Goal: Information Seeking & Learning: Learn about a topic

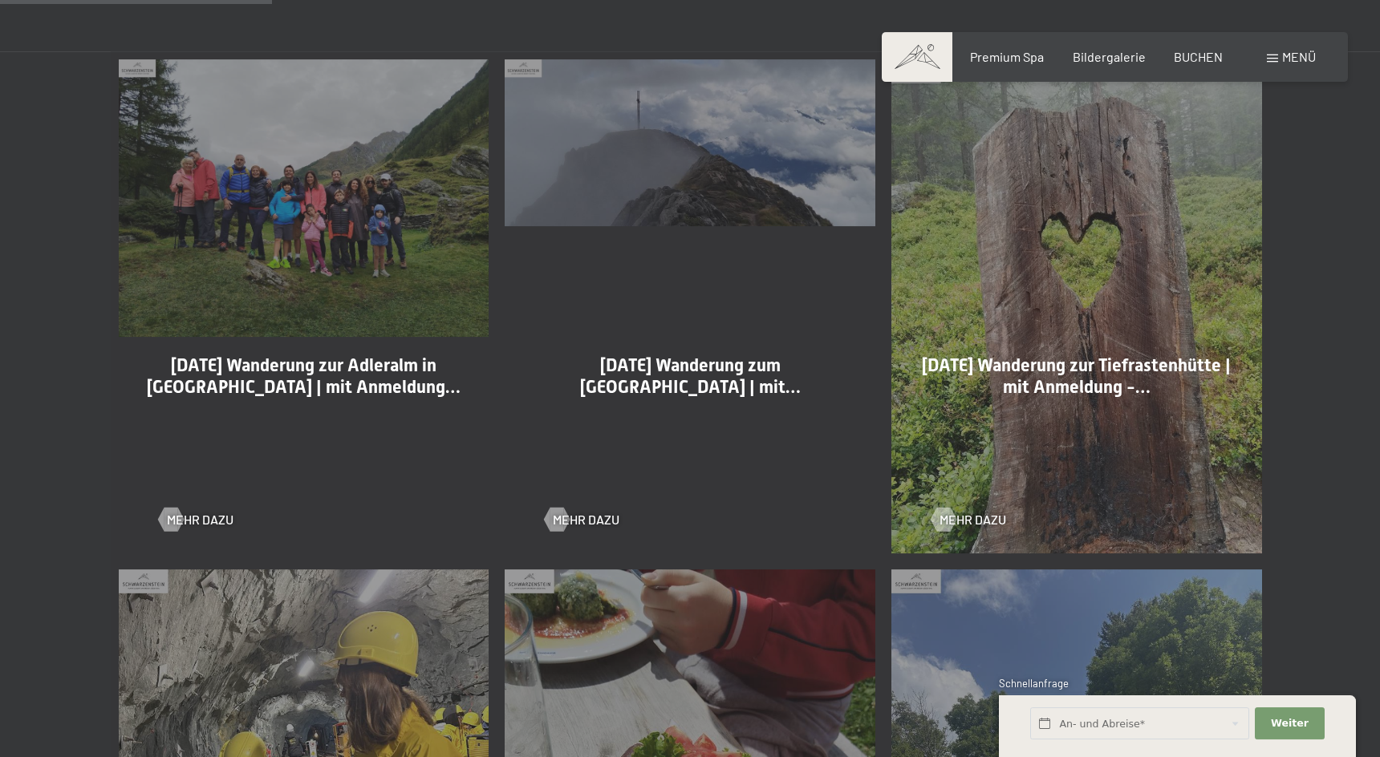
scroll to position [982, 0]
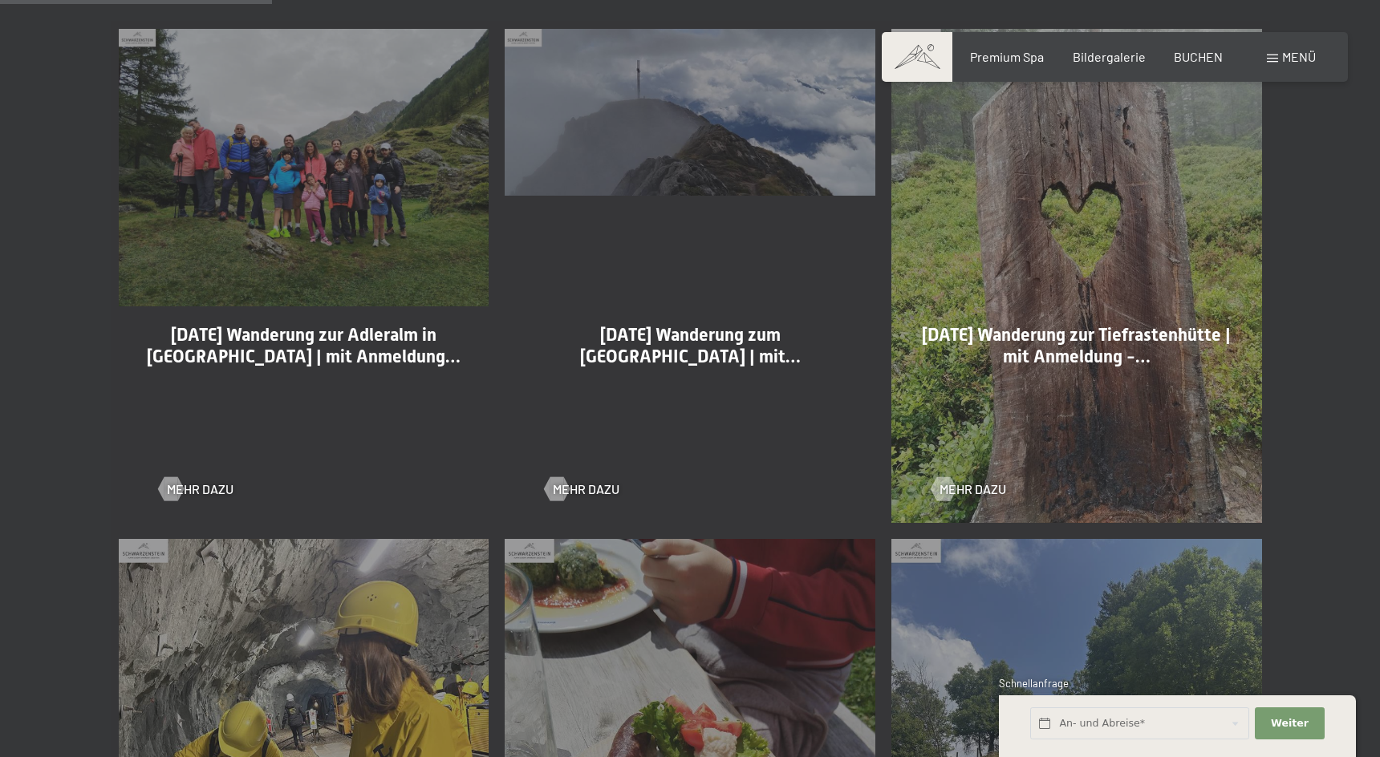
click at [371, 200] on div "30-08-2025 Wanderung zur Adleralm in Kasern | mit Anmeldung… Mehr dazu" at bounding box center [304, 276] width 387 height 510
click at [279, 184] on div "30-08-2025 Wanderung zur Adleralm in Kasern | mit Anmeldung… Mehr dazu" at bounding box center [304, 276] width 387 height 510
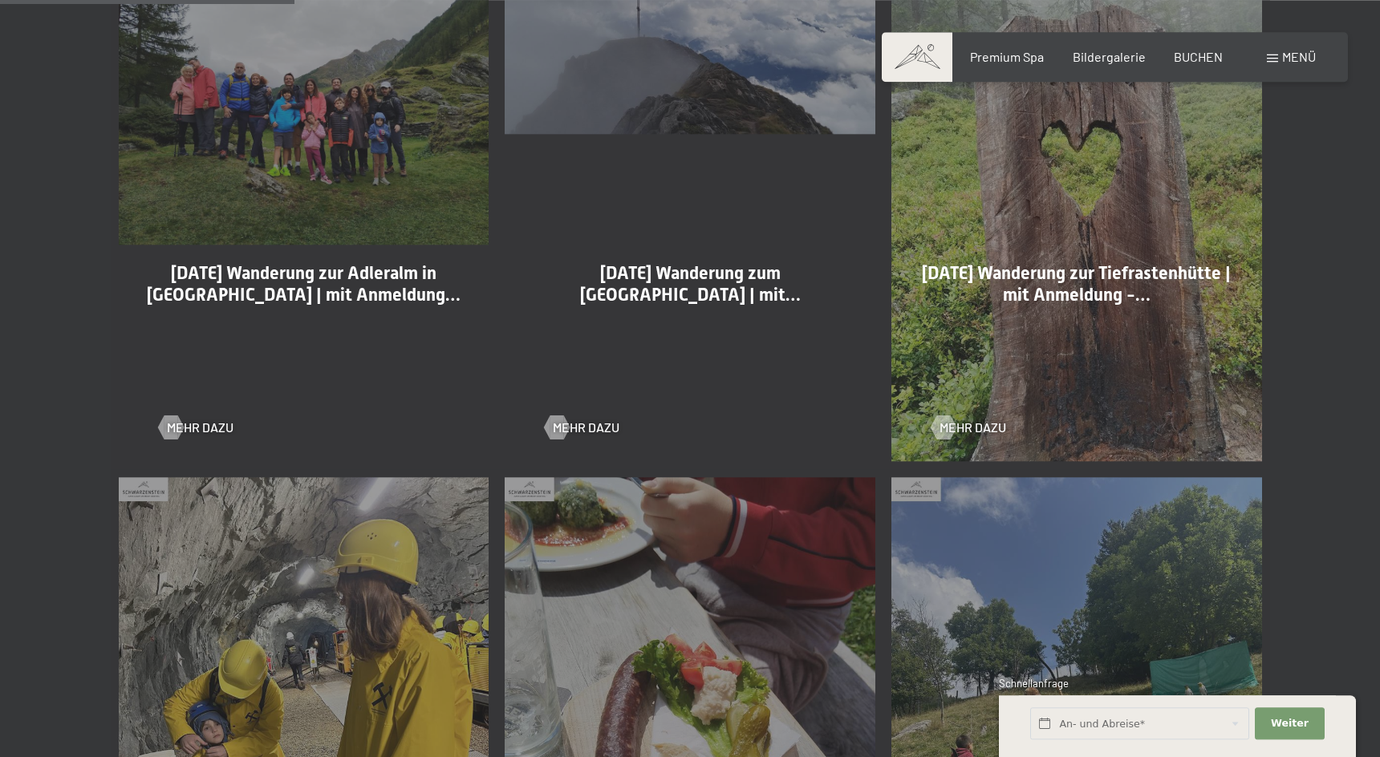
scroll to position [1064, 0]
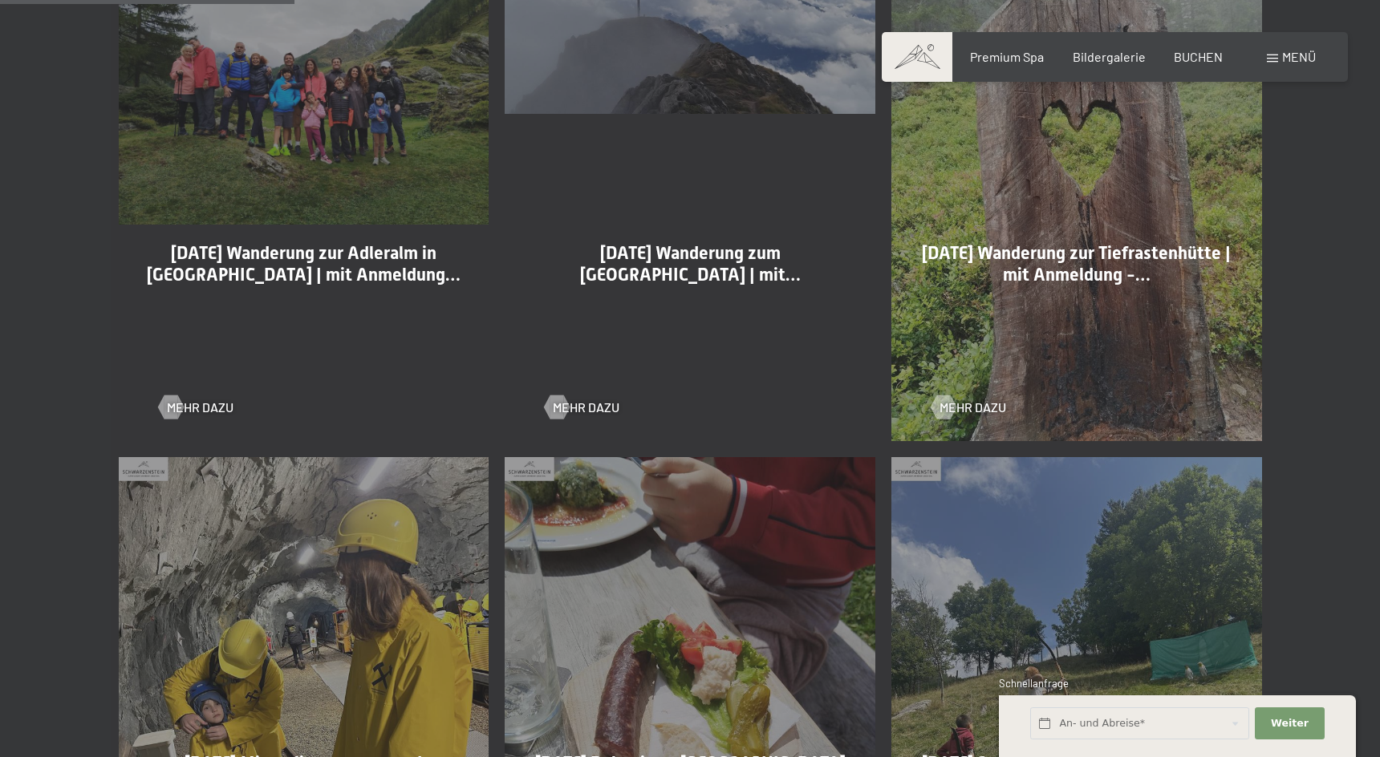
click at [311, 177] on div "30-08-2025 Wanderung zur Adleralm in Kasern | mit Anmeldung… Mehr dazu" at bounding box center [304, 194] width 387 height 510
click at [677, 164] on div "29-08-2025 Wanderung zum Schönberg Gipfelkreuz | mit… Mehr dazu" at bounding box center [690, 194] width 387 height 510
click at [676, 165] on div "29-08-2025 Wanderung zum Schönberg Gipfelkreuz | mit… Mehr dazu" at bounding box center [690, 194] width 387 height 510
click at [380, 258] on span "[DATE] Wanderung zur Adleralm in [GEOGRAPHIC_DATA] | mit Anmeldung…" at bounding box center [304, 263] width 314 height 41
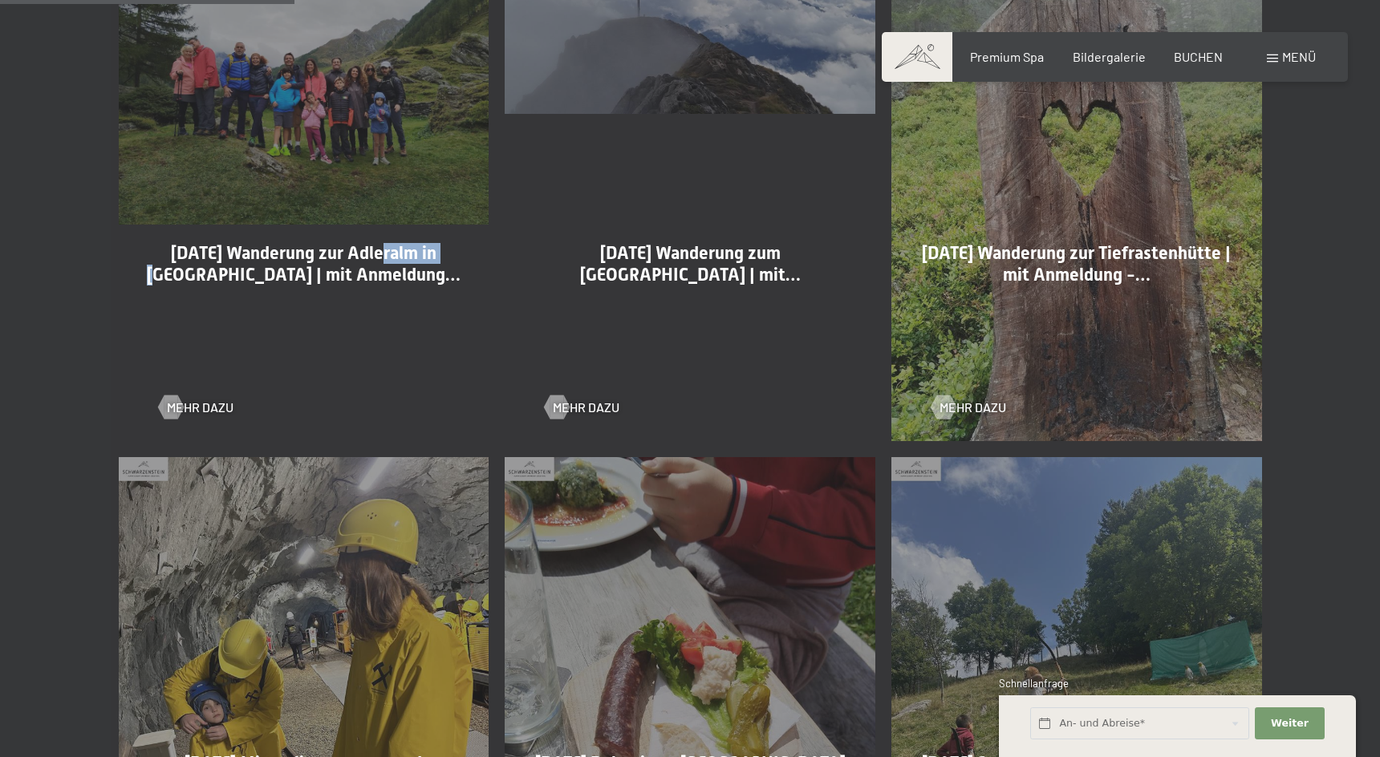
click at [380, 258] on span "30-08-2025 Wanderung zur Adleralm in Kasern | mit Anmeldung…" at bounding box center [304, 263] width 314 height 41
click at [209, 410] on span "Mehr dazu" at bounding box center [216, 408] width 67 height 18
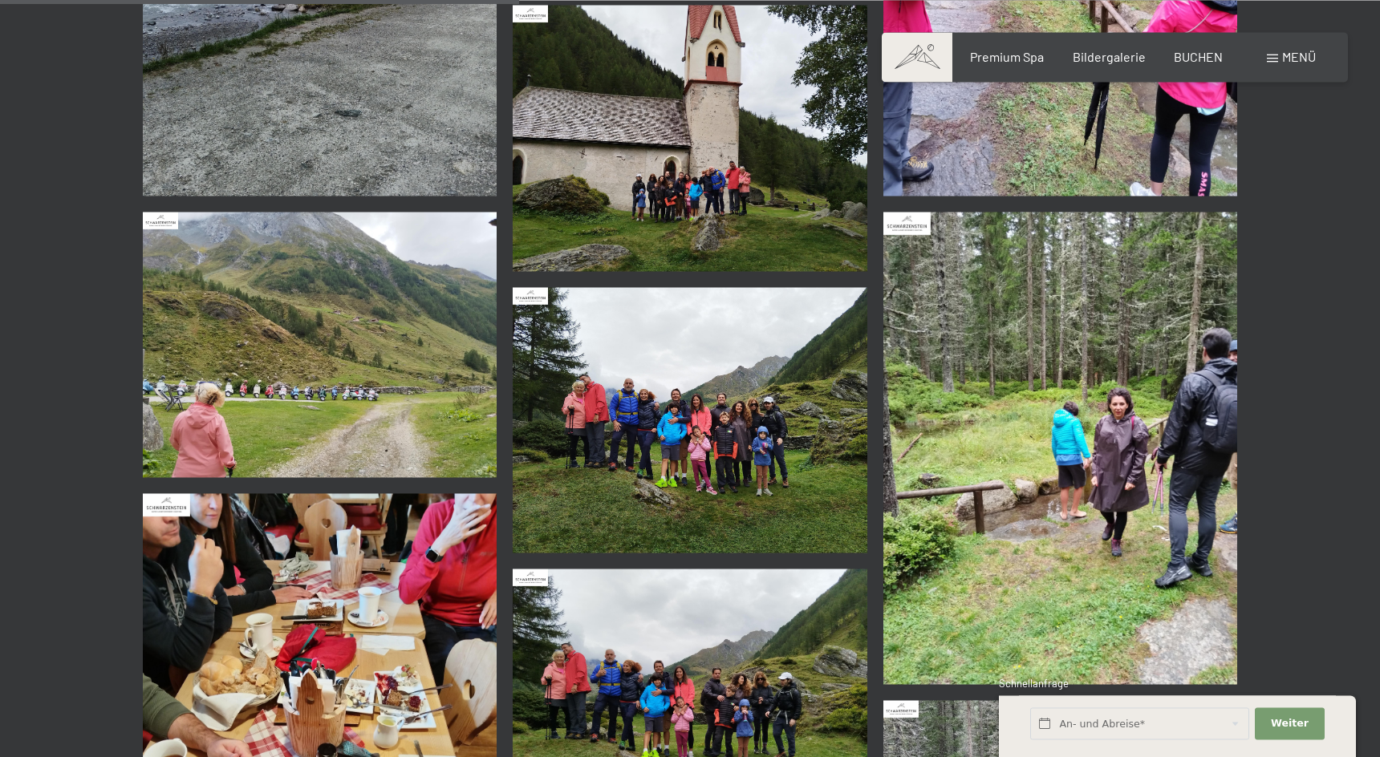
scroll to position [1719, 0]
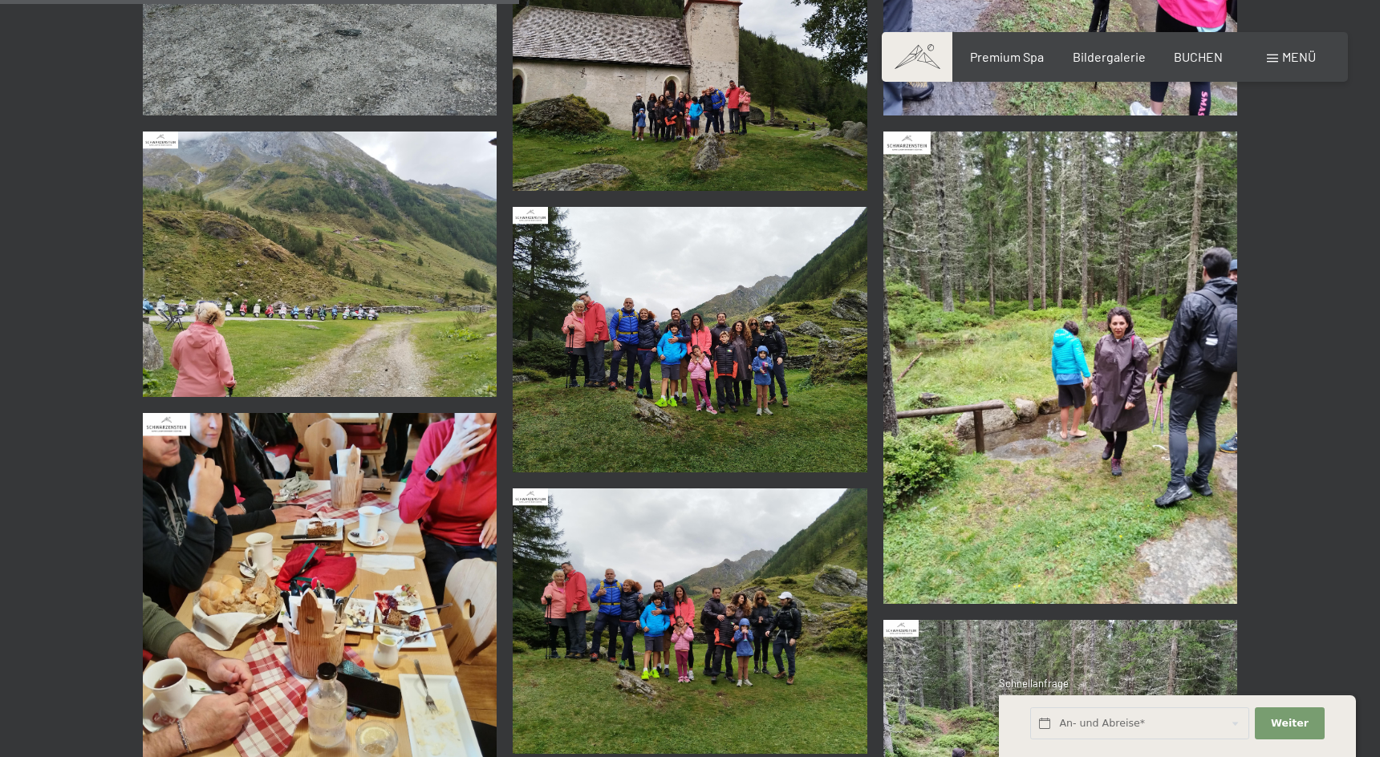
click at [338, 330] on img at bounding box center [320, 265] width 355 height 266
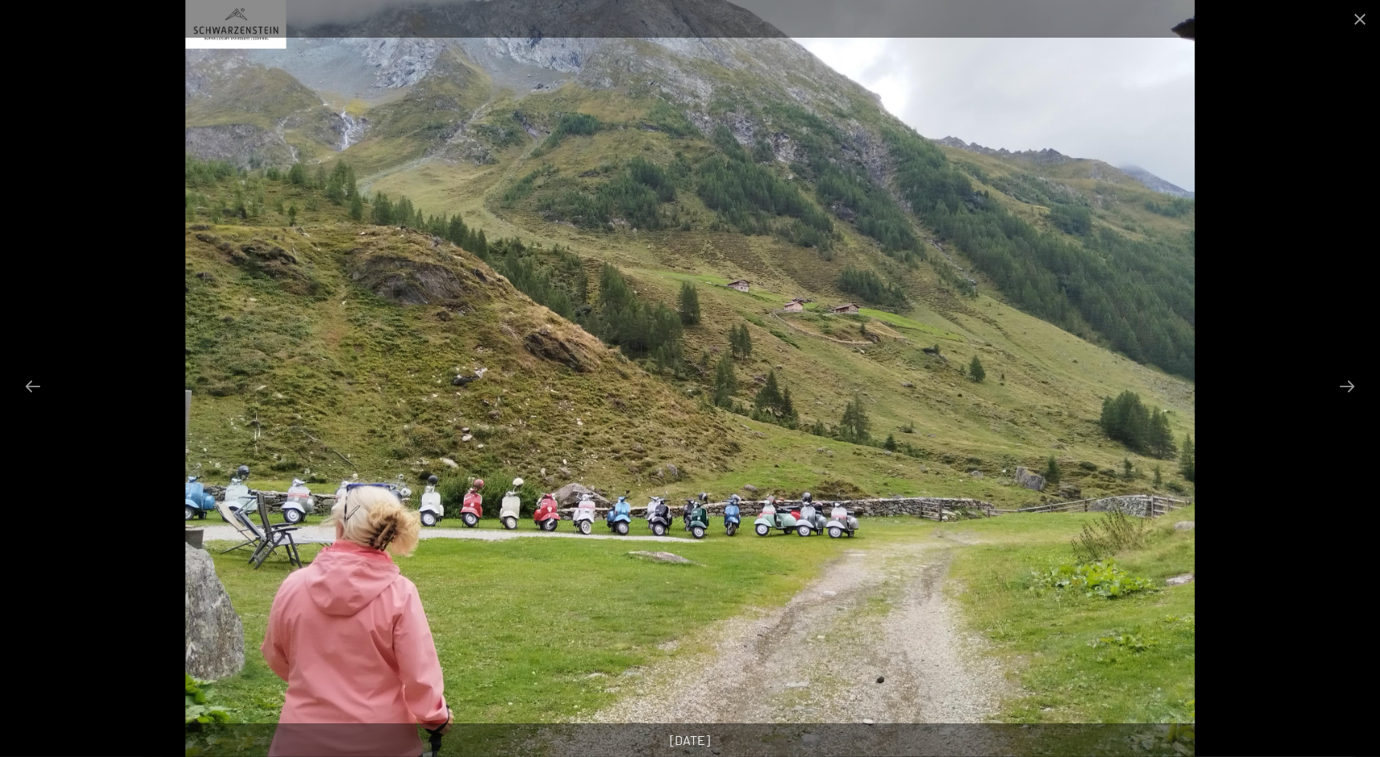
scroll to position [2046, 0]
click at [1347, 388] on button "Next slide" at bounding box center [1347, 386] width 34 height 31
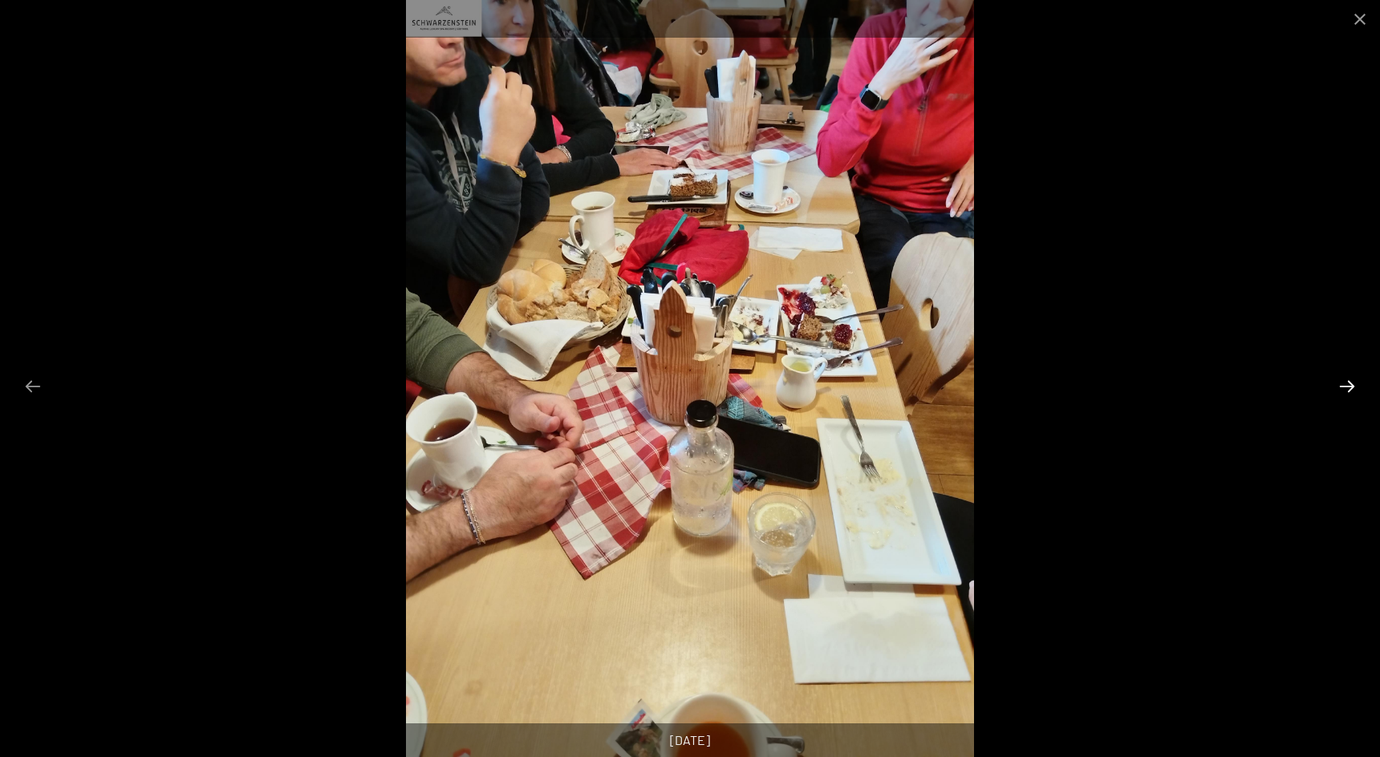
click at [1347, 388] on button "Next slide" at bounding box center [1347, 386] width 34 height 31
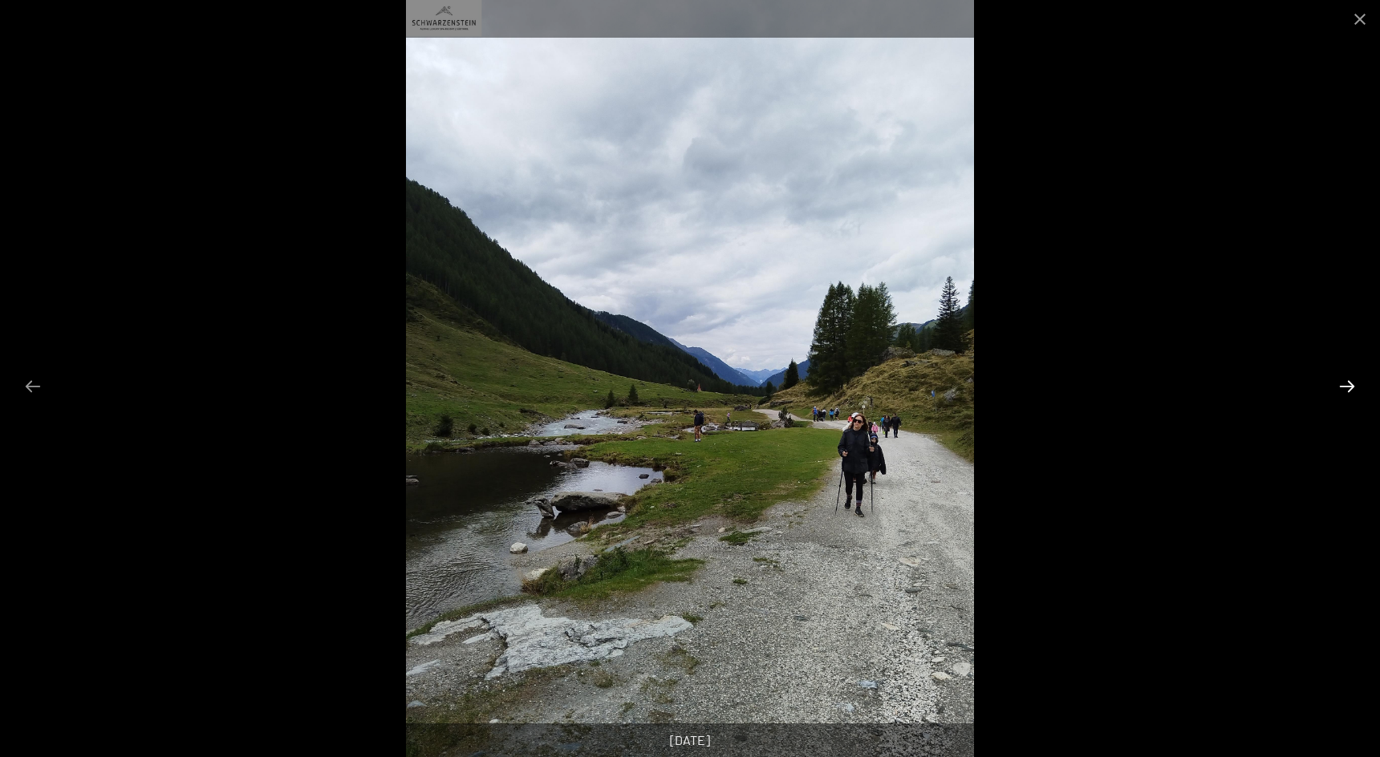
click at [1347, 388] on button "Next slide" at bounding box center [1347, 386] width 34 height 31
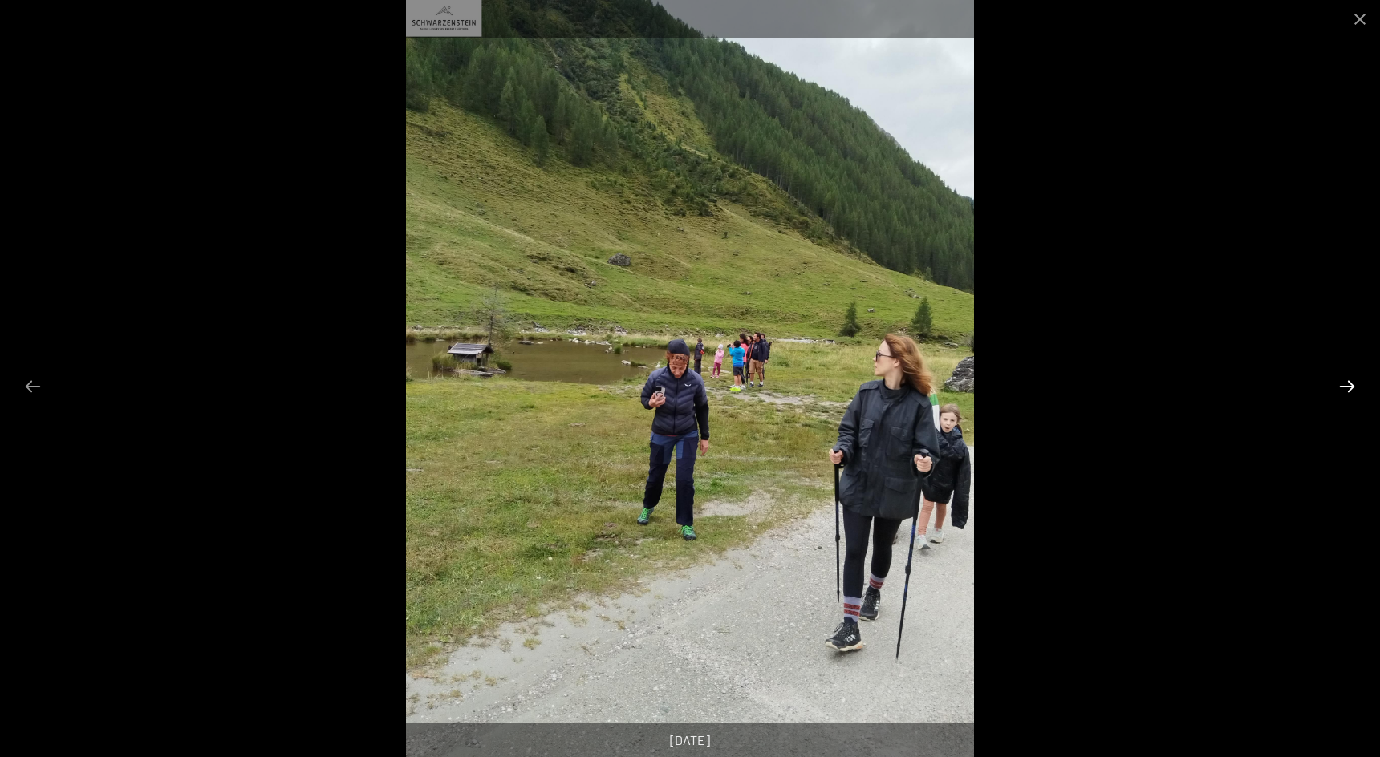
click at [1347, 388] on button "Next slide" at bounding box center [1347, 386] width 34 height 31
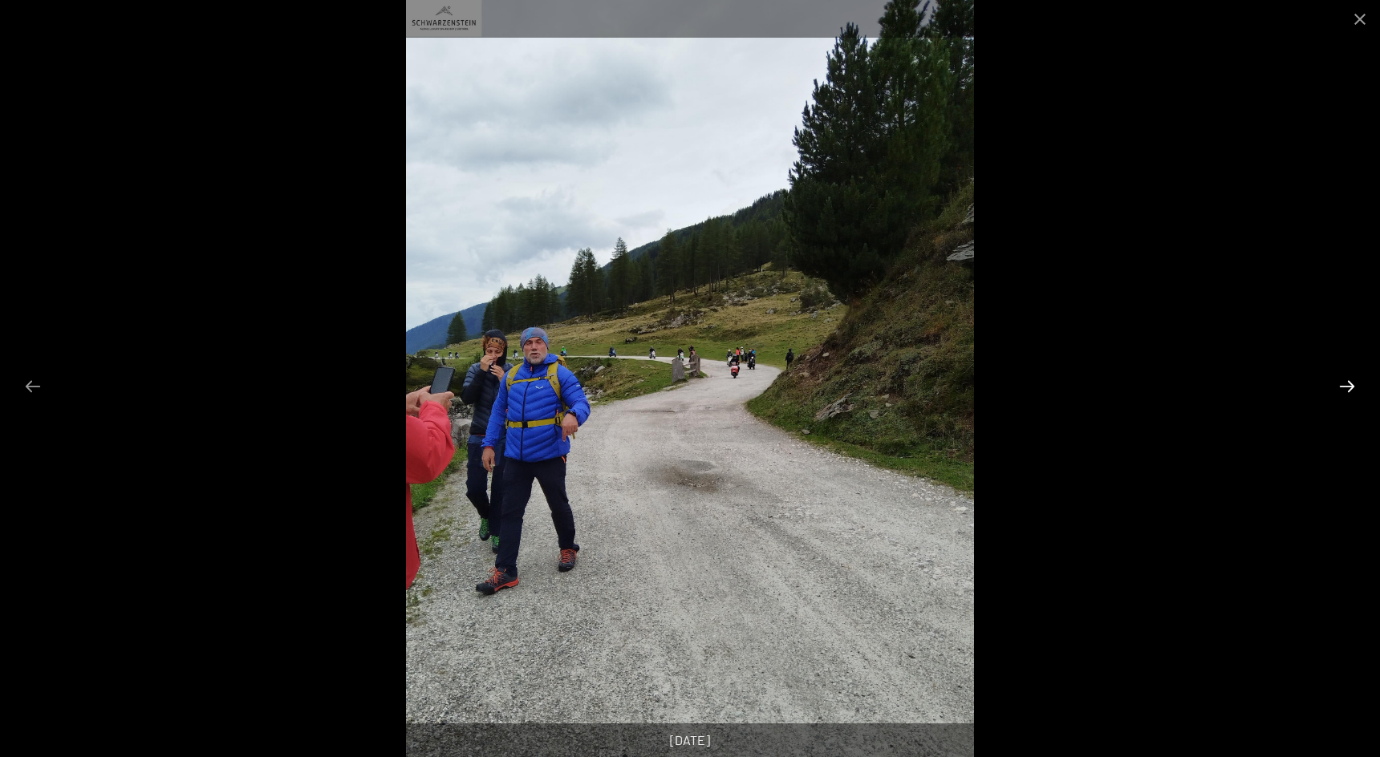
click at [1347, 388] on button "Next slide" at bounding box center [1347, 386] width 34 height 31
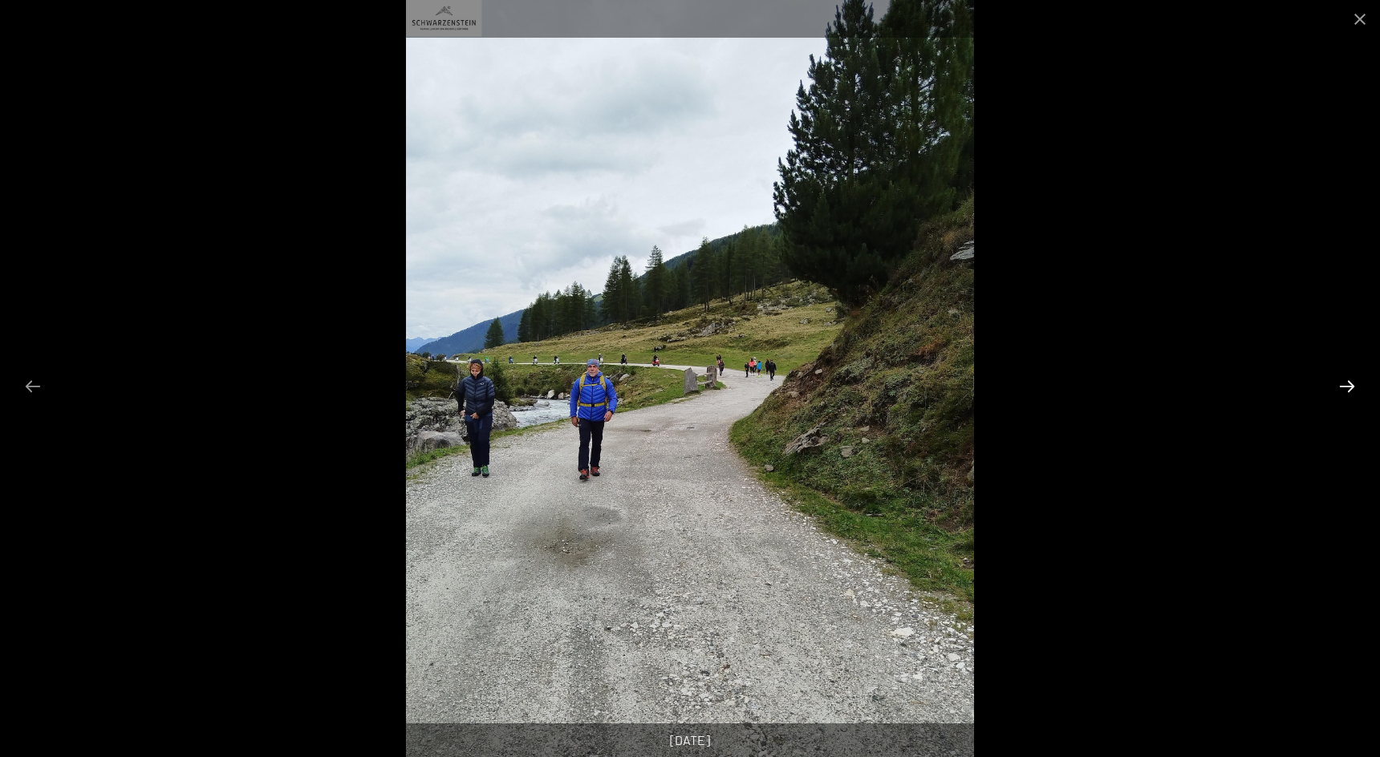
click at [1347, 388] on button "Next slide" at bounding box center [1347, 386] width 34 height 31
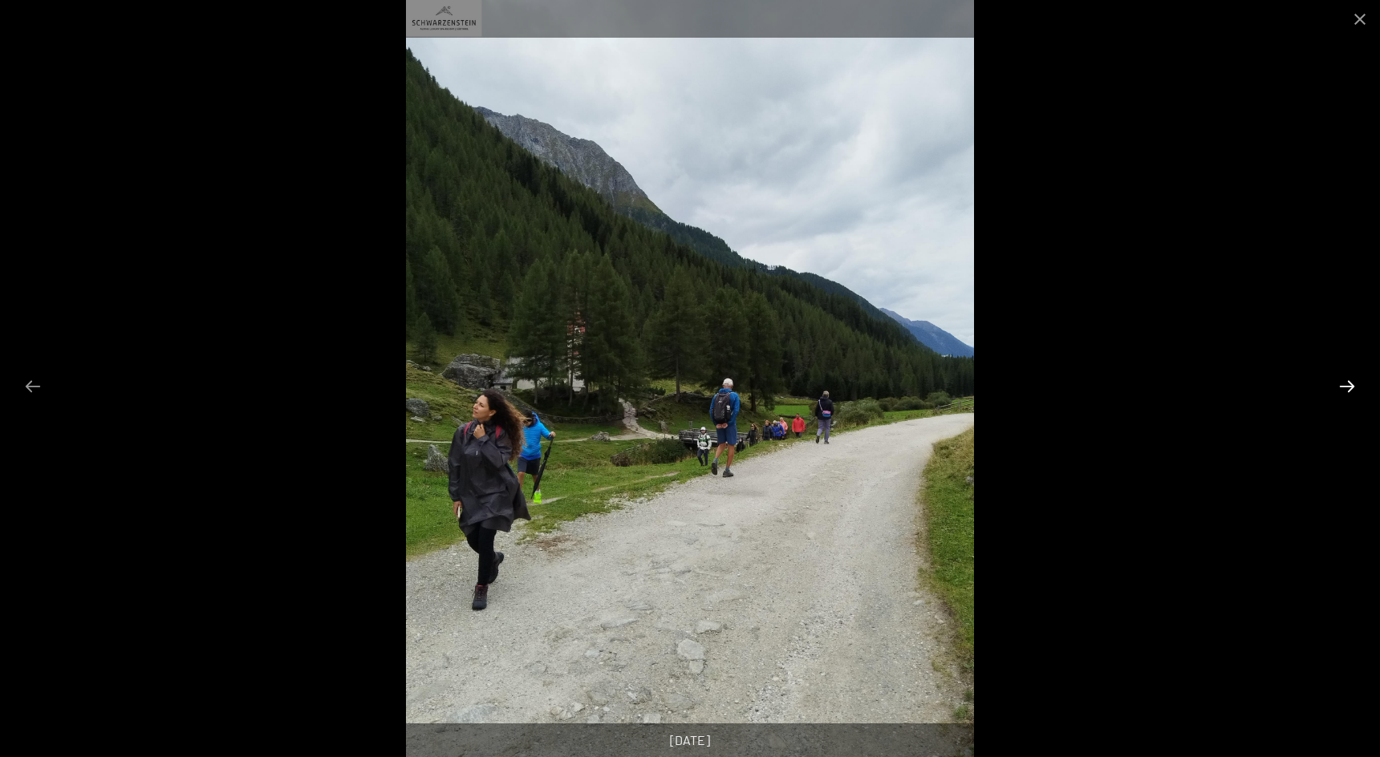
click at [1347, 388] on button "Next slide" at bounding box center [1347, 386] width 34 height 31
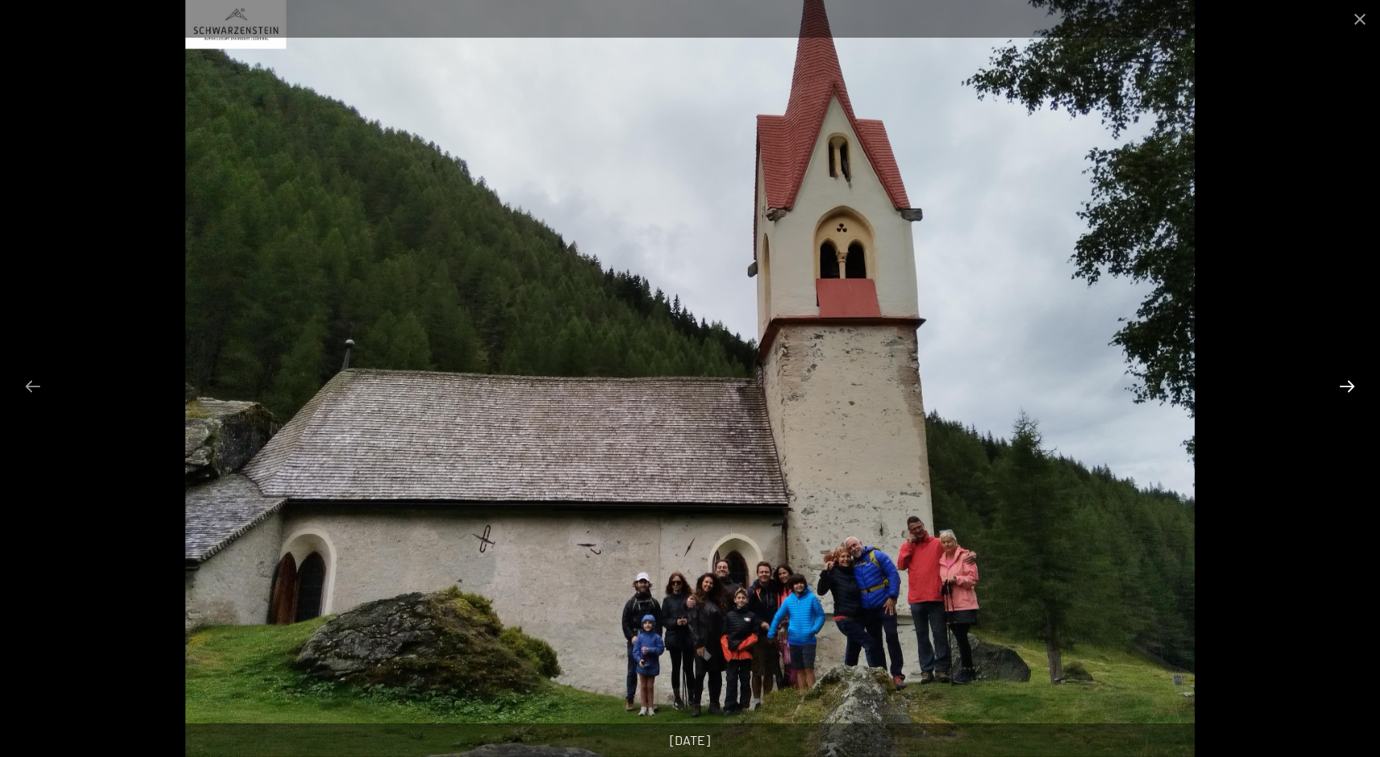
click at [1347, 388] on button "Next slide" at bounding box center [1347, 386] width 34 height 31
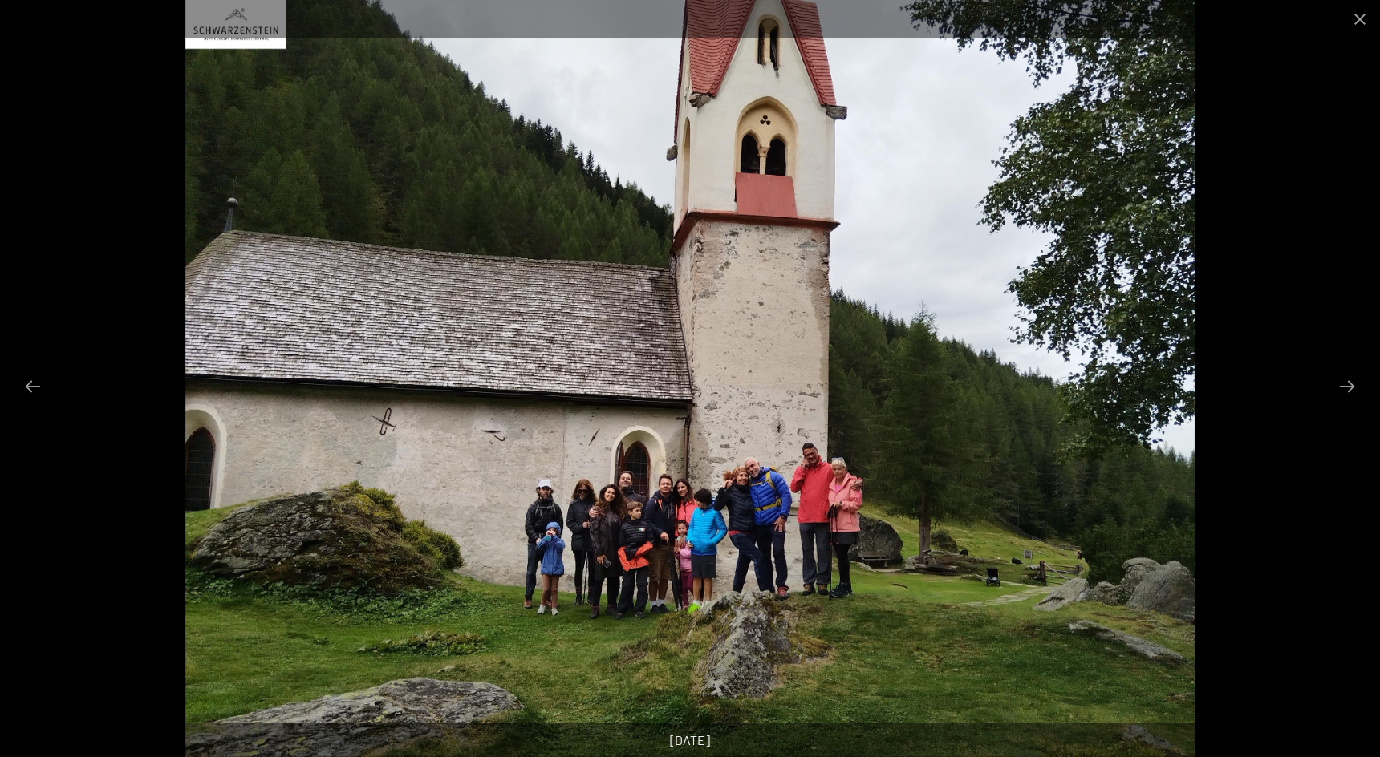
click at [1038, 523] on img at bounding box center [690, 378] width 1010 height 757
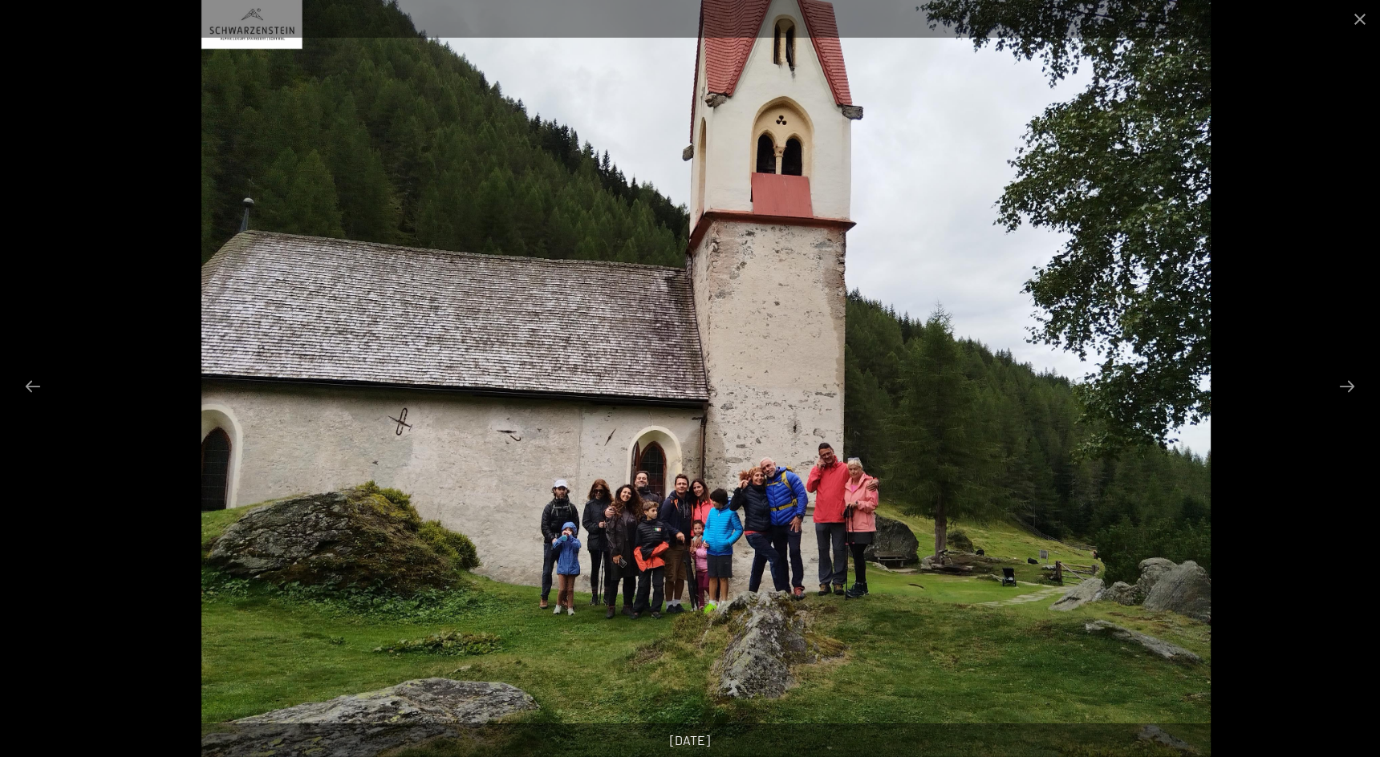
drag, startPoint x: 851, startPoint y: 519, endPoint x: 881, endPoint y: 423, distance: 100.8
click at [869, 465] on img at bounding box center [706, 378] width 1010 height 757
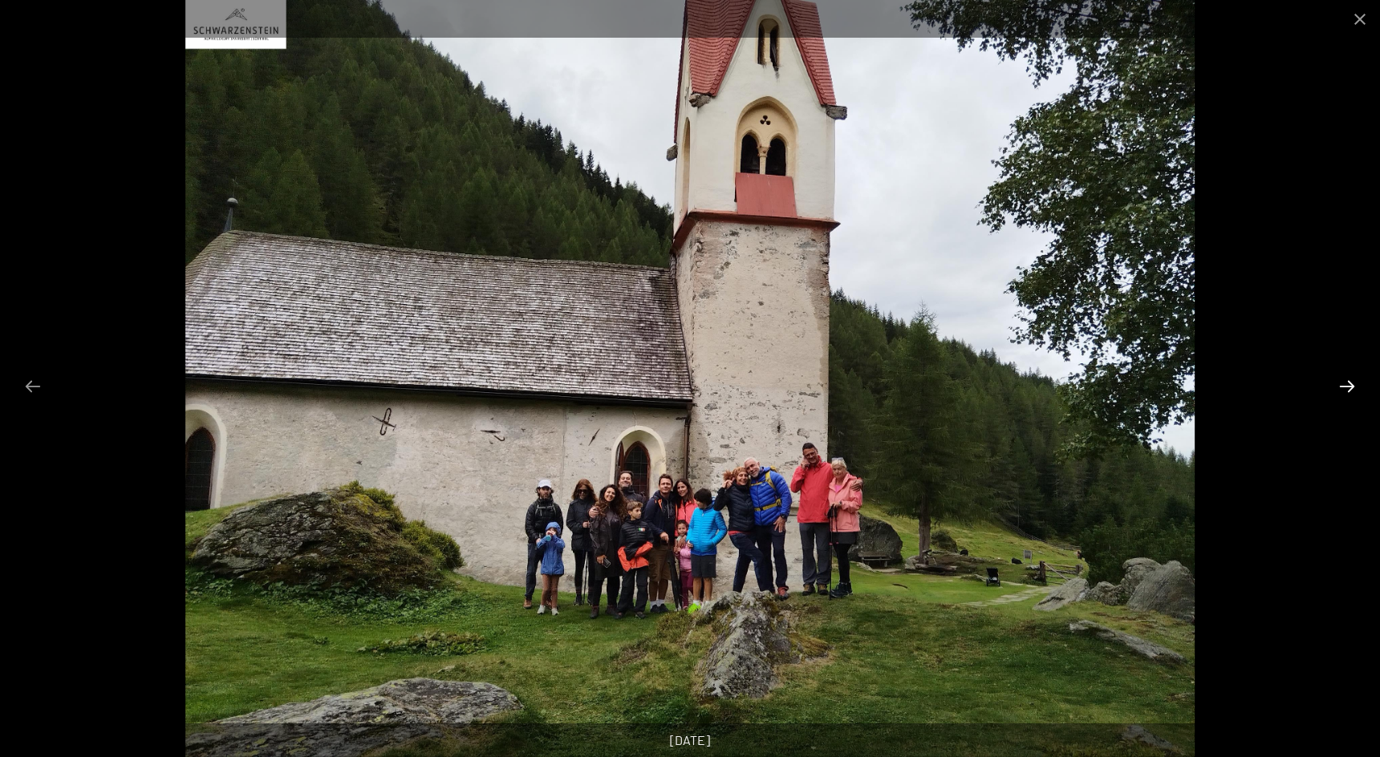
click at [1345, 387] on button "Next slide" at bounding box center [1347, 386] width 34 height 31
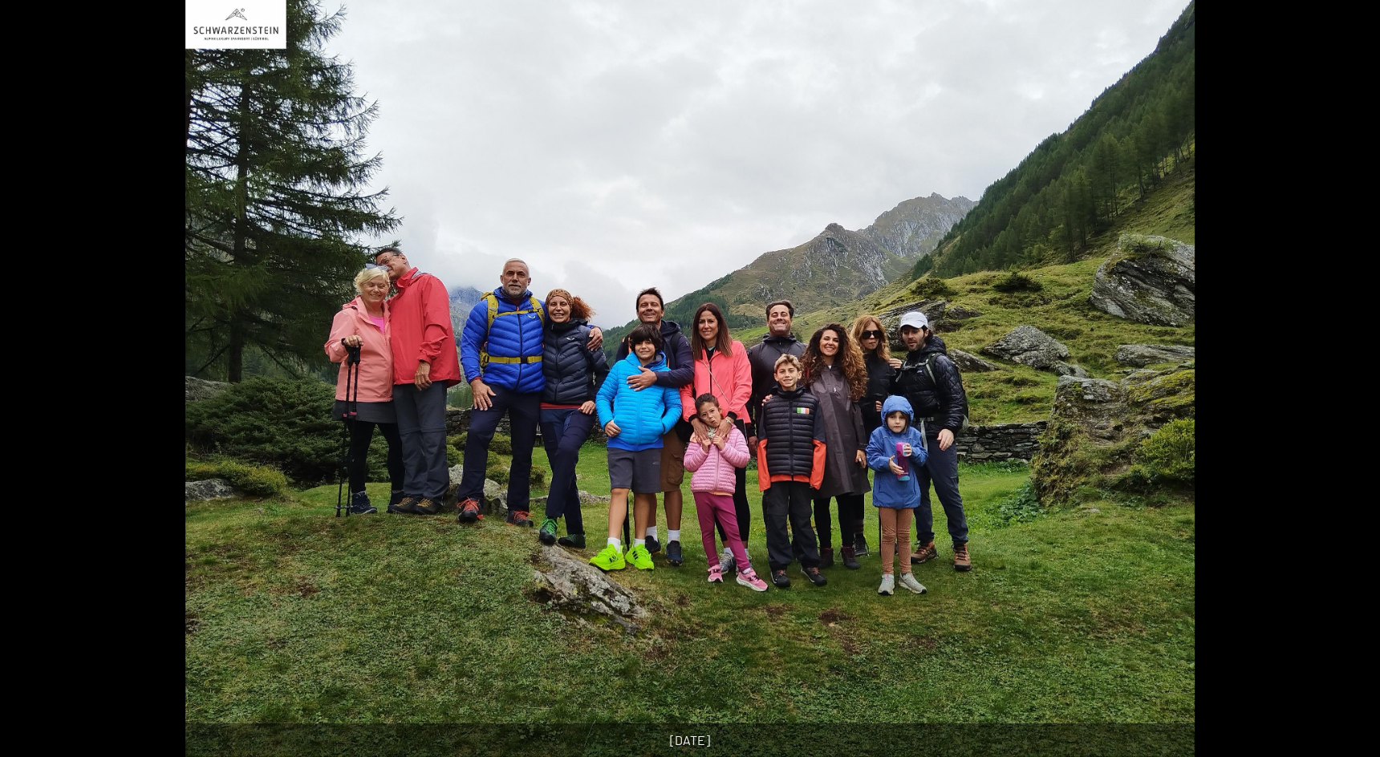
click at [1345, 387] on button "Next slide" at bounding box center [1355, 386] width 34 height 31
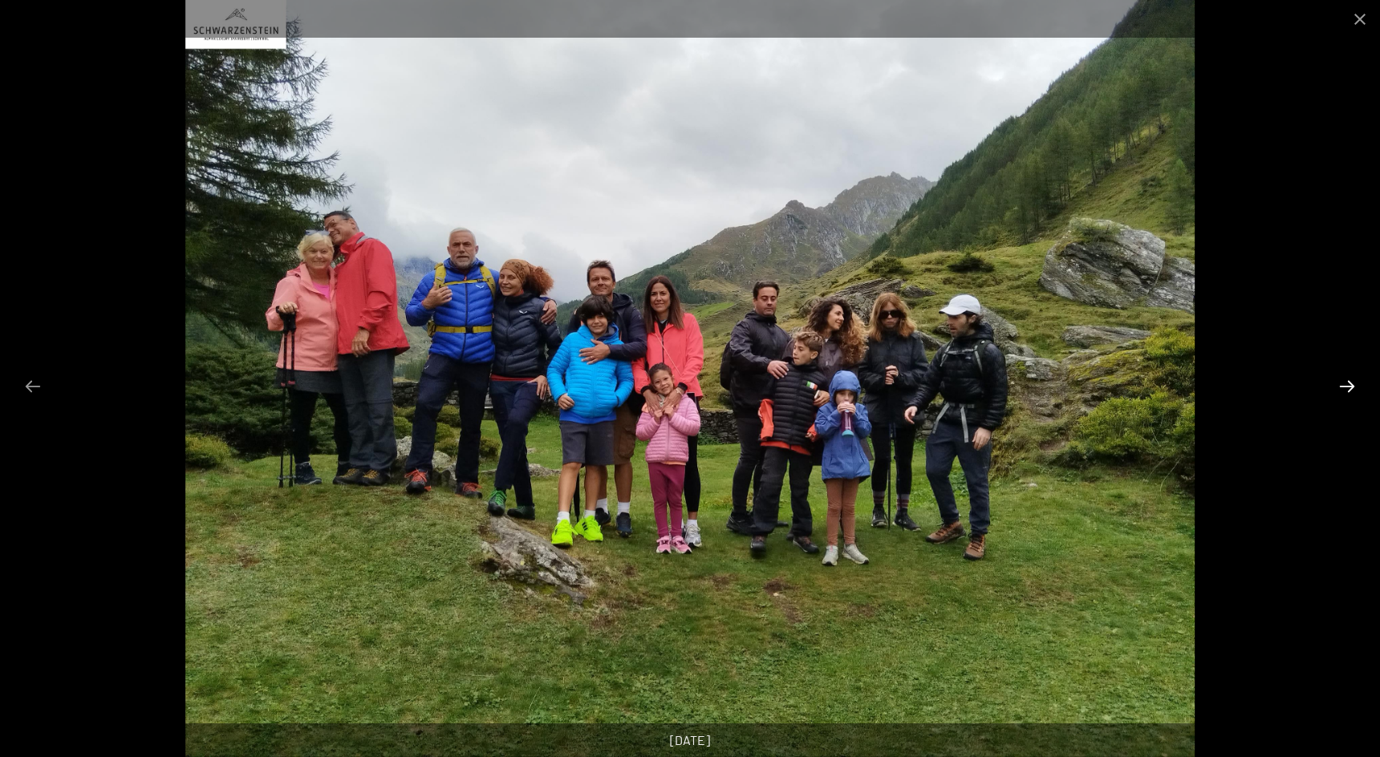
click at [1344, 390] on button "Next slide" at bounding box center [1347, 386] width 34 height 31
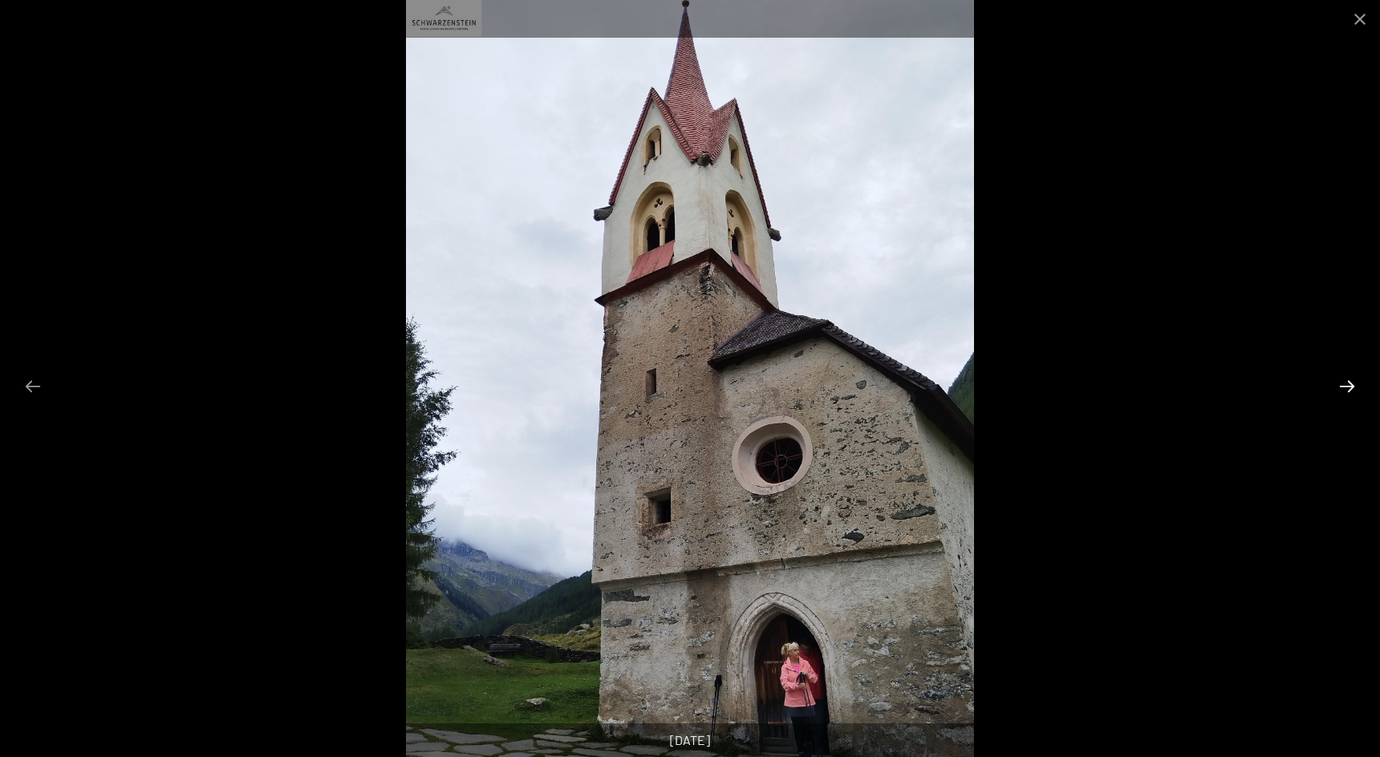
click at [1344, 390] on button "Next slide" at bounding box center [1347, 386] width 34 height 31
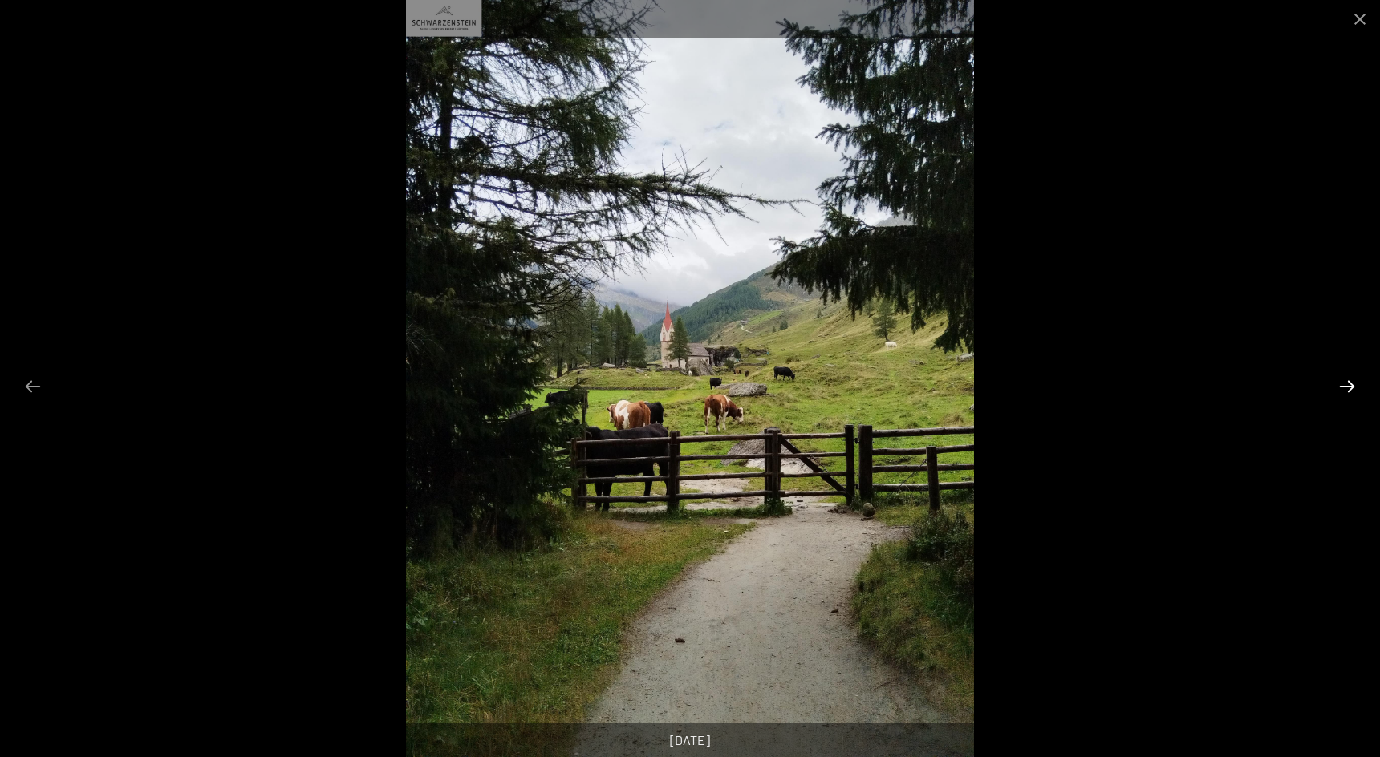
click at [1344, 390] on button "Next slide" at bounding box center [1347, 386] width 34 height 31
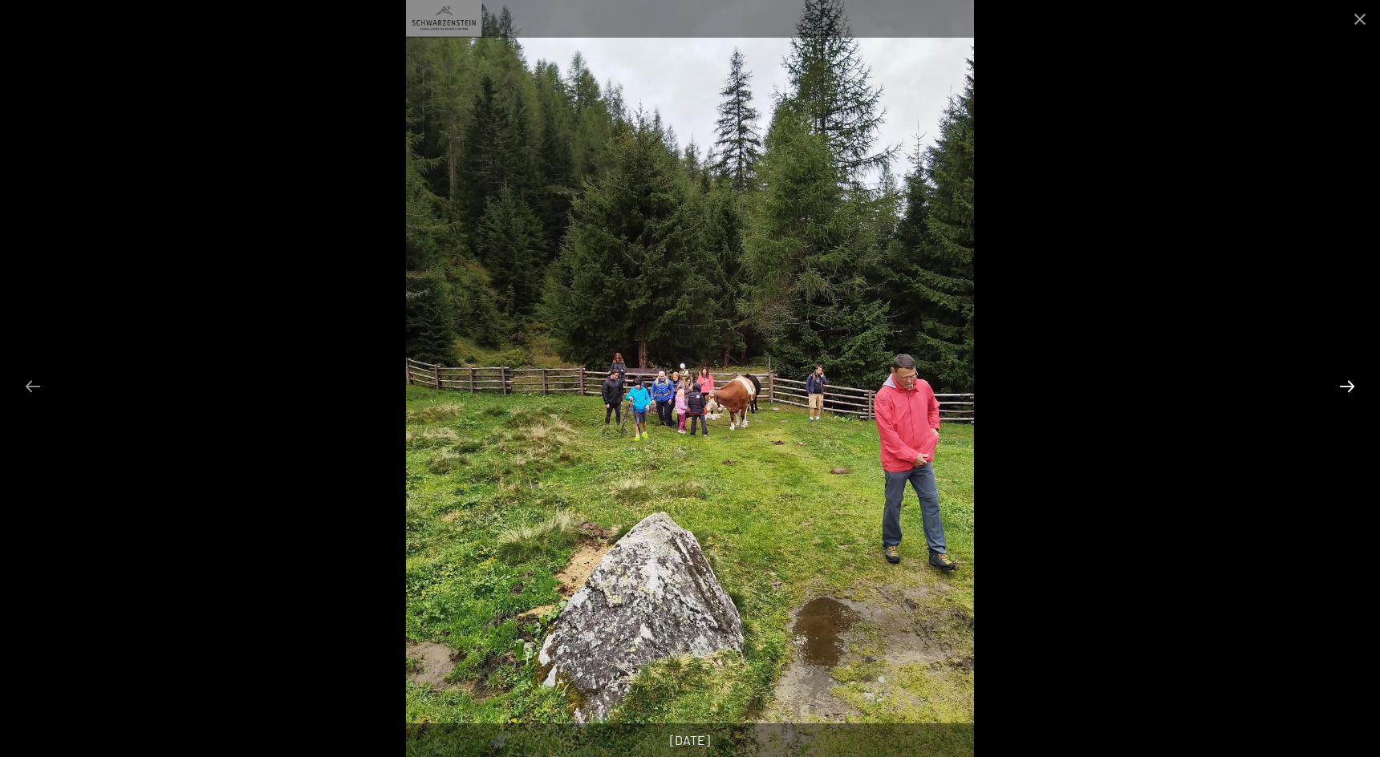
click at [1344, 390] on button "Next slide" at bounding box center [1347, 386] width 34 height 31
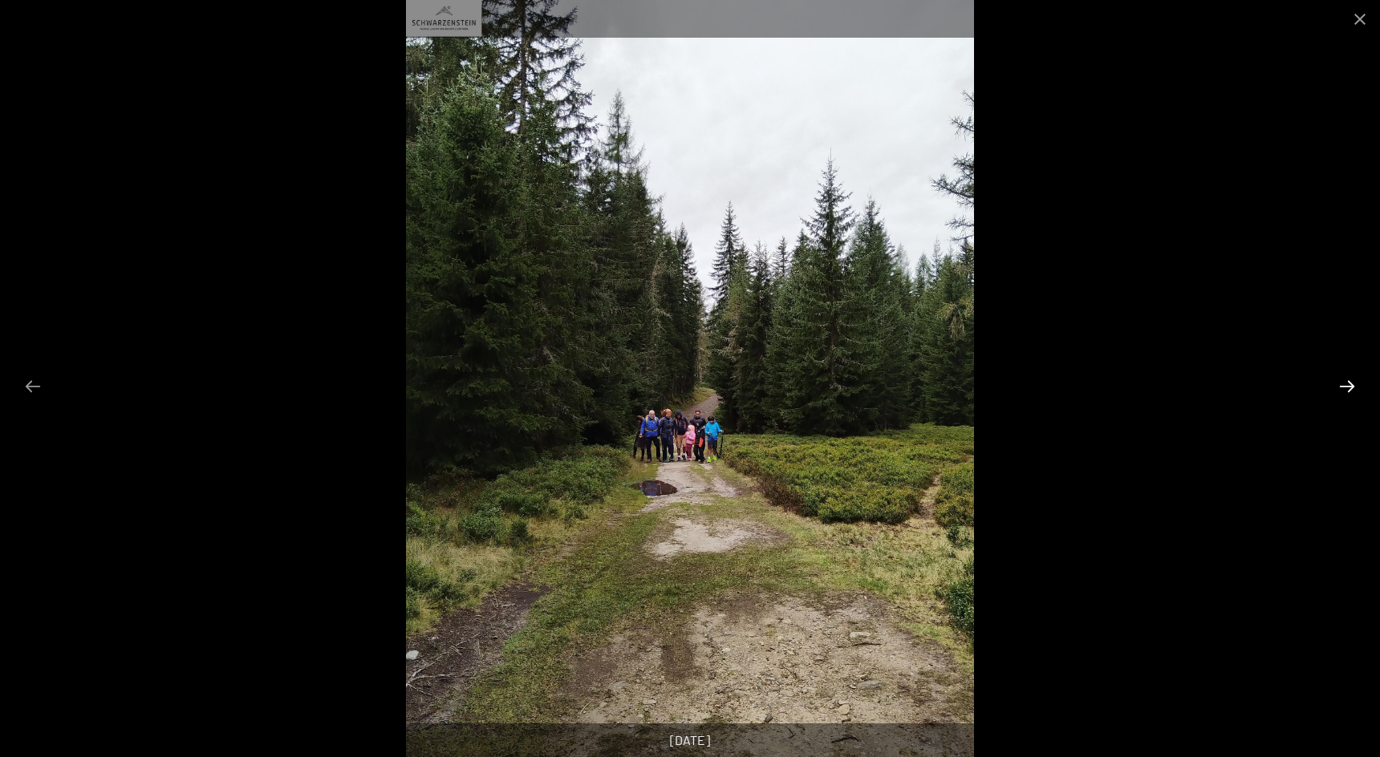
click at [1344, 390] on button "Next slide" at bounding box center [1347, 386] width 34 height 31
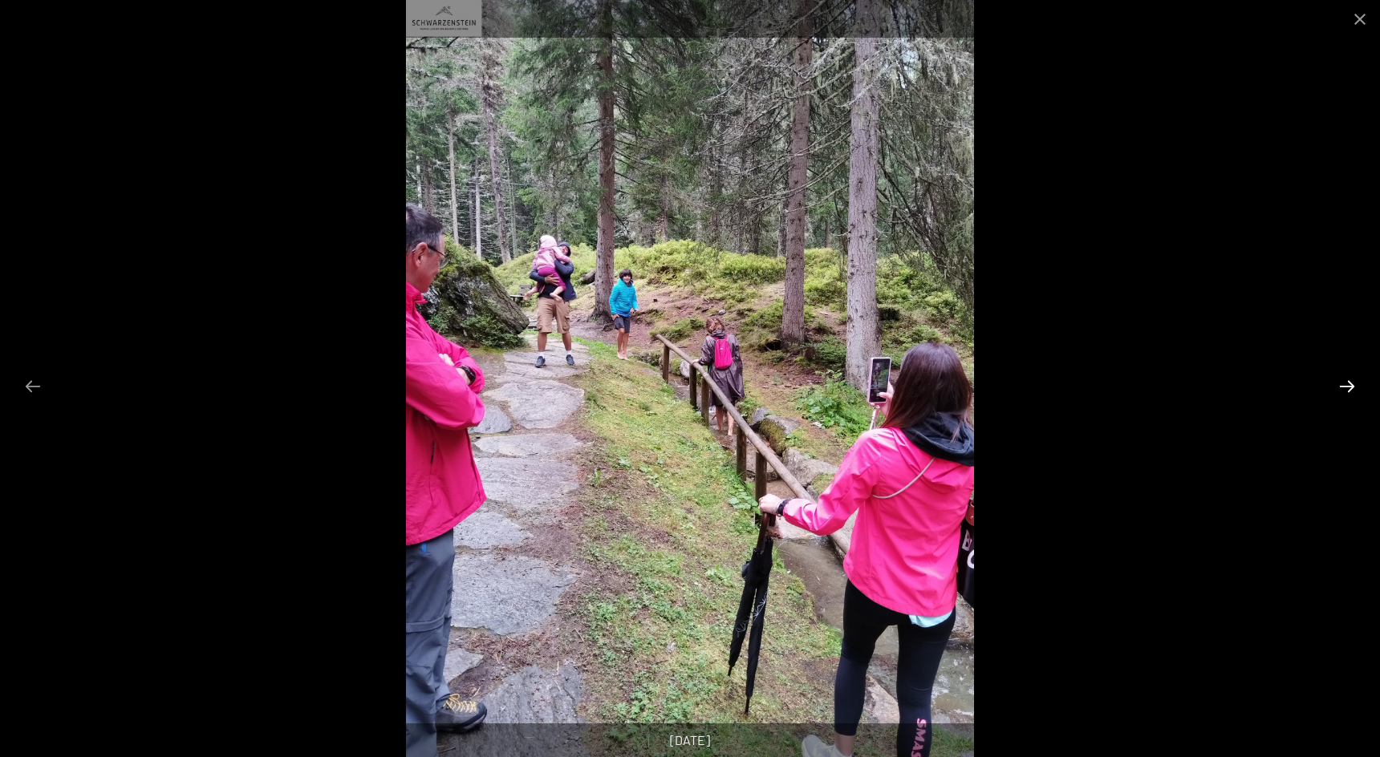
click at [1344, 390] on button "Next slide" at bounding box center [1347, 386] width 34 height 31
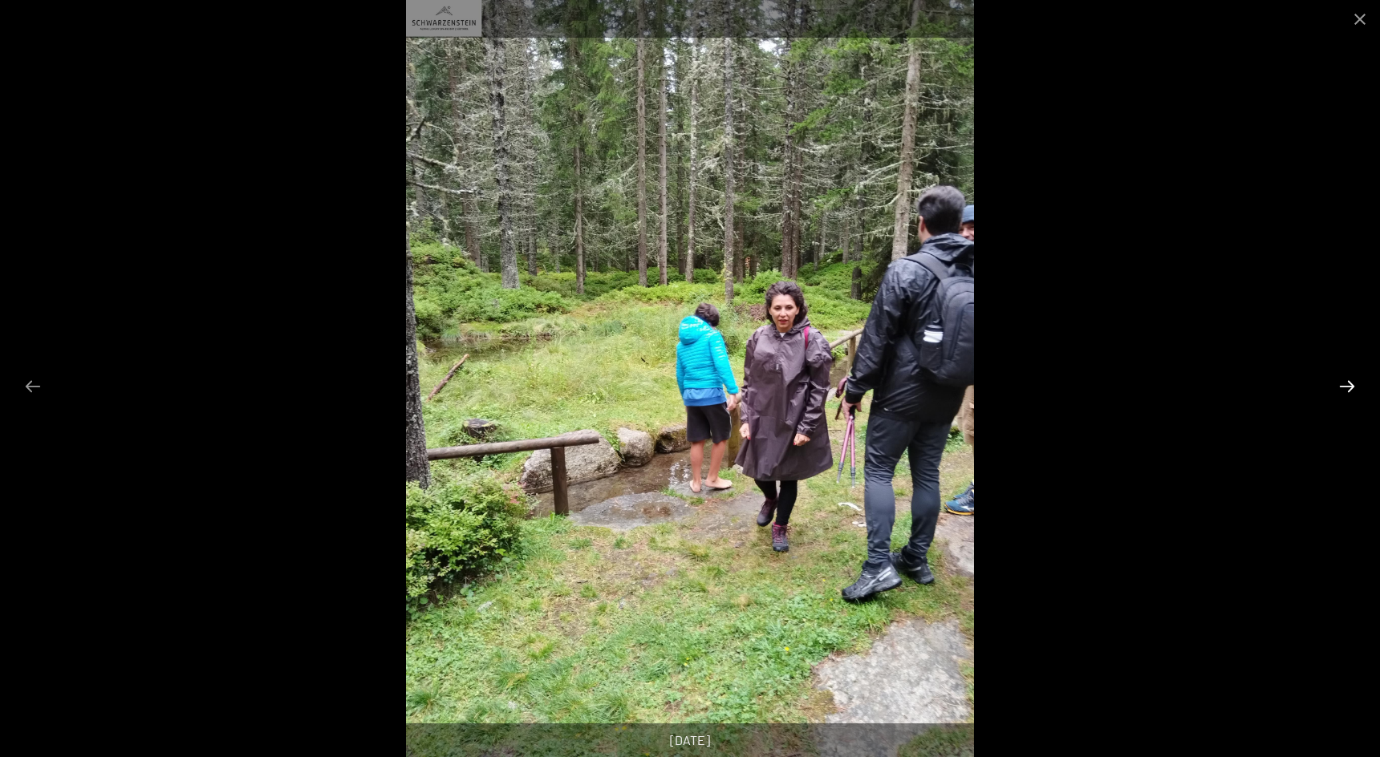
click at [1344, 390] on button "Next slide" at bounding box center [1347, 386] width 34 height 31
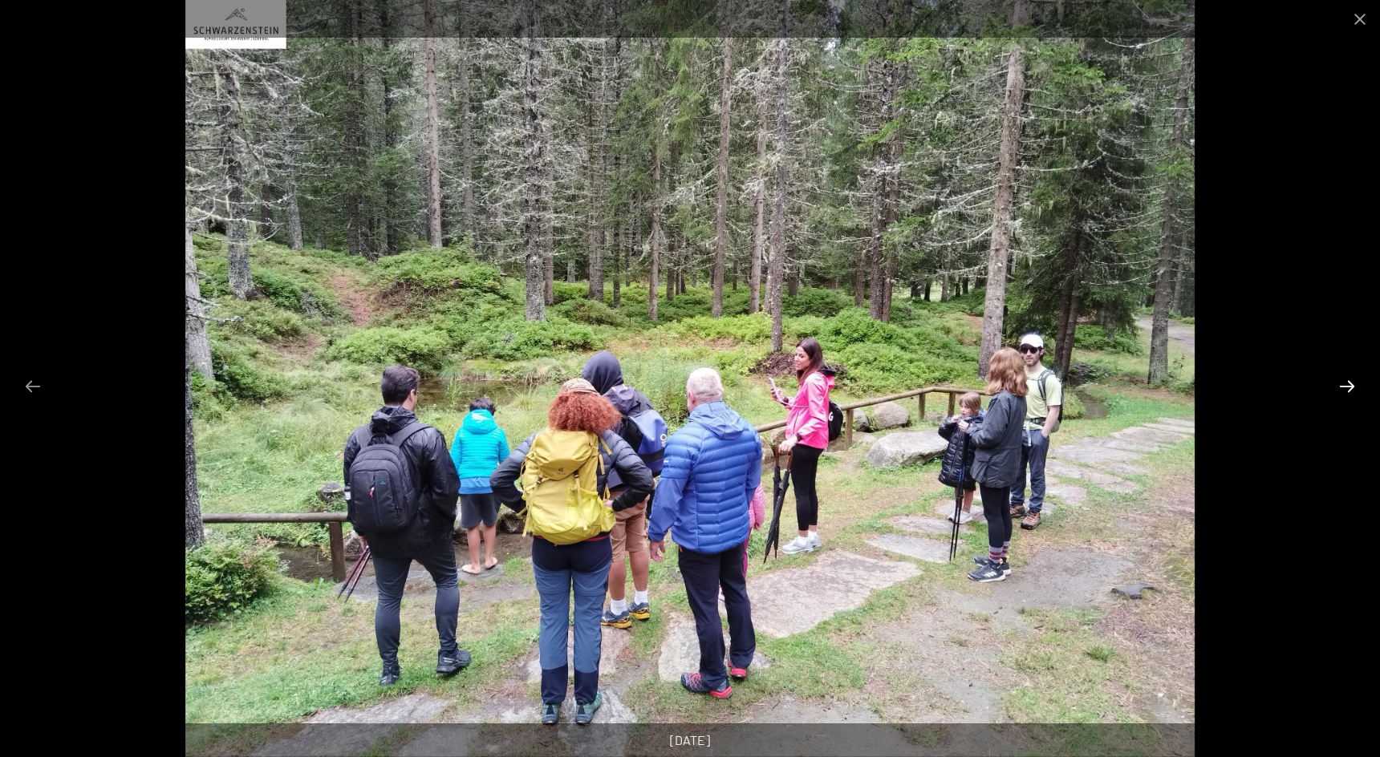
click at [1344, 390] on button "Next slide" at bounding box center [1347, 386] width 34 height 31
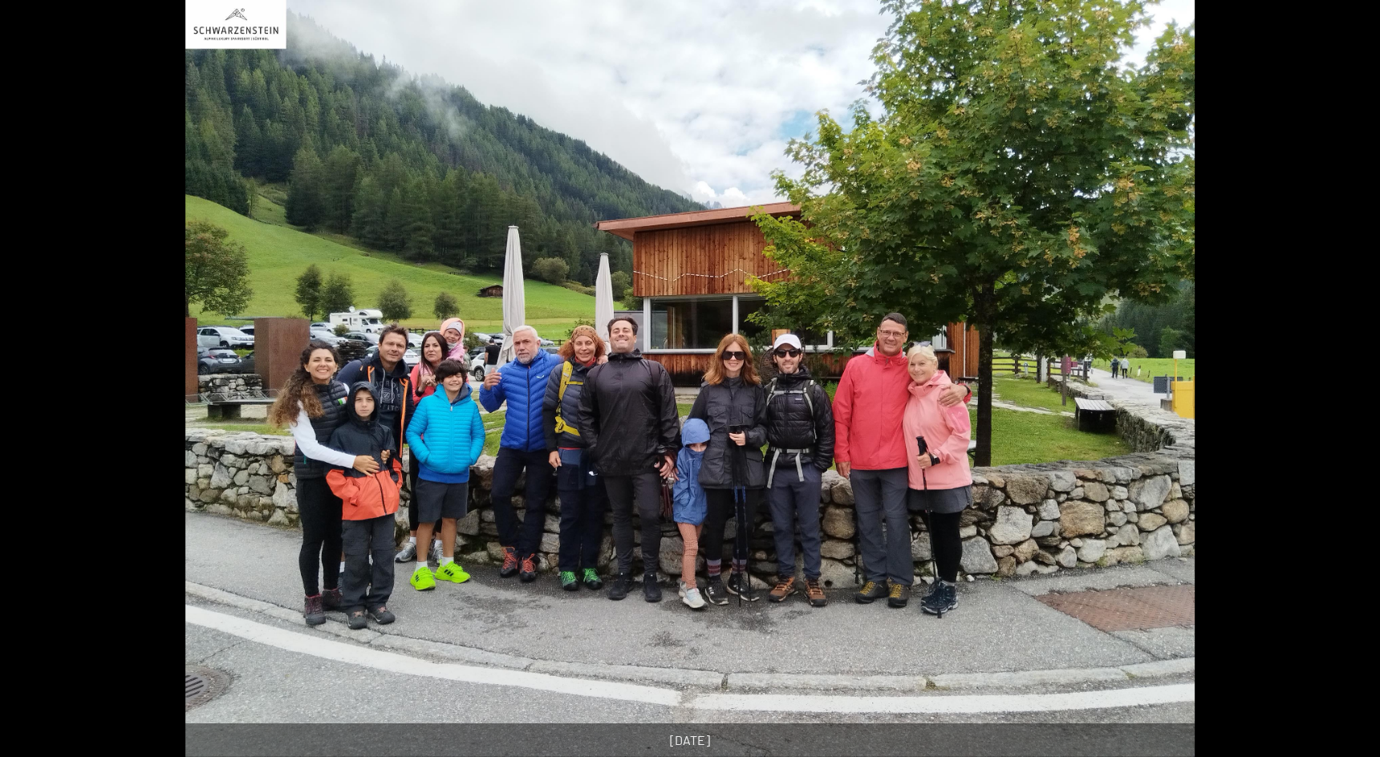
click at [1344, 390] on button "Next slide" at bounding box center [1355, 386] width 34 height 31
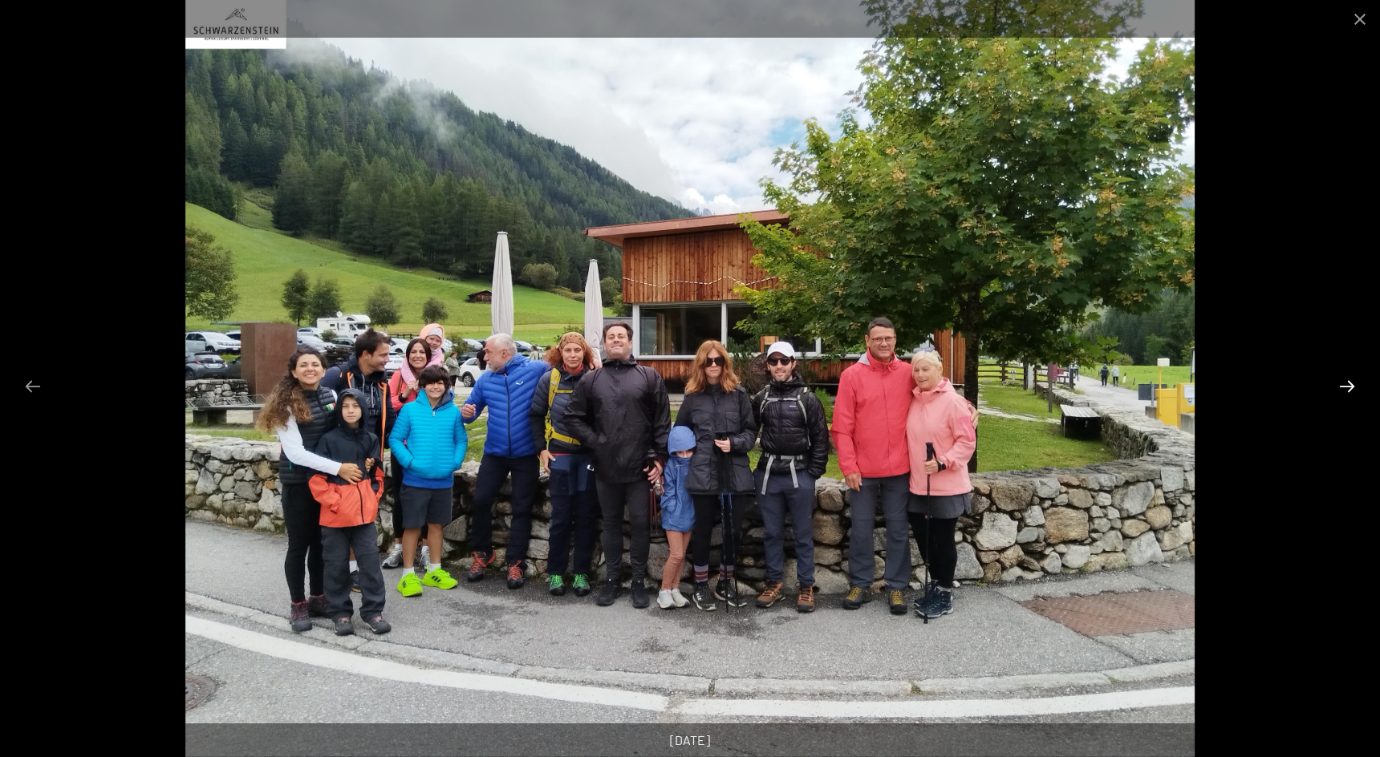
click at [1344, 390] on button "Next slide" at bounding box center [1347, 386] width 34 height 31
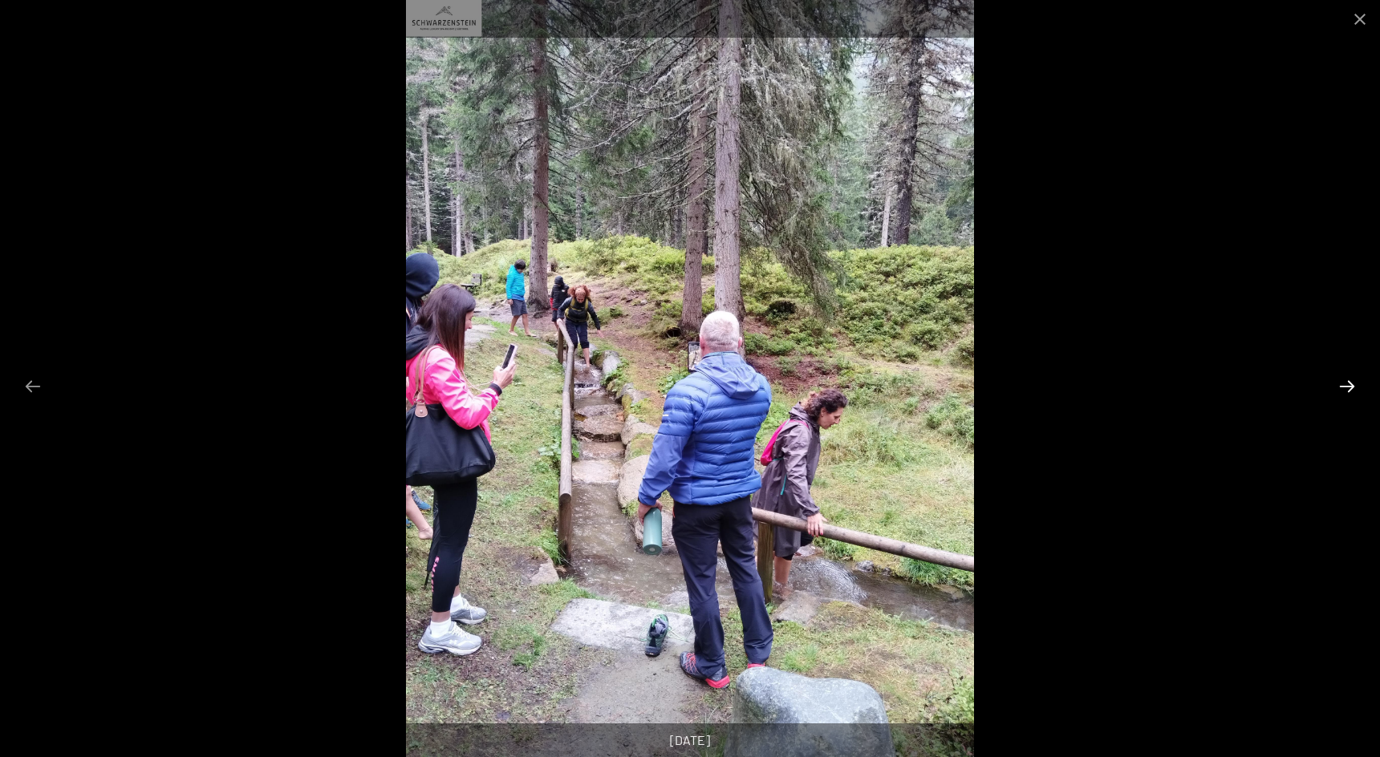
click at [1344, 390] on button "Next slide" at bounding box center [1347, 386] width 34 height 31
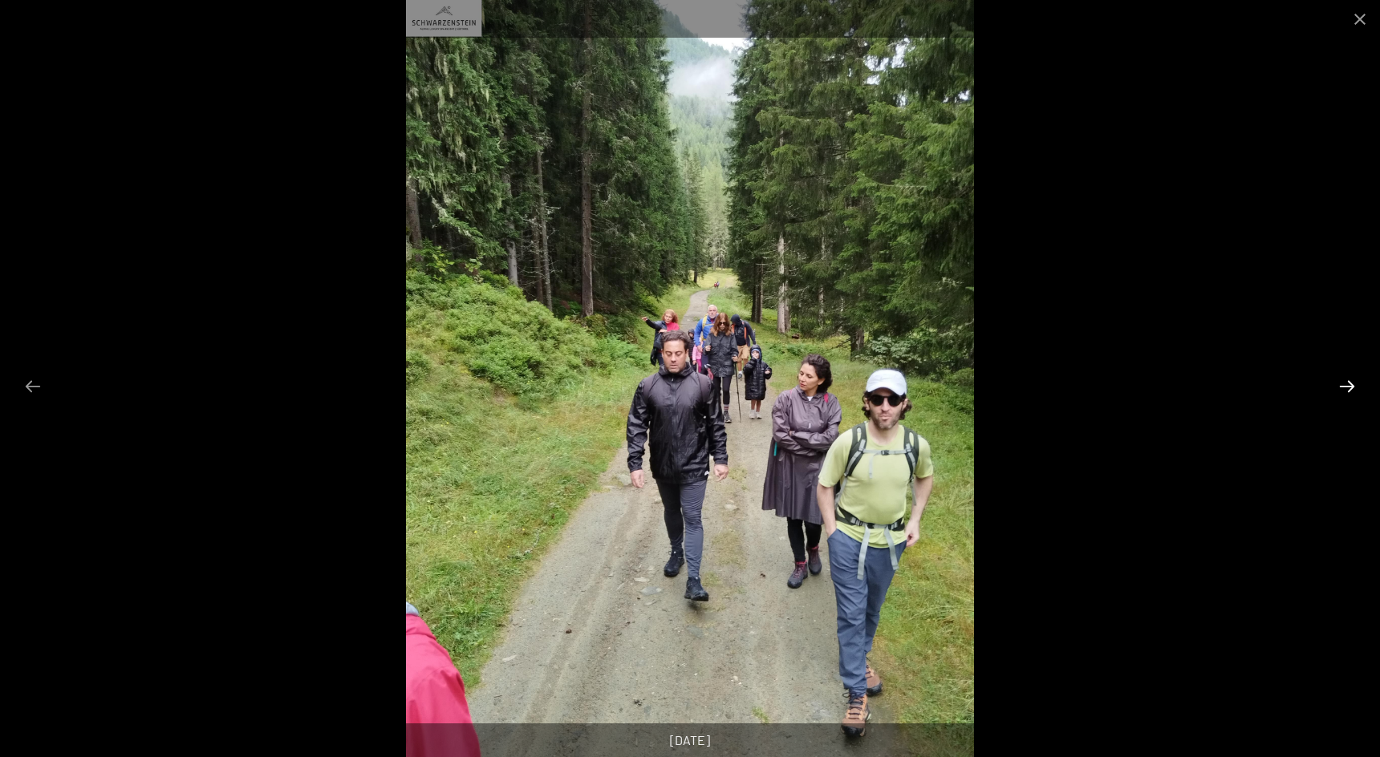
click at [1344, 390] on button "Next slide" at bounding box center [1347, 386] width 34 height 31
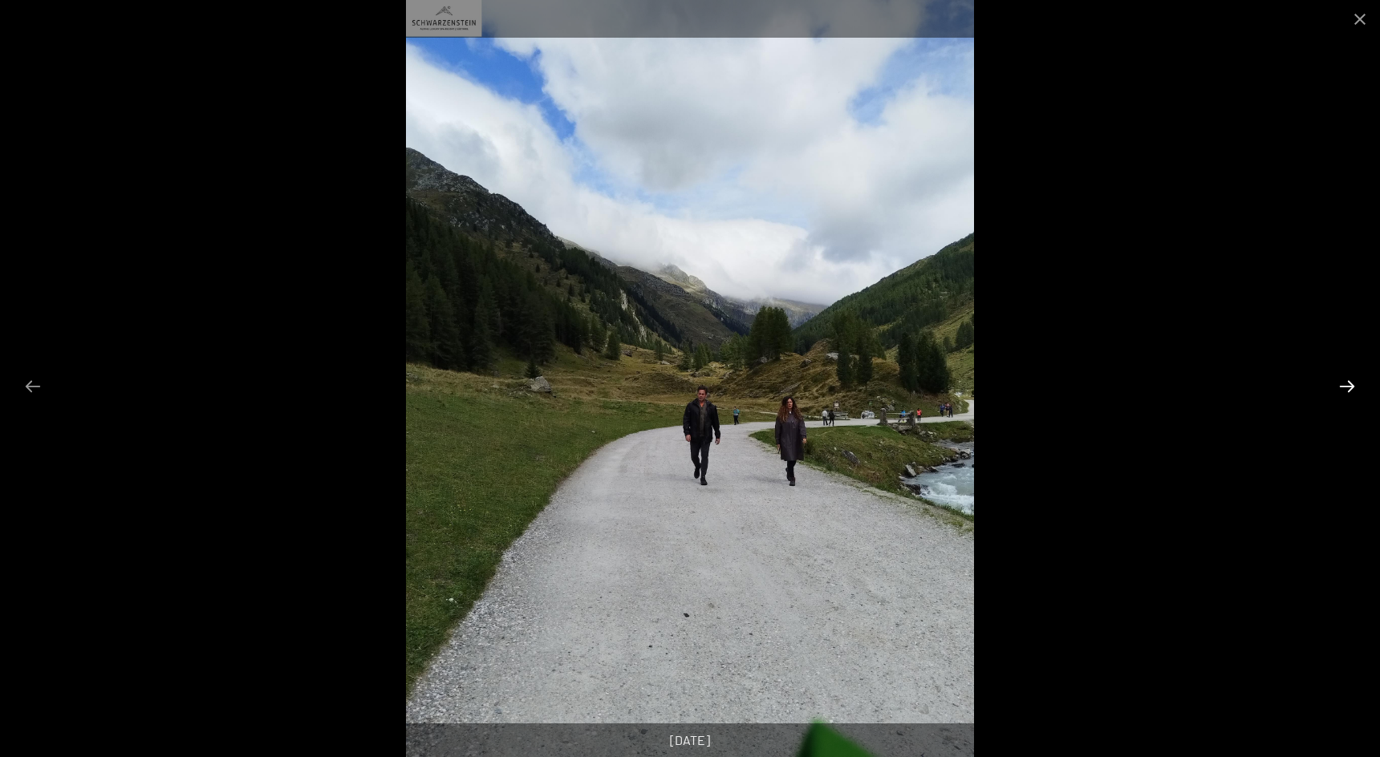
click at [1344, 390] on button "Next slide" at bounding box center [1347, 386] width 34 height 31
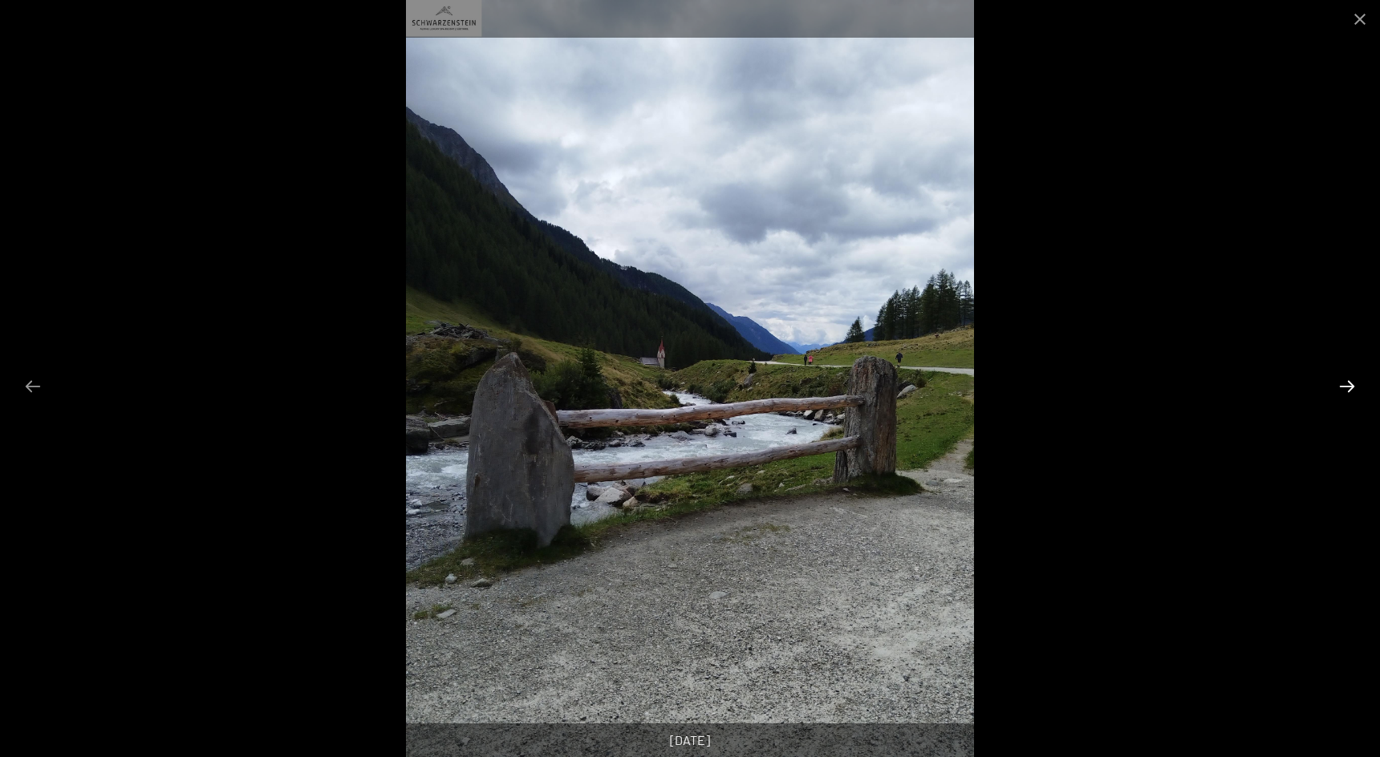
click at [1344, 390] on button "Next slide" at bounding box center [1347, 386] width 34 height 31
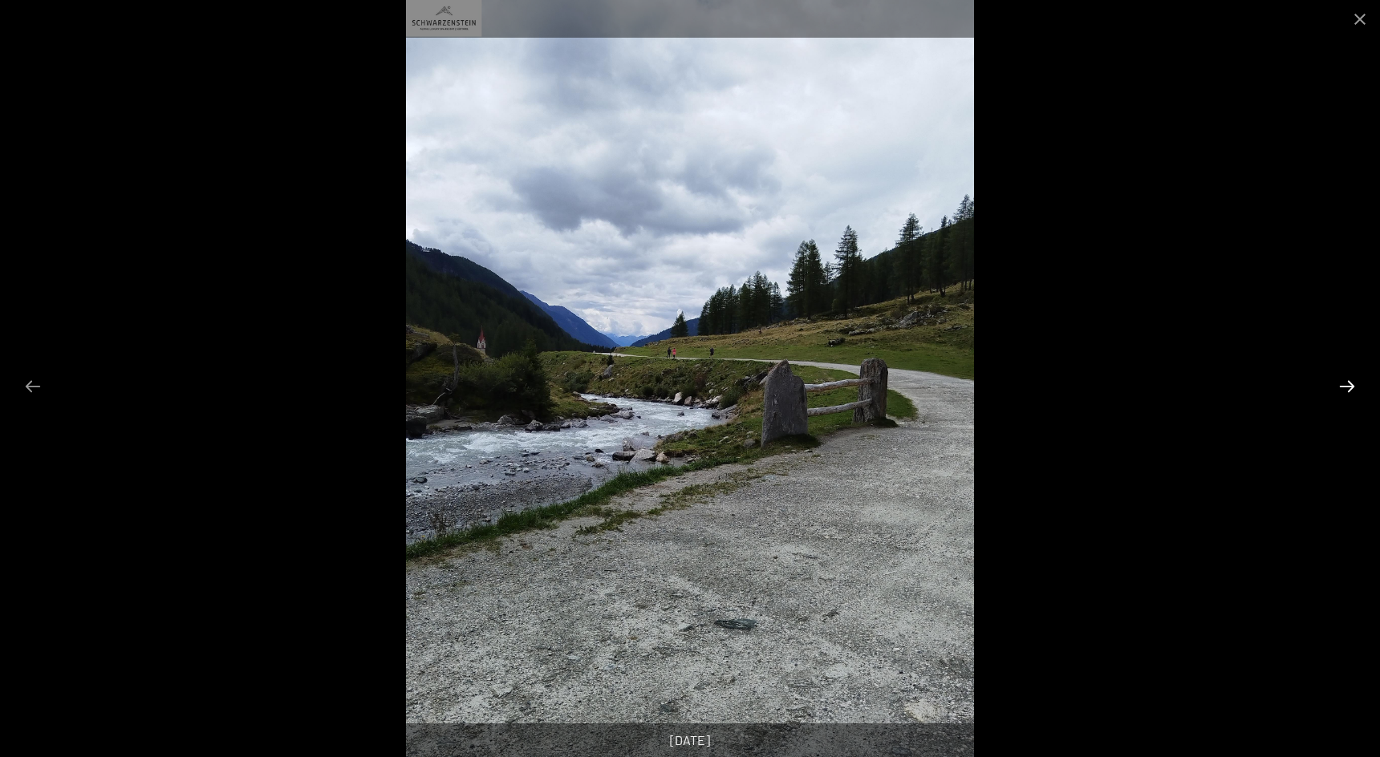
click at [1344, 390] on button "Next slide" at bounding box center [1347, 386] width 34 height 31
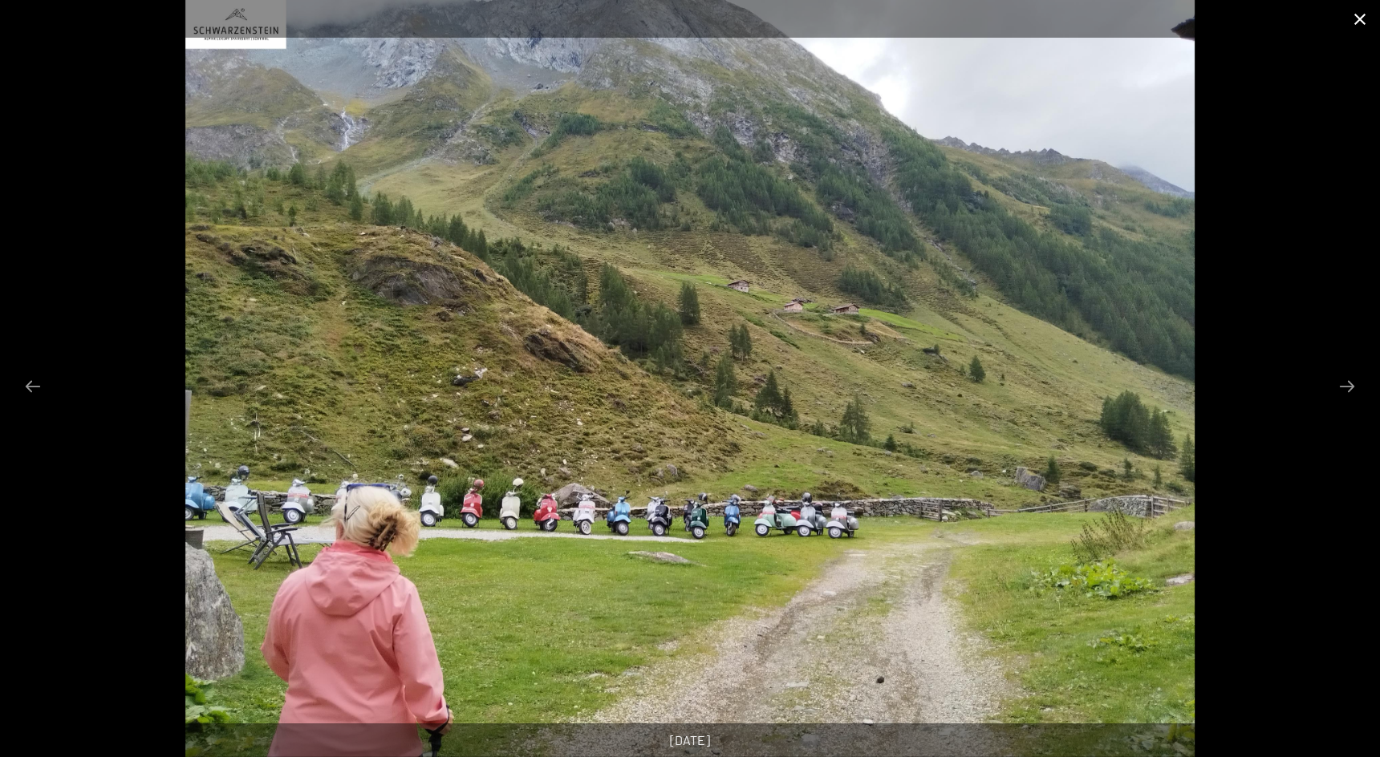
click at [1363, 17] on button "Close gallery" at bounding box center [1360, 19] width 40 height 38
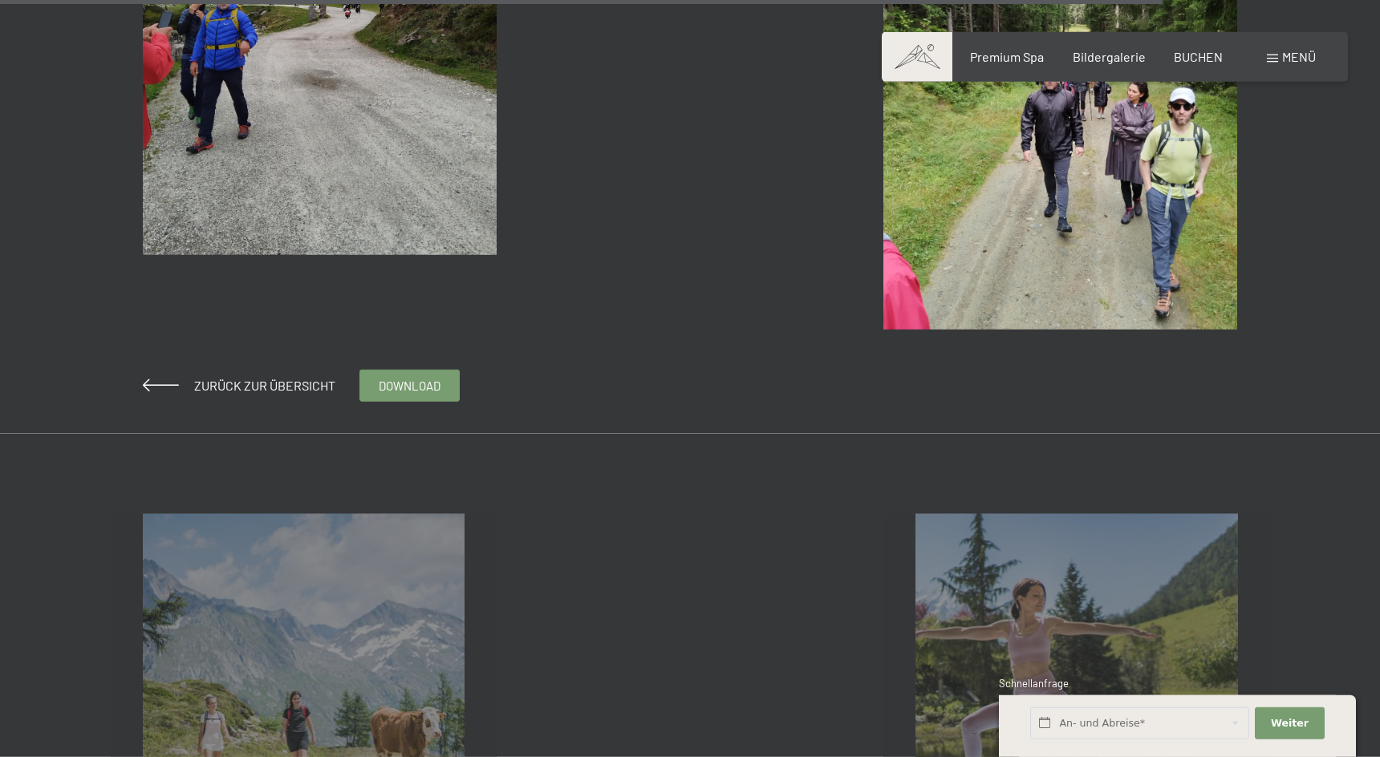
scroll to position [3764, 0]
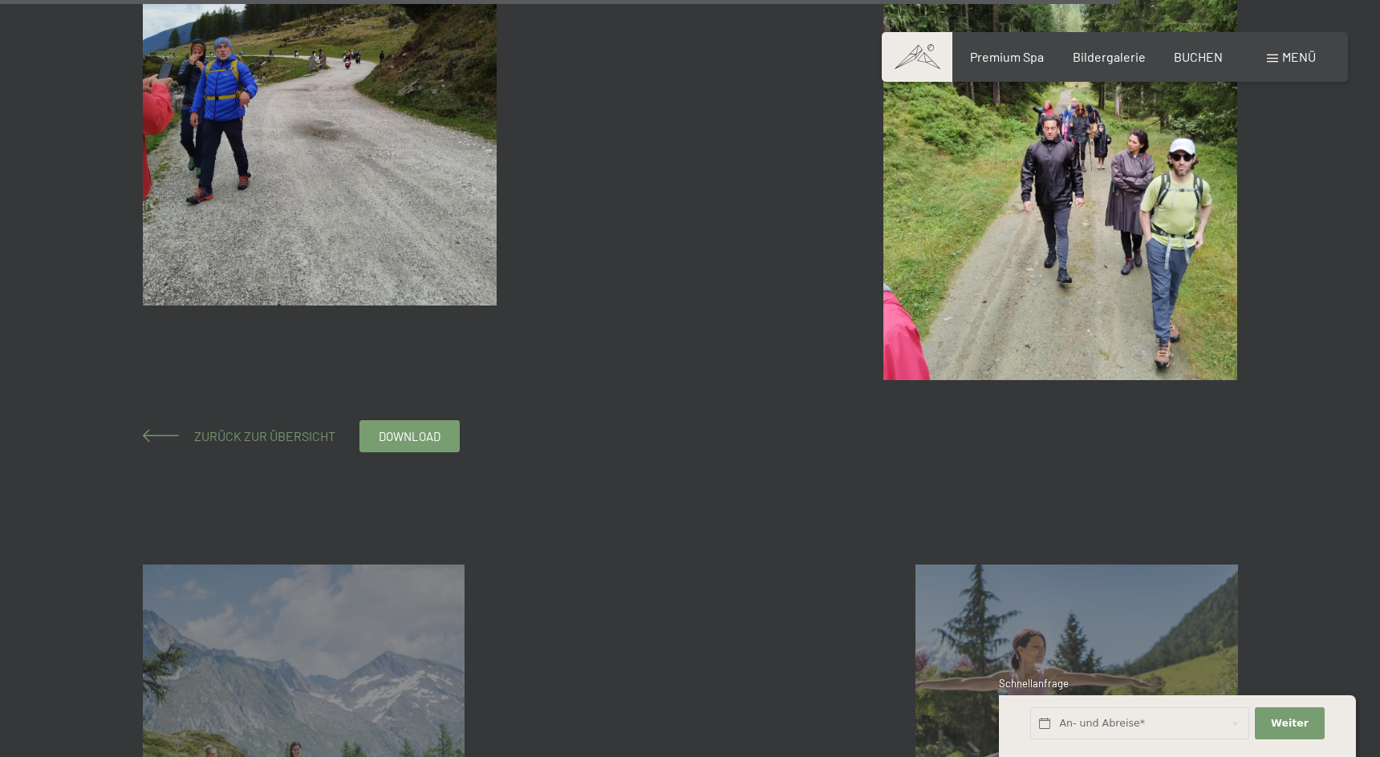
click at [269, 437] on span "Zurück zur Übersicht" at bounding box center [258, 435] width 154 height 15
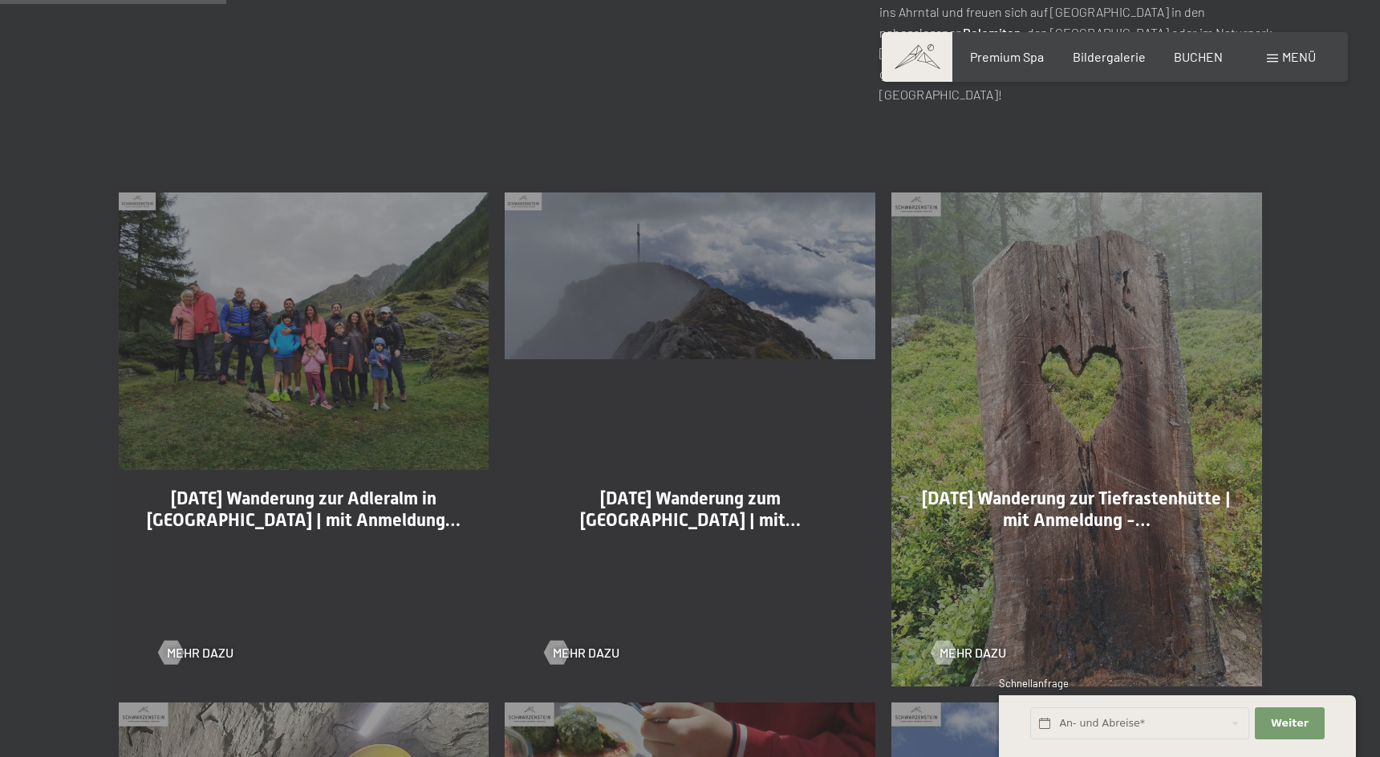
scroll to position [900, 0]
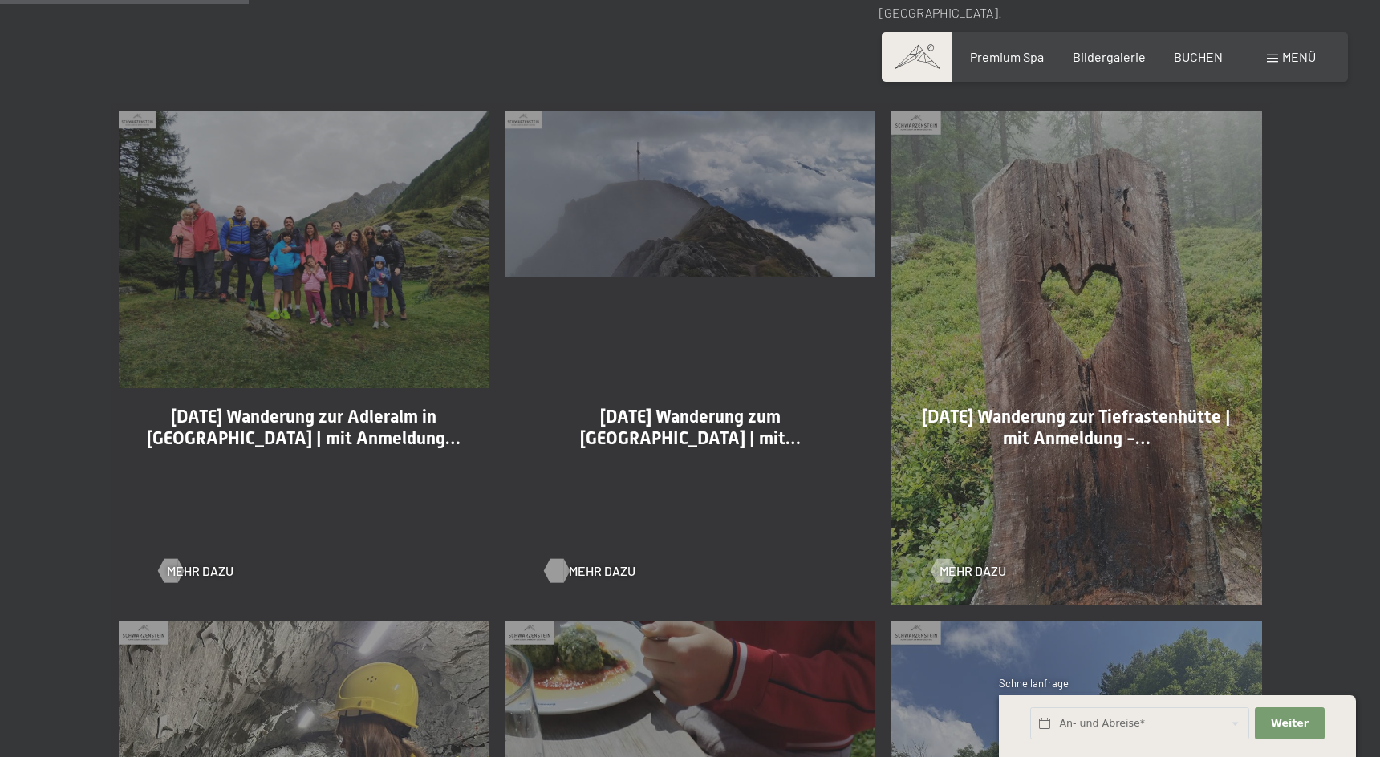
click at [595, 574] on span "Mehr dazu" at bounding box center [602, 571] width 67 height 18
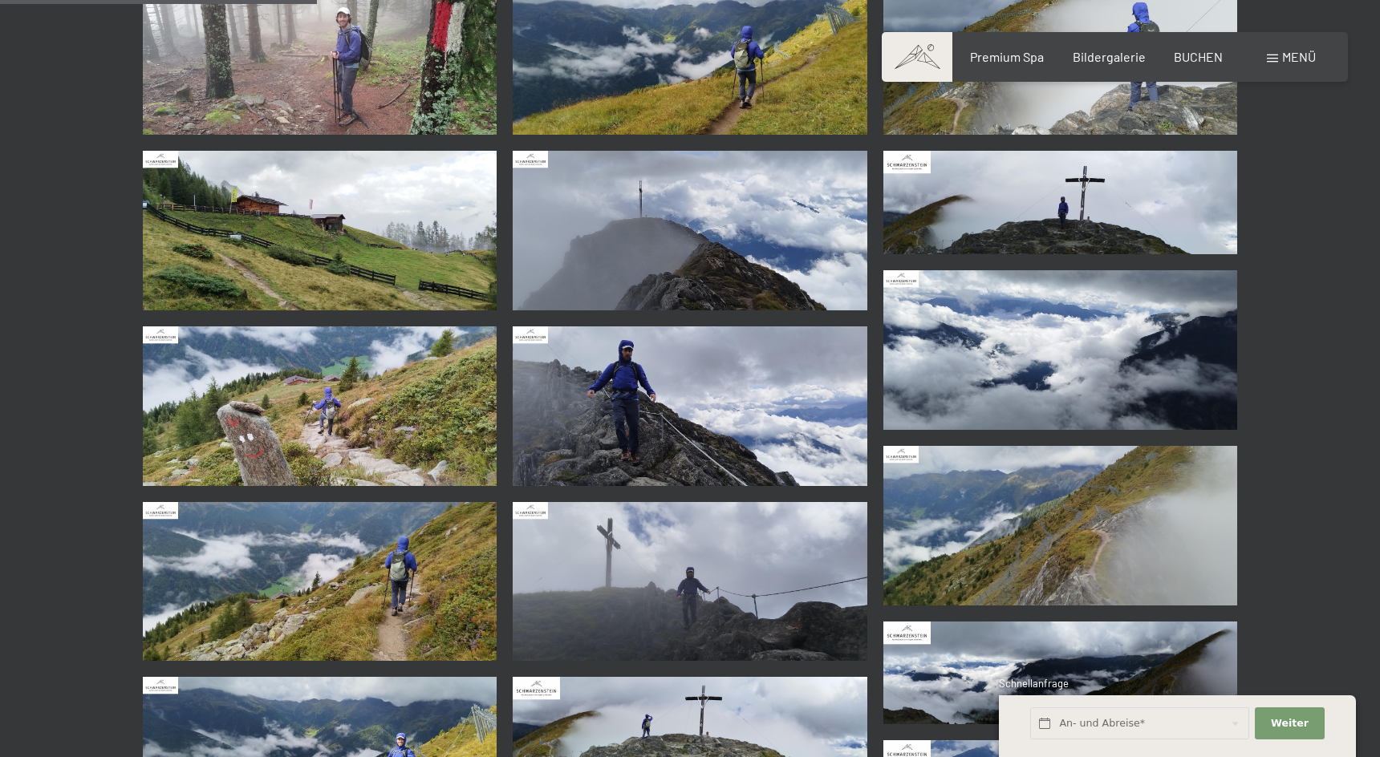
scroll to position [327, 0]
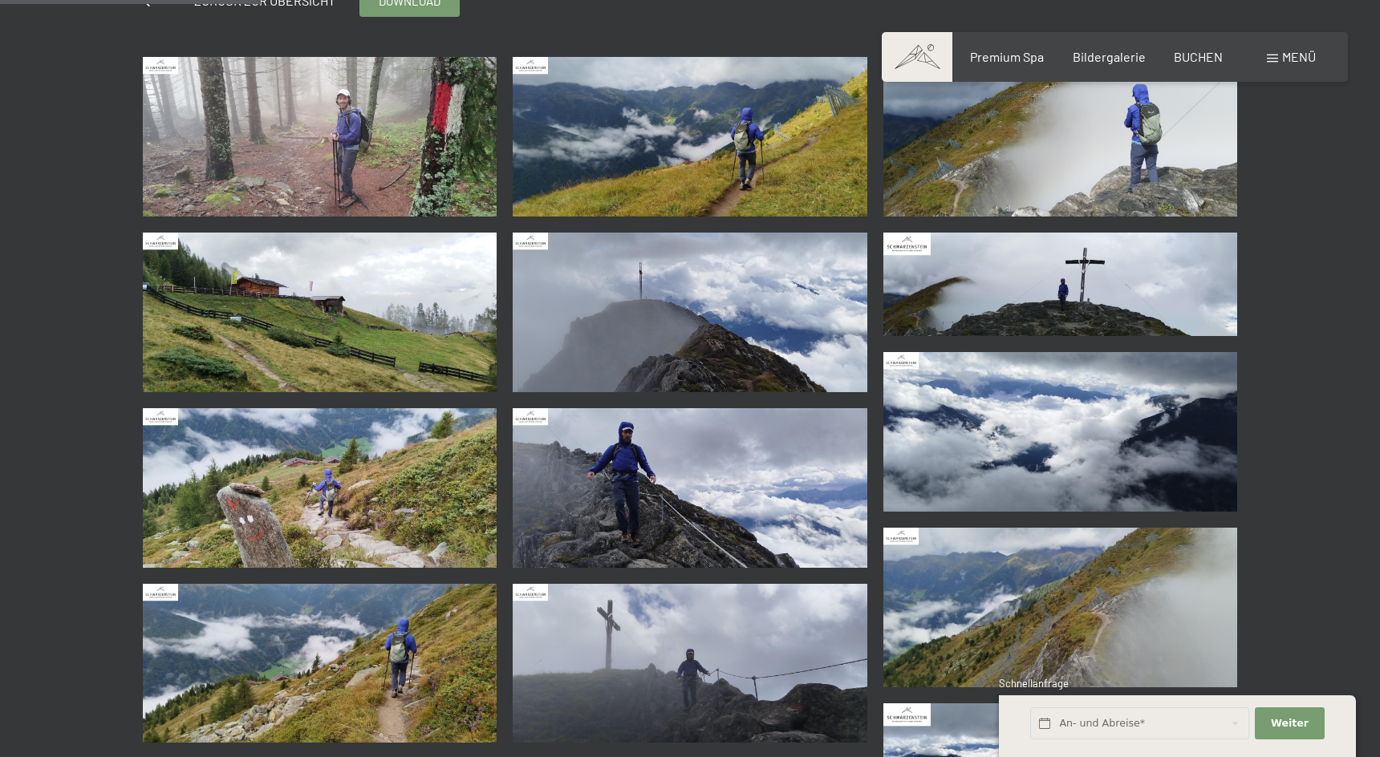
click at [340, 160] on img at bounding box center [320, 137] width 355 height 160
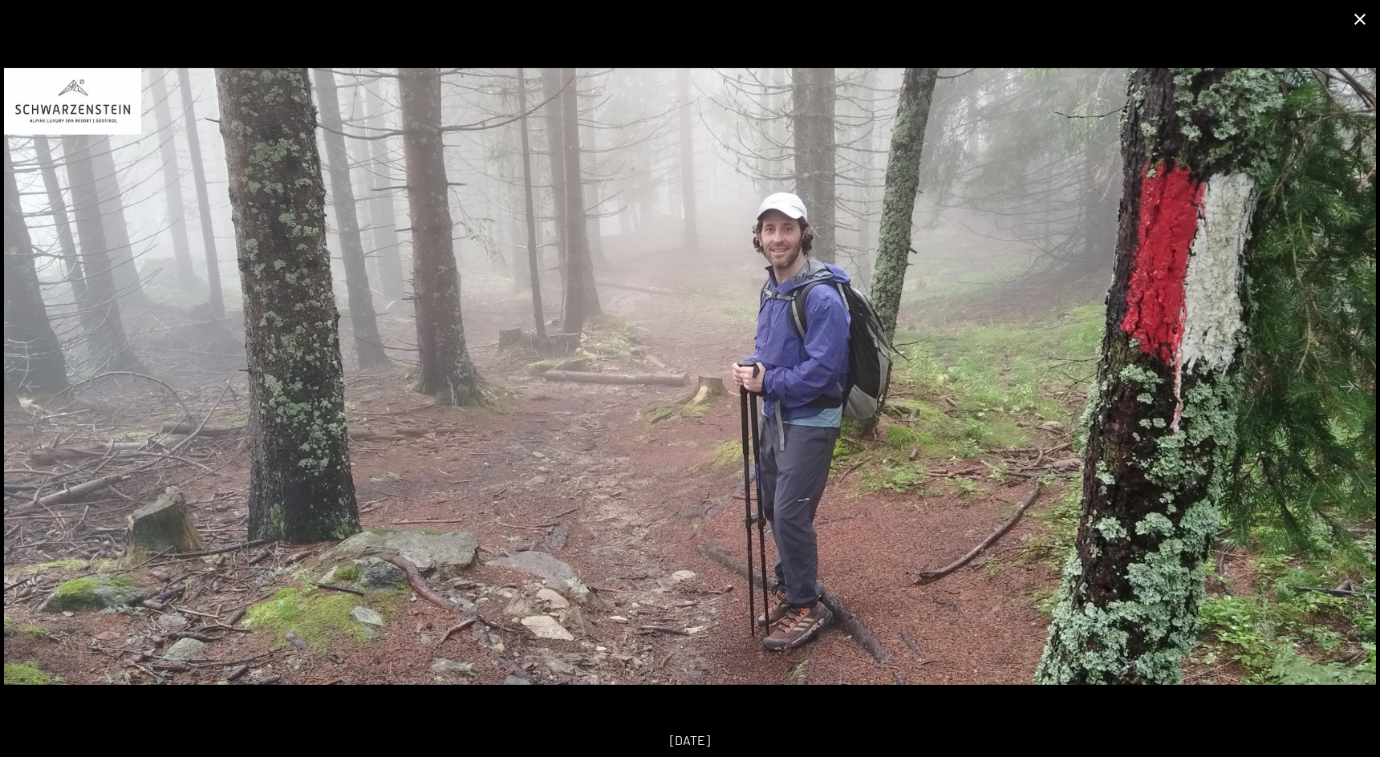
click at [1362, 21] on button "Close gallery" at bounding box center [1360, 19] width 40 height 38
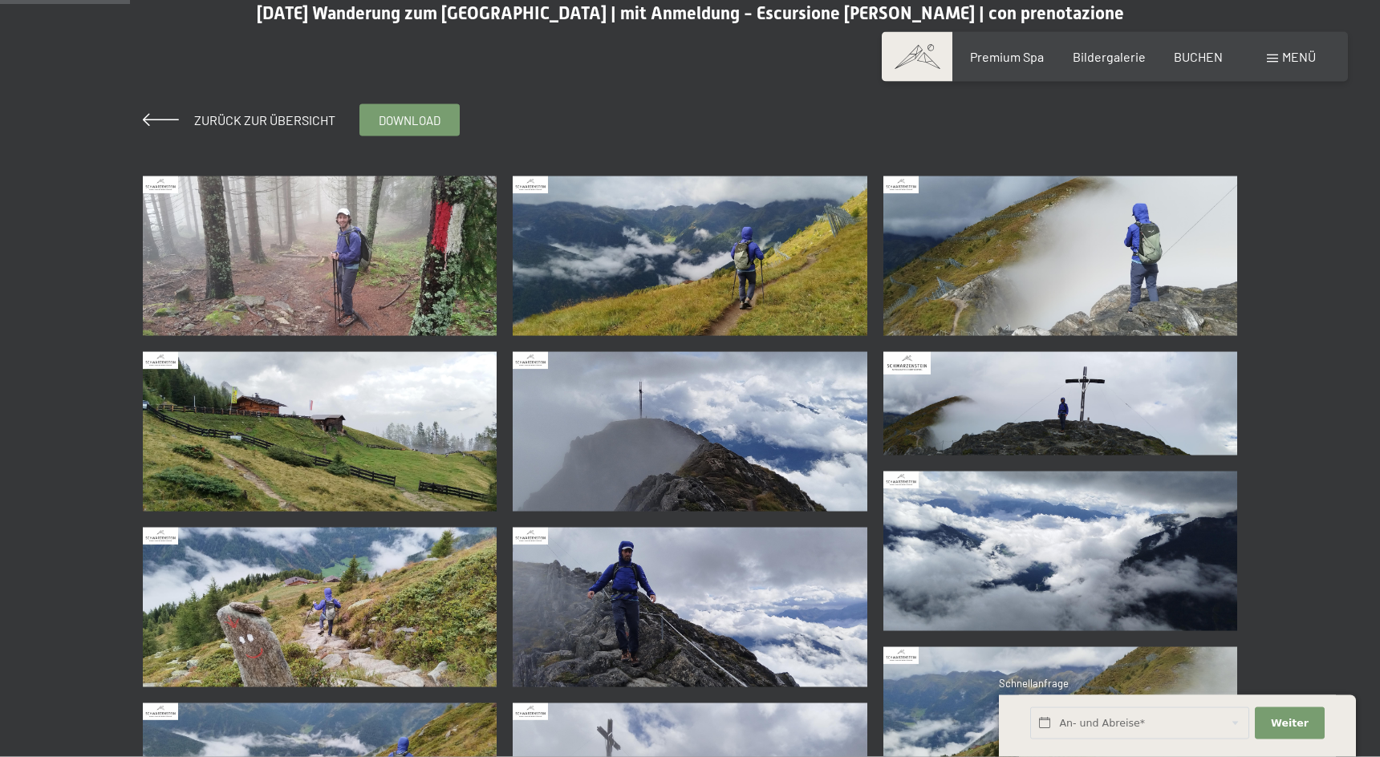
scroll to position [82, 0]
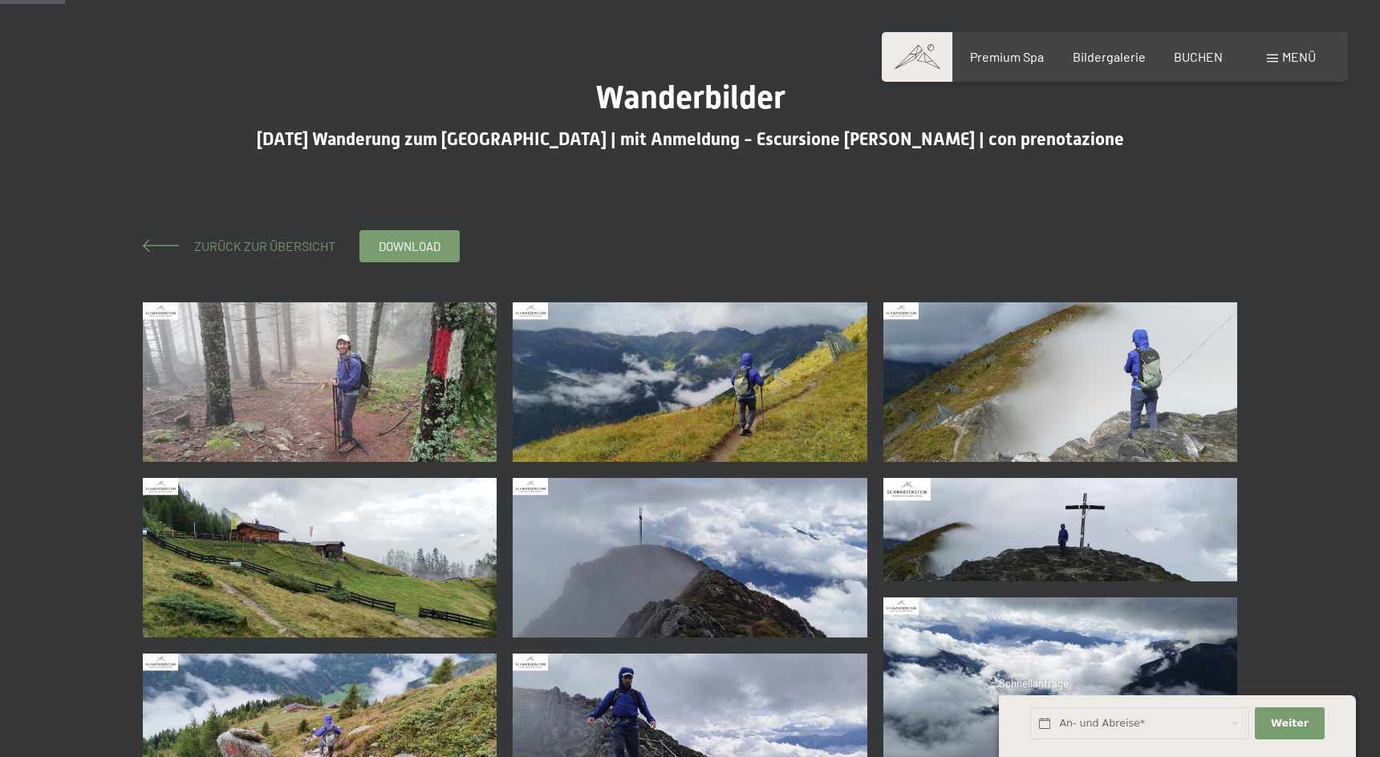
click at [263, 242] on span "Zurück zur Übersicht" at bounding box center [258, 245] width 154 height 15
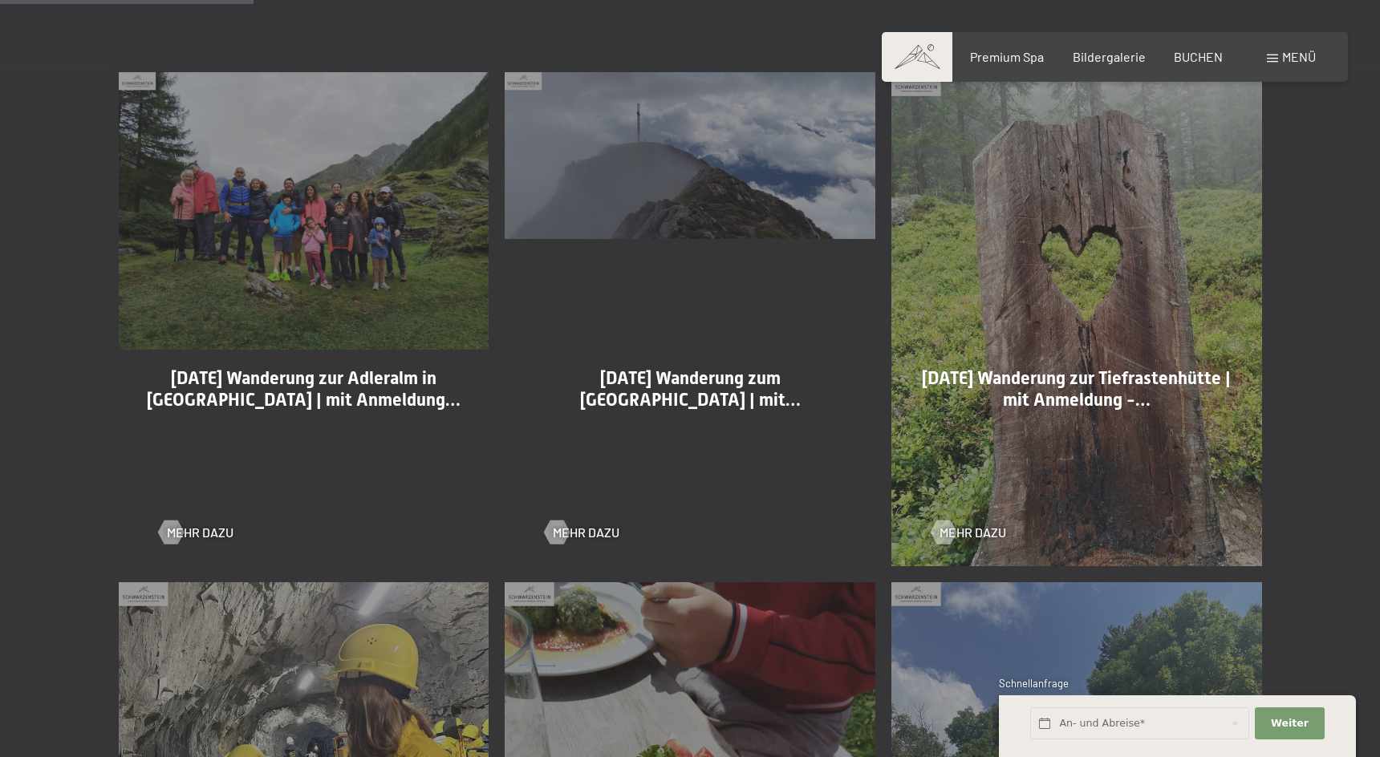
scroll to position [982, 0]
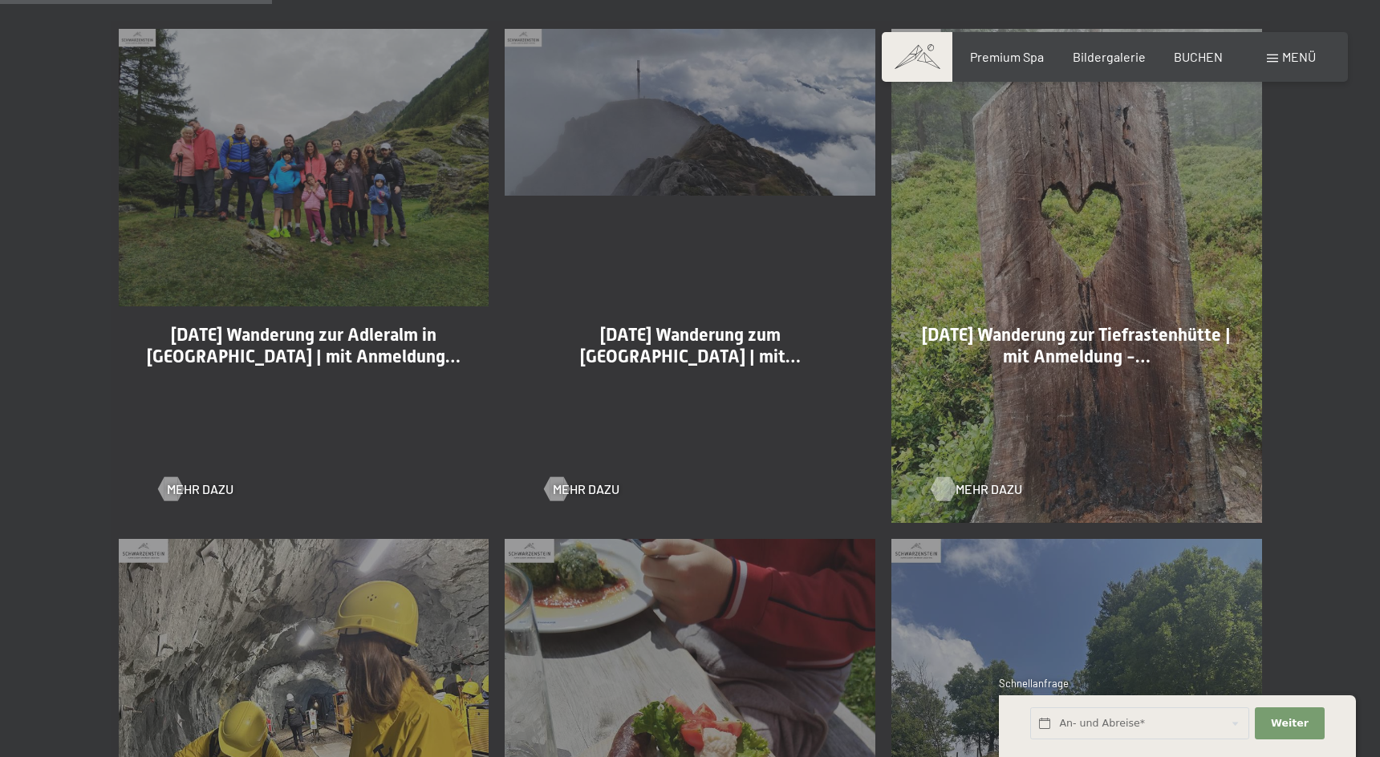
click at [983, 487] on span "Mehr dazu" at bounding box center [989, 490] width 67 height 18
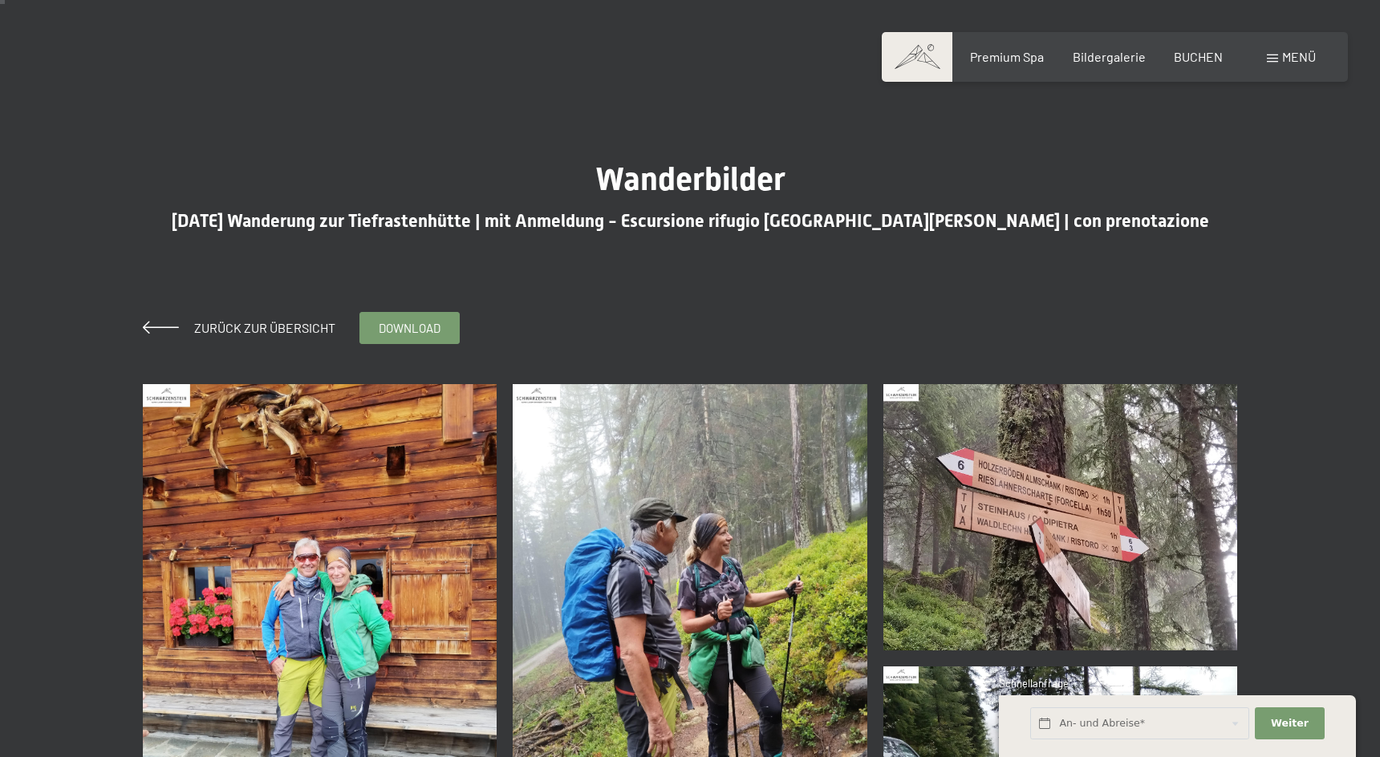
scroll to position [82, 0]
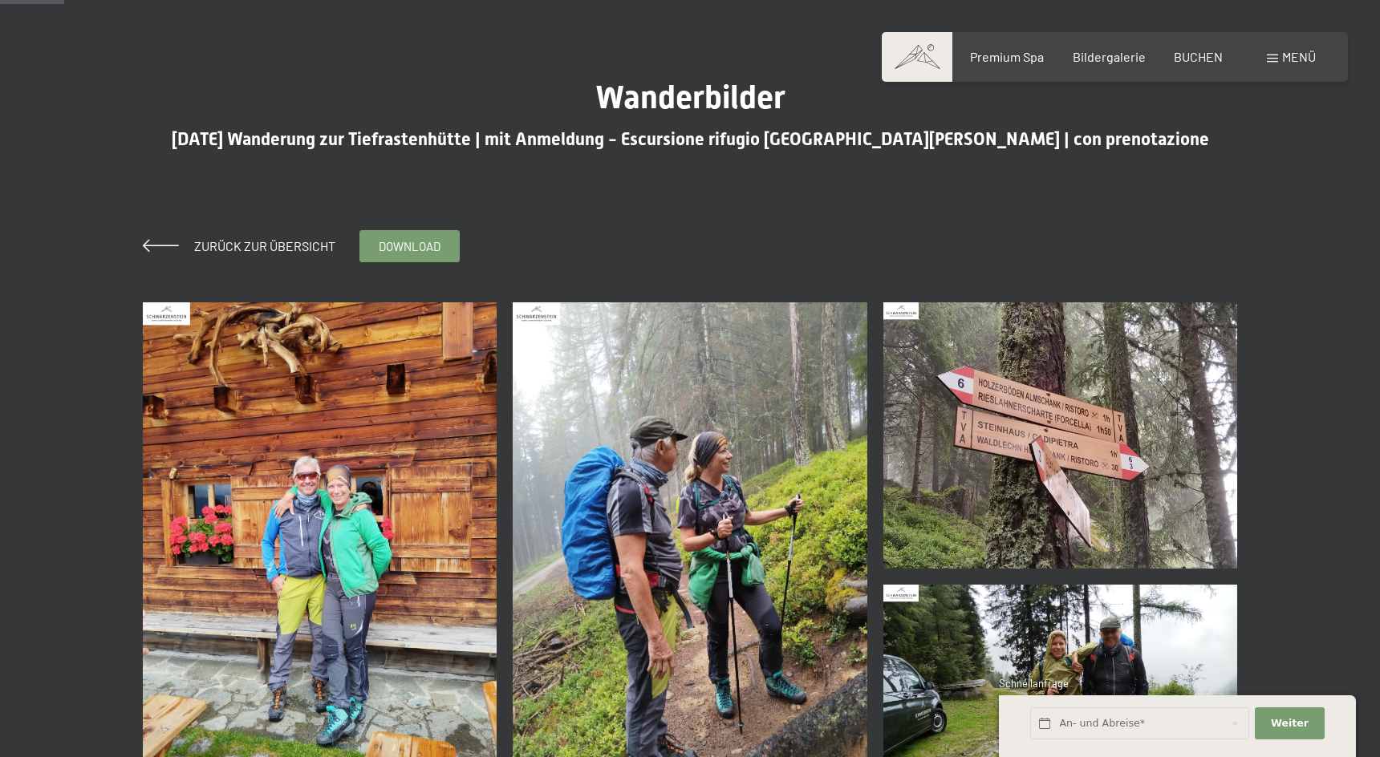
click at [1082, 413] on img at bounding box center [1060, 435] width 355 height 266
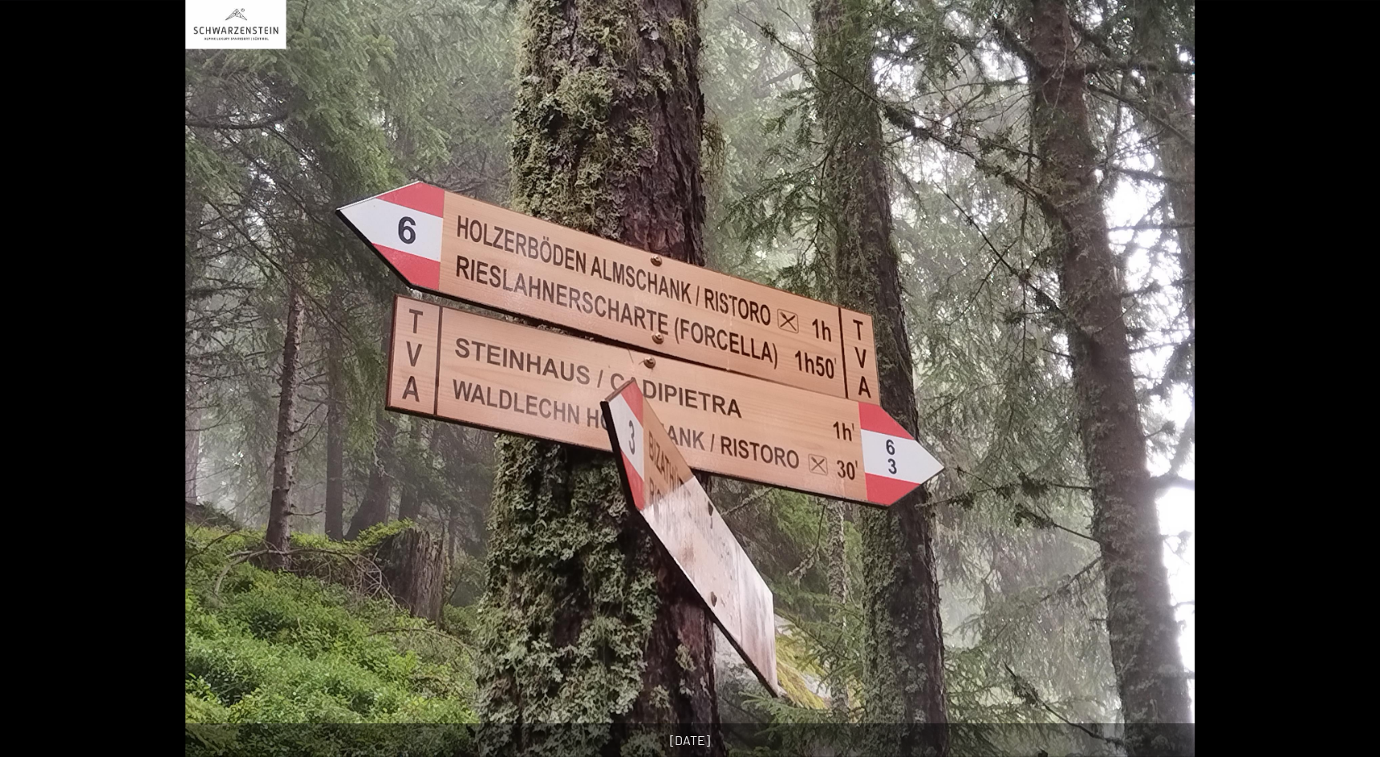
scroll to position [327, 0]
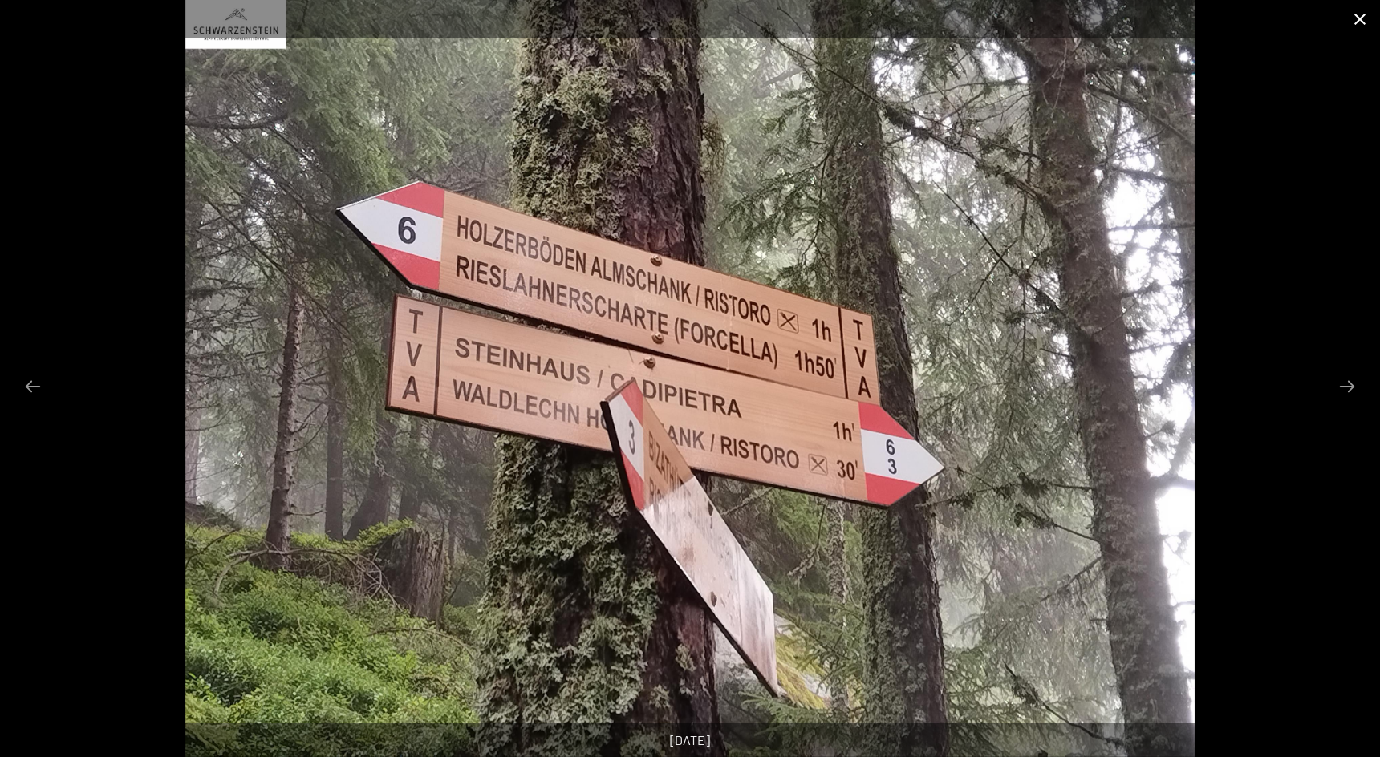
click at [1358, 17] on button "Close gallery" at bounding box center [1360, 19] width 40 height 38
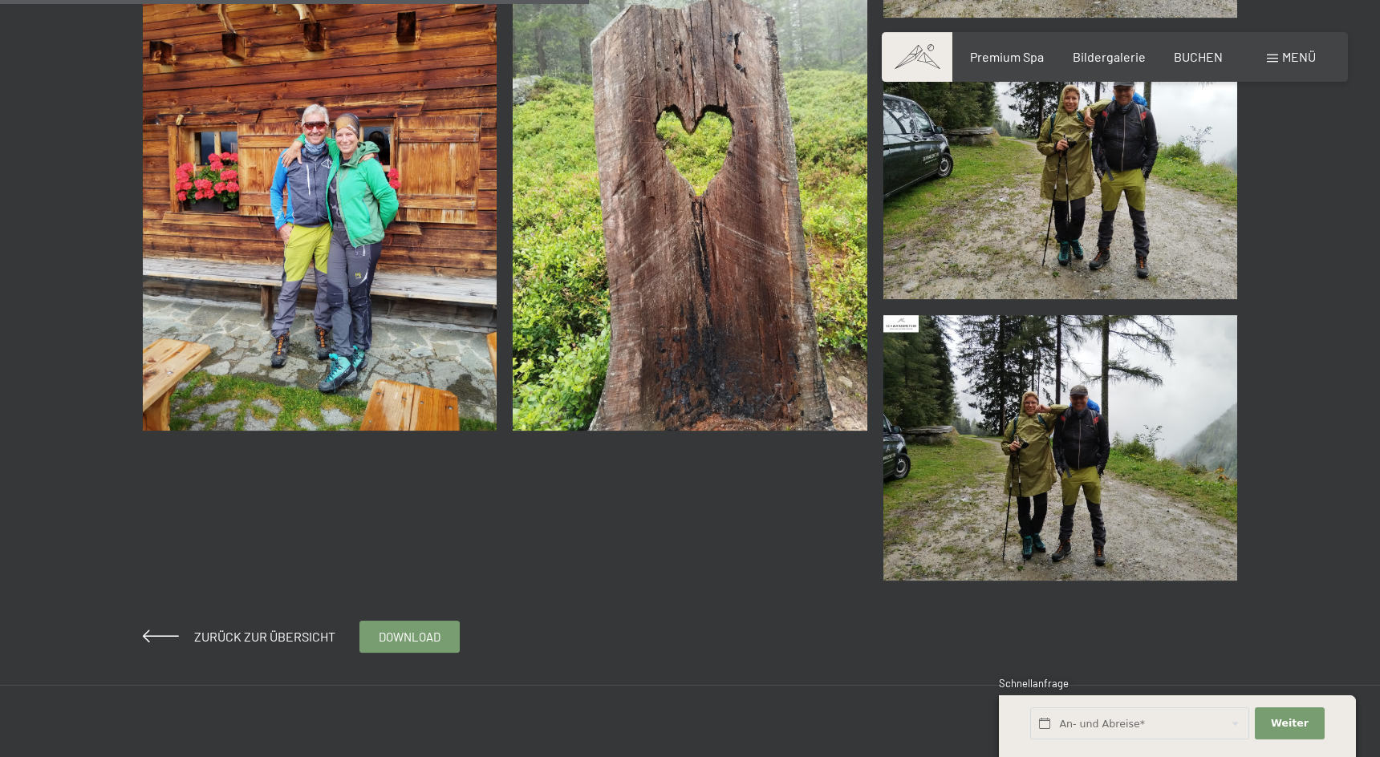
scroll to position [982, 0]
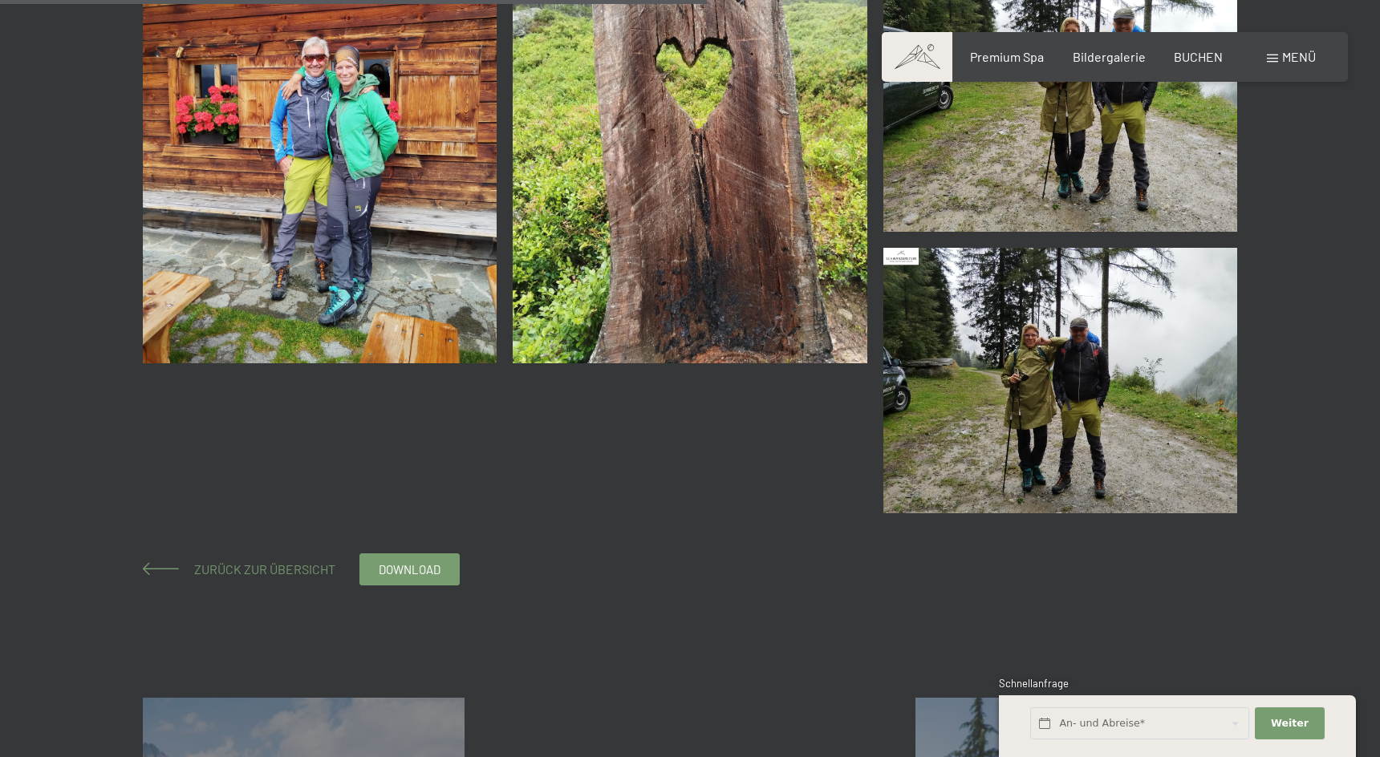
click at [288, 568] on span "Zurück zur Übersicht" at bounding box center [258, 569] width 154 height 15
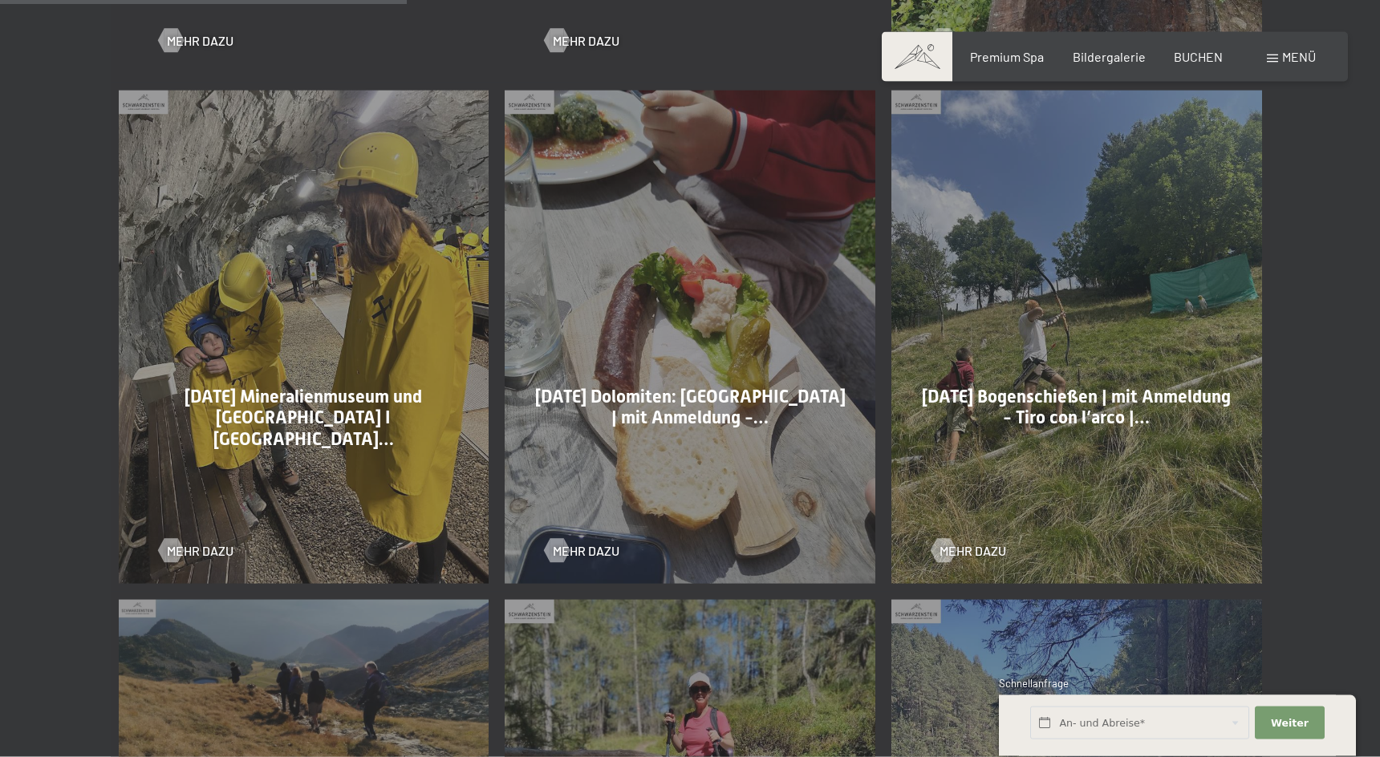
scroll to position [1473, 0]
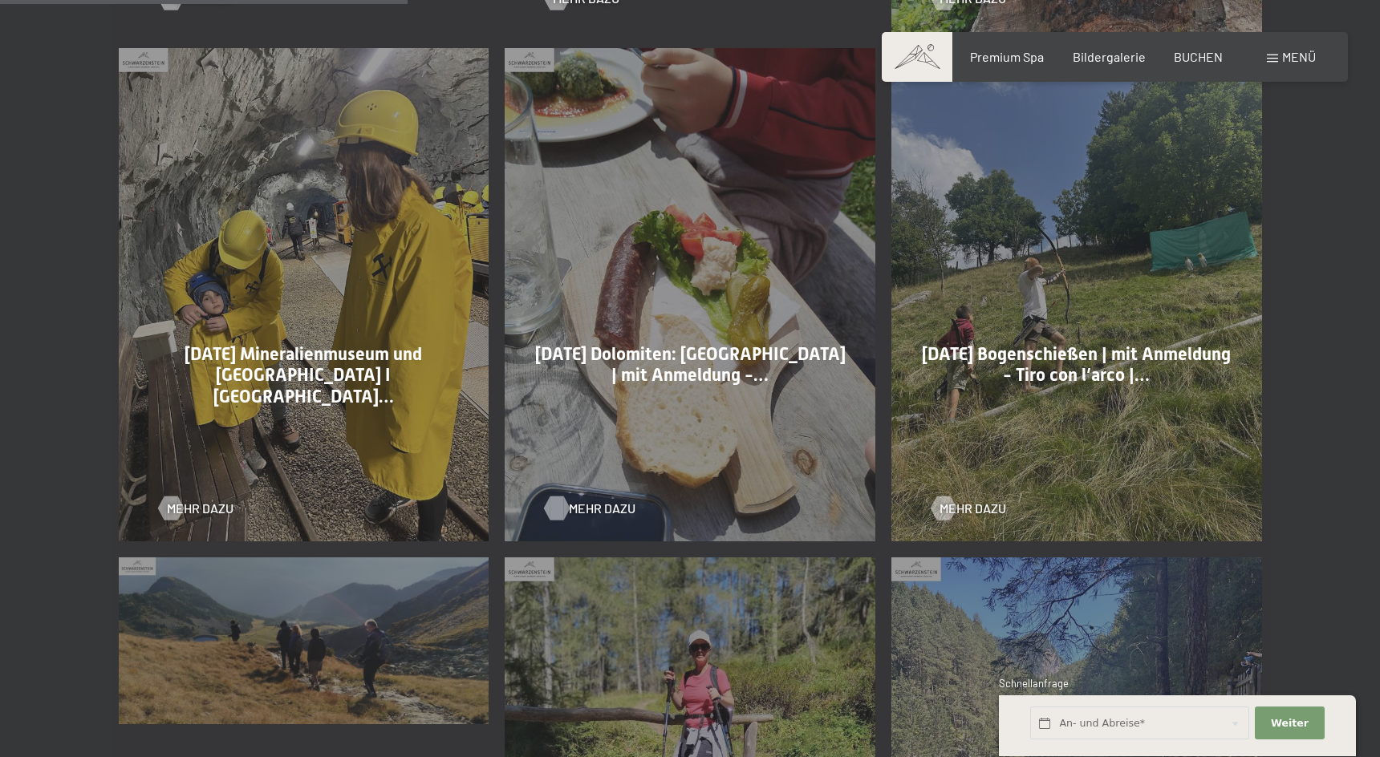
click at [603, 513] on span "Mehr dazu" at bounding box center [602, 509] width 67 height 18
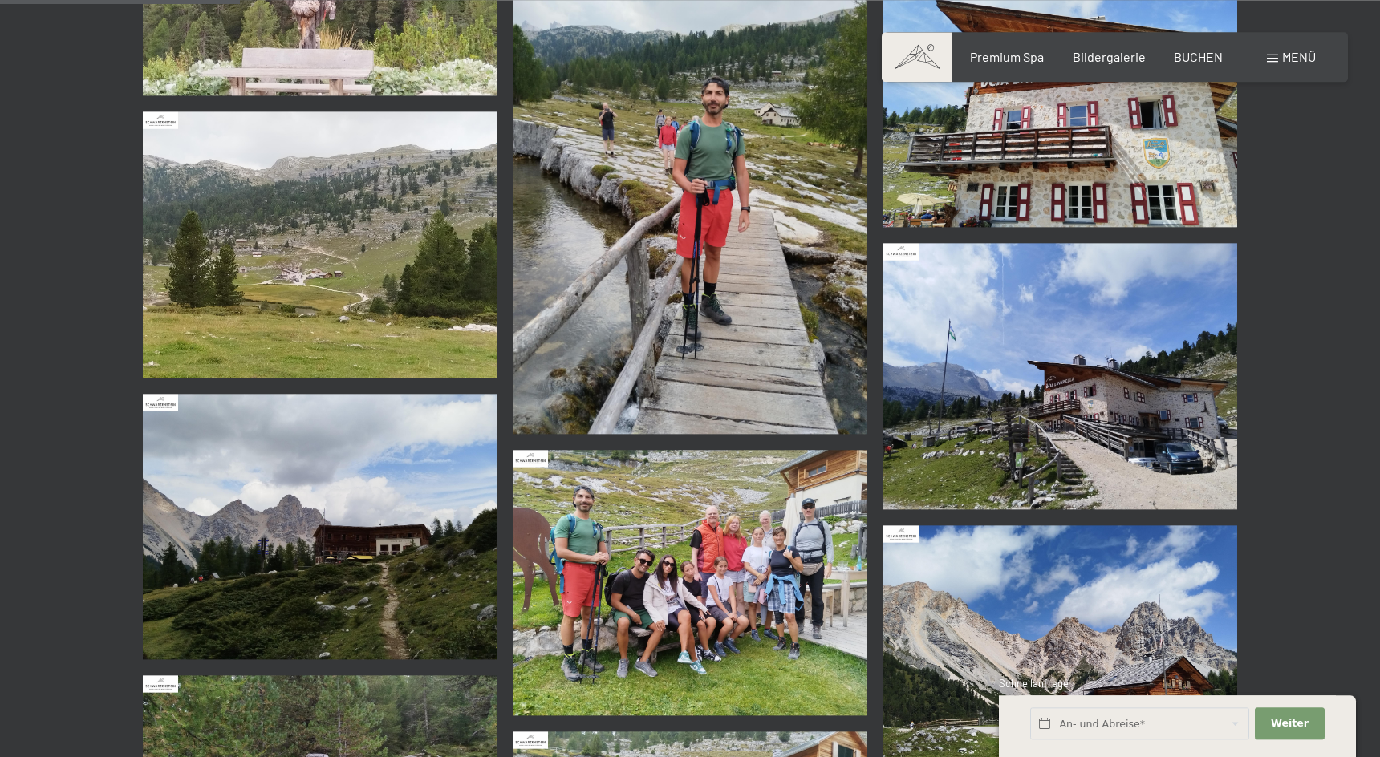
scroll to position [1473, 0]
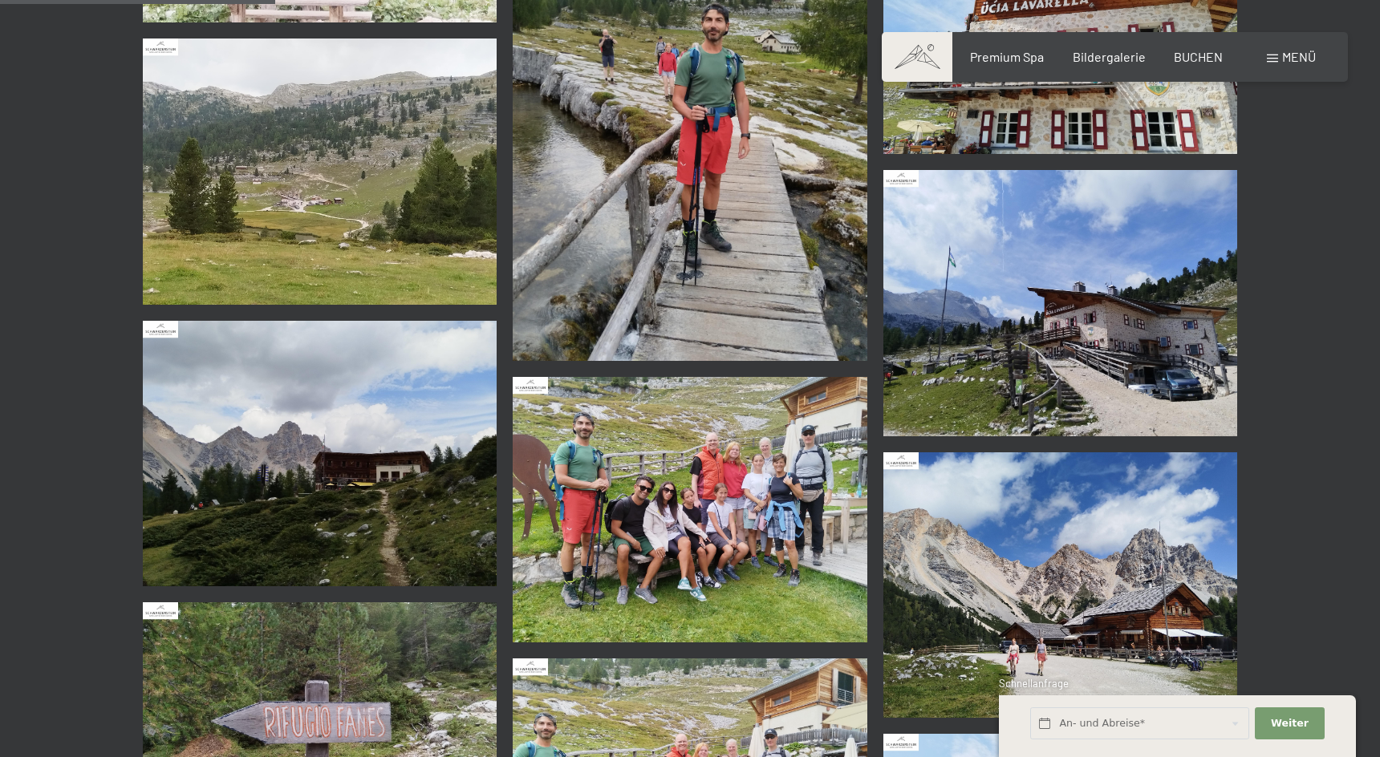
click at [677, 513] on img at bounding box center [690, 510] width 355 height 266
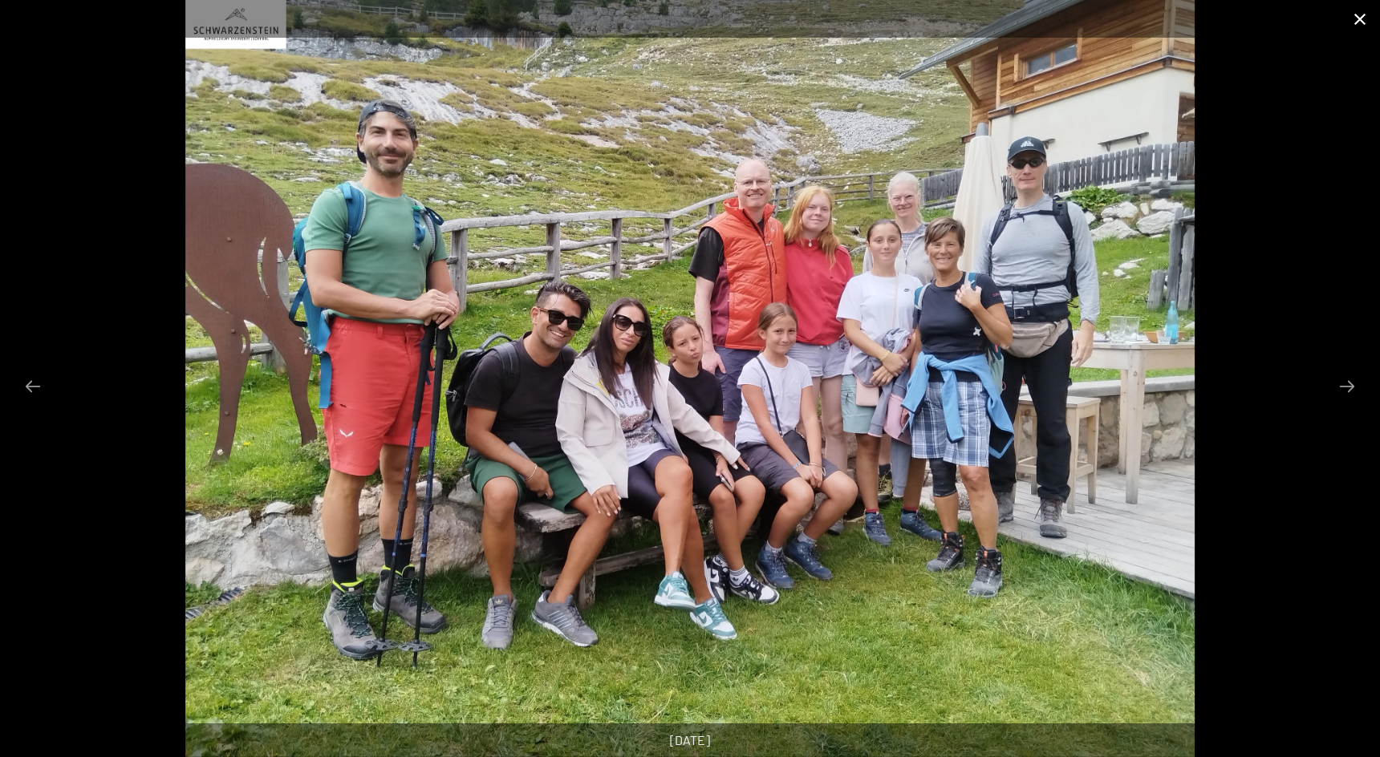
click at [1362, 22] on button "Close gallery" at bounding box center [1360, 19] width 40 height 38
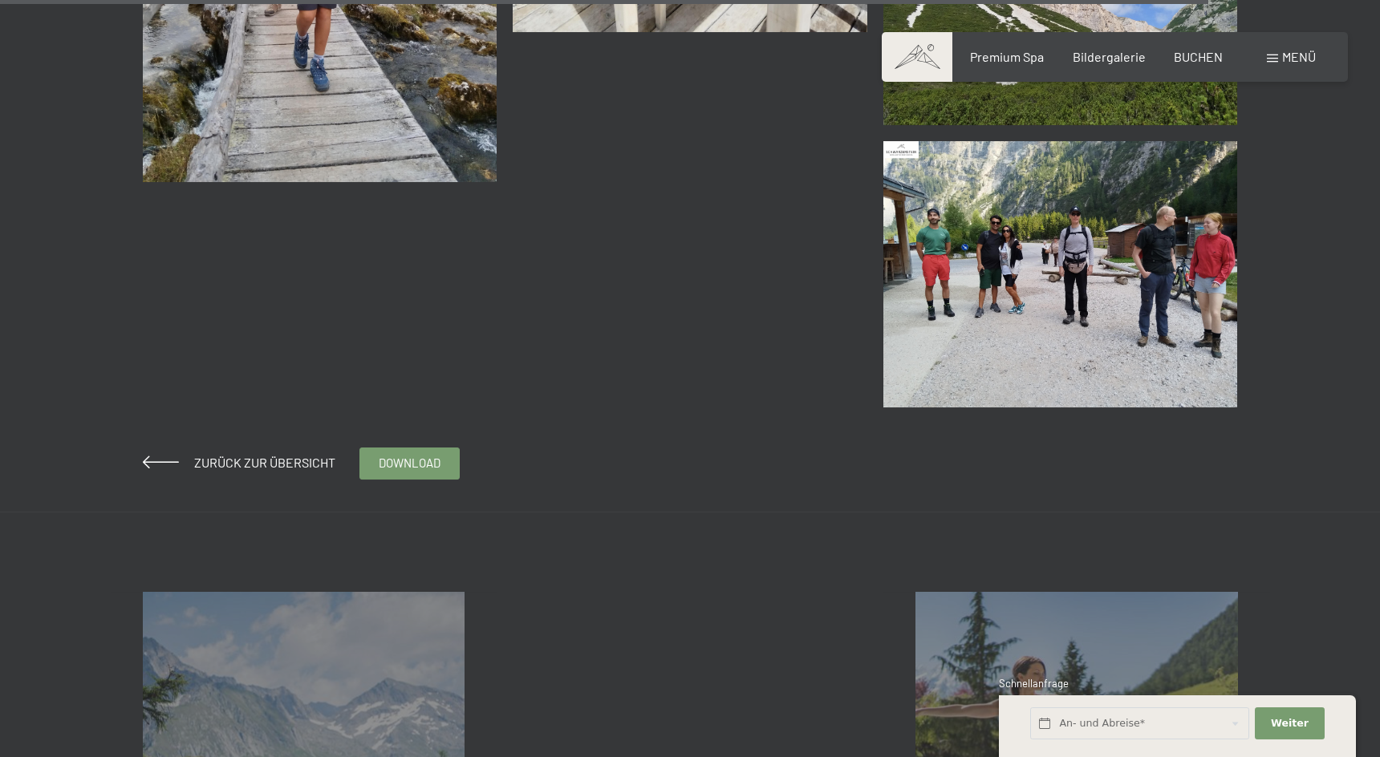
scroll to position [6629, 0]
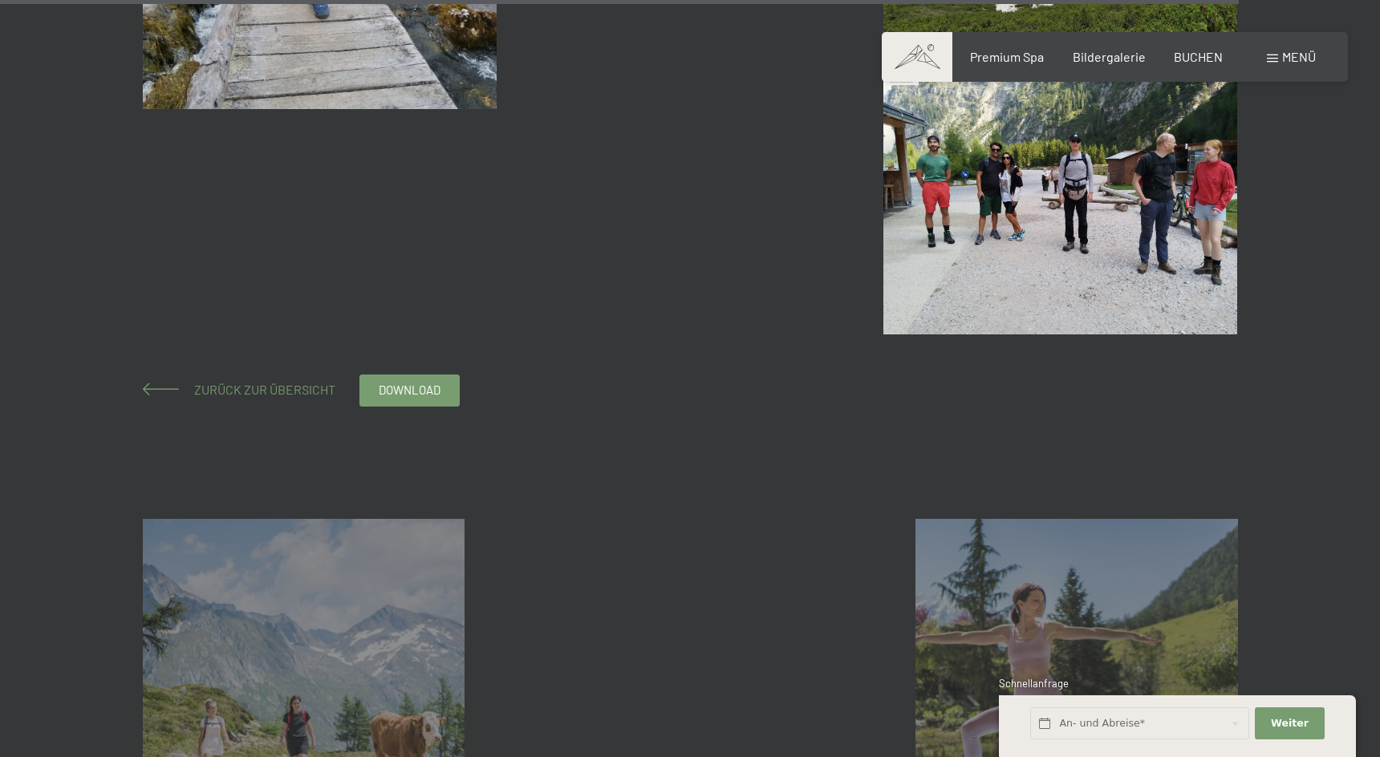
click at [318, 392] on span "Zurück zur Übersicht" at bounding box center [258, 389] width 154 height 15
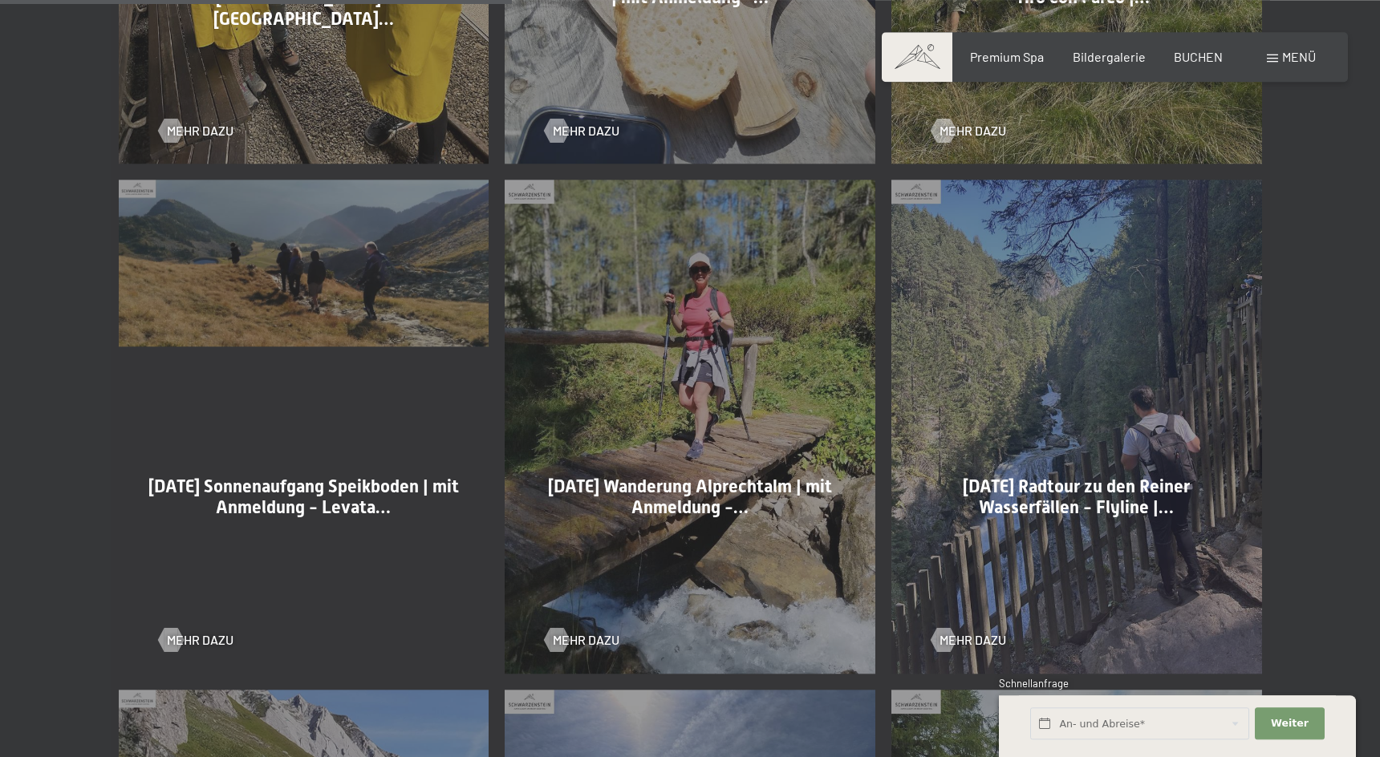
scroll to position [1882, 0]
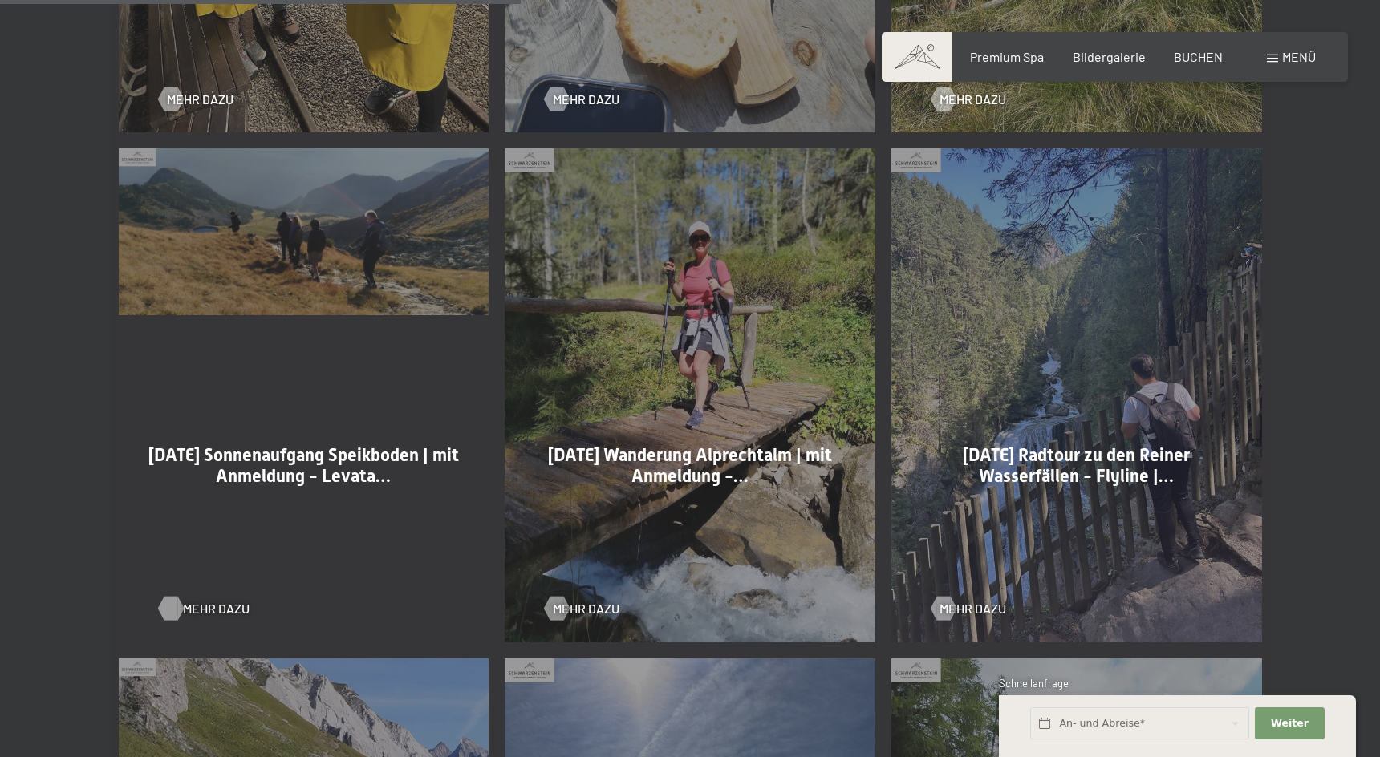
click at [208, 611] on span "Mehr dazu" at bounding box center [216, 609] width 67 height 18
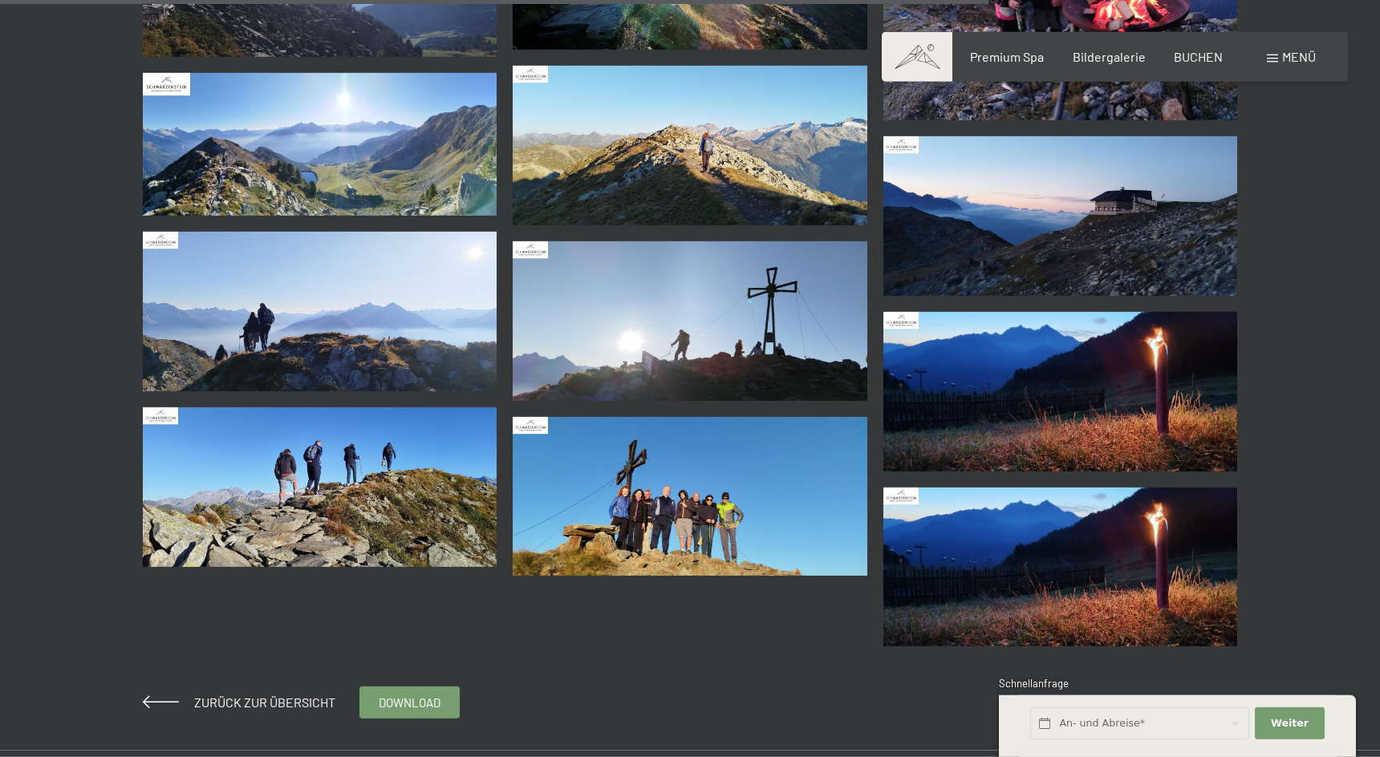
scroll to position [2946, 0]
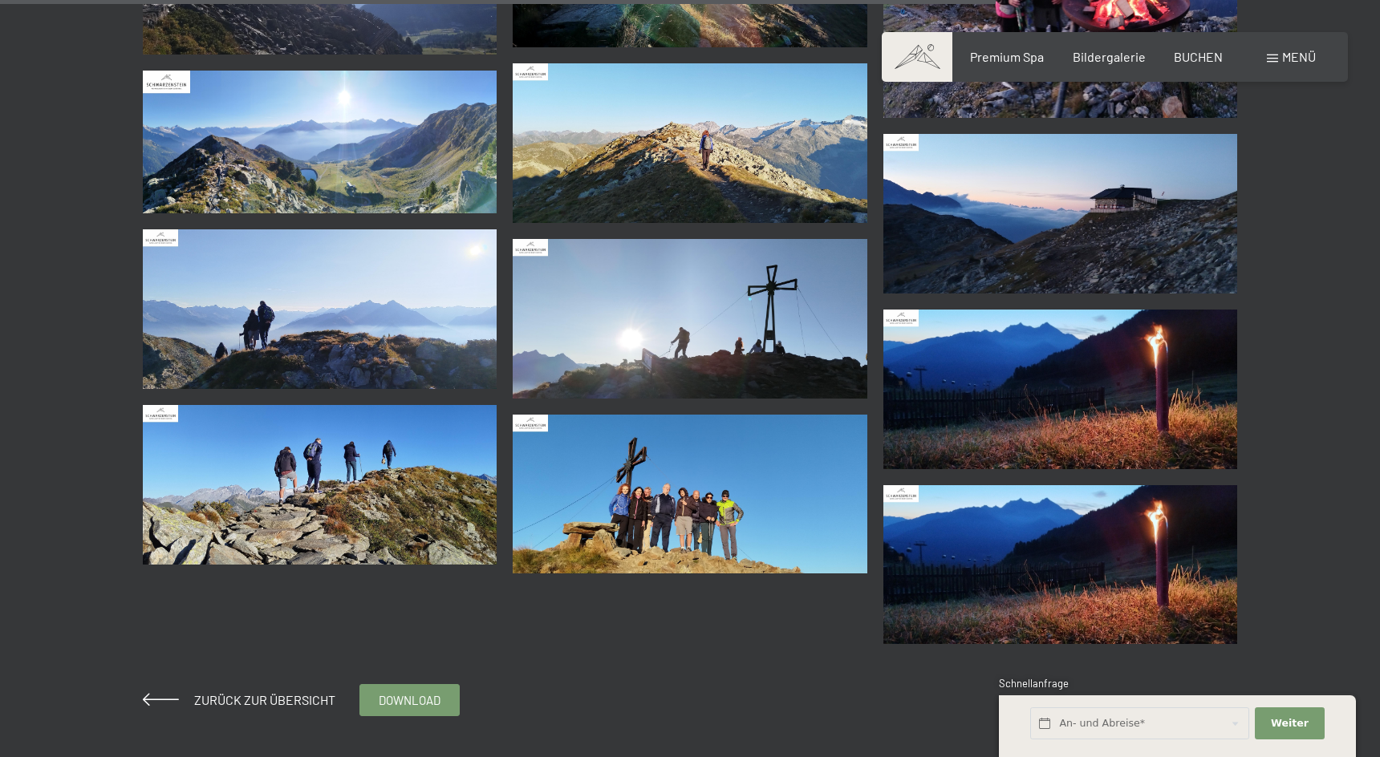
click at [599, 552] on img at bounding box center [690, 495] width 355 height 160
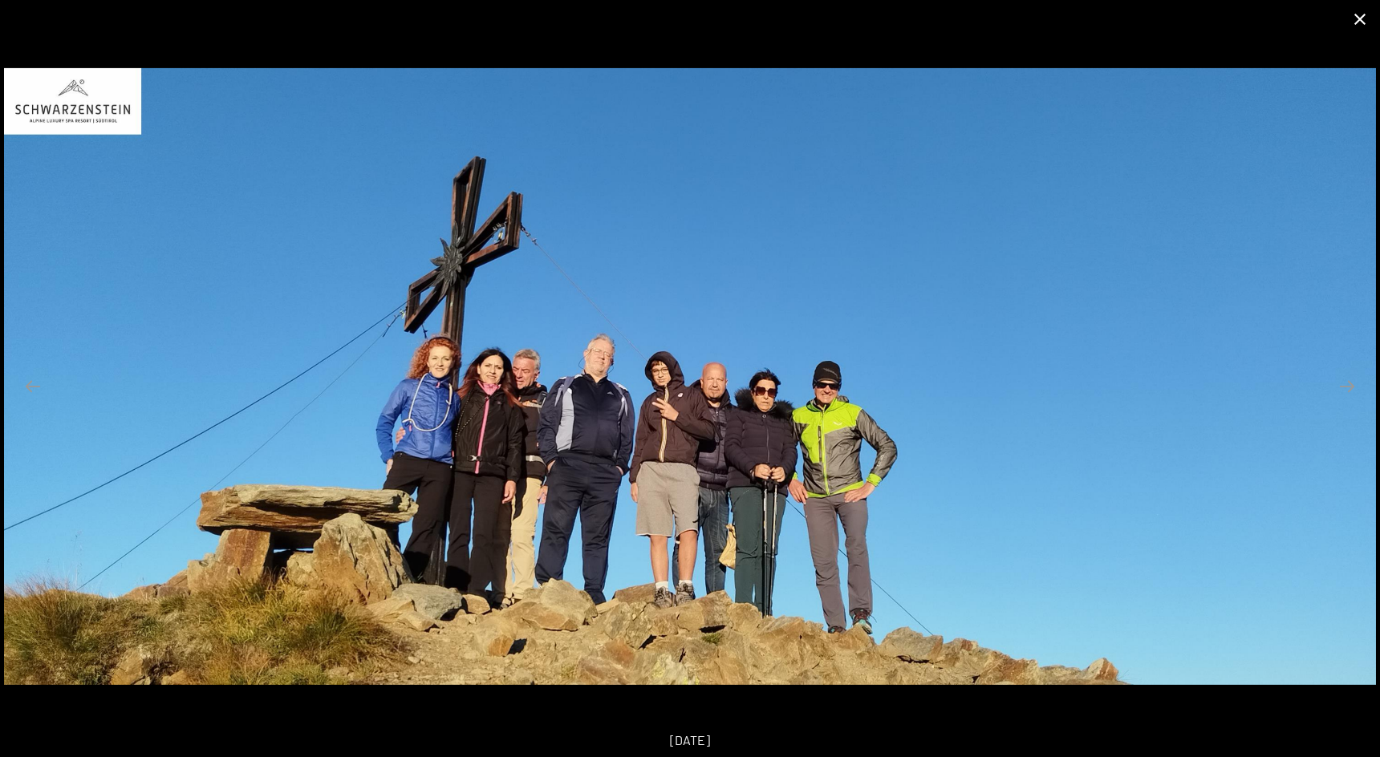
drag, startPoint x: 1354, startPoint y: 18, endPoint x: 1346, endPoint y: 22, distance: 9.4
click at [1354, 18] on button "Close gallery" at bounding box center [1360, 19] width 40 height 38
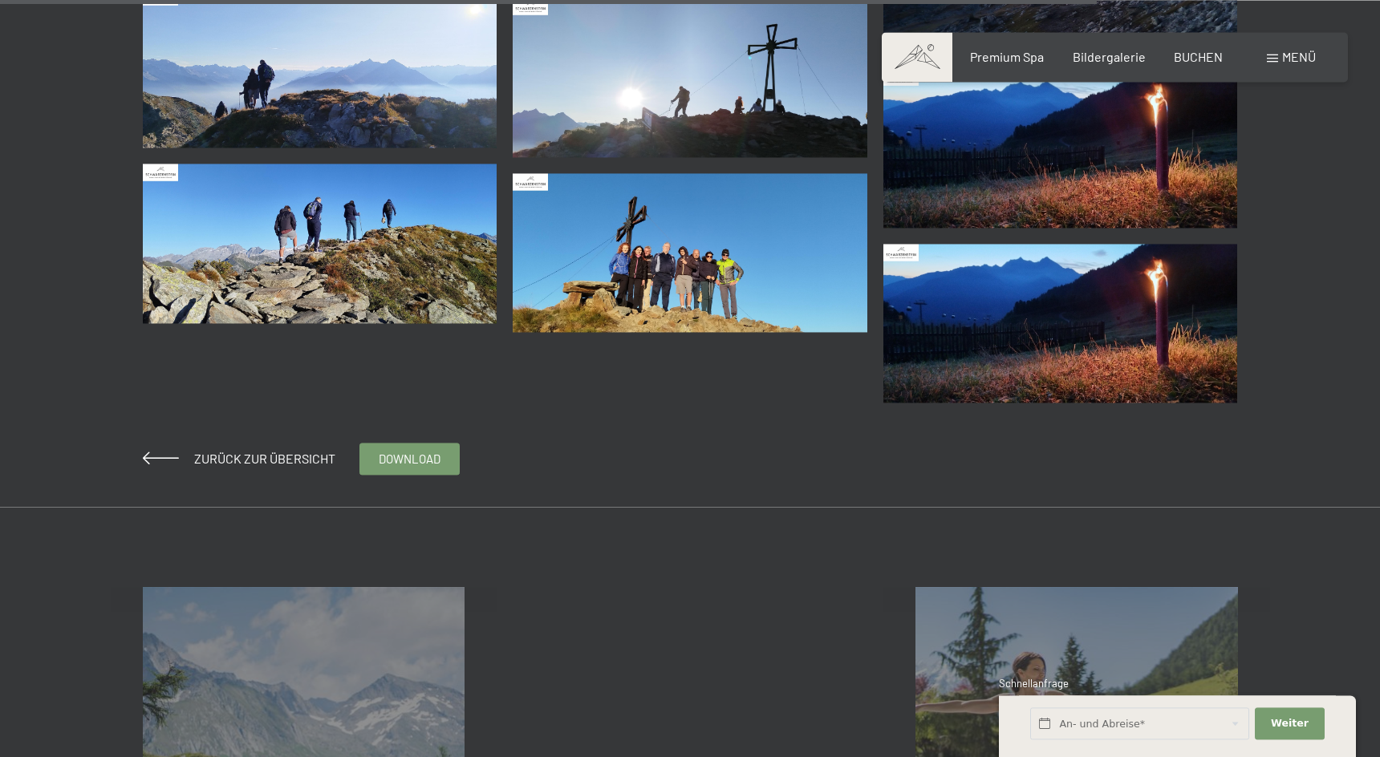
scroll to position [3273, 0]
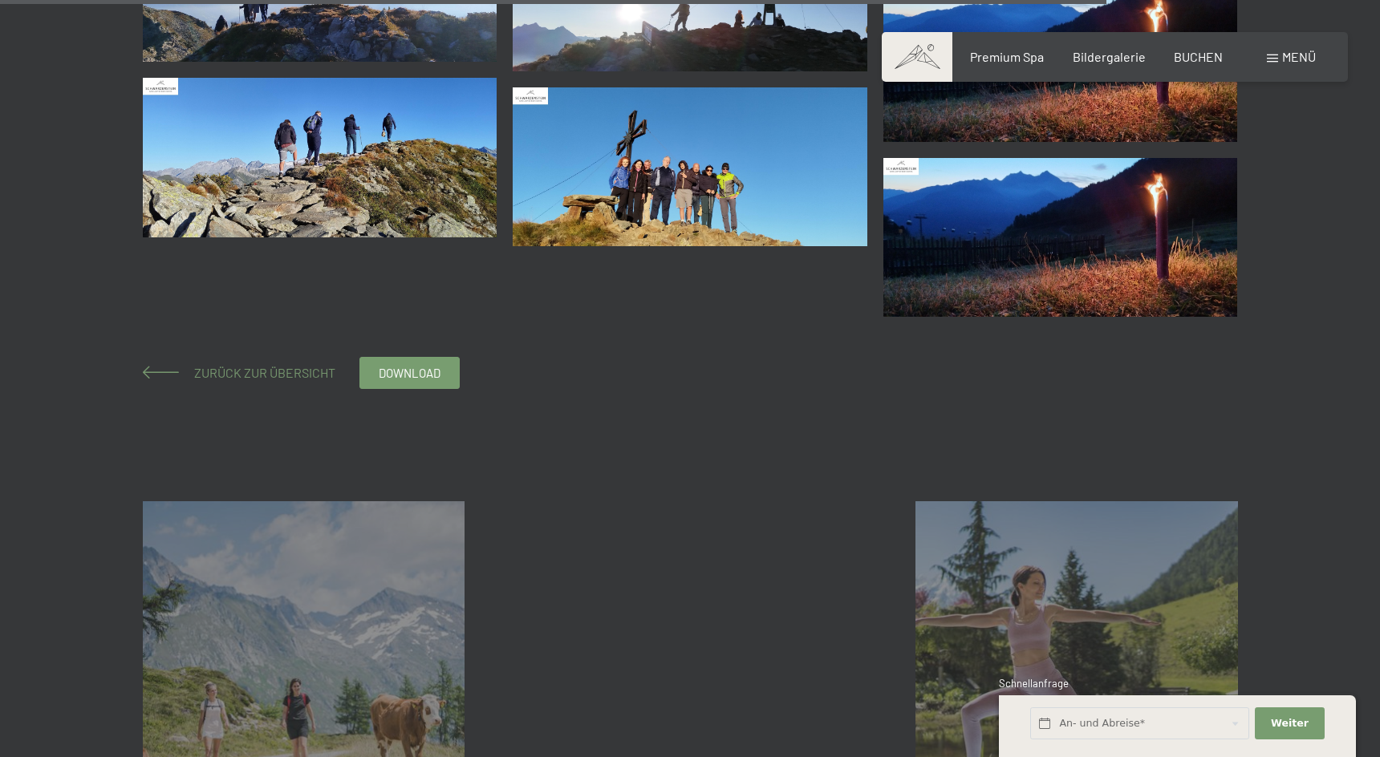
click at [300, 373] on span "Zurück zur Übersicht" at bounding box center [258, 372] width 154 height 15
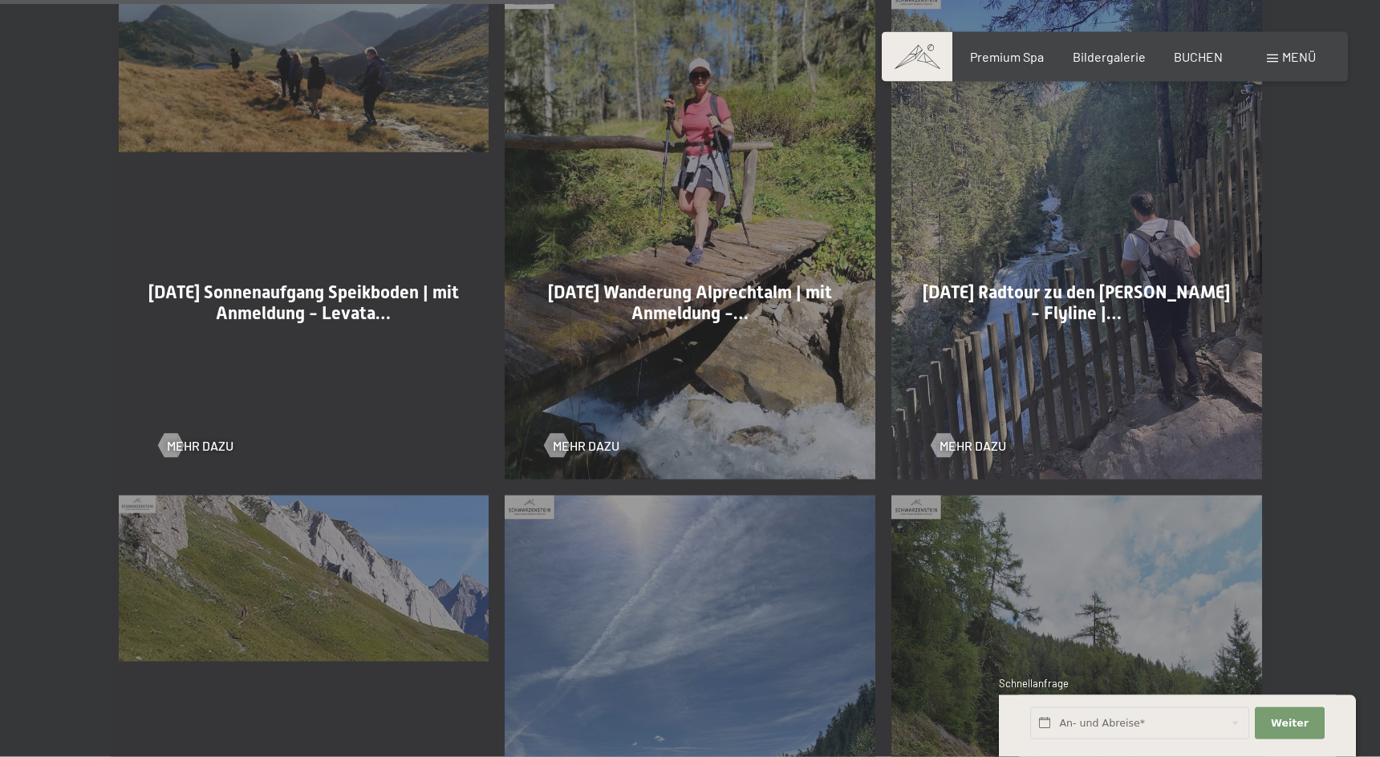
scroll to position [2046, 0]
click at [602, 444] on span "Mehr dazu" at bounding box center [602, 445] width 67 height 18
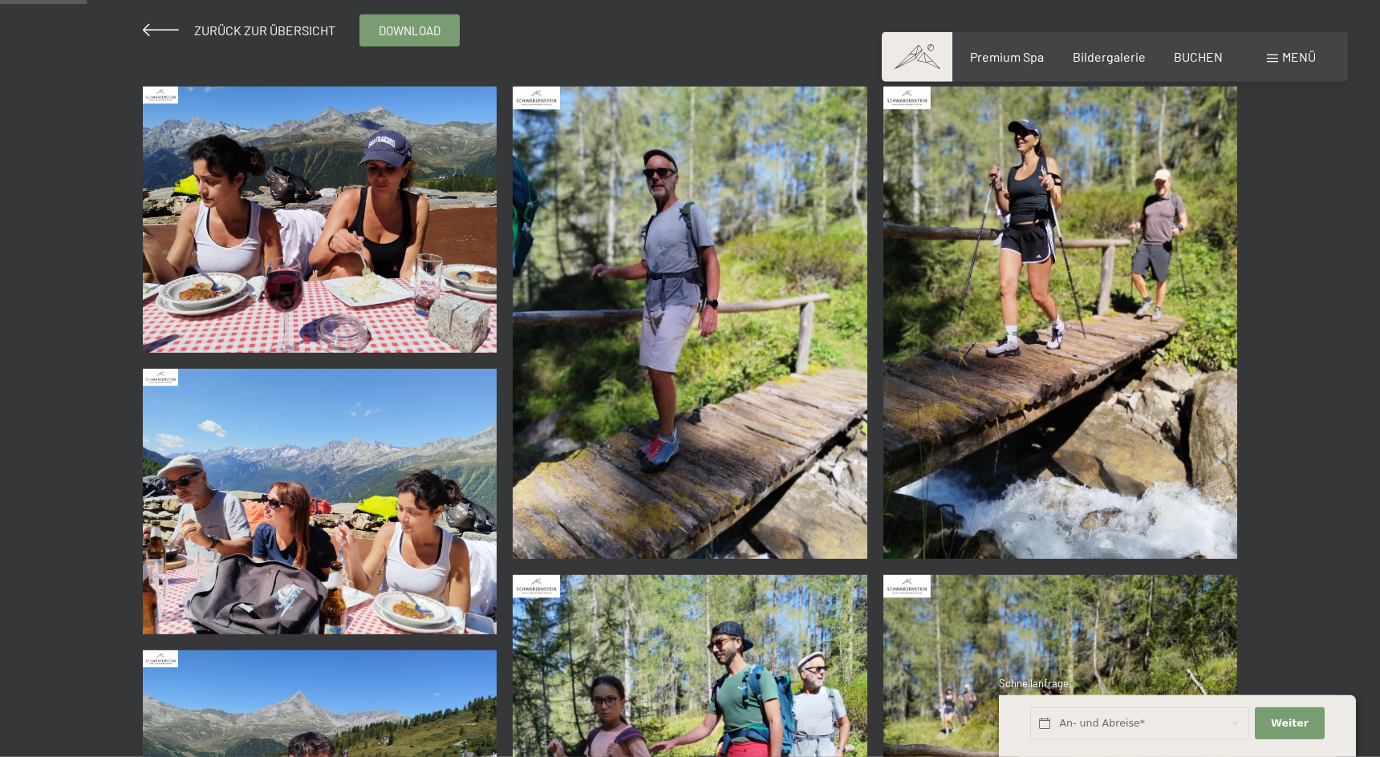
scroll to position [327, 0]
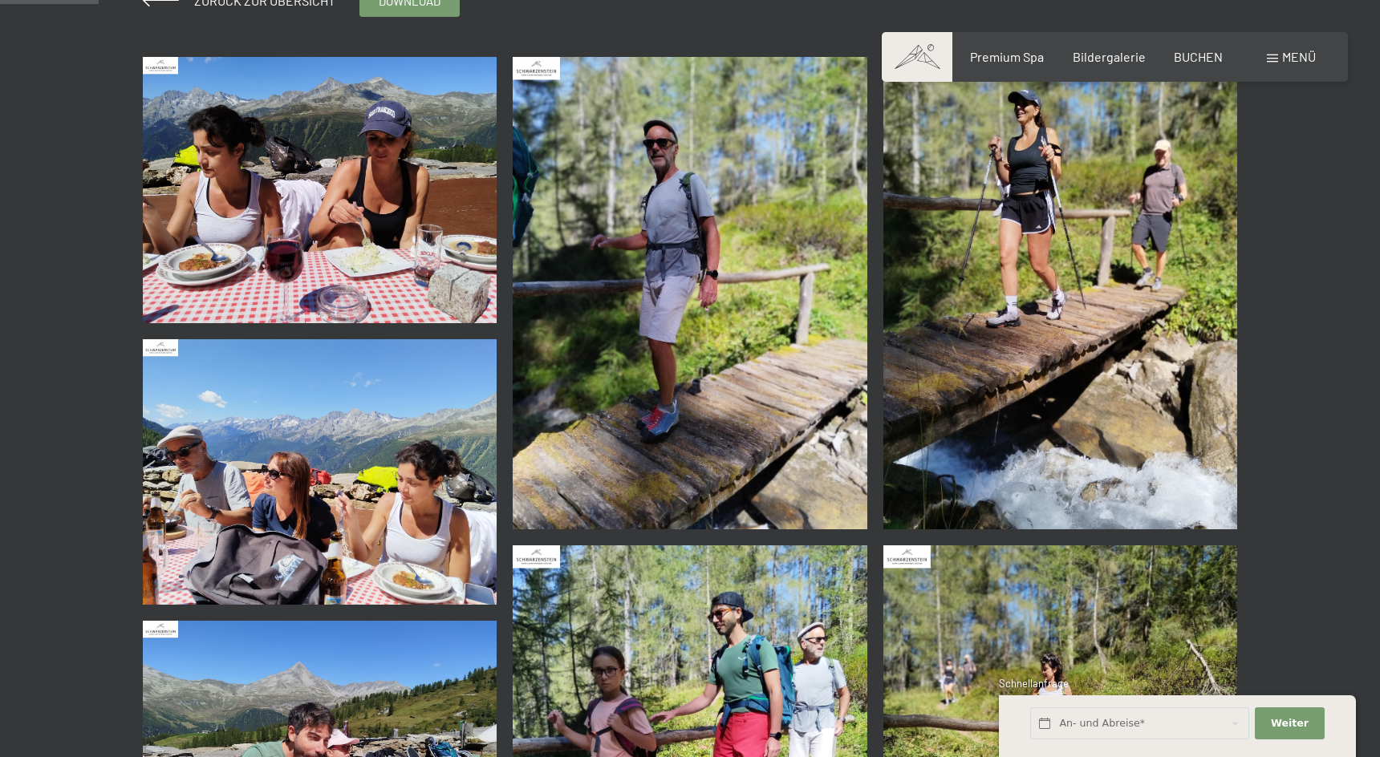
click at [326, 237] on img at bounding box center [320, 190] width 355 height 266
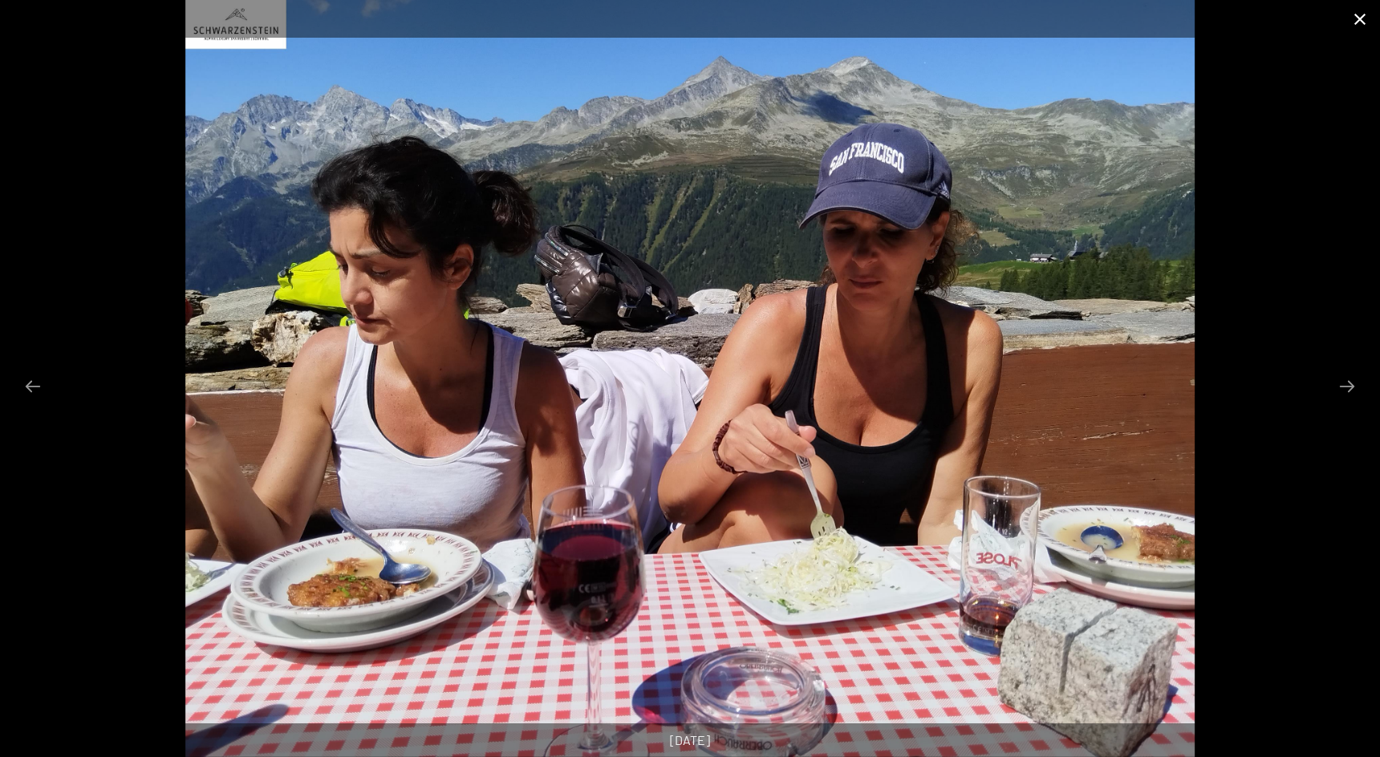
click at [1354, 14] on button "Close gallery" at bounding box center [1360, 19] width 40 height 38
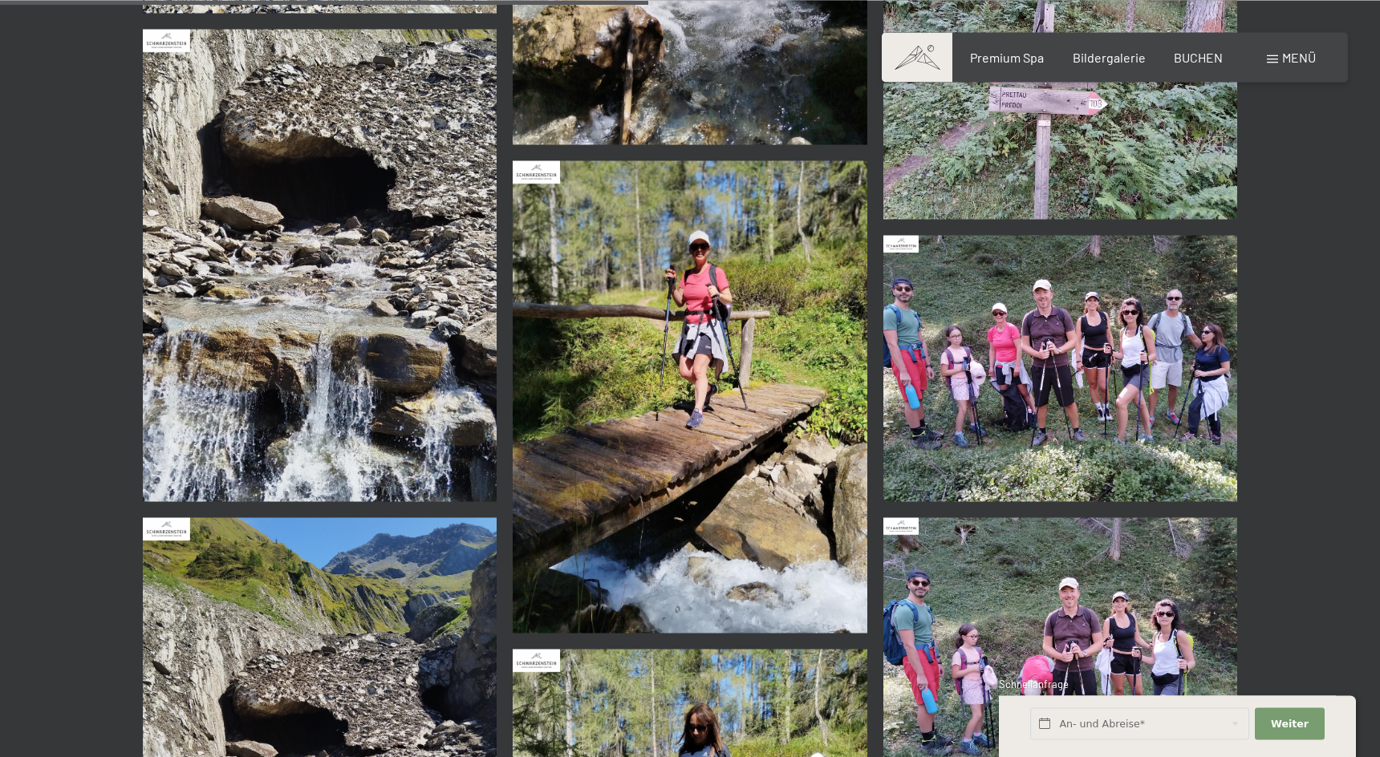
scroll to position [2210, 0]
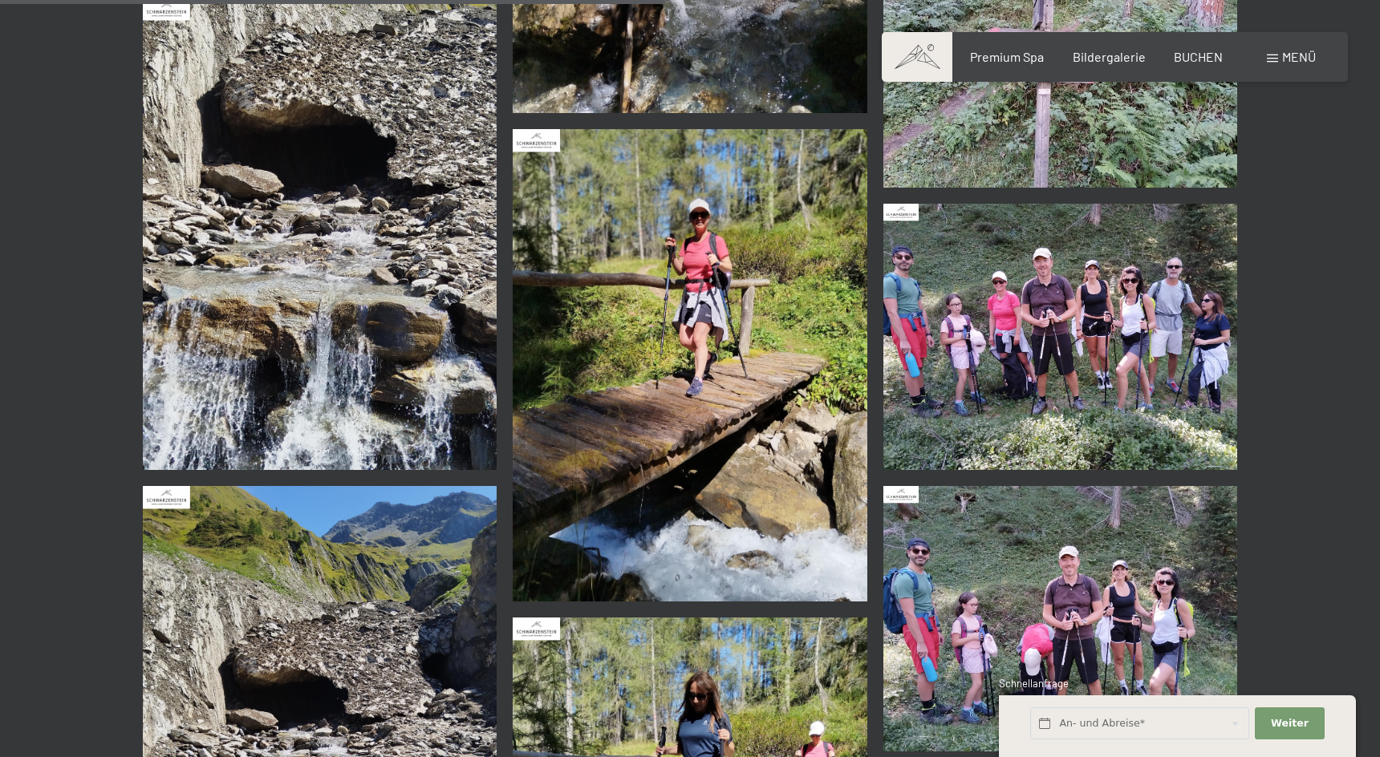
click at [1090, 288] on img at bounding box center [1060, 337] width 355 height 266
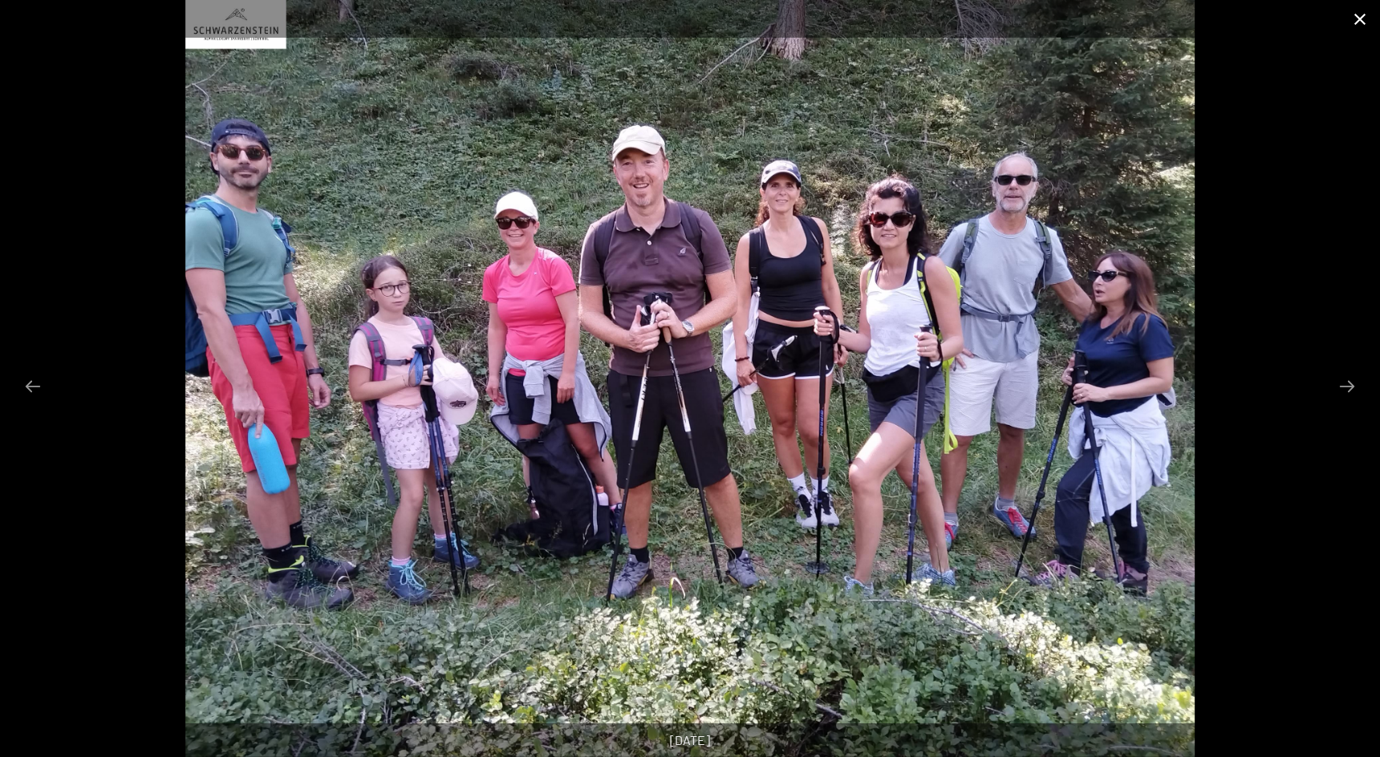
click at [1362, 21] on button "Close gallery" at bounding box center [1360, 19] width 40 height 38
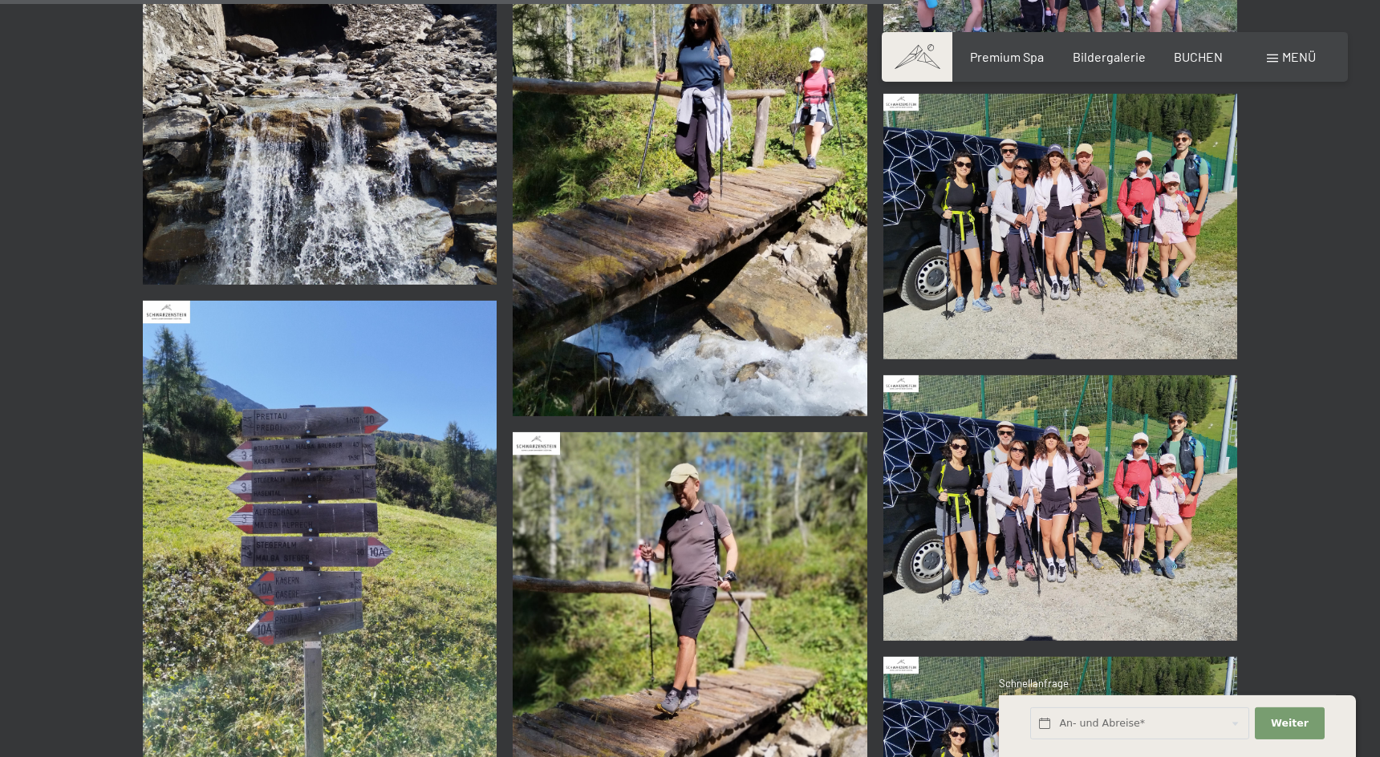
scroll to position [3028, 0]
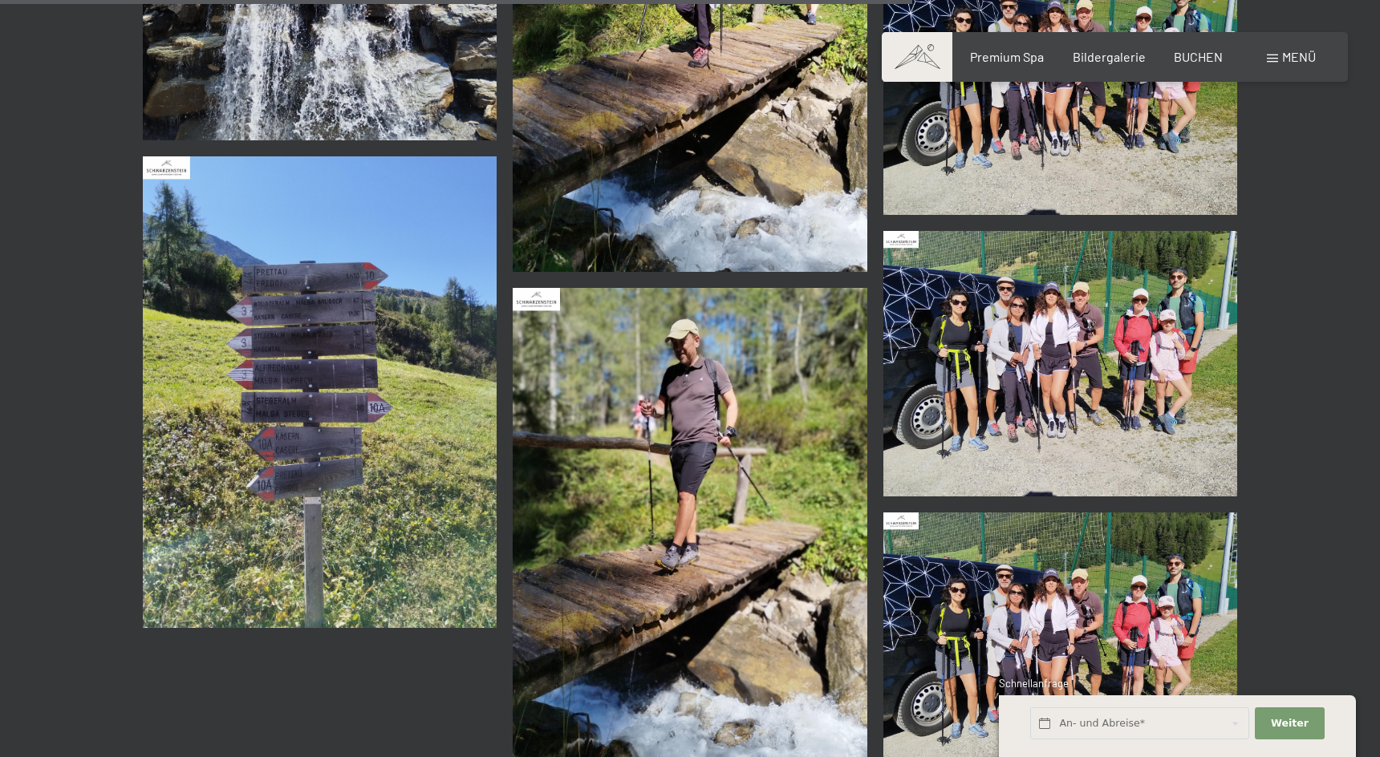
click at [436, 262] on img at bounding box center [320, 392] width 355 height 473
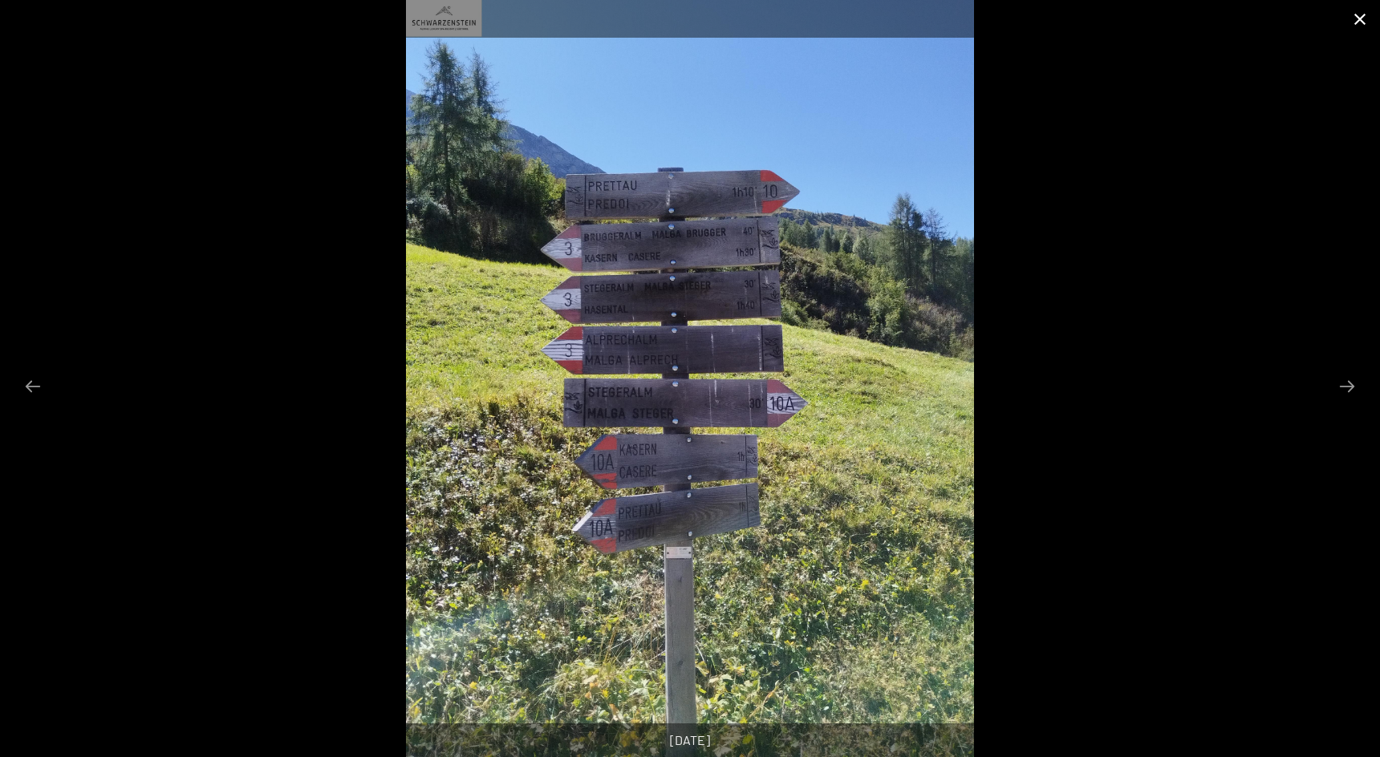
click at [1358, 15] on button "Close gallery" at bounding box center [1360, 19] width 40 height 38
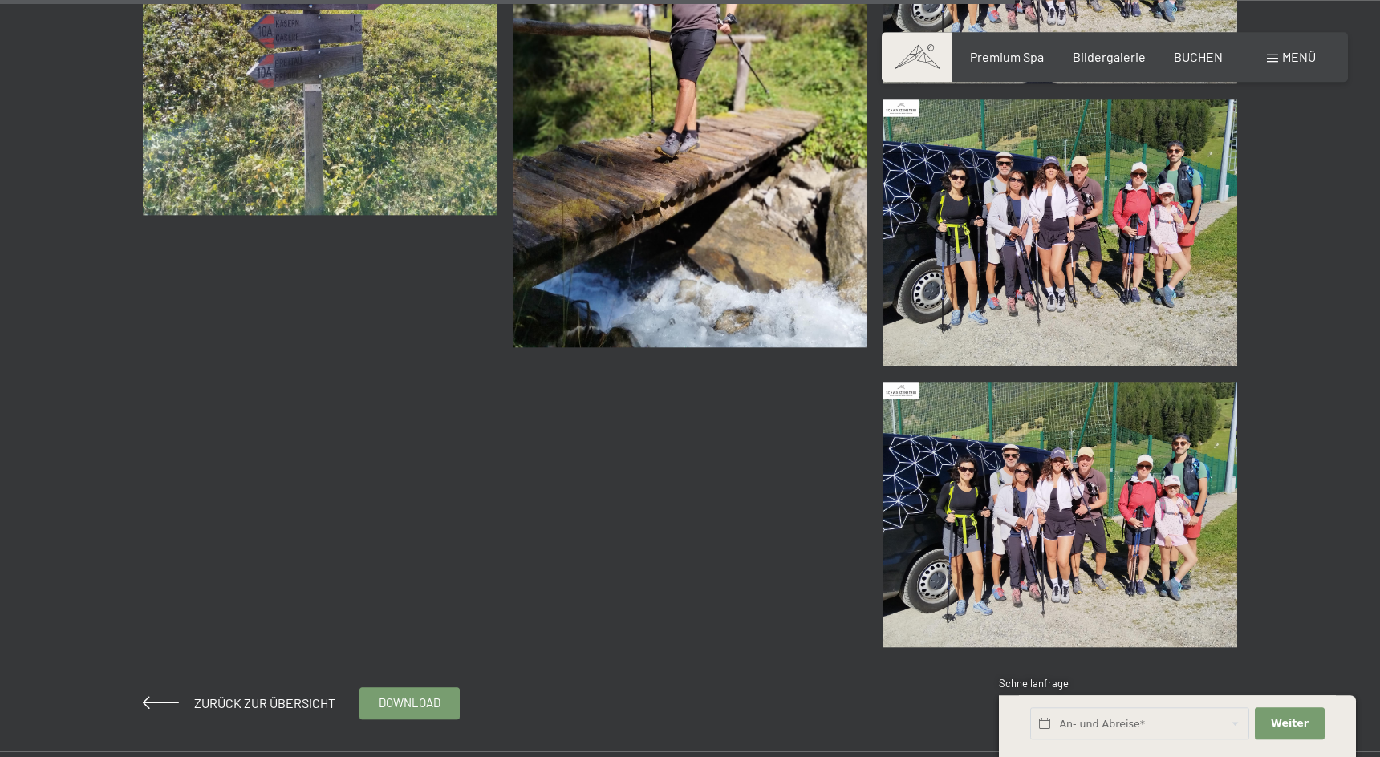
scroll to position [3519, 0]
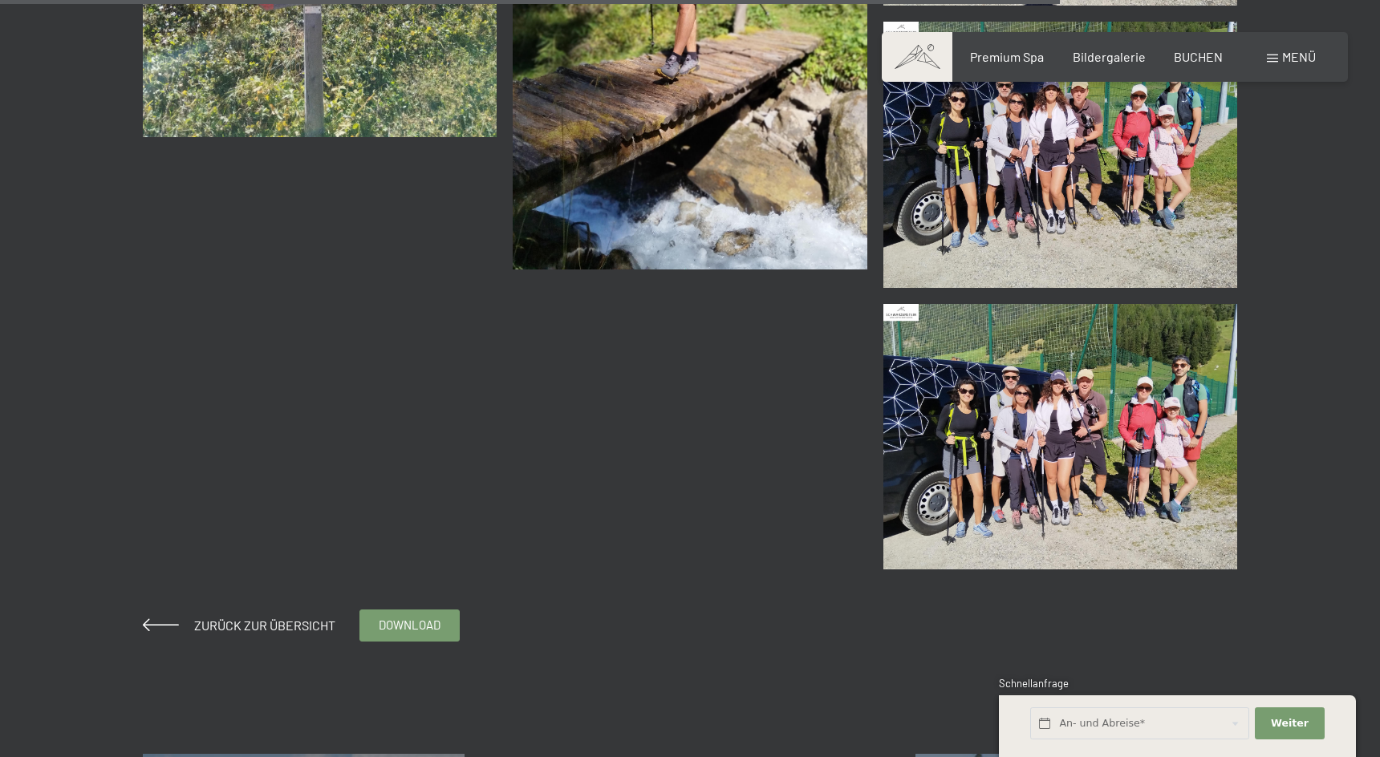
click at [1045, 188] on img at bounding box center [1060, 155] width 355 height 266
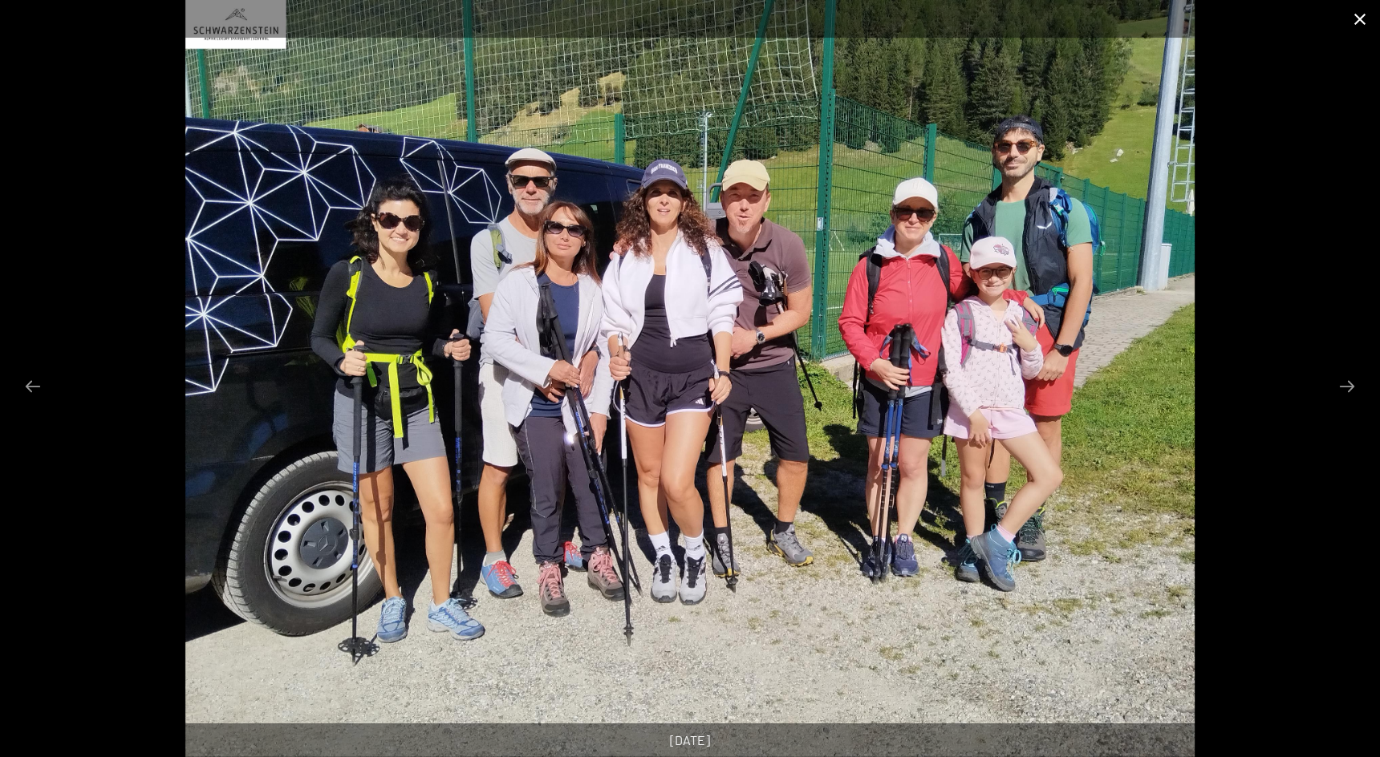
click at [1361, 10] on button "Close gallery" at bounding box center [1360, 19] width 40 height 38
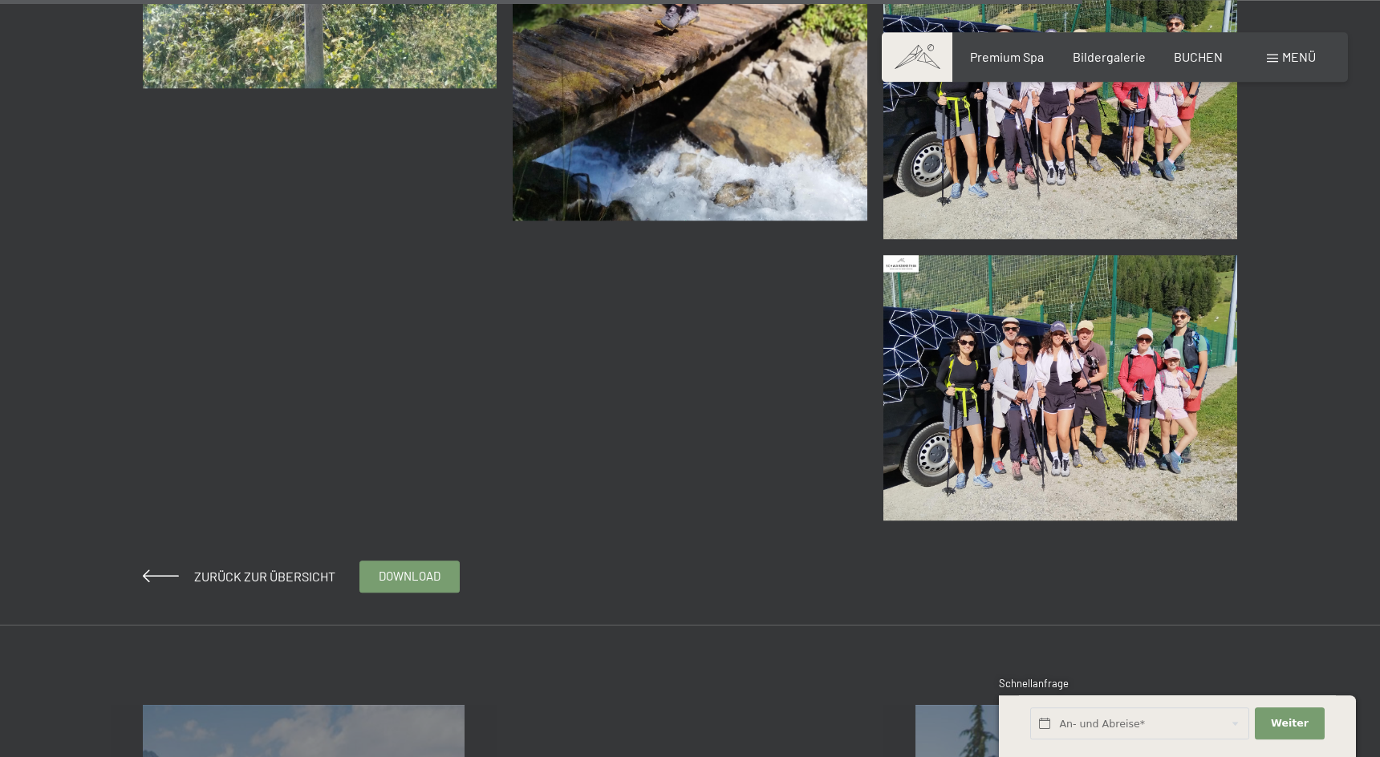
scroll to position [3683, 0]
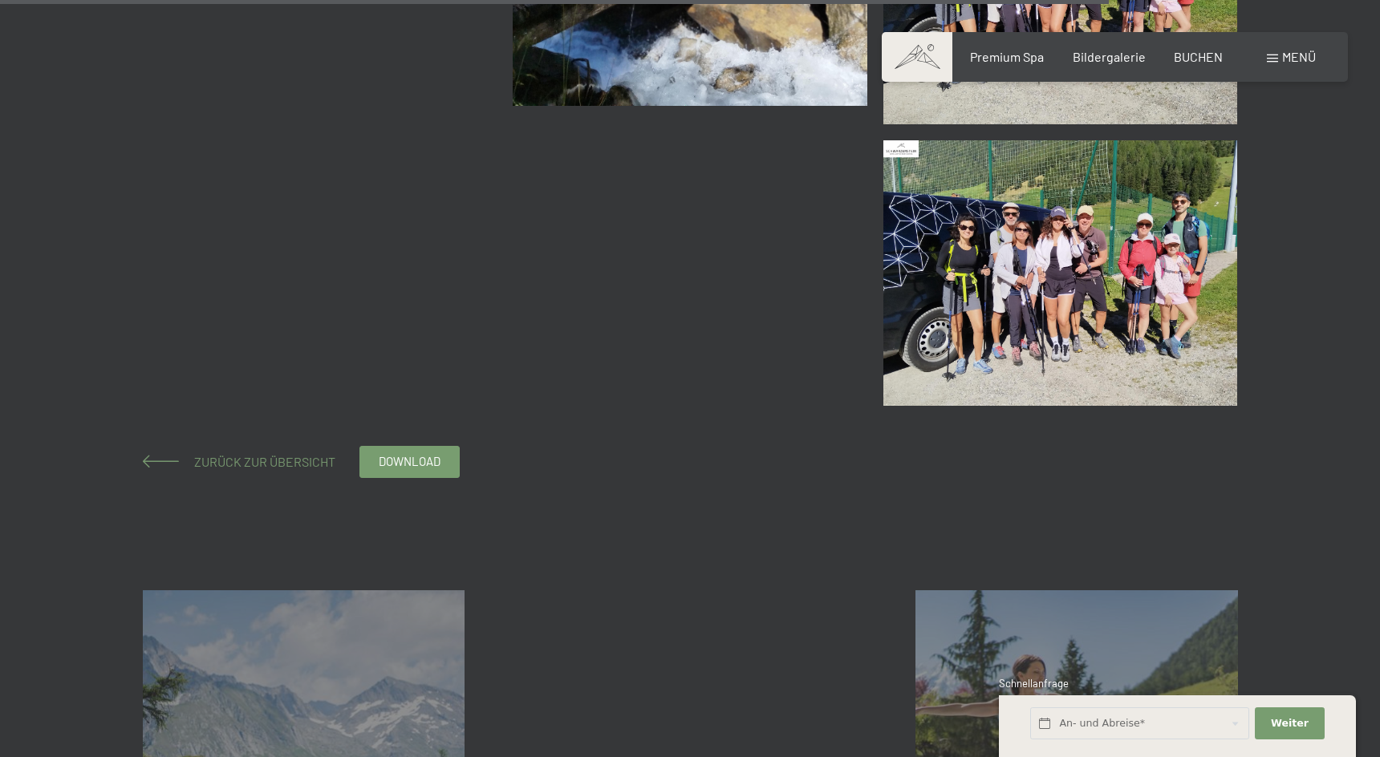
click at [334, 463] on span "Zurück zur Übersicht" at bounding box center [258, 461] width 154 height 15
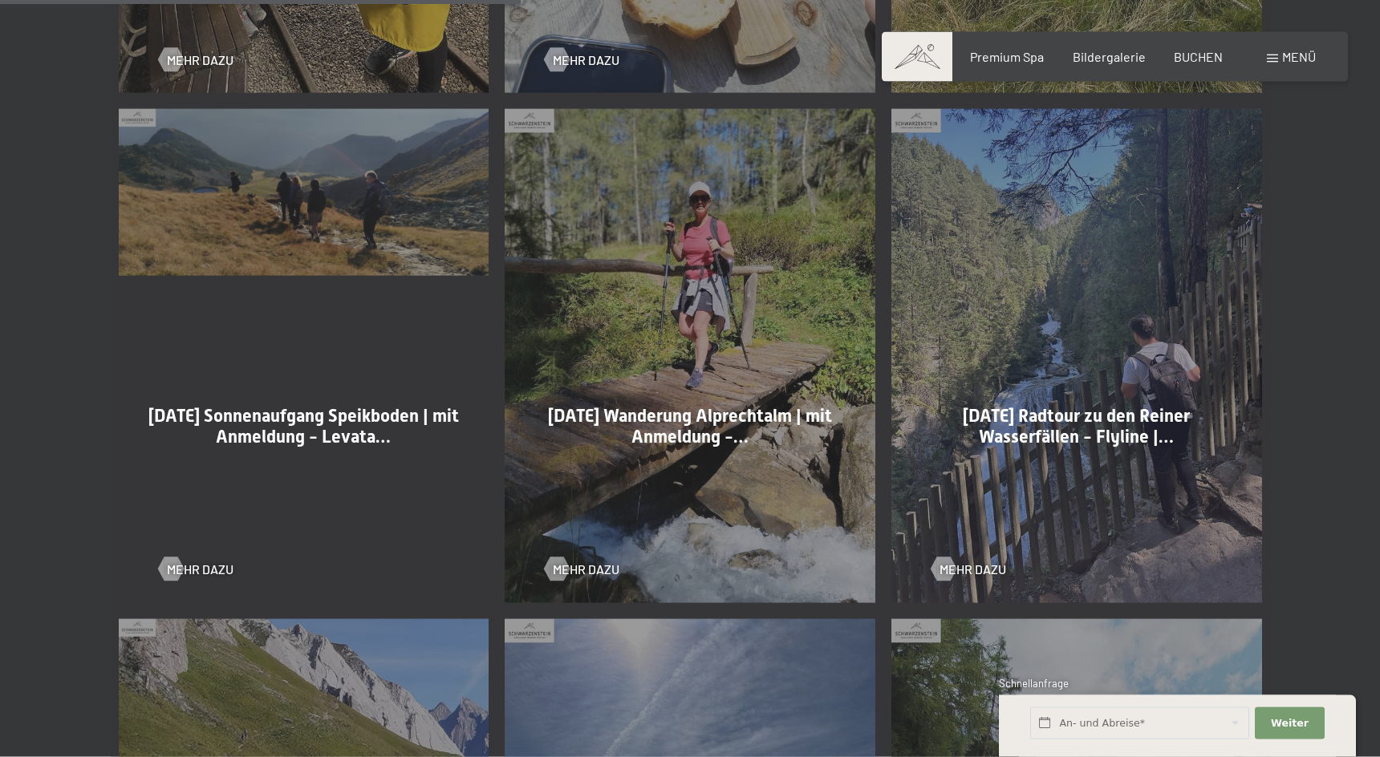
scroll to position [1964, 0]
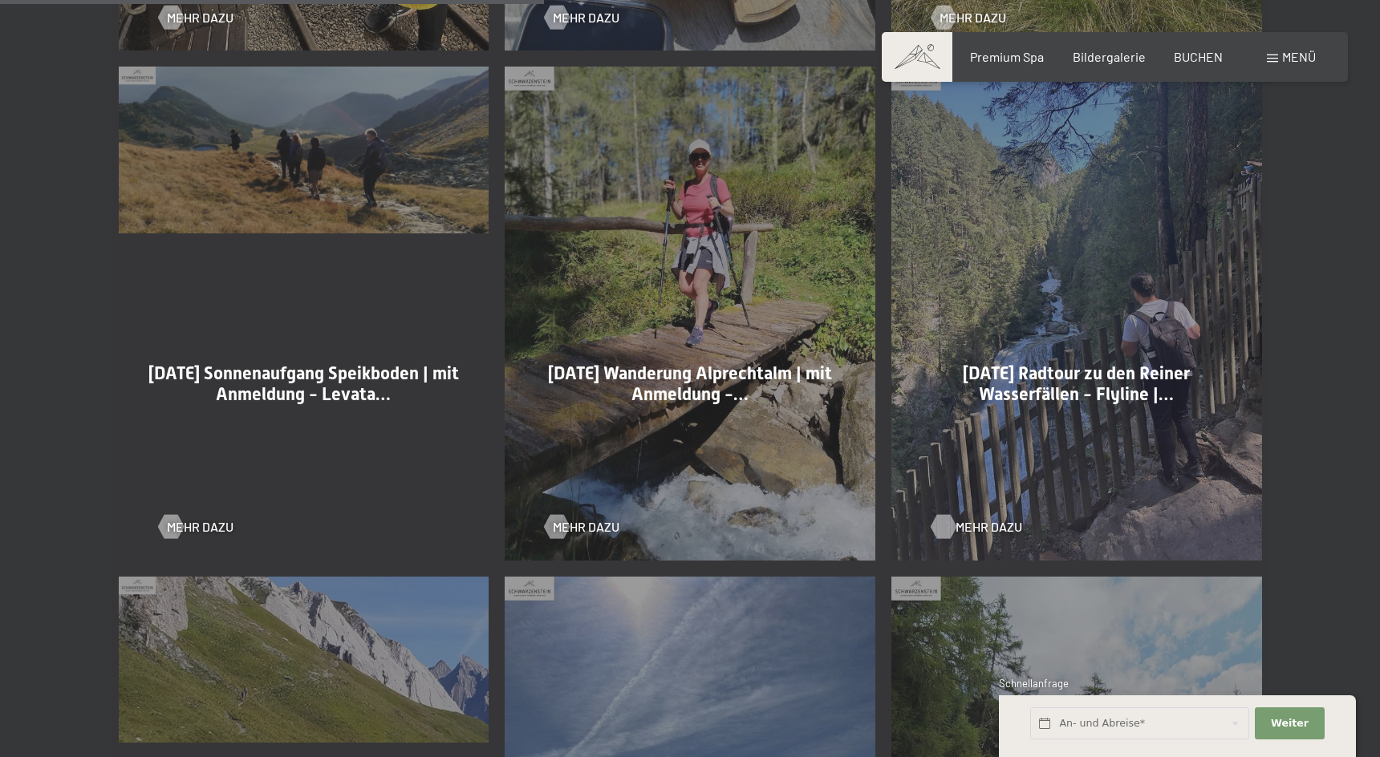
click at [979, 524] on span "Mehr dazu" at bounding box center [989, 527] width 67 height 18
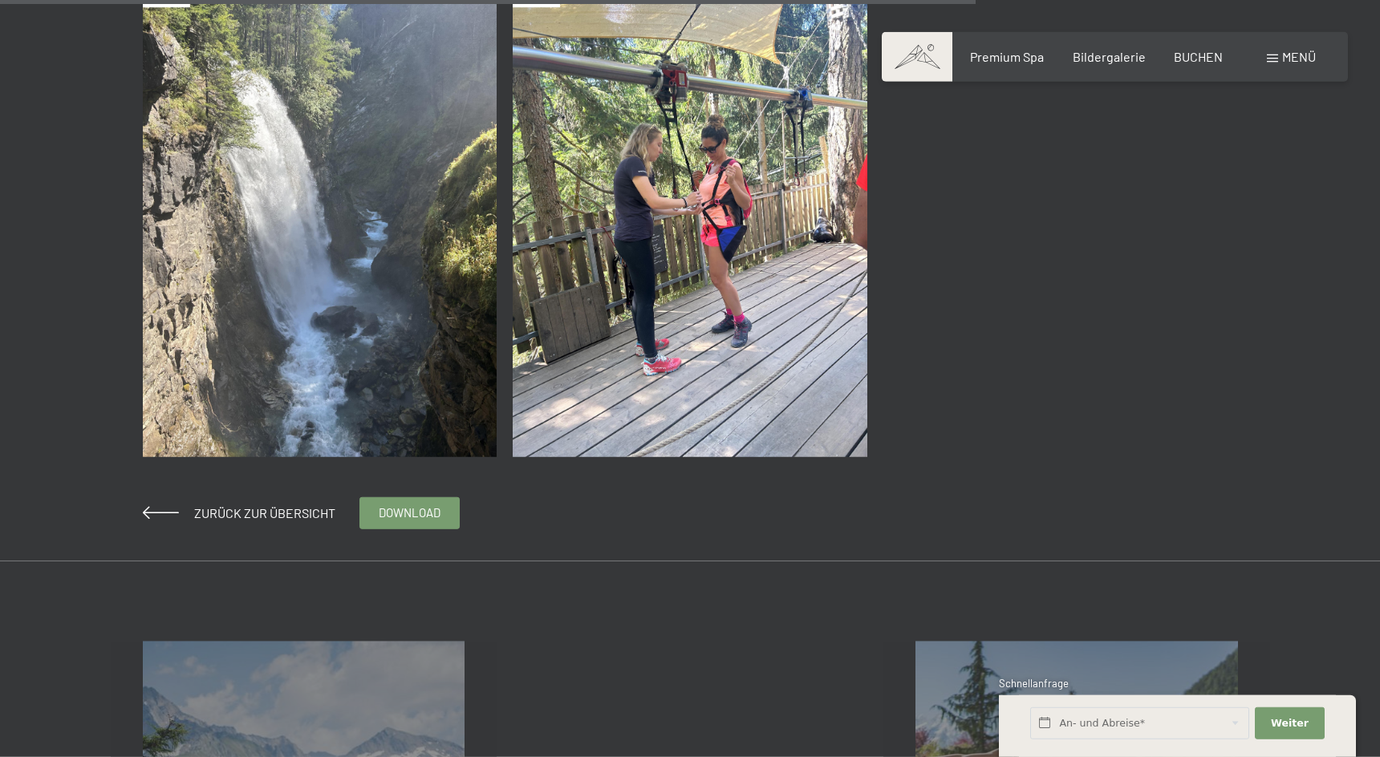
scroll to position [2455, 0]
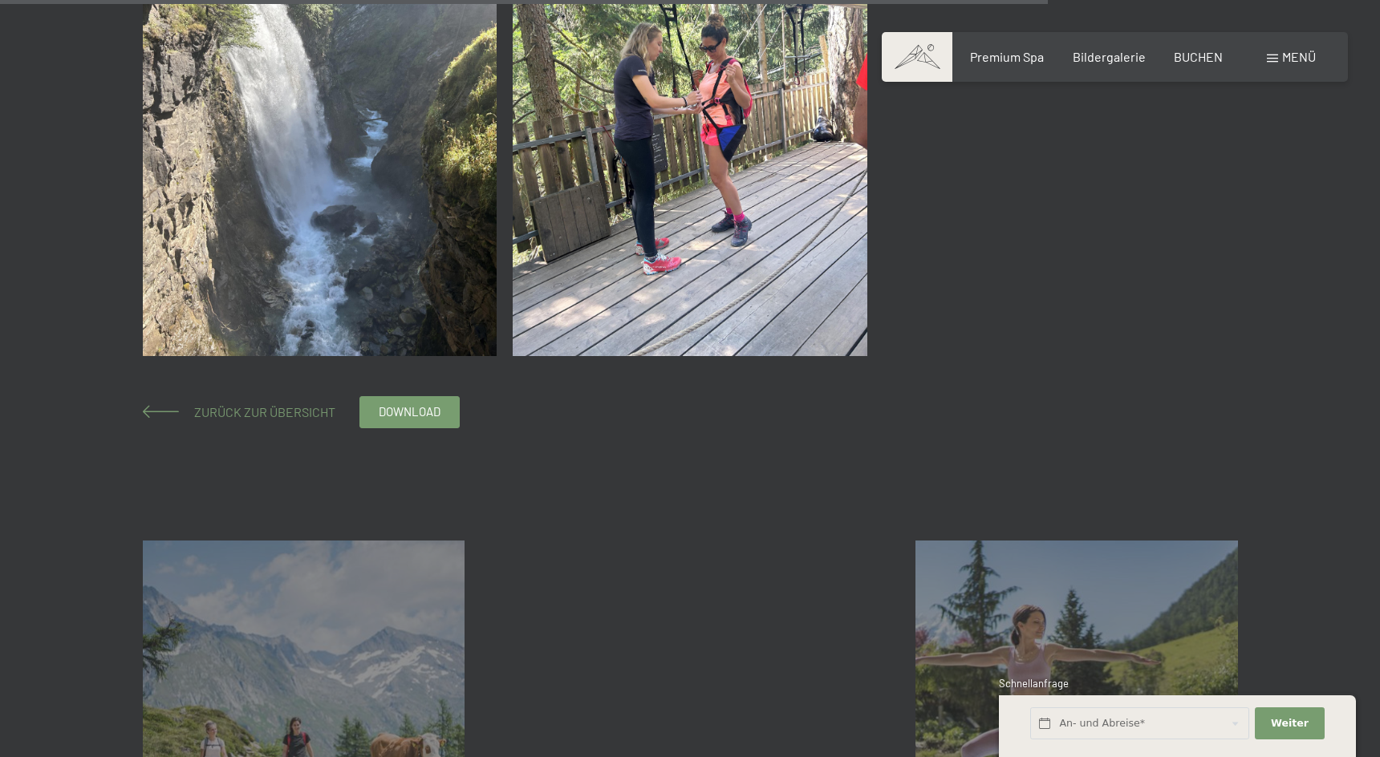
click at [254, 411] on span "Zurück zur Übersicht" at bounding box center [258, 411] width 154 height 15
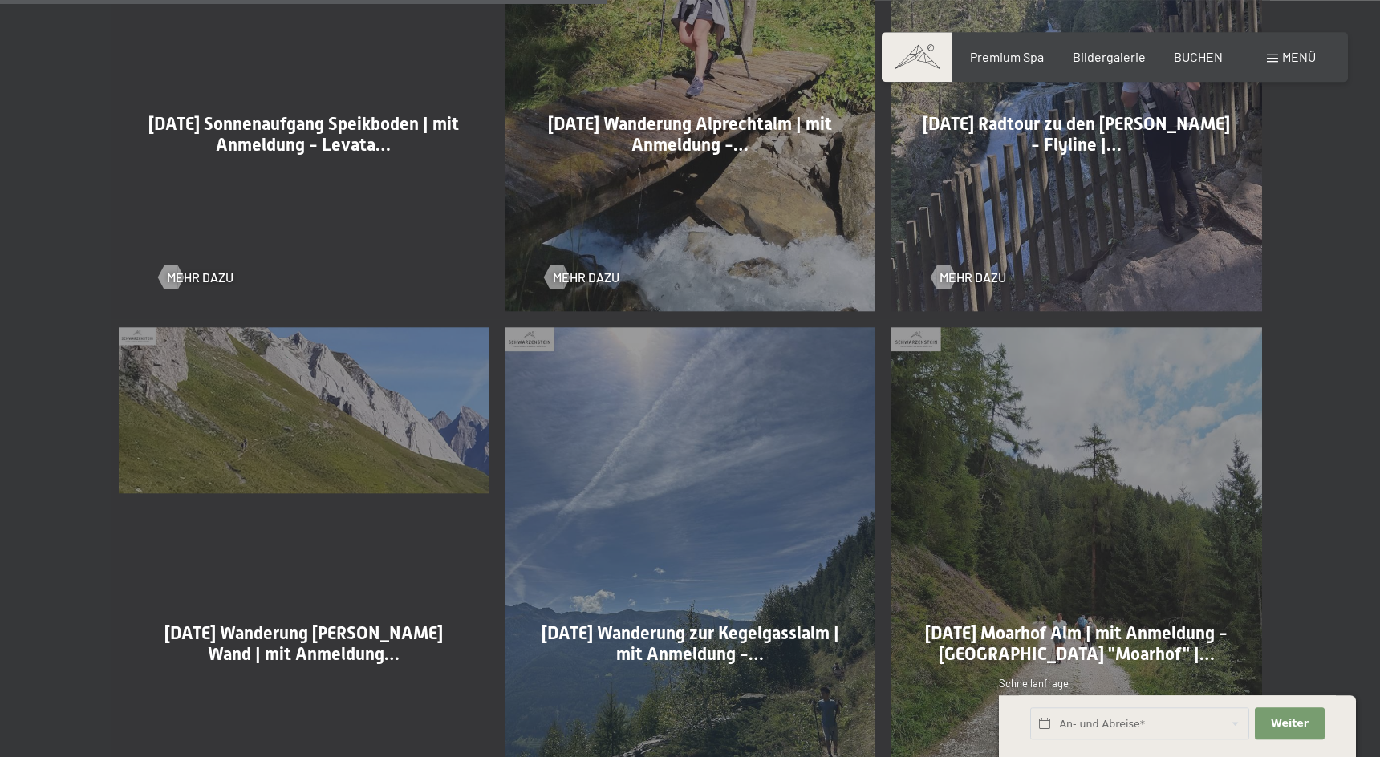
scroll to position [2291, 0]
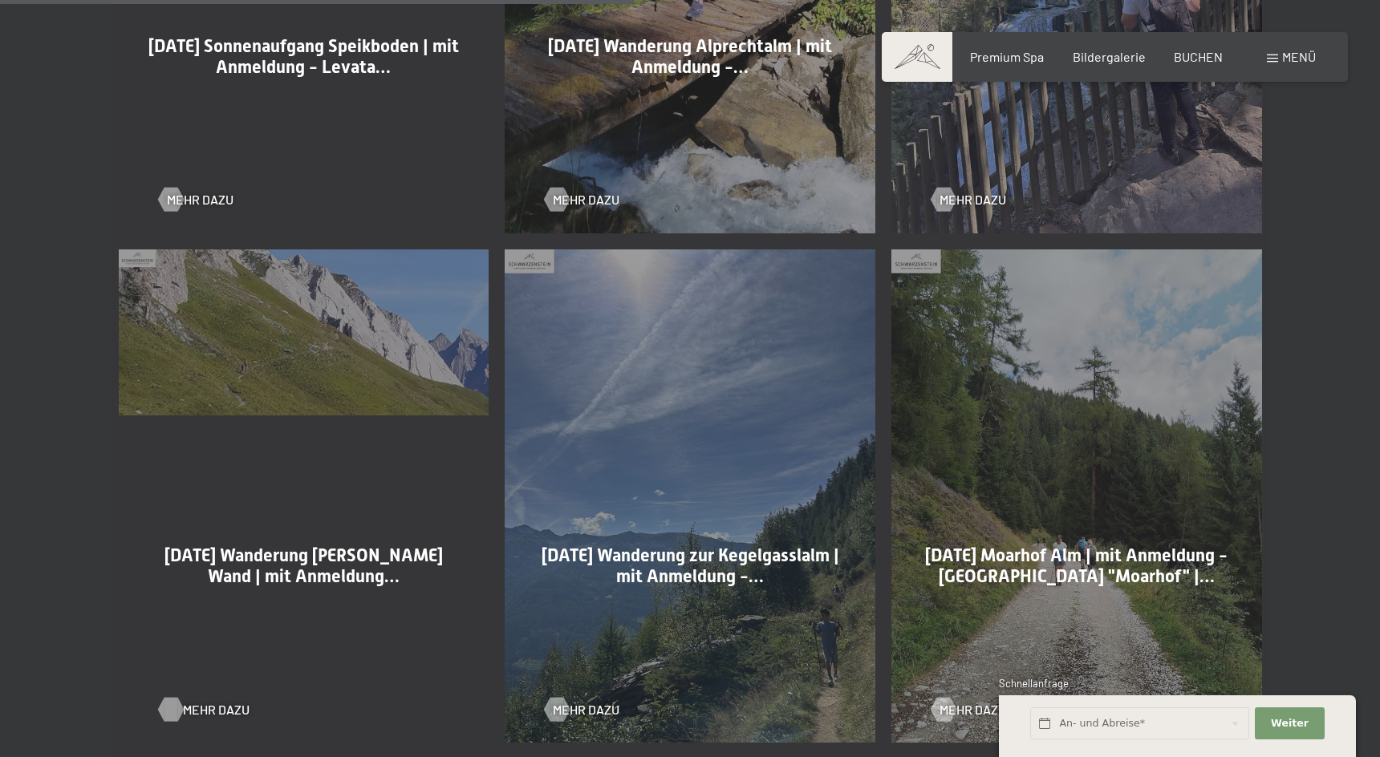
click at [202, 709] on span "Mehr dazu" at bounding box center [216, 710] width 67 height 18
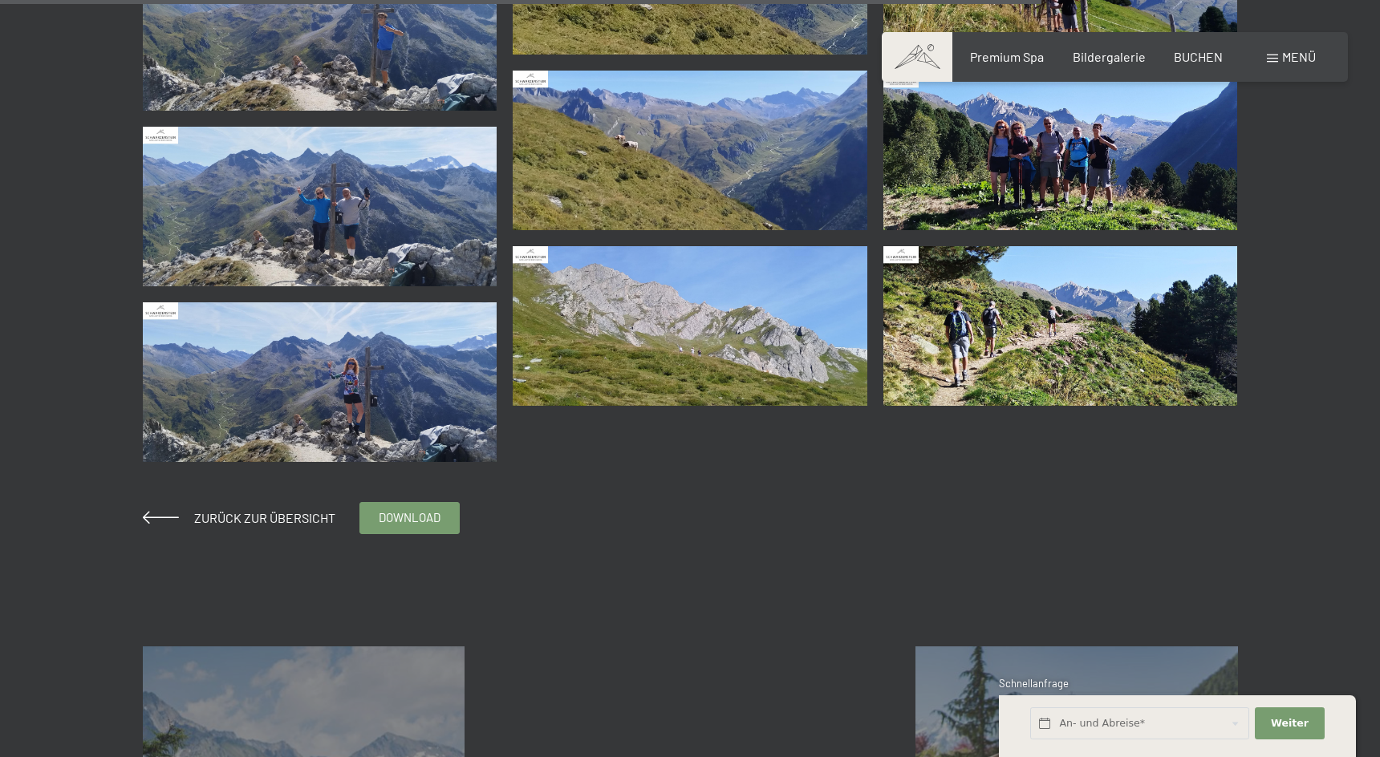
scroll to position [2864, 0]
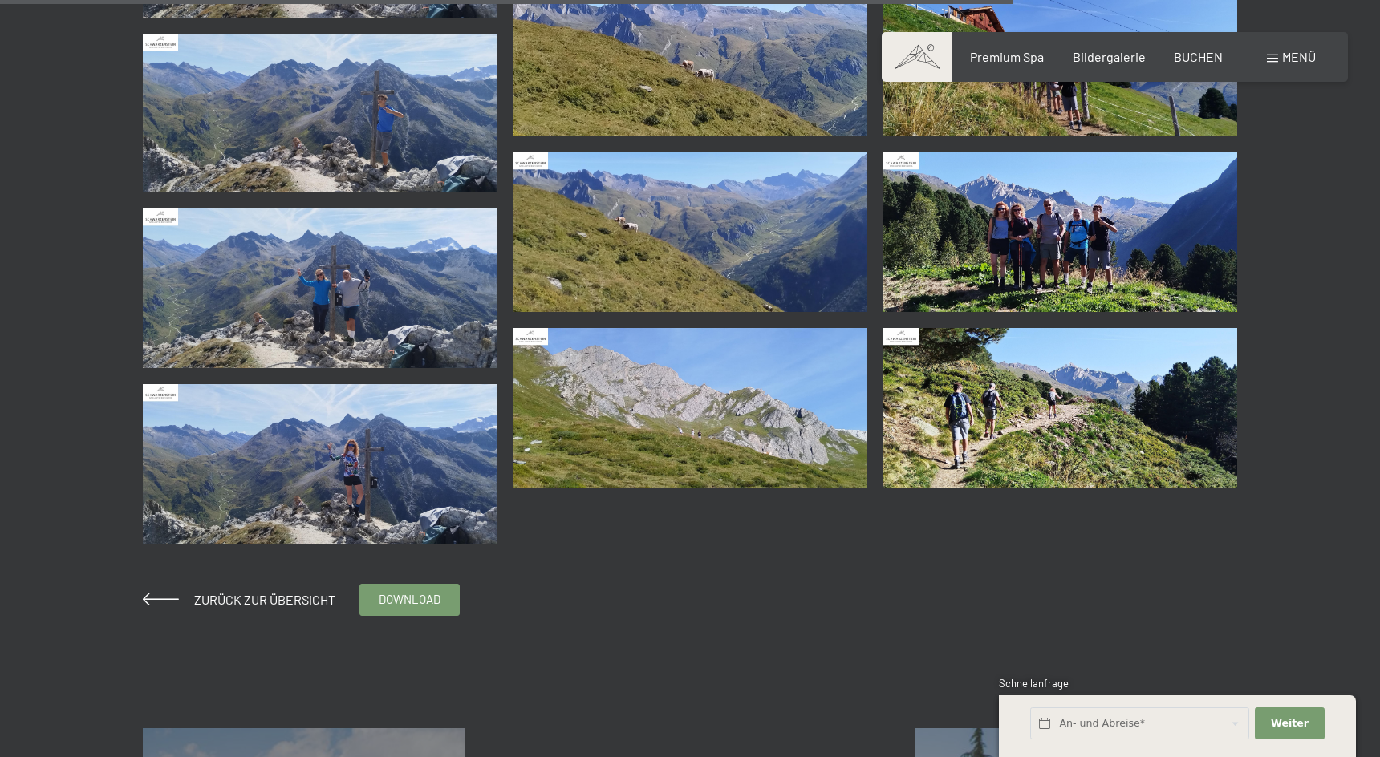
click at [1079, 262] on img at bounding box center [1060, 232] width 355 height 160
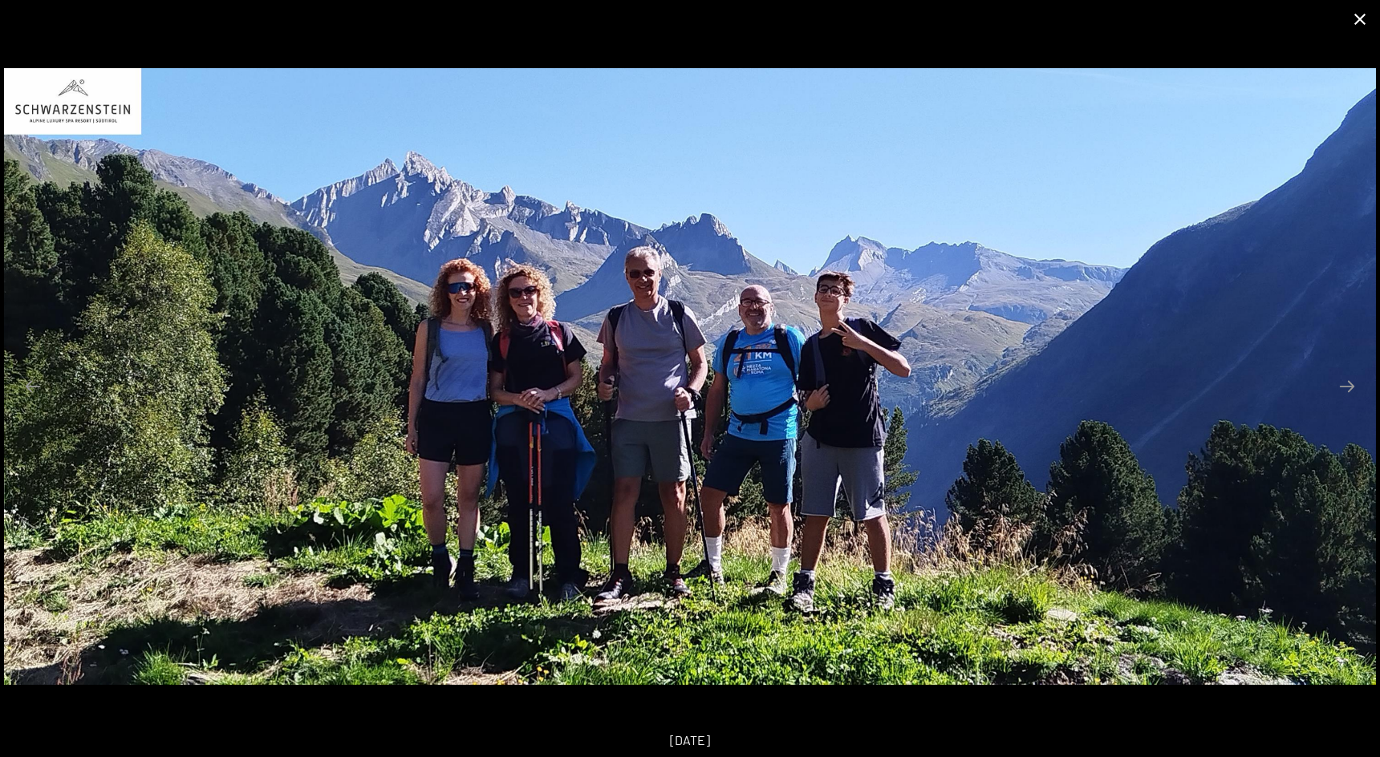
click at [1362, 21] on button "Close gallery" at bounding box center [1360, 19] width 40 height 38
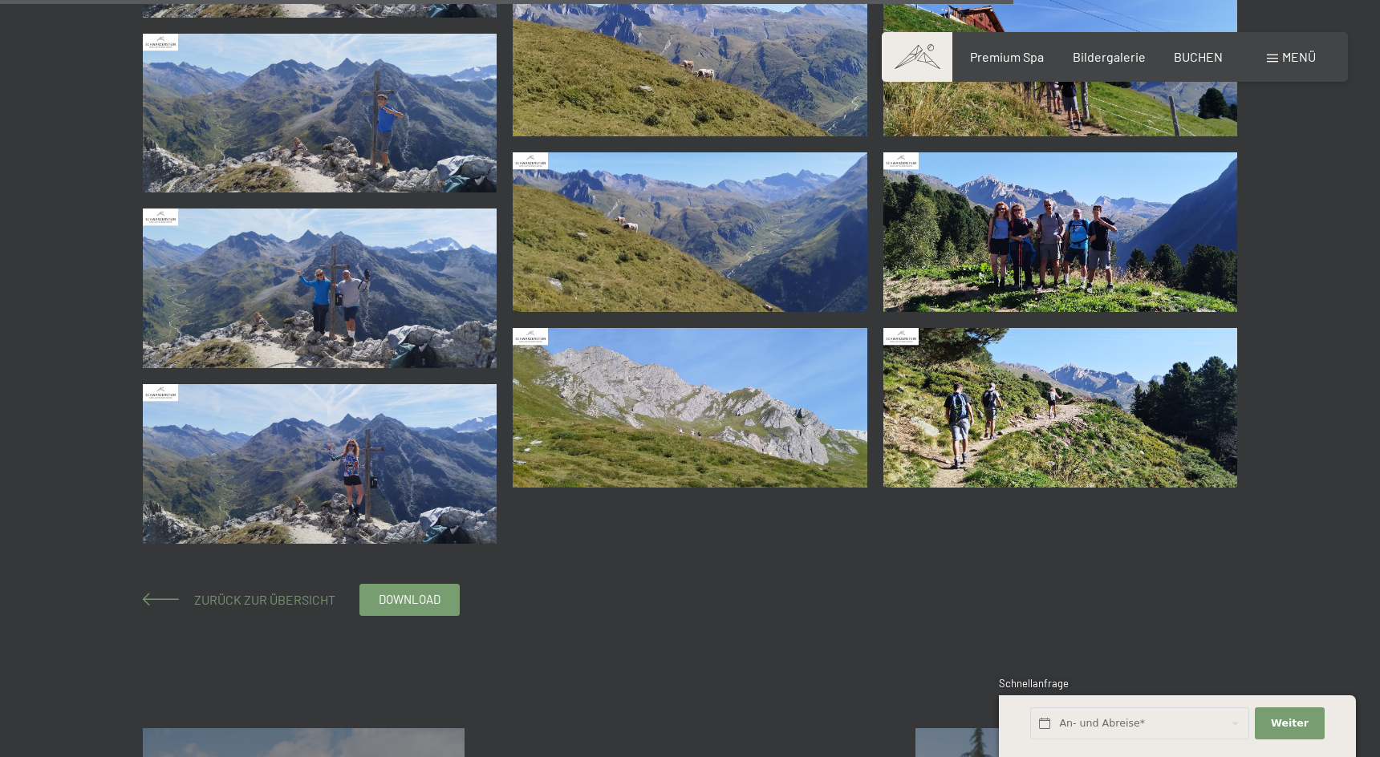
click at [322, 593] on span "Zurück zur Übersicht" at bounding box center [258, 599] width 154 height 15
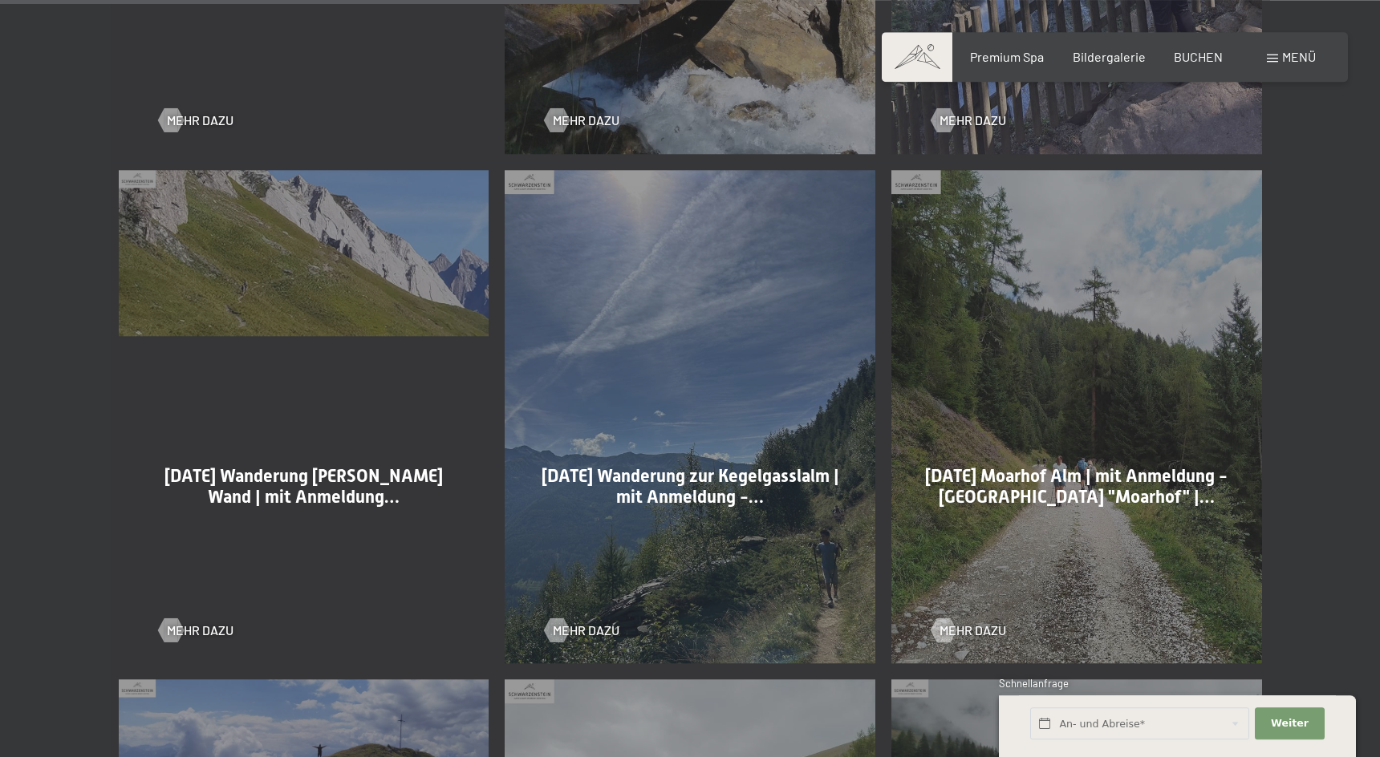
scroll to position [2373, 0]
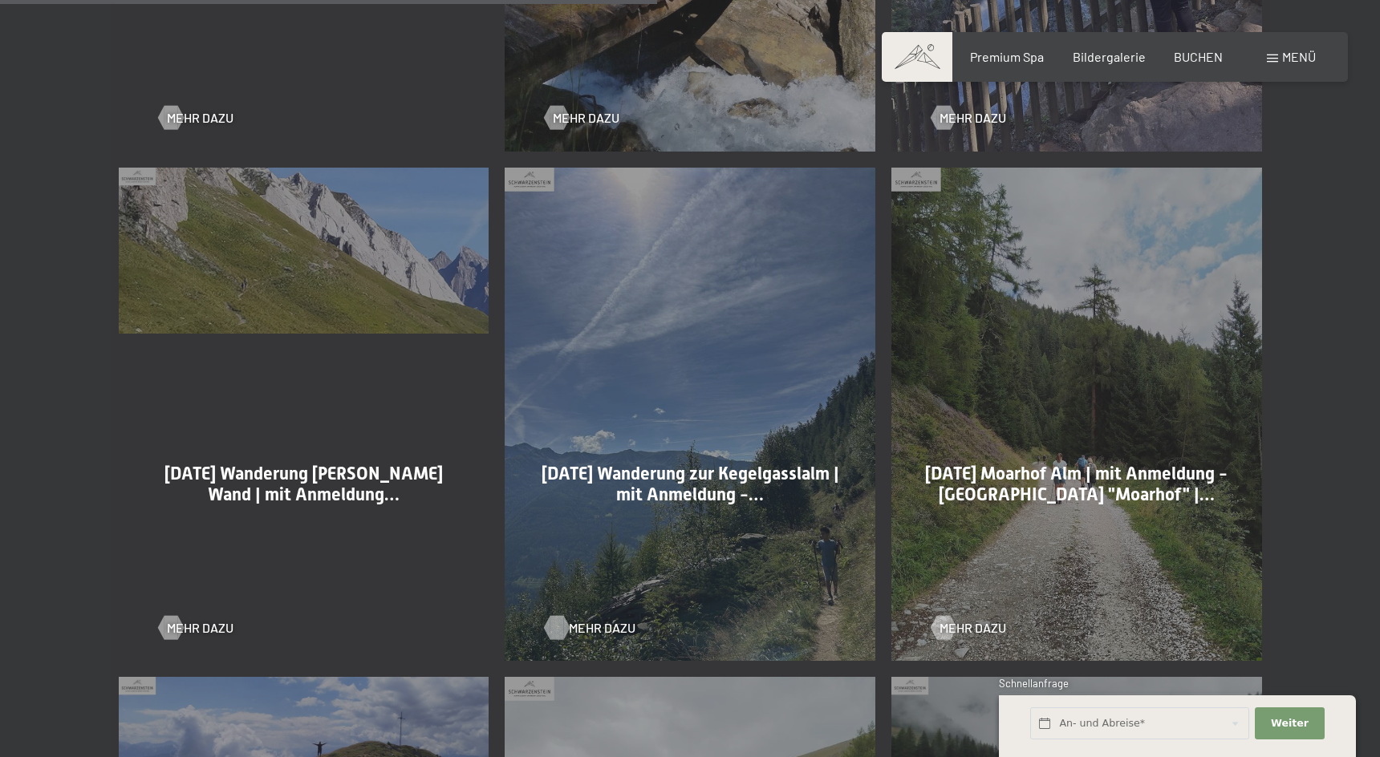
click at [592, 626] on span "Mehr dazu" at bounding box center [602, 628] width 67 height 18
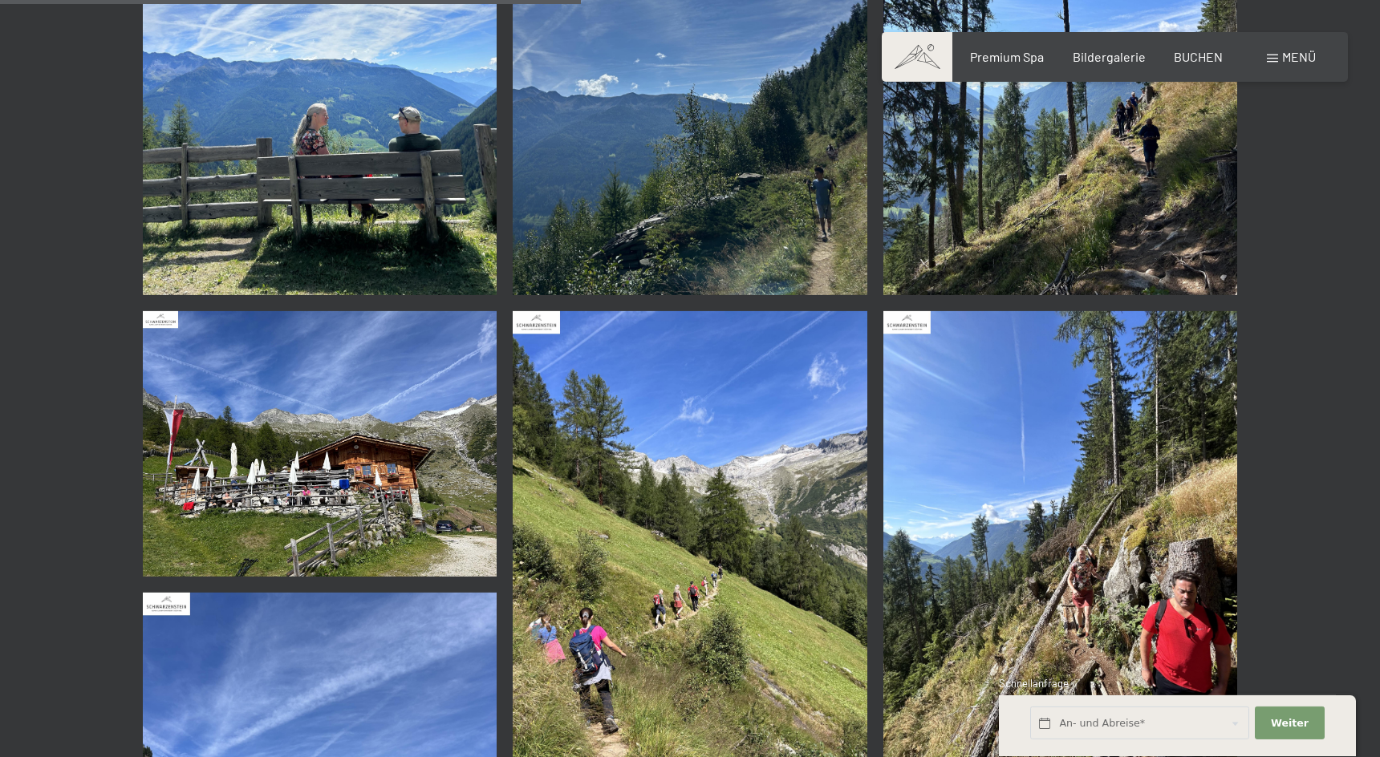
scroll to position [1555, 0]
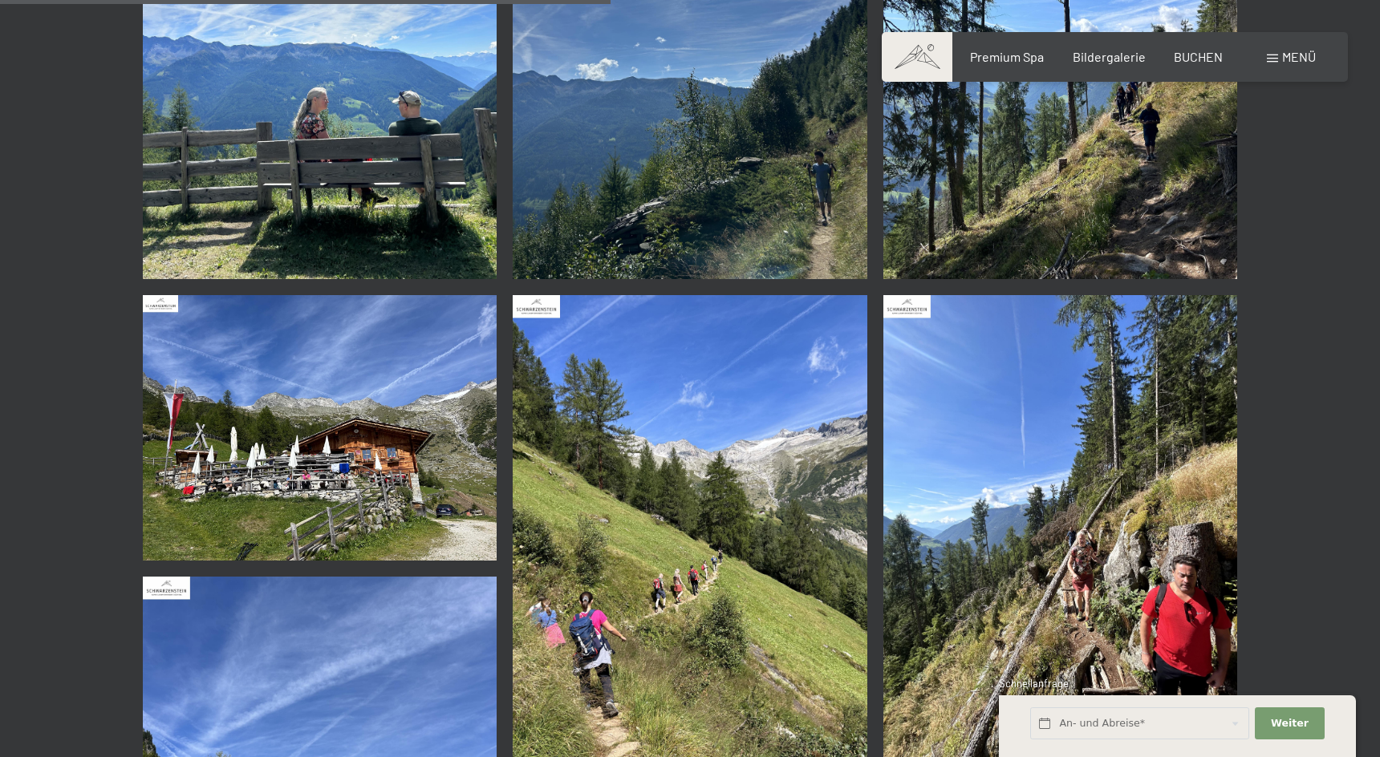
click at [473, 502] on img at bounding box center [320, 428] width 355 height 266
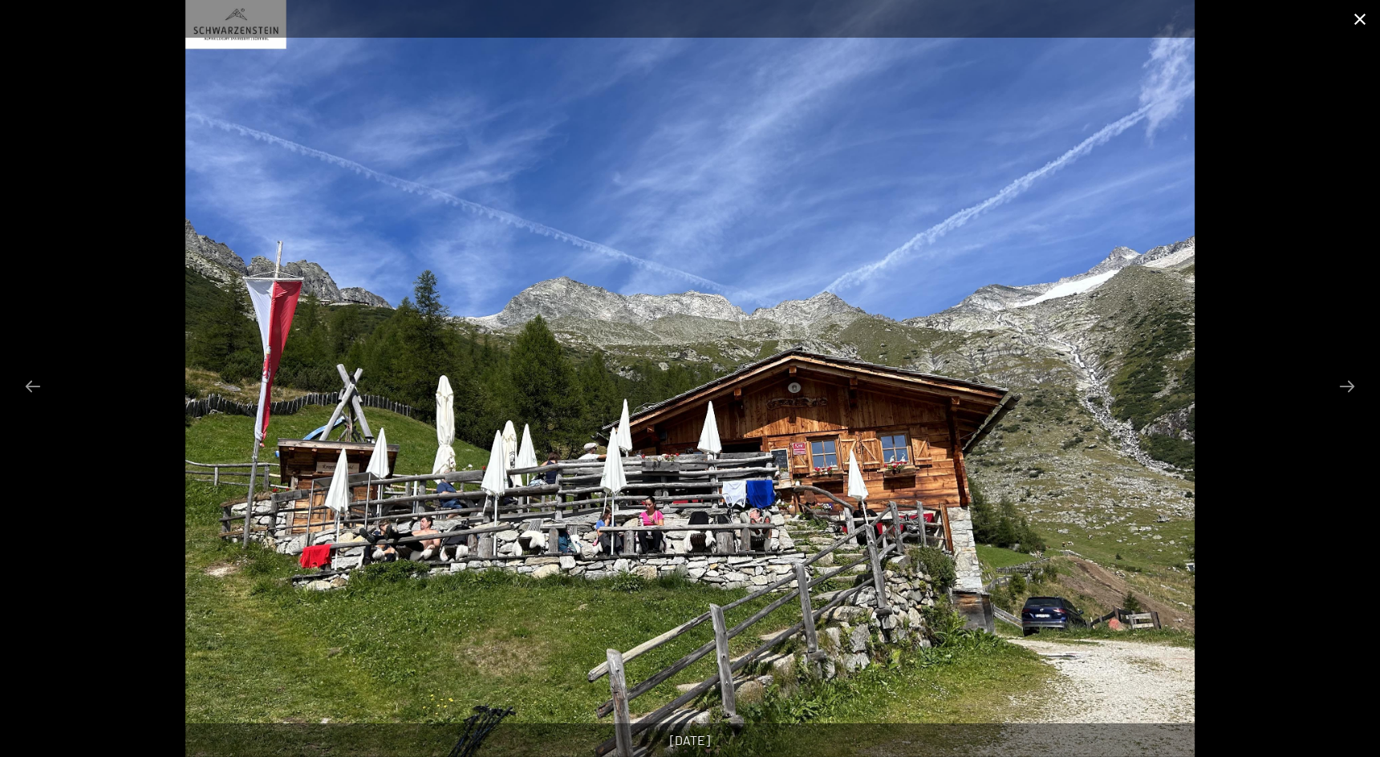
click at [1360, 21] on button "Close gallery" at bounding box center [1360, 19] width 40 height 38
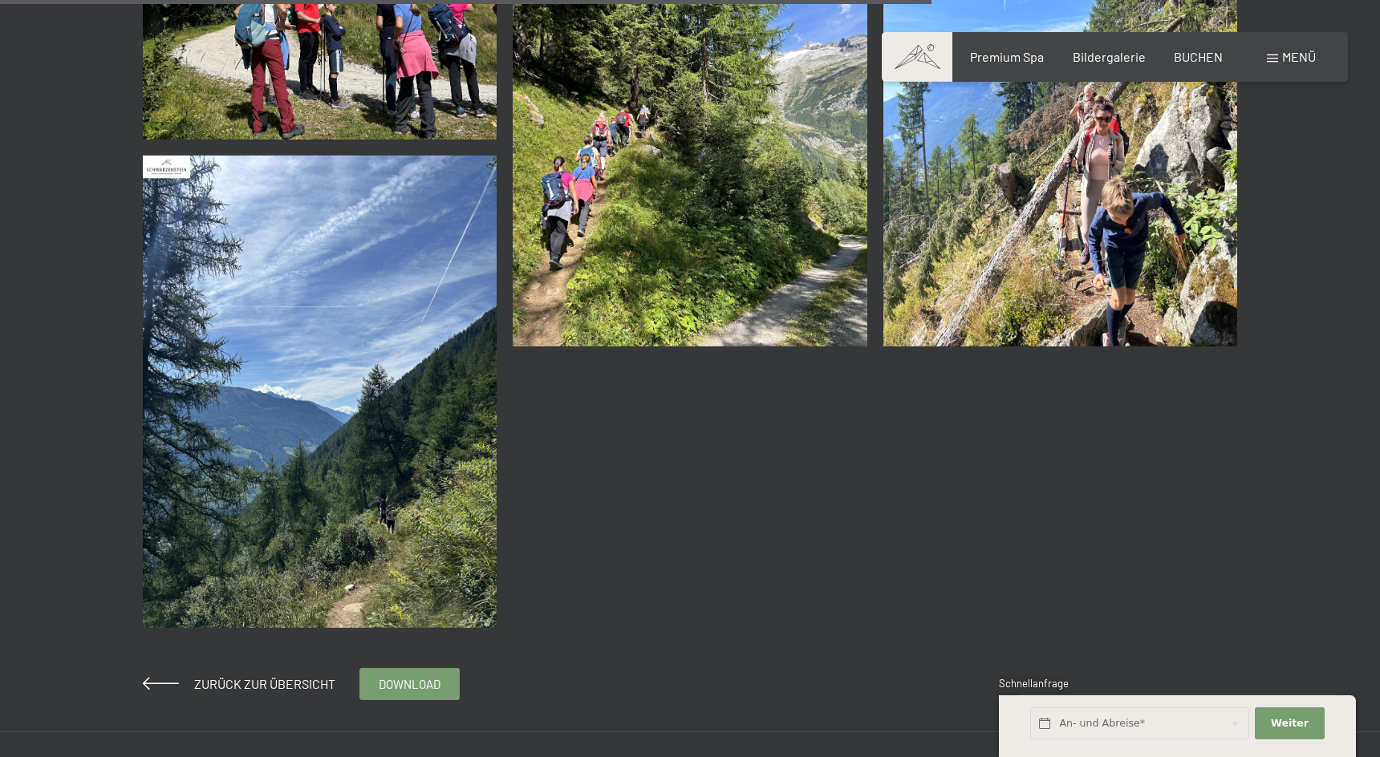
scroll to position [2537, 0]
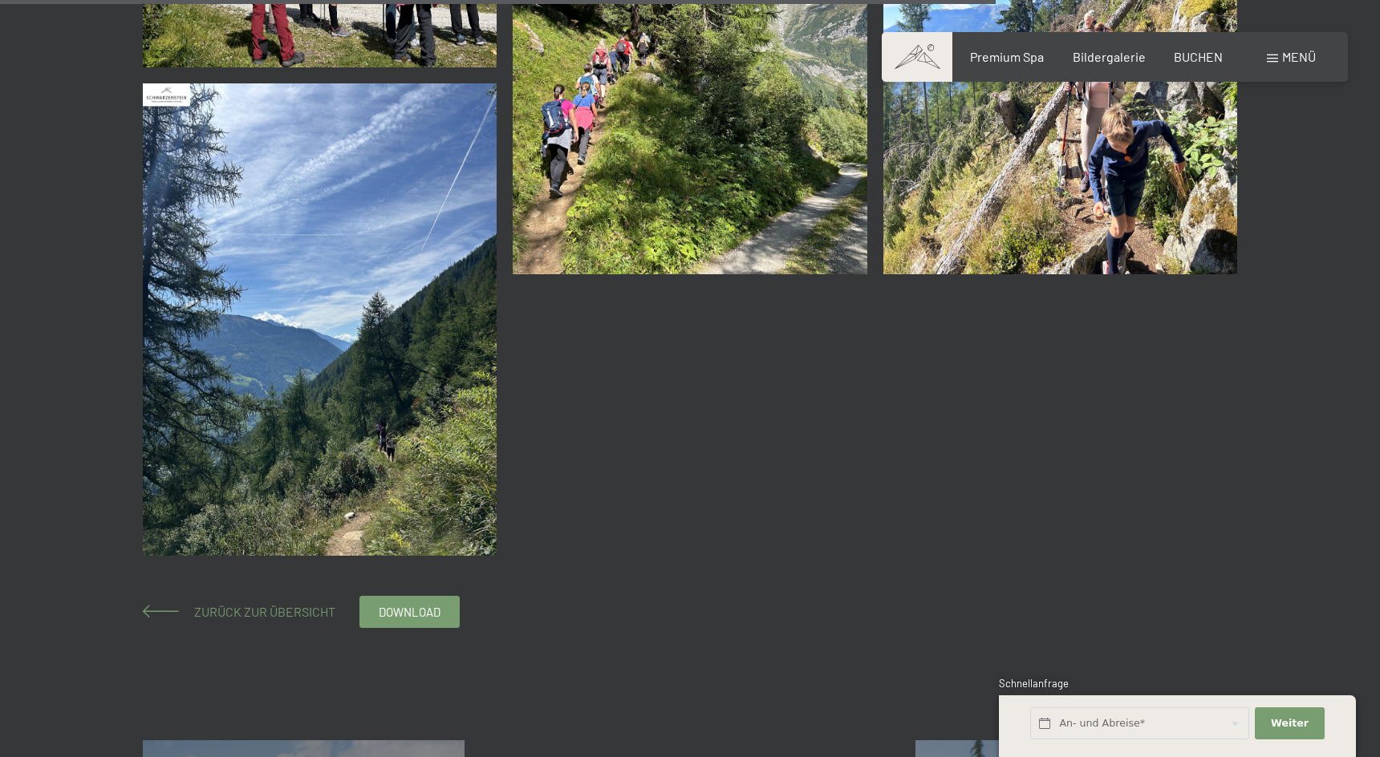
click at [279, 613] on span "Zurück zur Übersicht" at bounding box center [258, 611] width 154 height 15
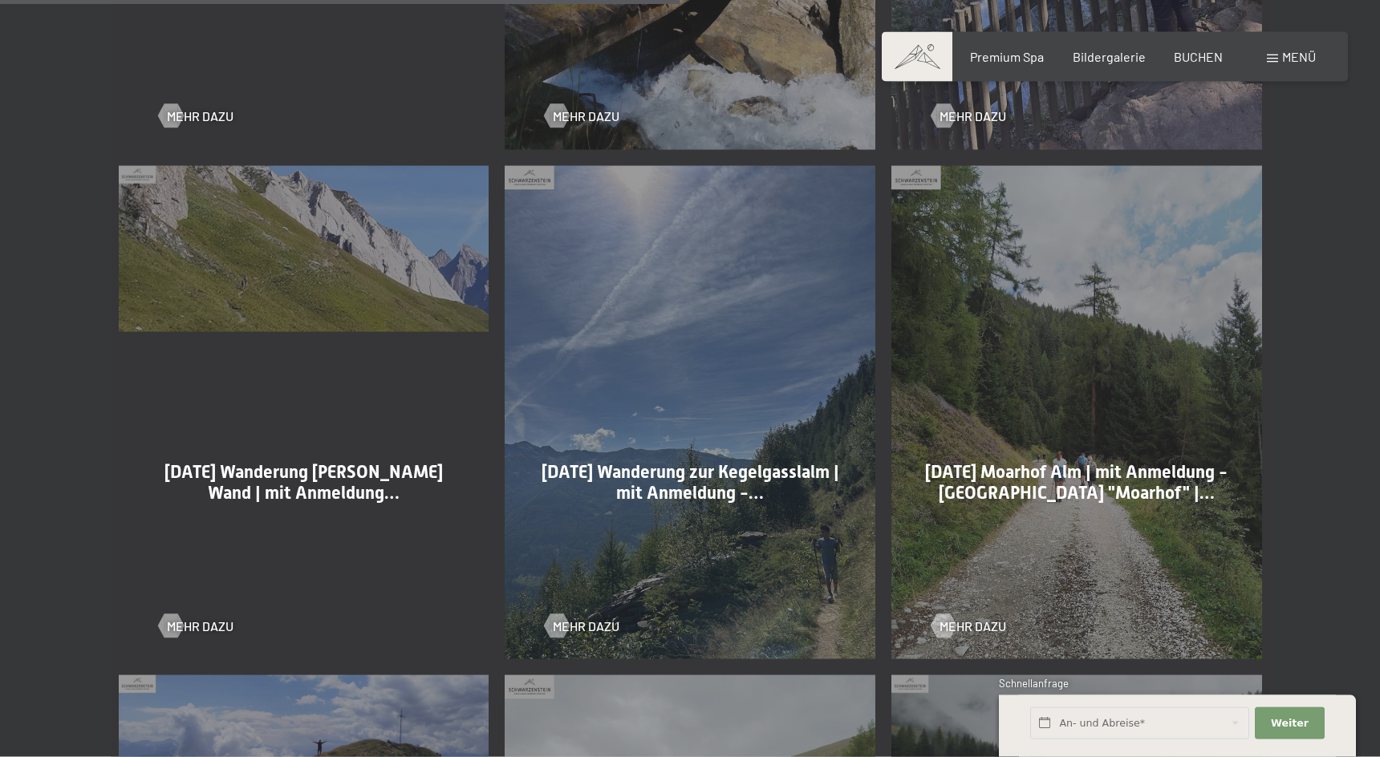
scroll to position [2455, 0]
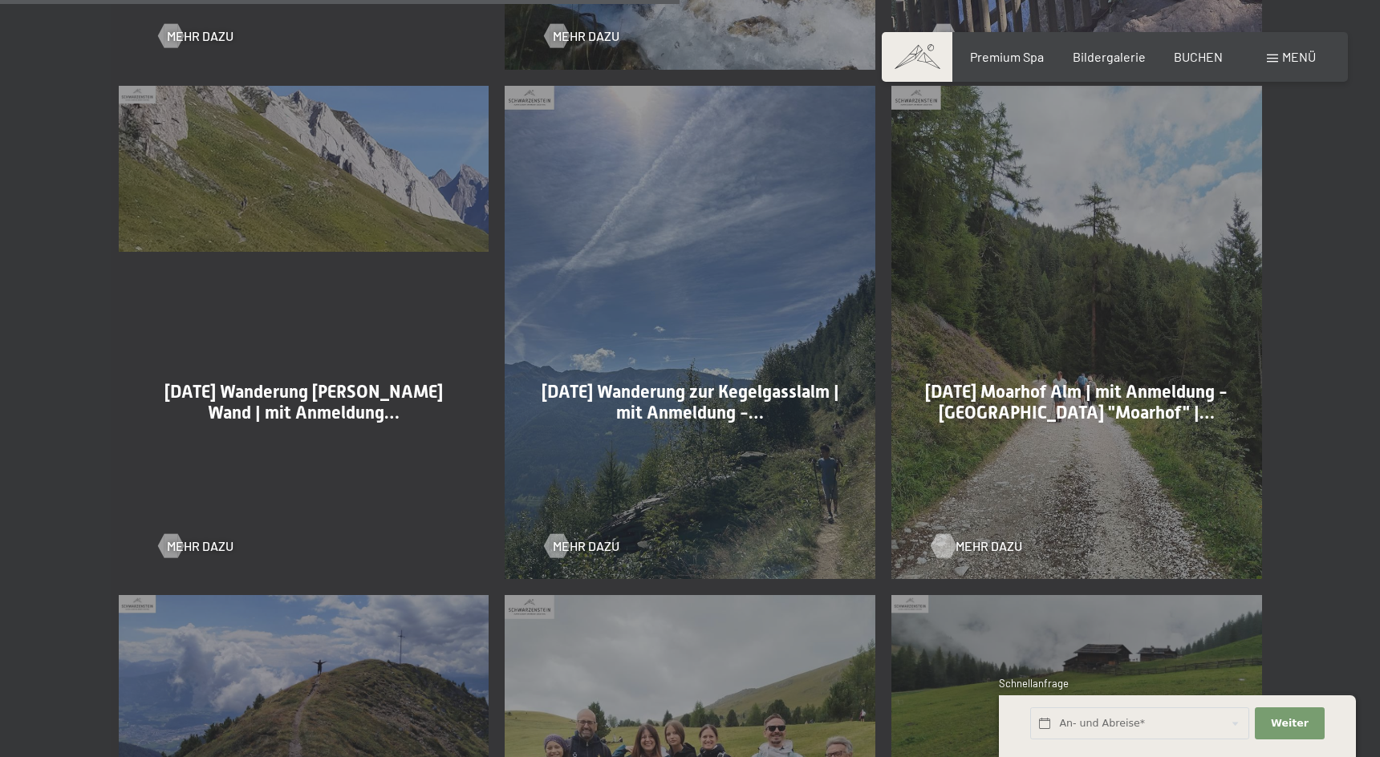
click at [969, 538] on span "Mehr dazu" at bounding box center [989, 547] width 67 height 18
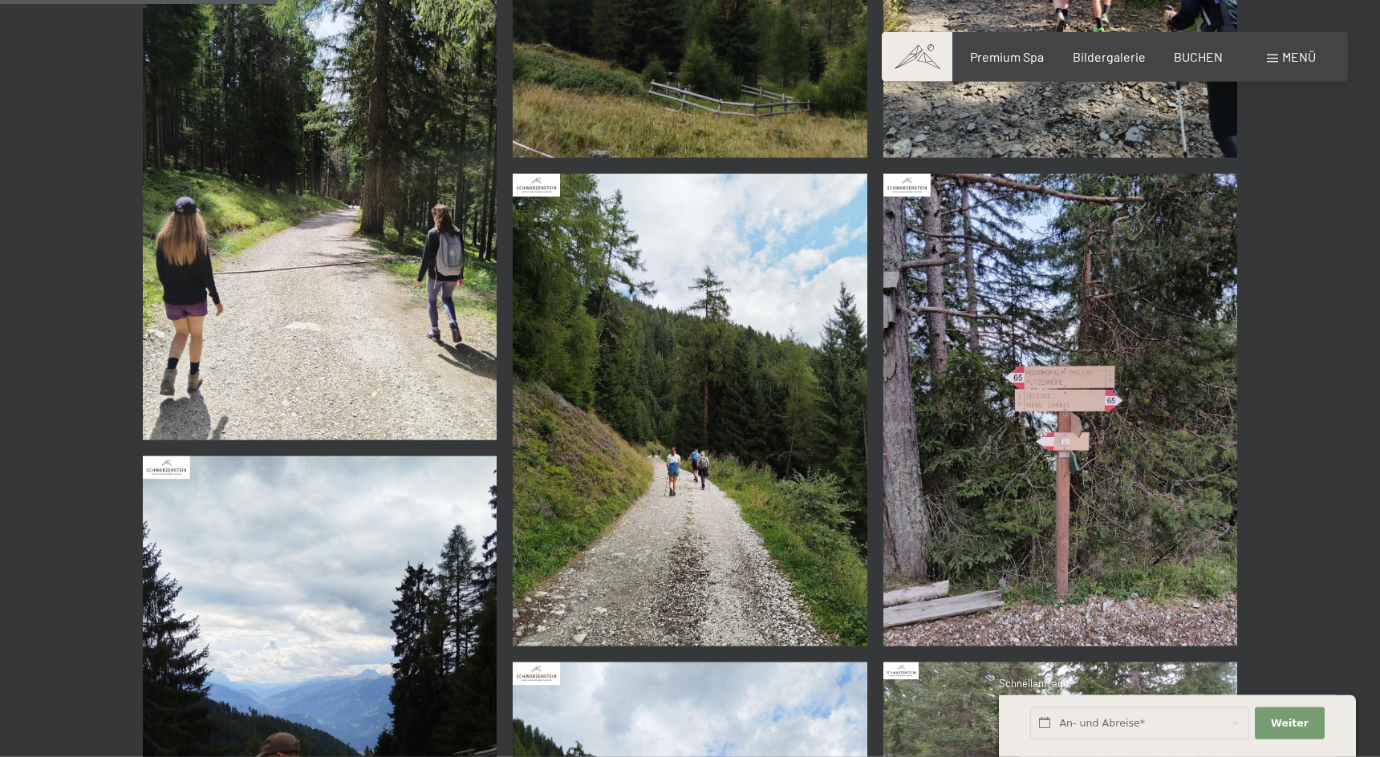
scroll to position [737, 0]
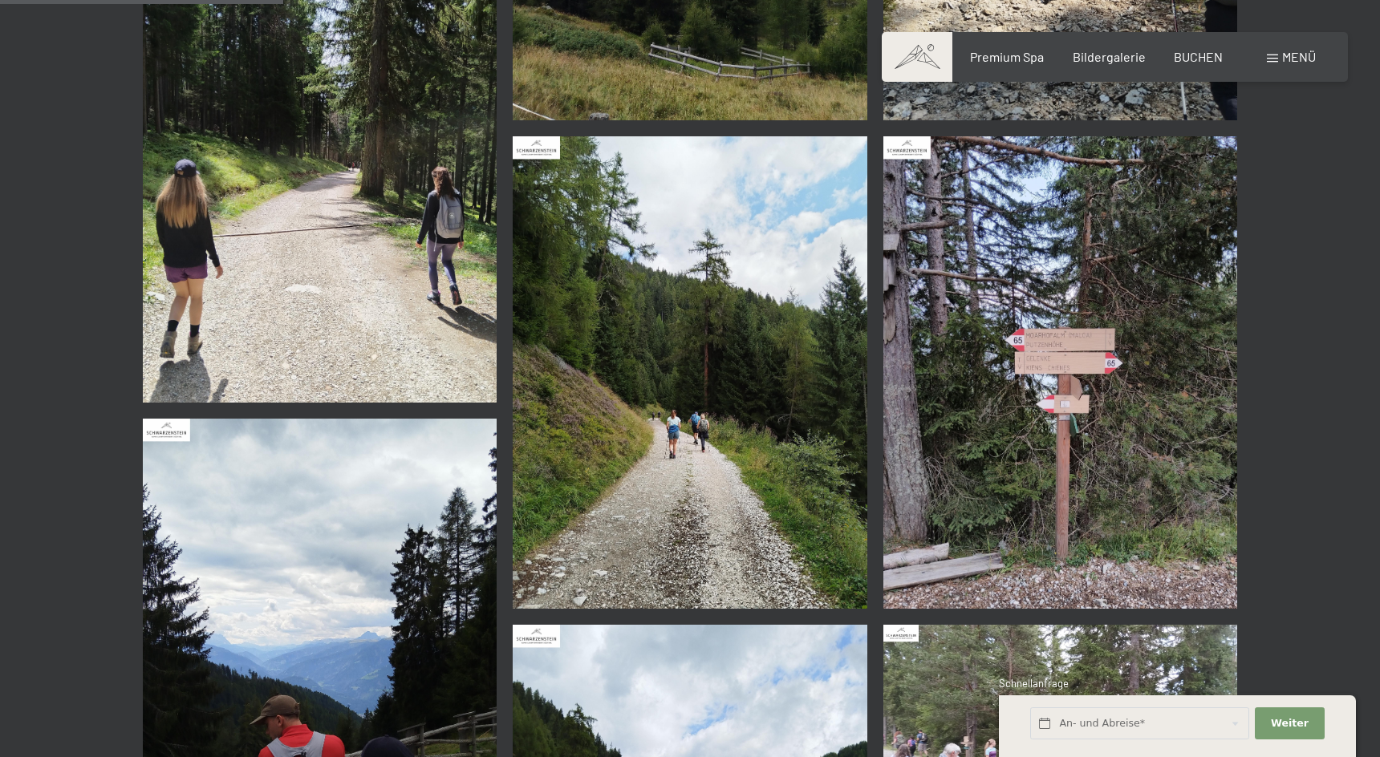
click at [1076, 471] on img at bounding box center [1060, 372] width 355 height 473
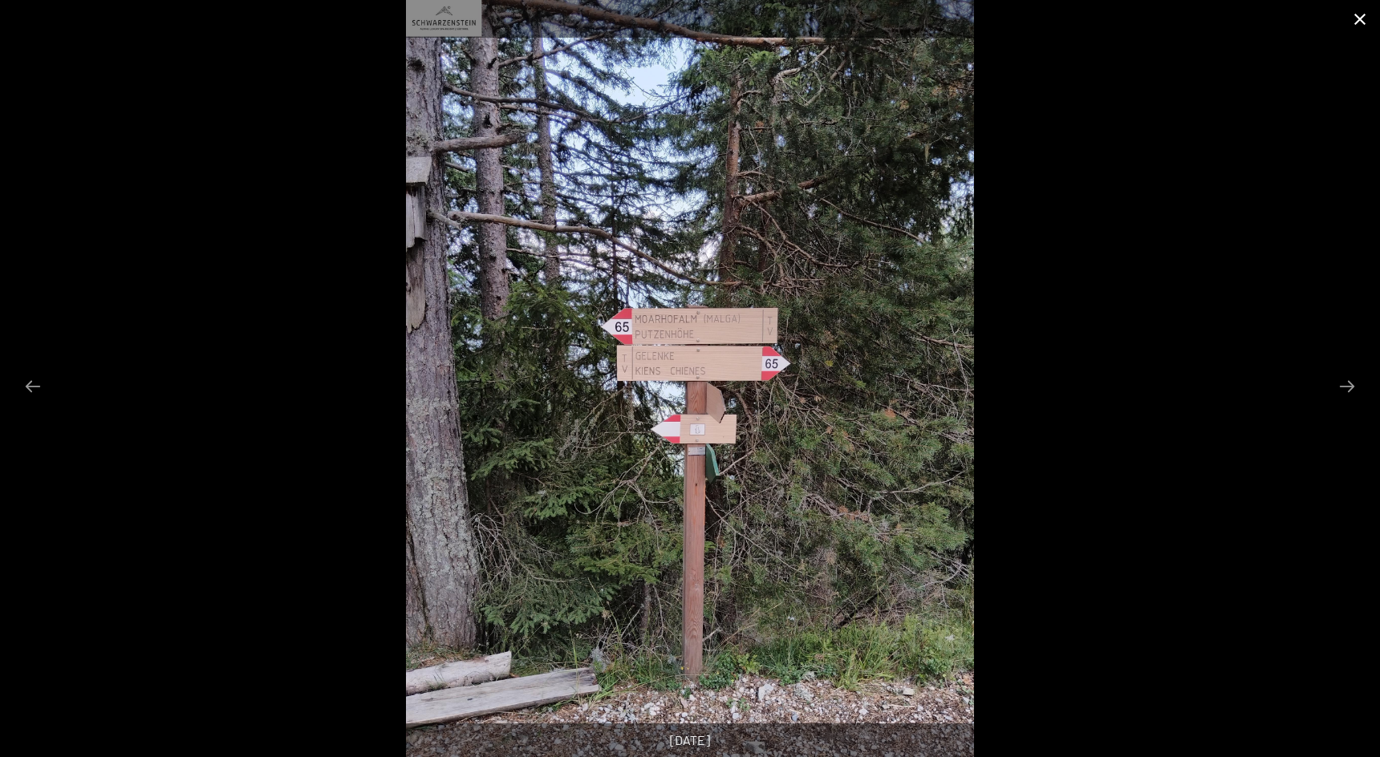
click at [1359, 21] on button "Close gallery" at bounding box center [1360, 19] width 40 height 38
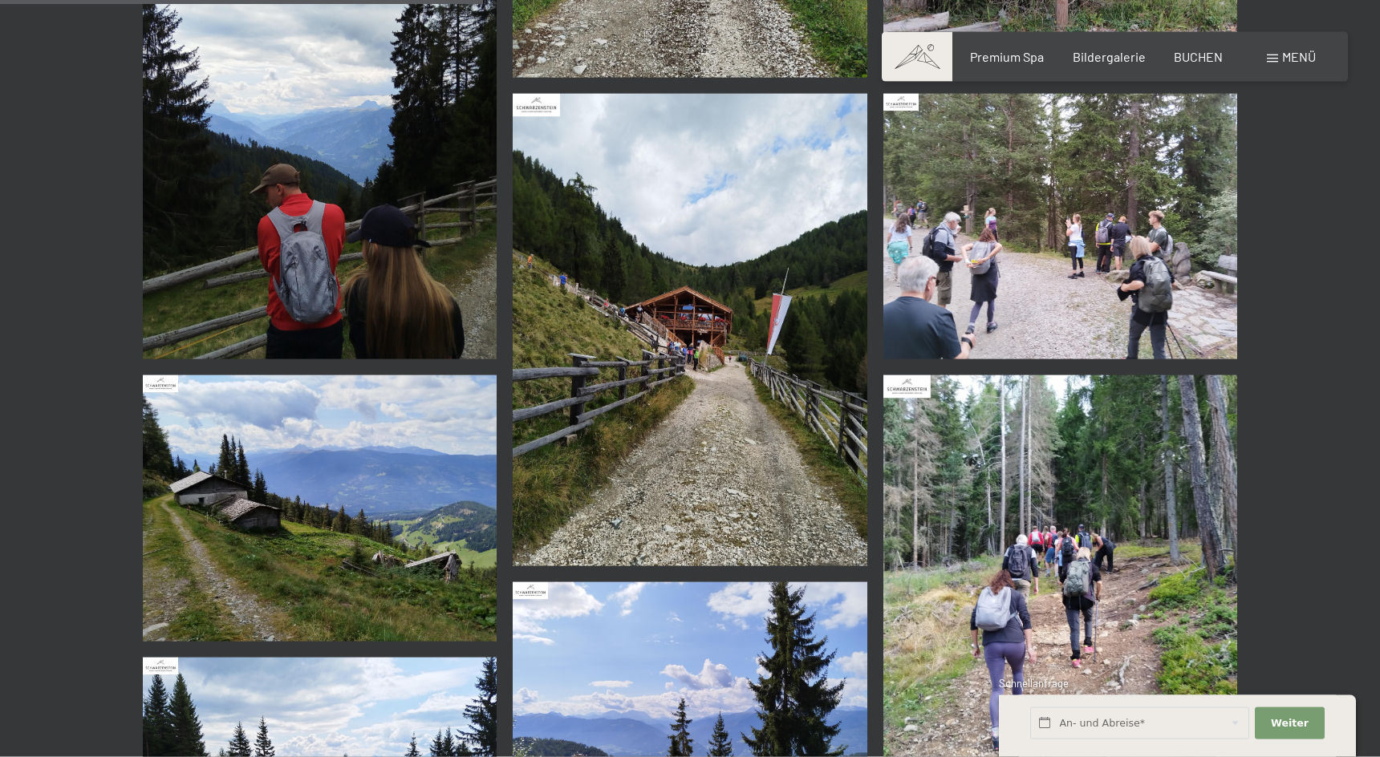
scroll to position [1309, 0]
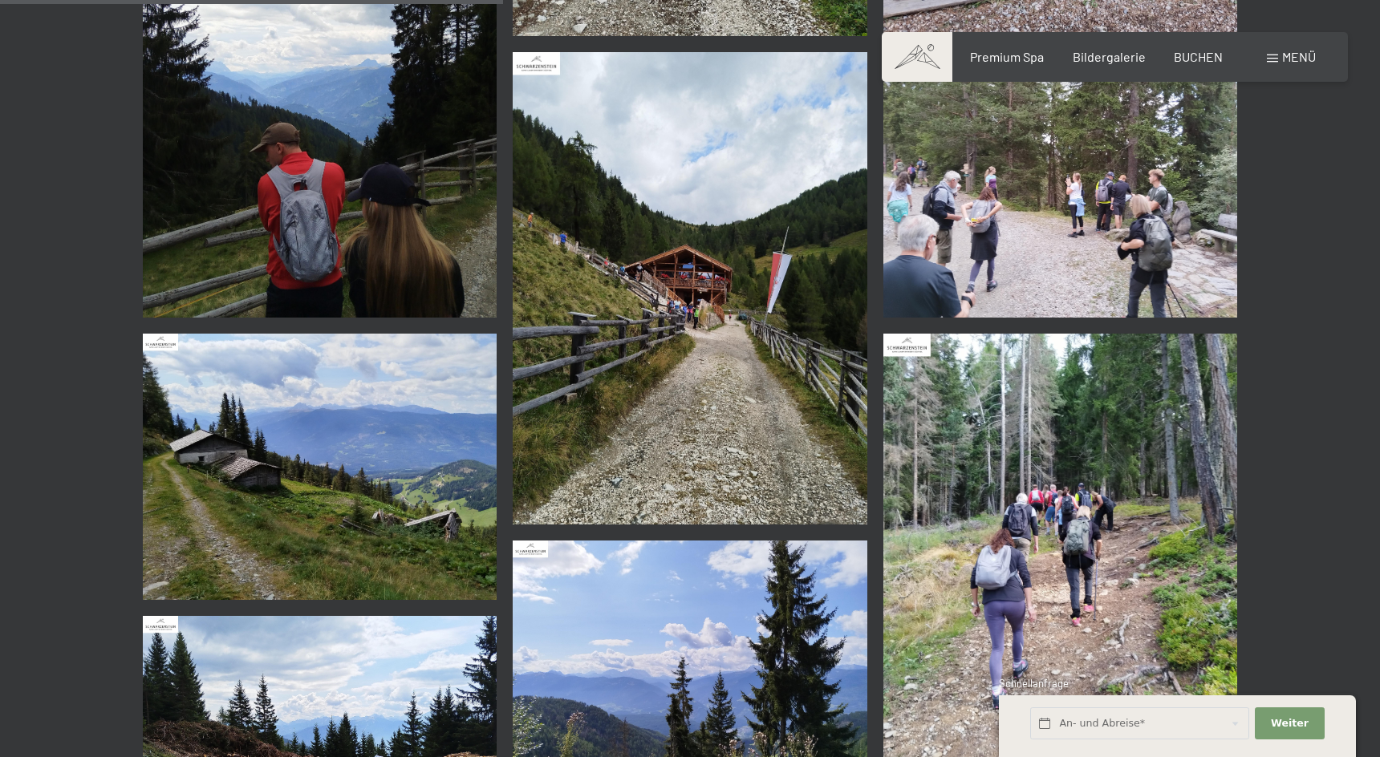
click at [772, 336] on img at bounding box center [690, 288] width 355 height 473
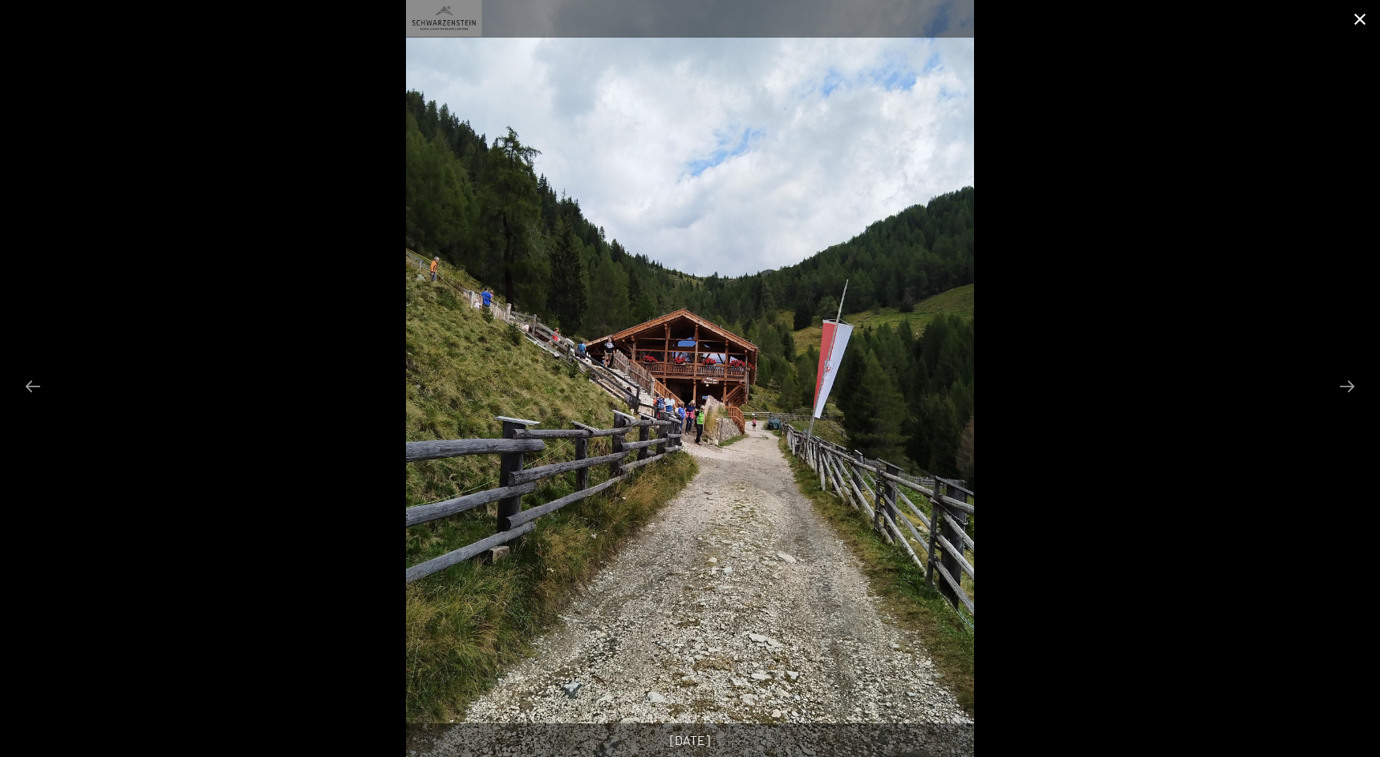
click at [1359, 21] on button "Close gallery" at bounding box center [1360, 19] width 40 height 38
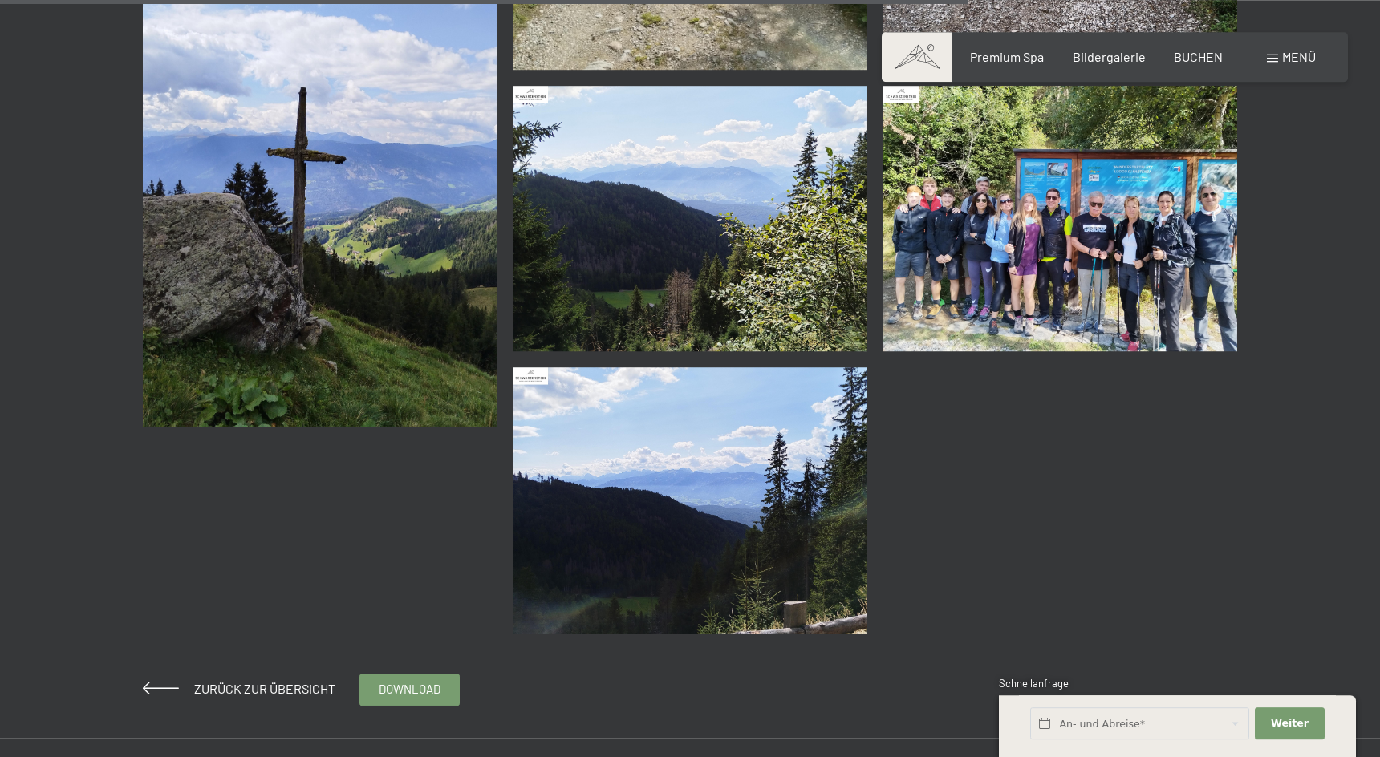
scroll to position [2537, 0]
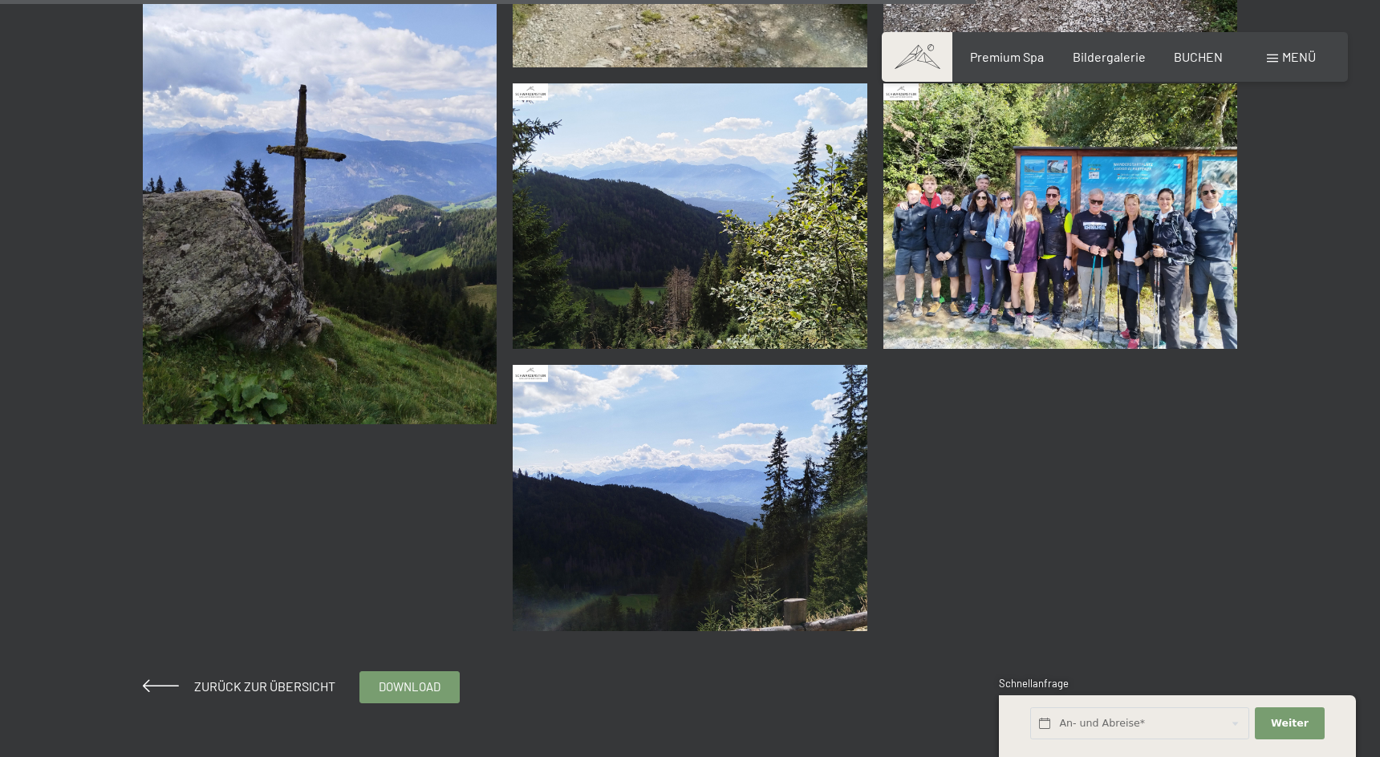
click at [1096, 223] on img at bounding box center [1060, 216] width 355 height 266
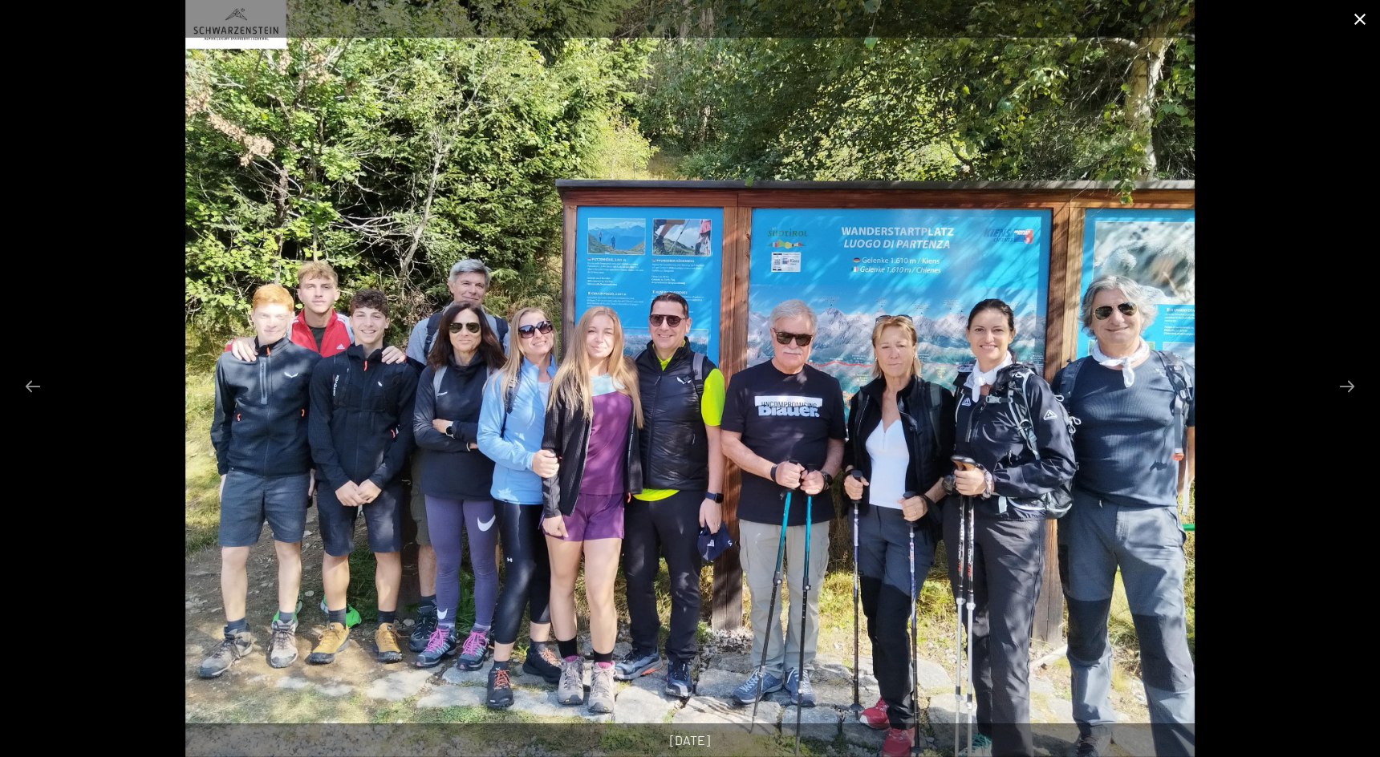
click at [1366, 25] on button "Close gallery" at bounding box center [1360, 19] width 40 height 38
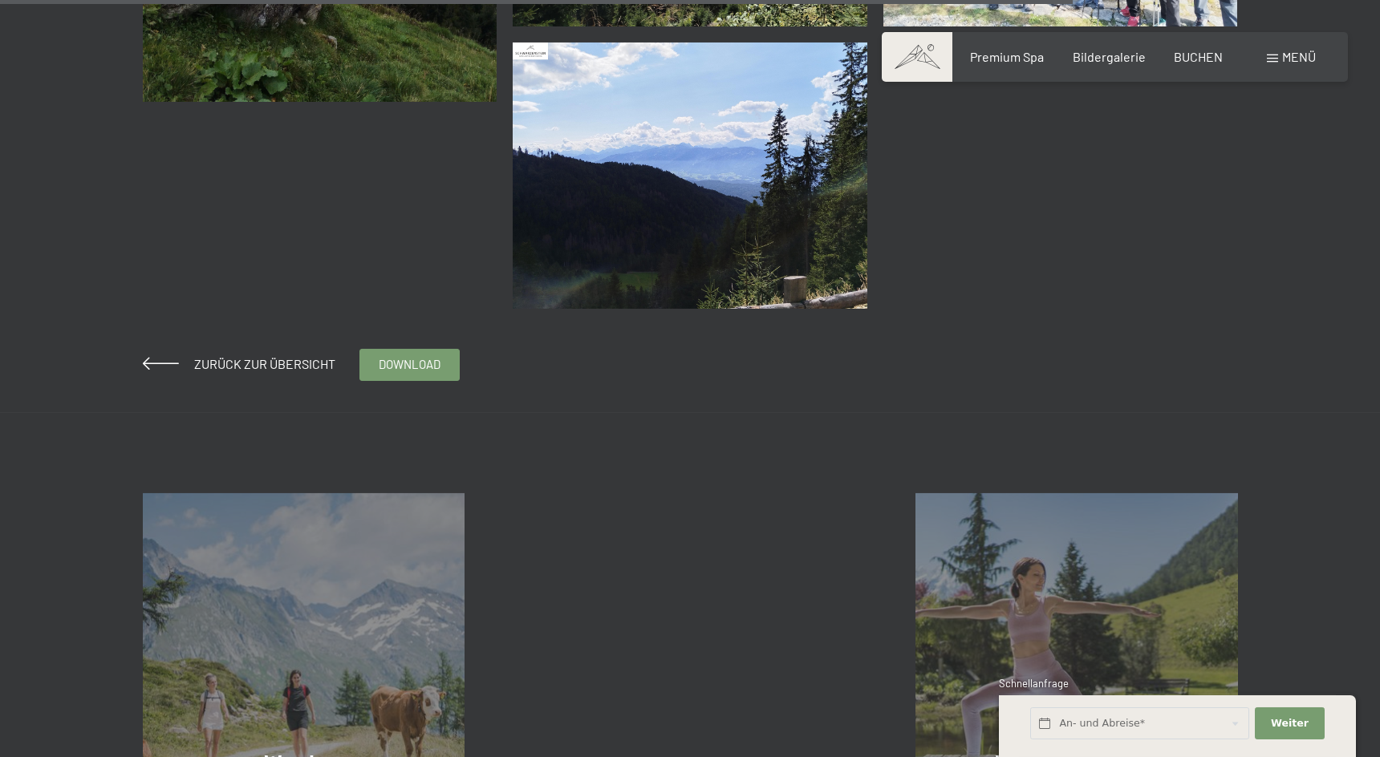
scroll to position [2864, 0]
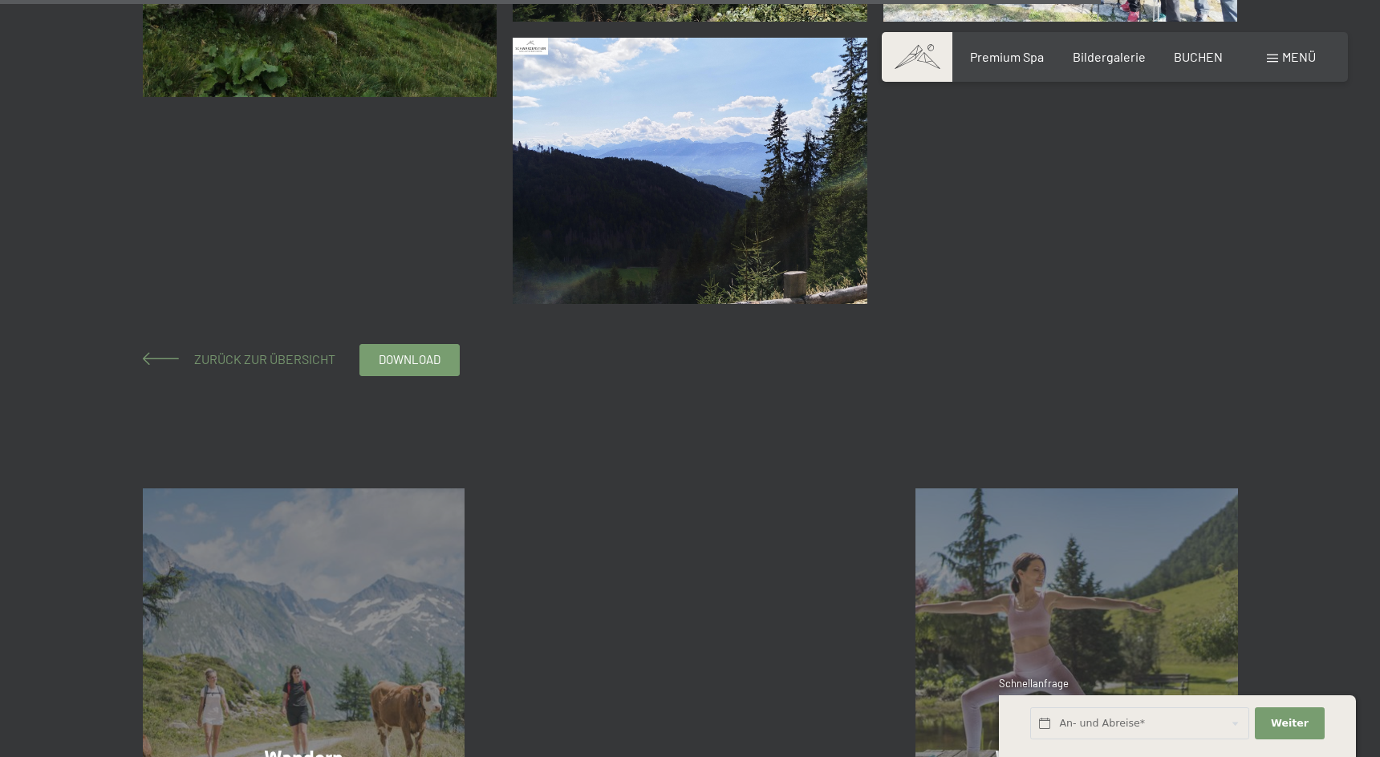
click at [258, 360] on span "Zurück zur Übersicht" at bounding box center [258, 358] width 154 height 15
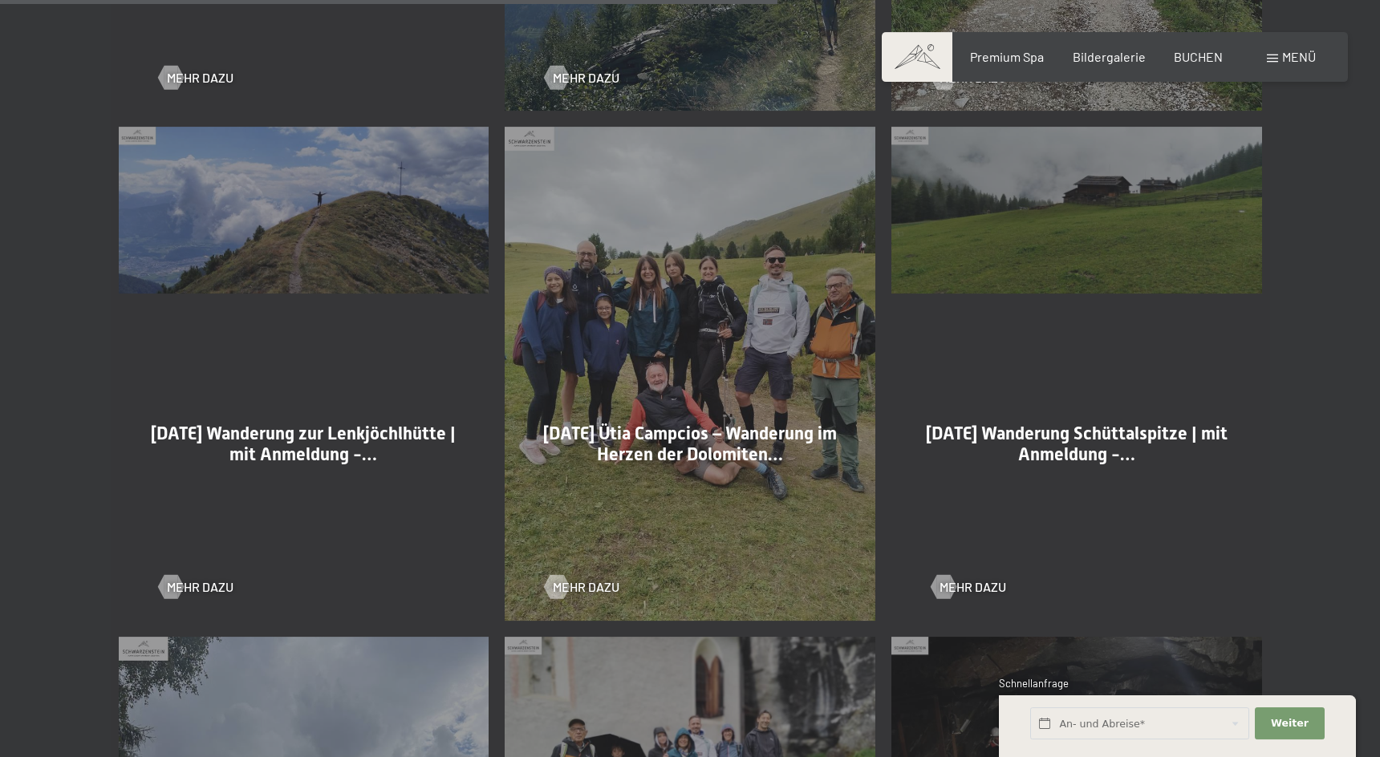
scroll to position [2946, 0]
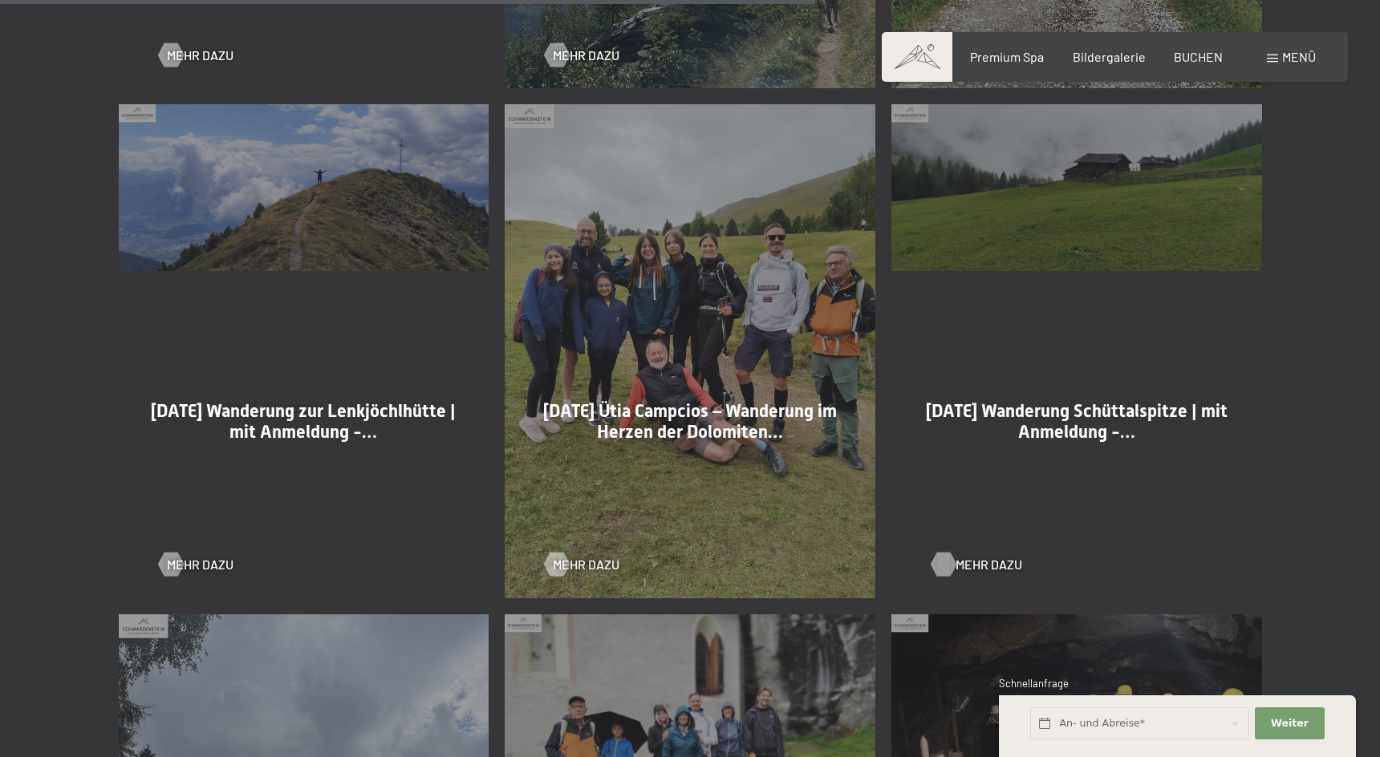
click at [960, 567] on span "Mehr dazu" at bounding box center [989, 565] width 67 height 18
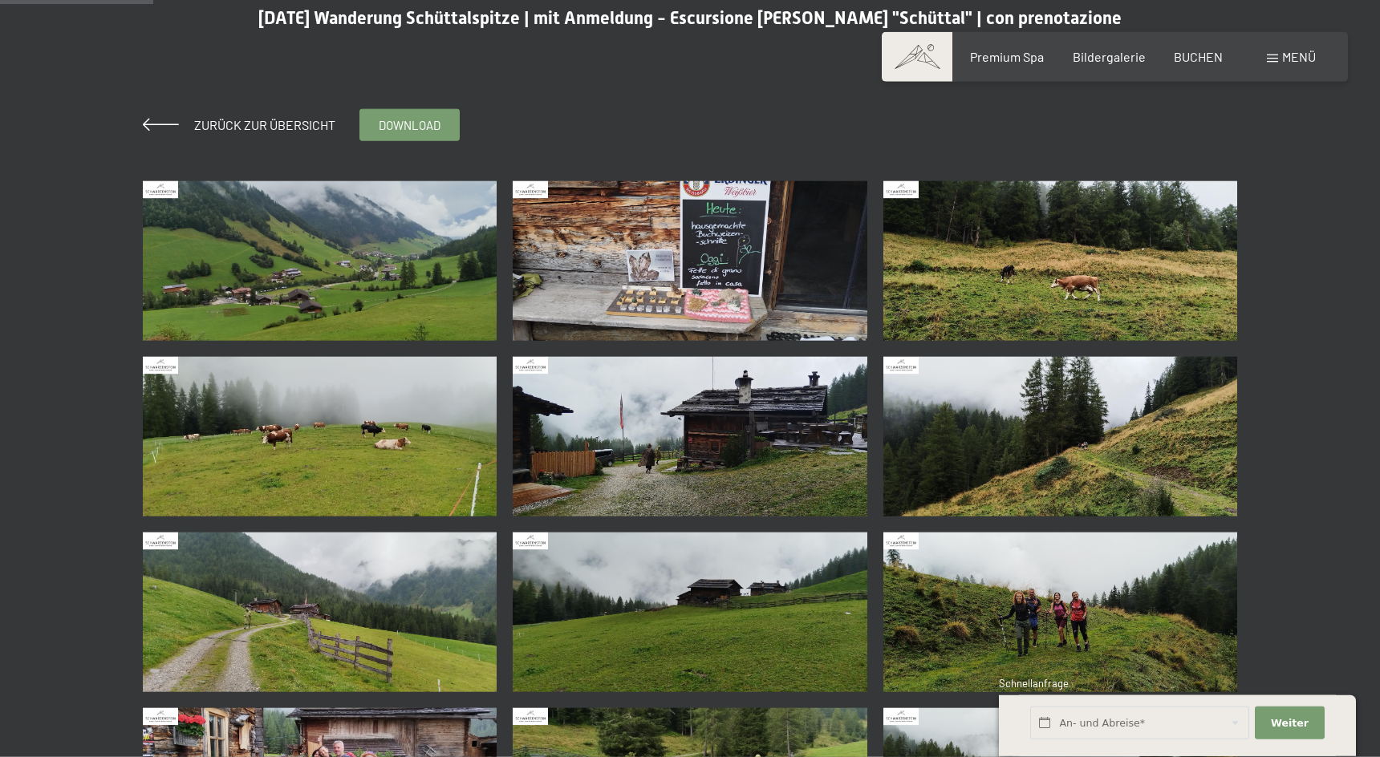
scroll to position [246, 0]
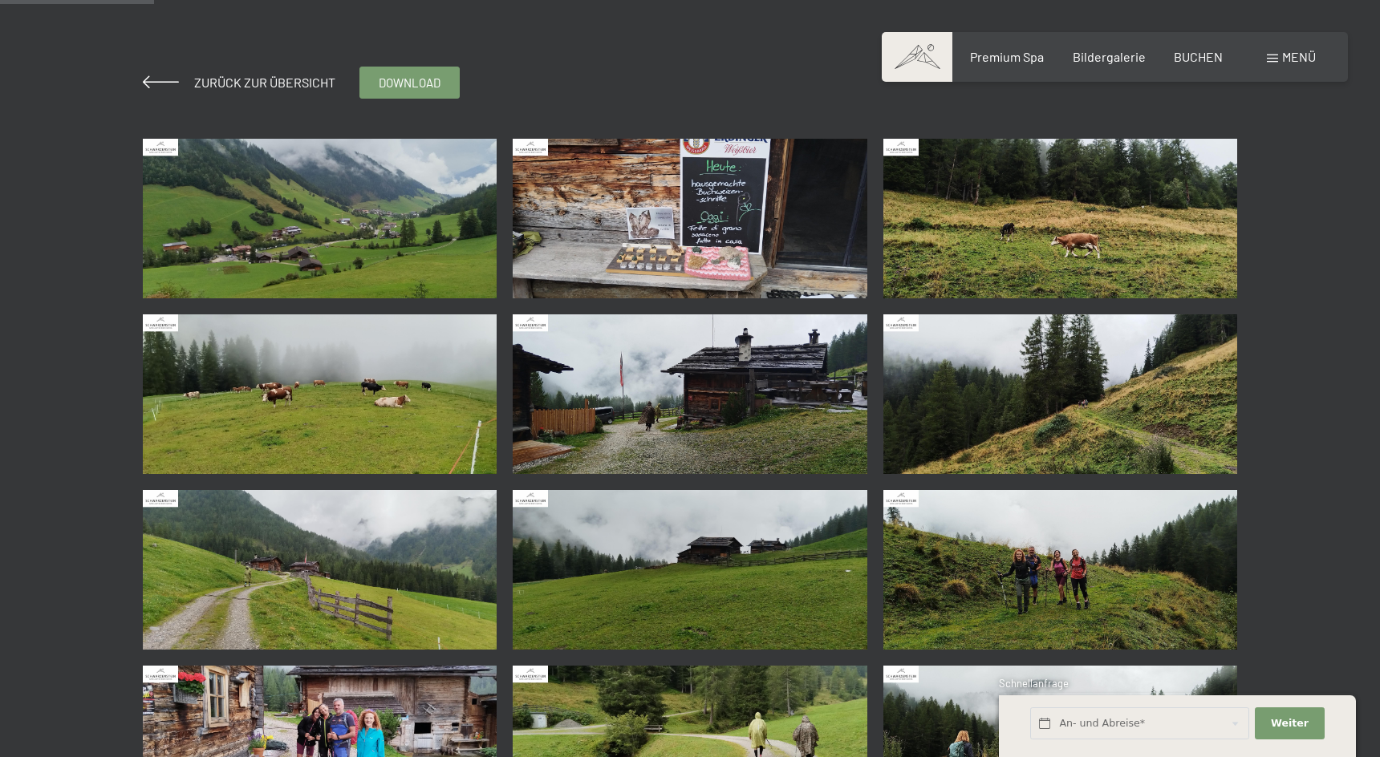
click at [398, 218] on img at bounding box center [320, 219] width 355 height 160
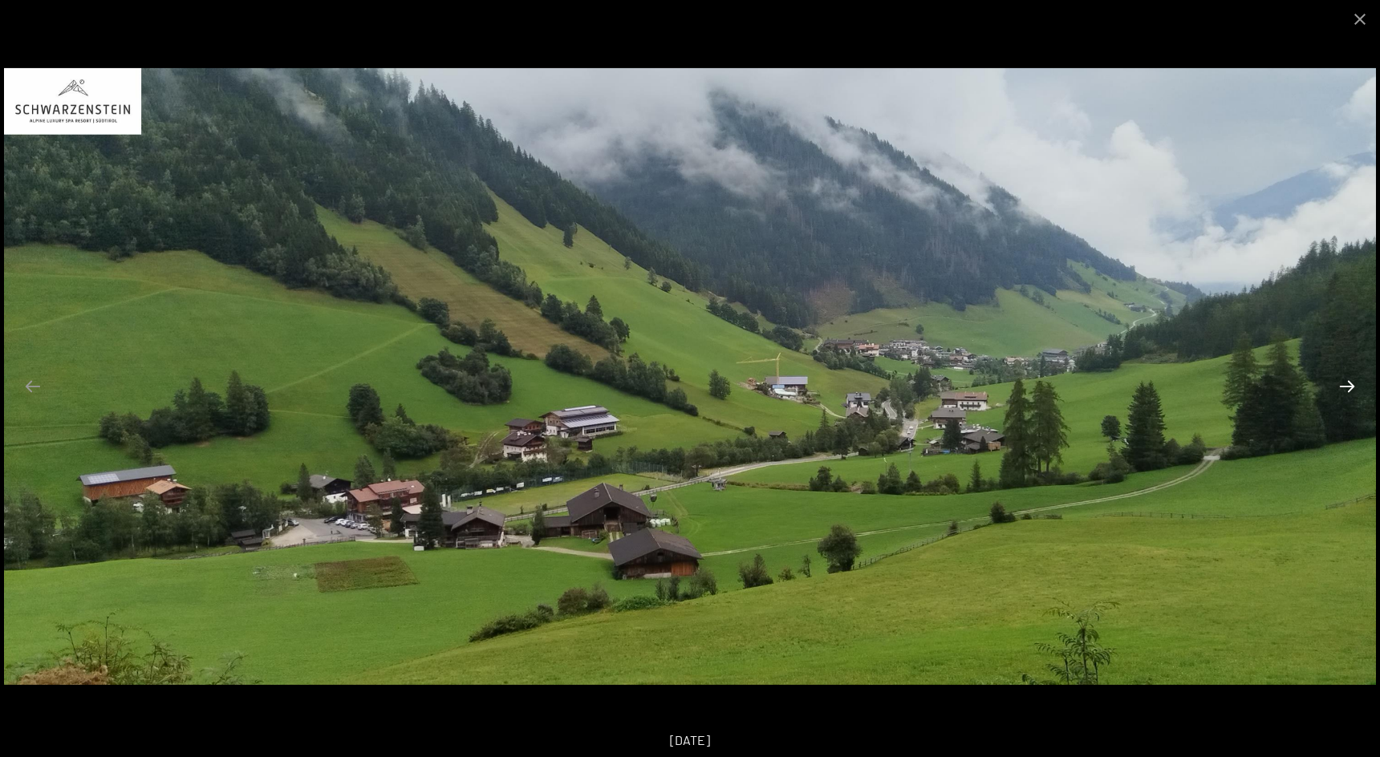
click at [1348, 385] on button "Next slide" at bounding box center [1347, 386] width 34 height 31
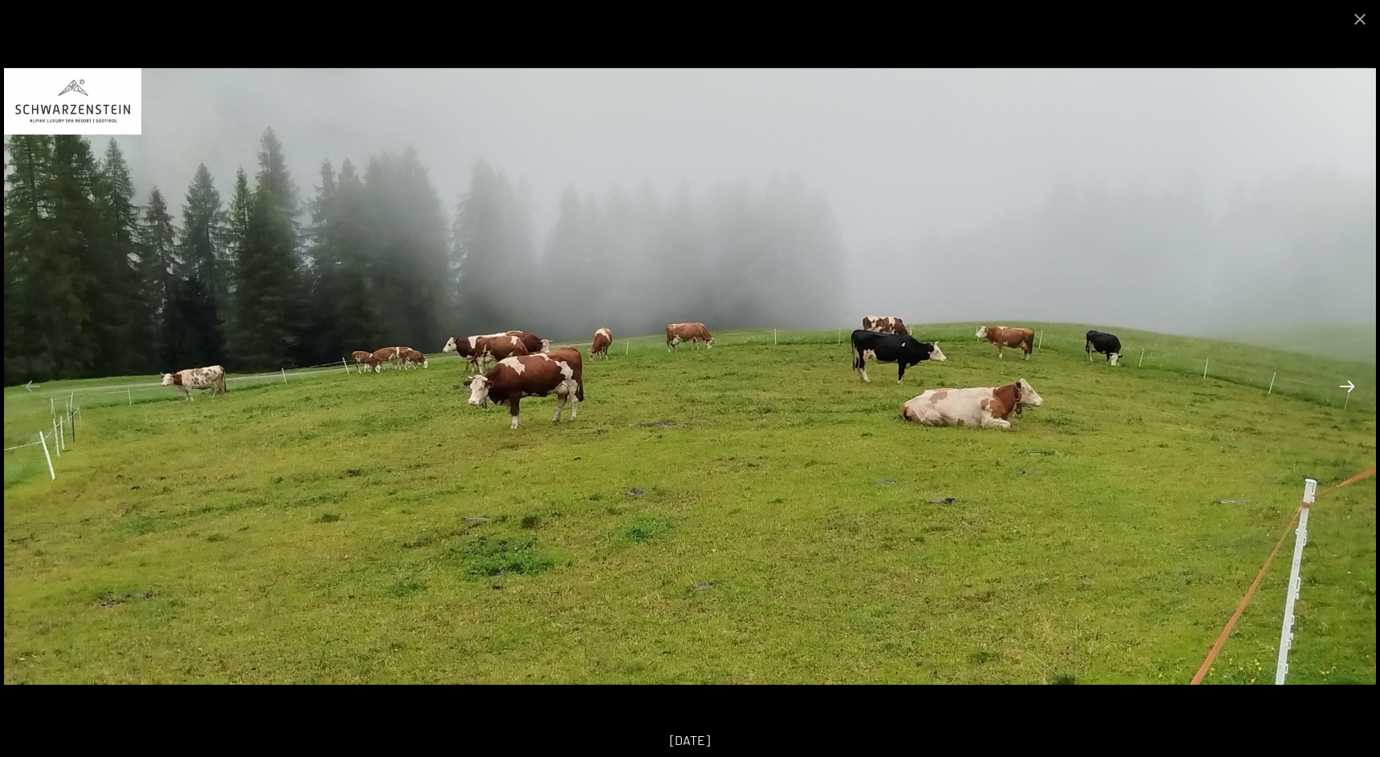
click at [1348, 385] on button "Next slide" at bounding box center [1347, 386] width 34 height 31
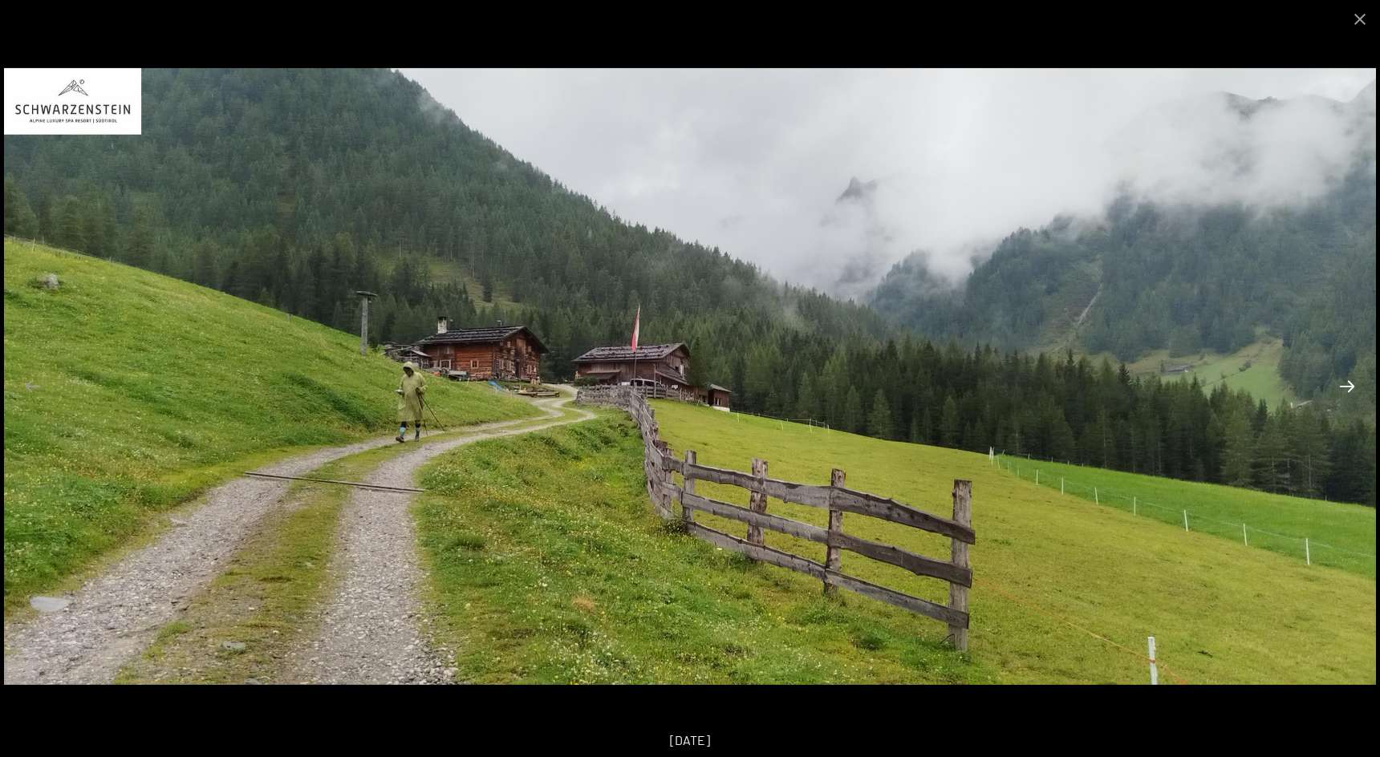
click at [1348, 385] on button "Next slide" at bounding box center [1347, 386] width 34 height 31
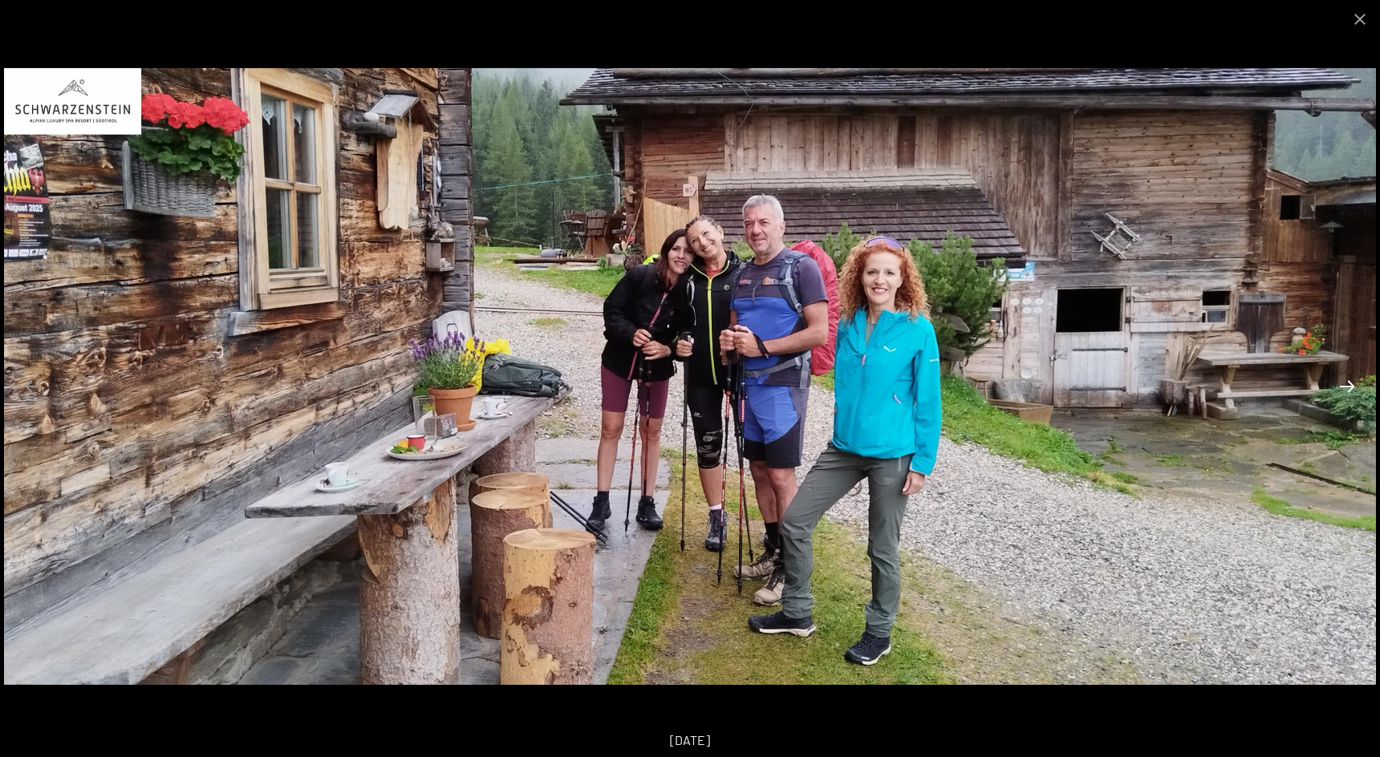
click at [1348, 385] on button "Next slide" at bounding box center [1347, 386] width 34 height 31
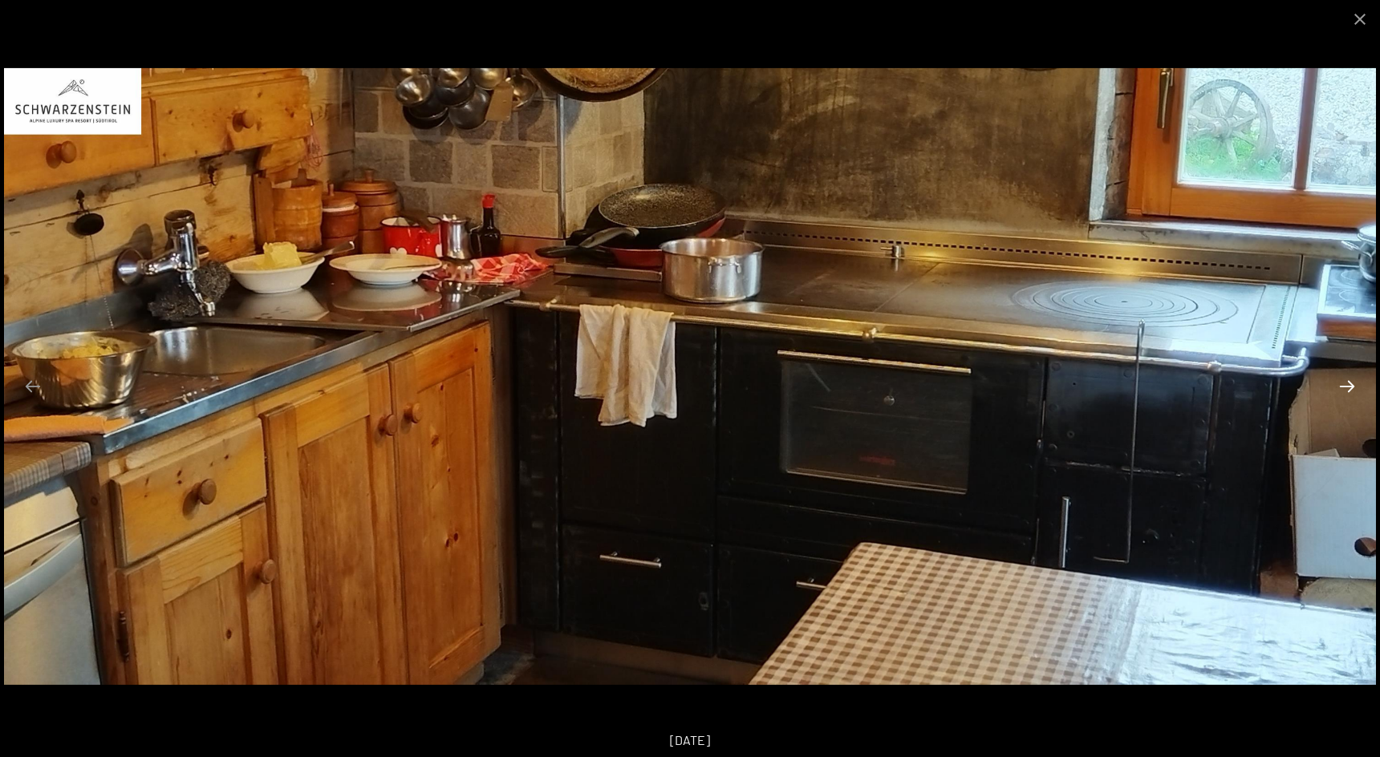
click at [1348, 385] on button "Next slide" at bounding box center [1347, 386] width 34 height 31
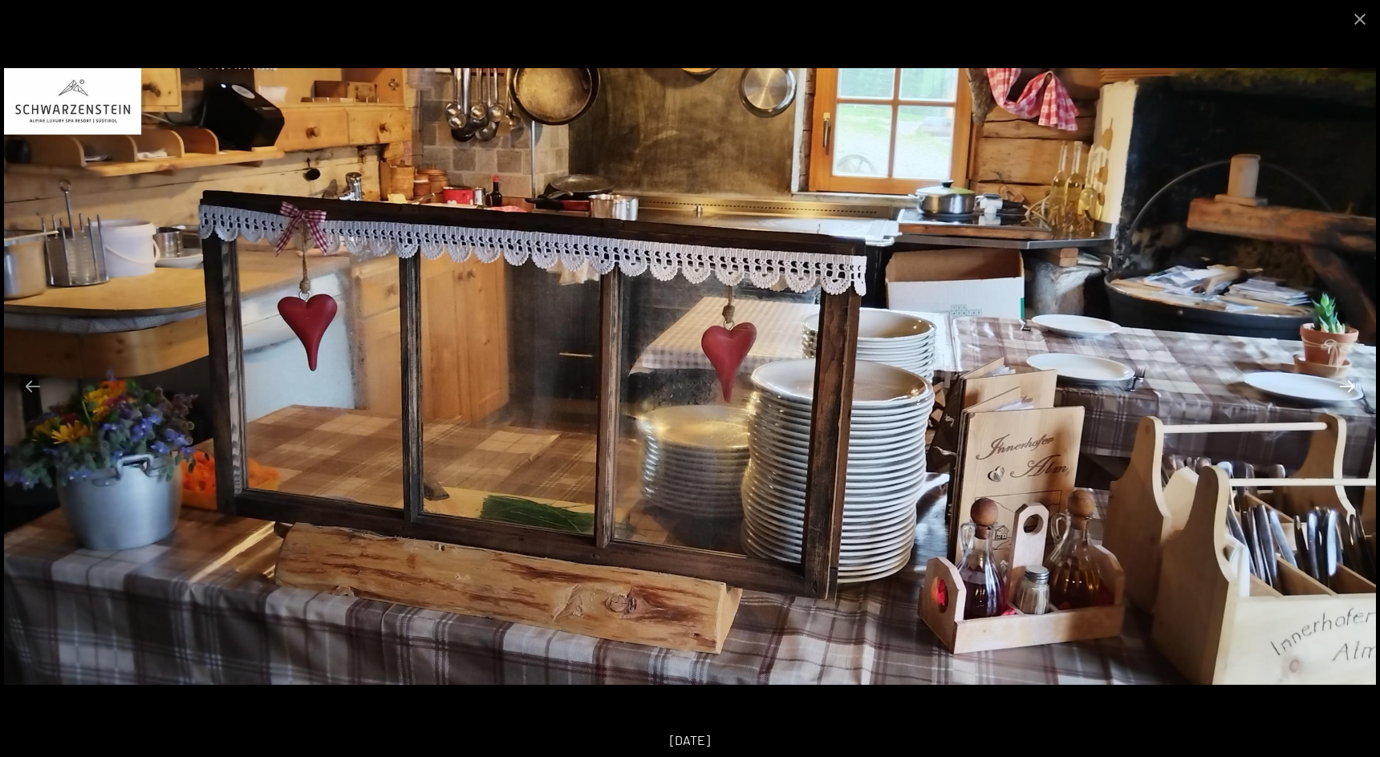
click at [1348, 385] on button "Next slide" at bounding box center [1347, 386] width 34 height 31
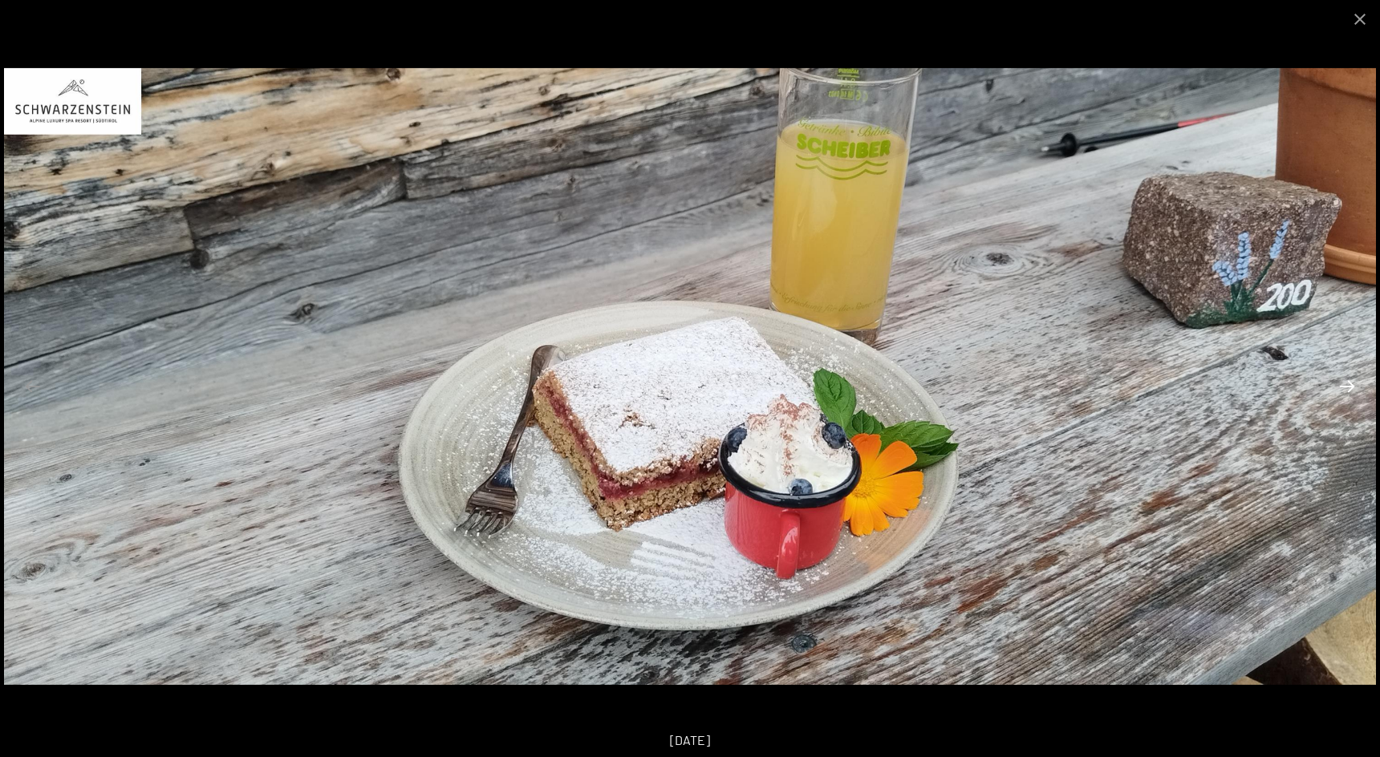
click at [1348, 385] on button "Next slide" at bounding box center [1347, 386] width 34 height 31
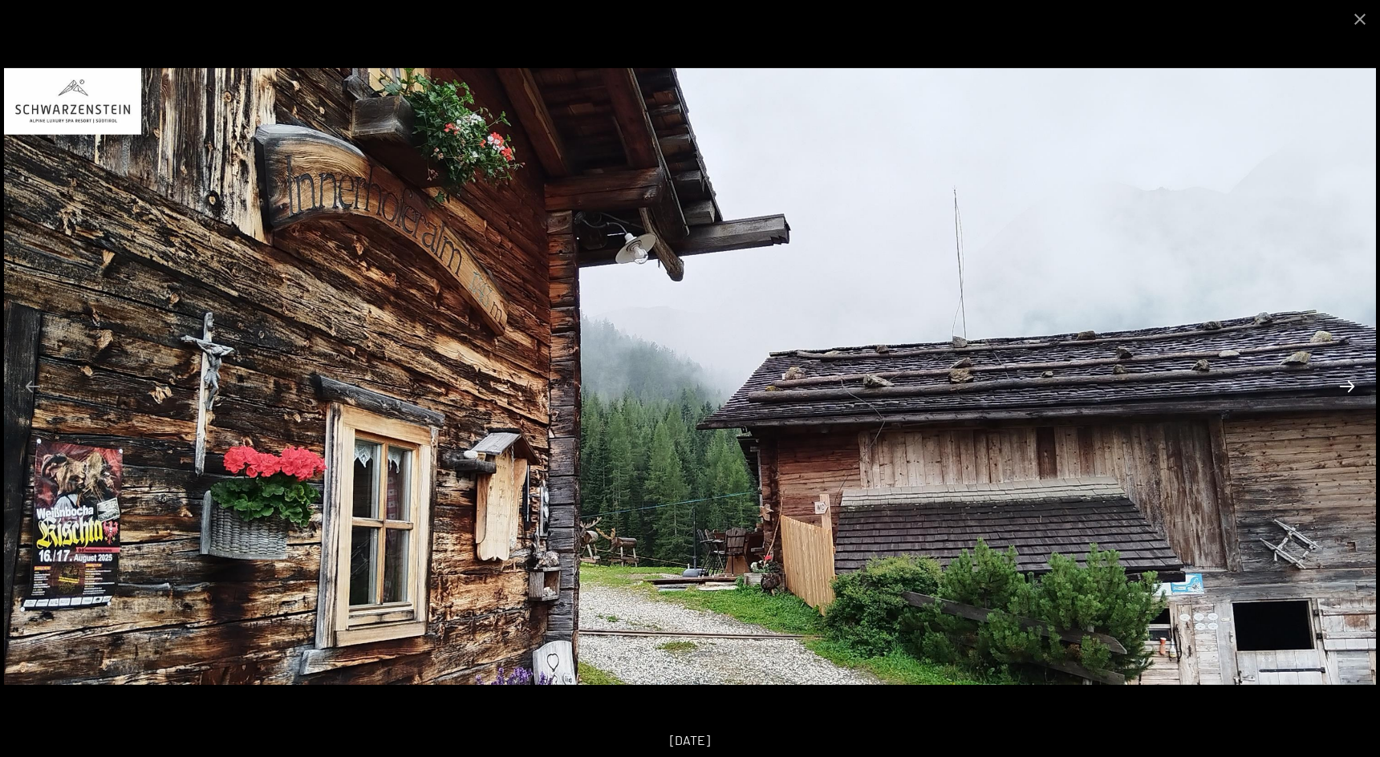
click at [1348, 385] on button "Next slide" at bounding box center [1347, 386] width 34 height 31
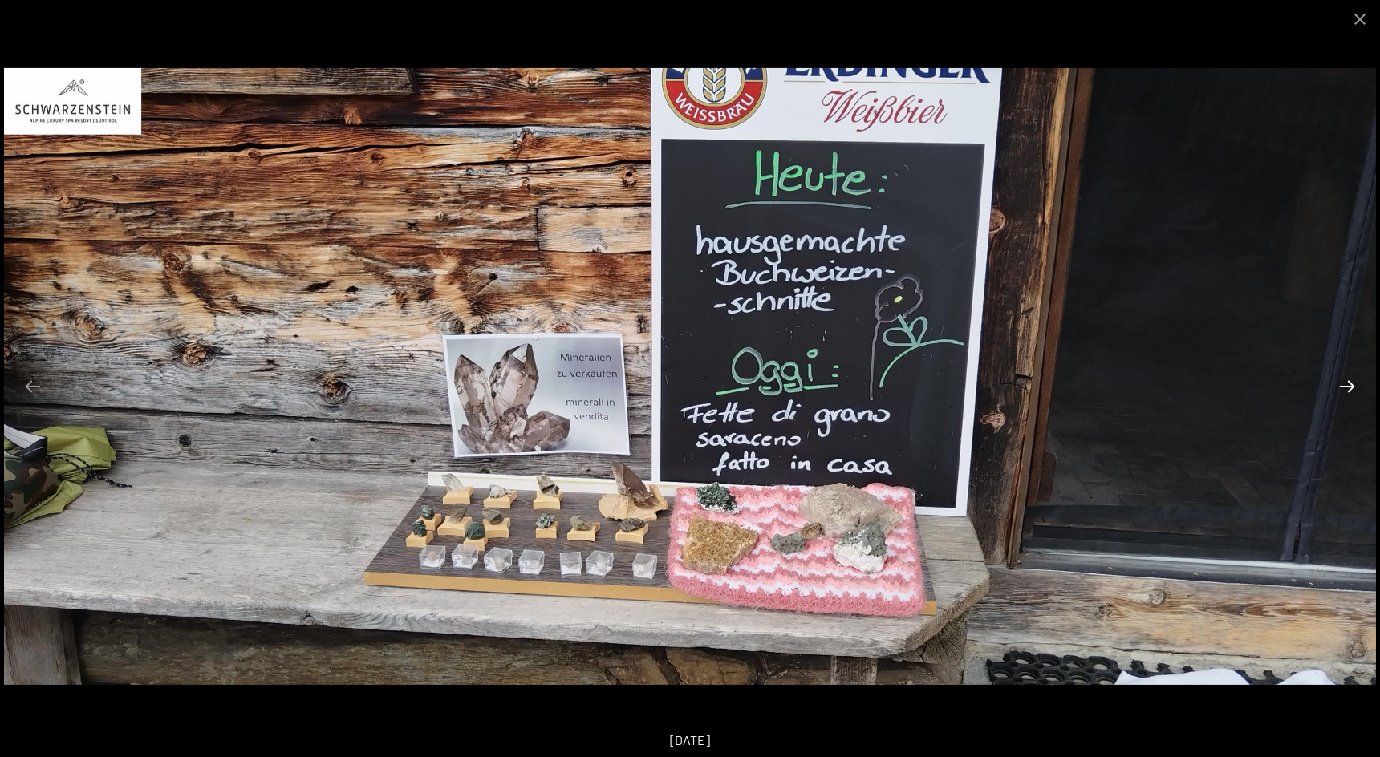
click at [1348, 385] on button "Next slide" at bounding box center [1347, 386] width 34 height 31
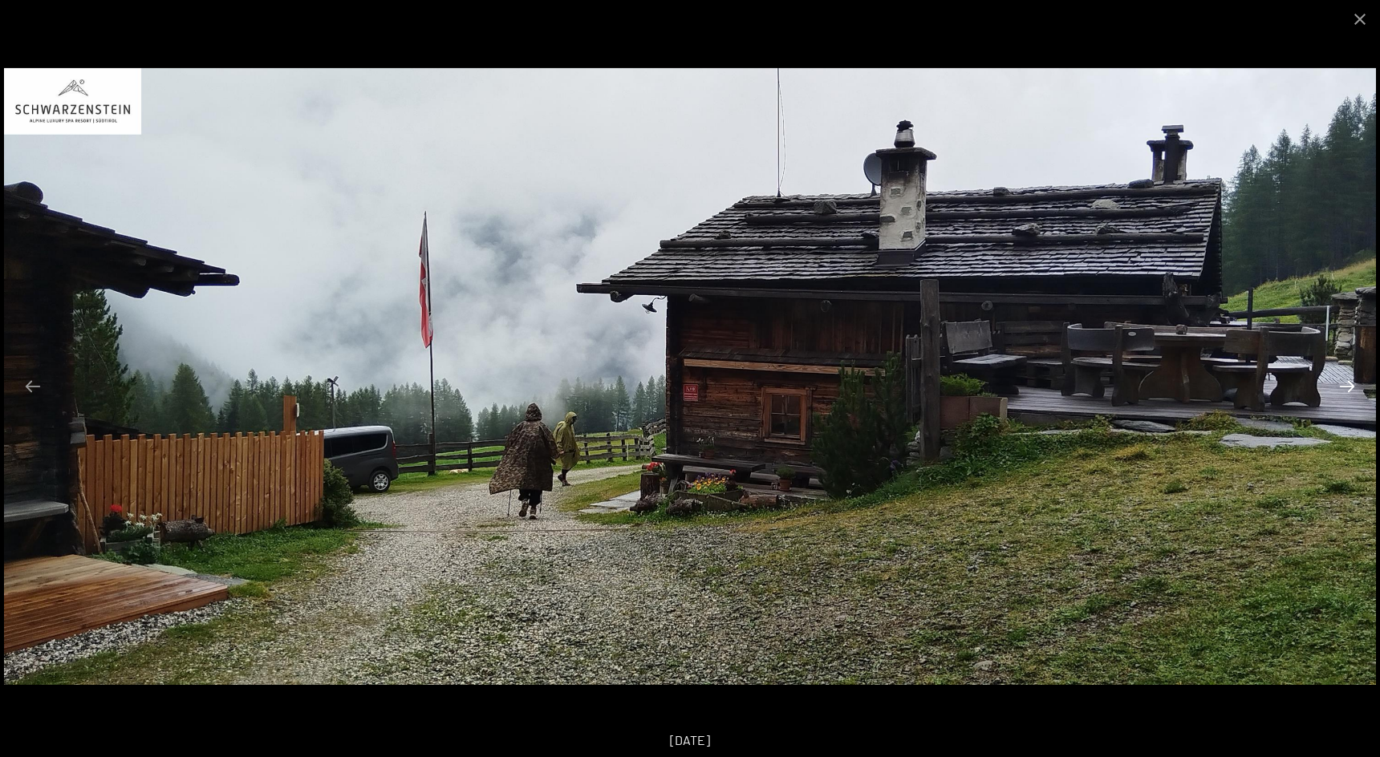
click at [1348, 385] on button "Next slide" at bounding box center [1347, 386] width 34 height 31
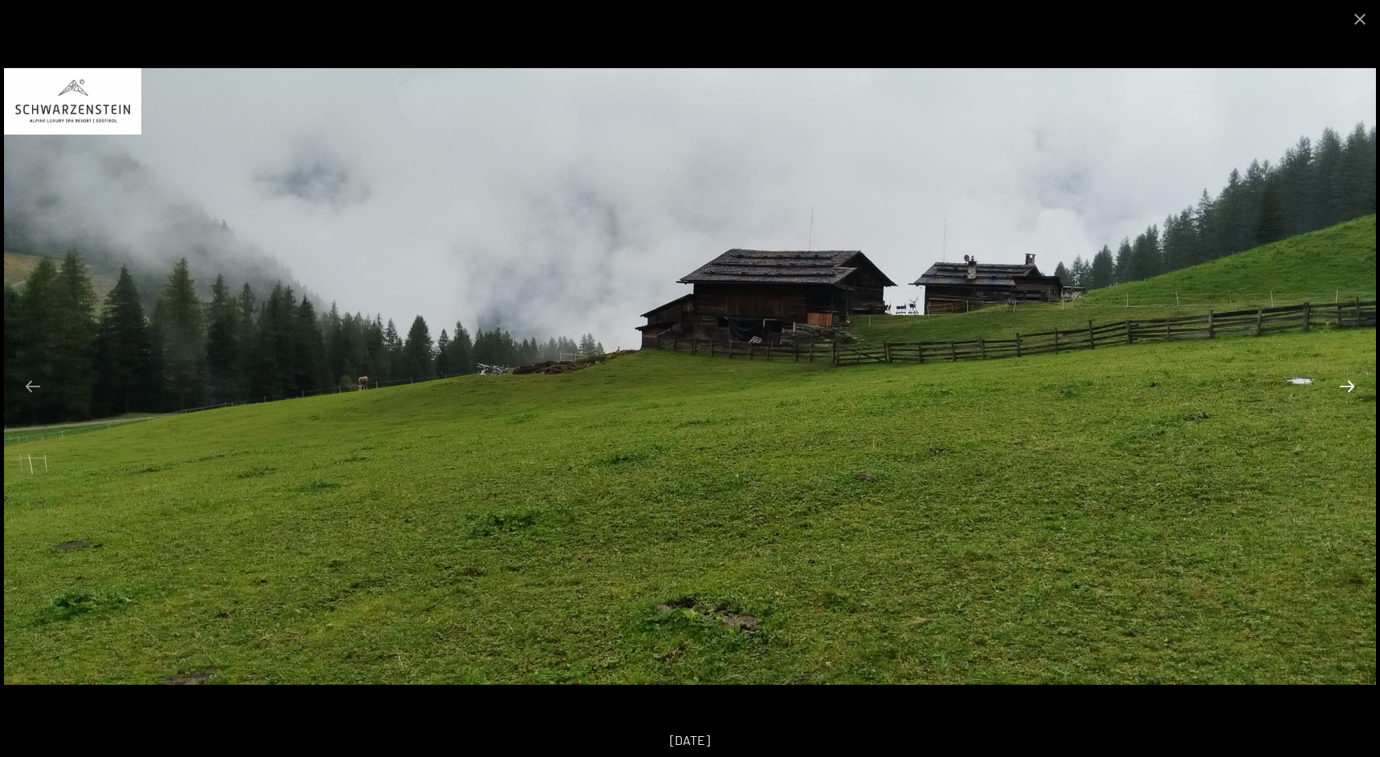
click at [1348, 385] on button "Next slide" at bounding box center [1347, 386] width 34 height 31
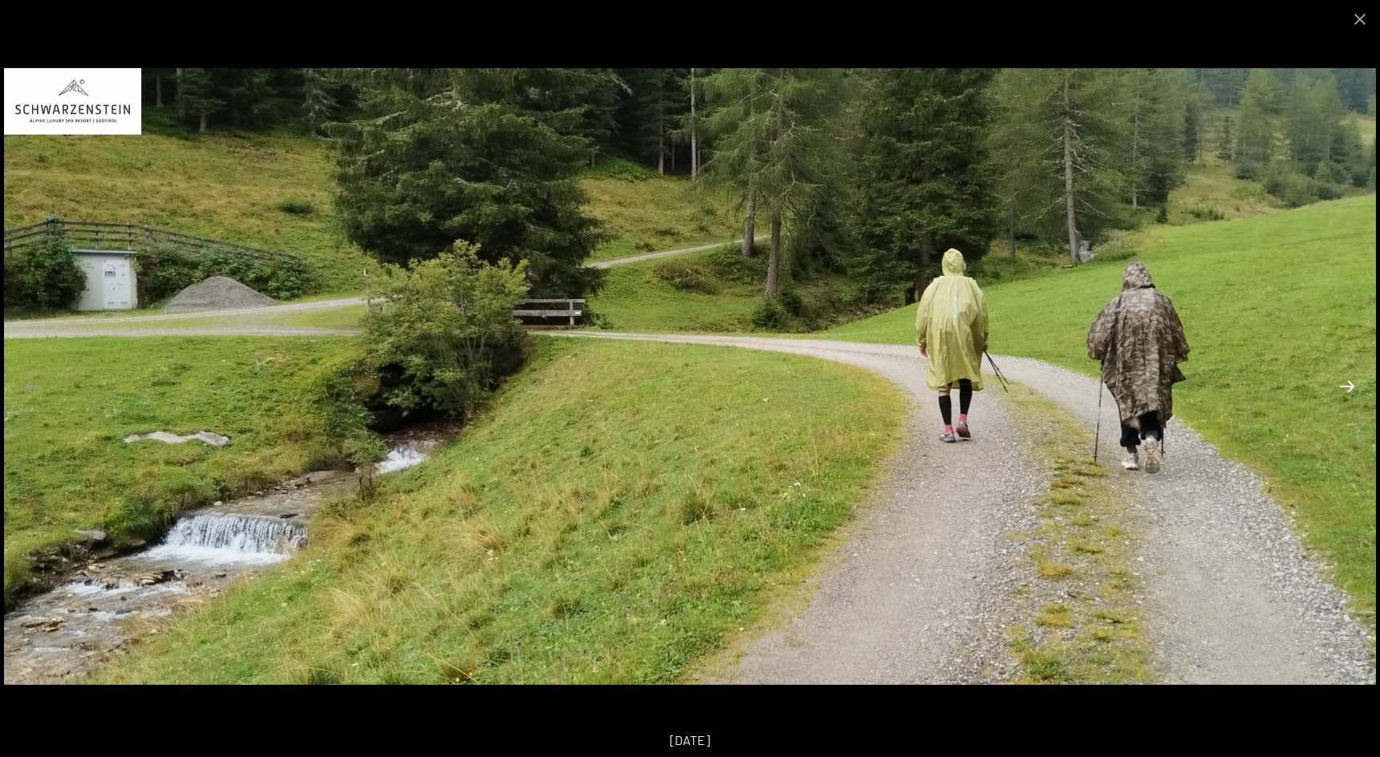
click at [1348, 385] on button "Next slide" at bounding box center [1347, 386] width 34 height 31
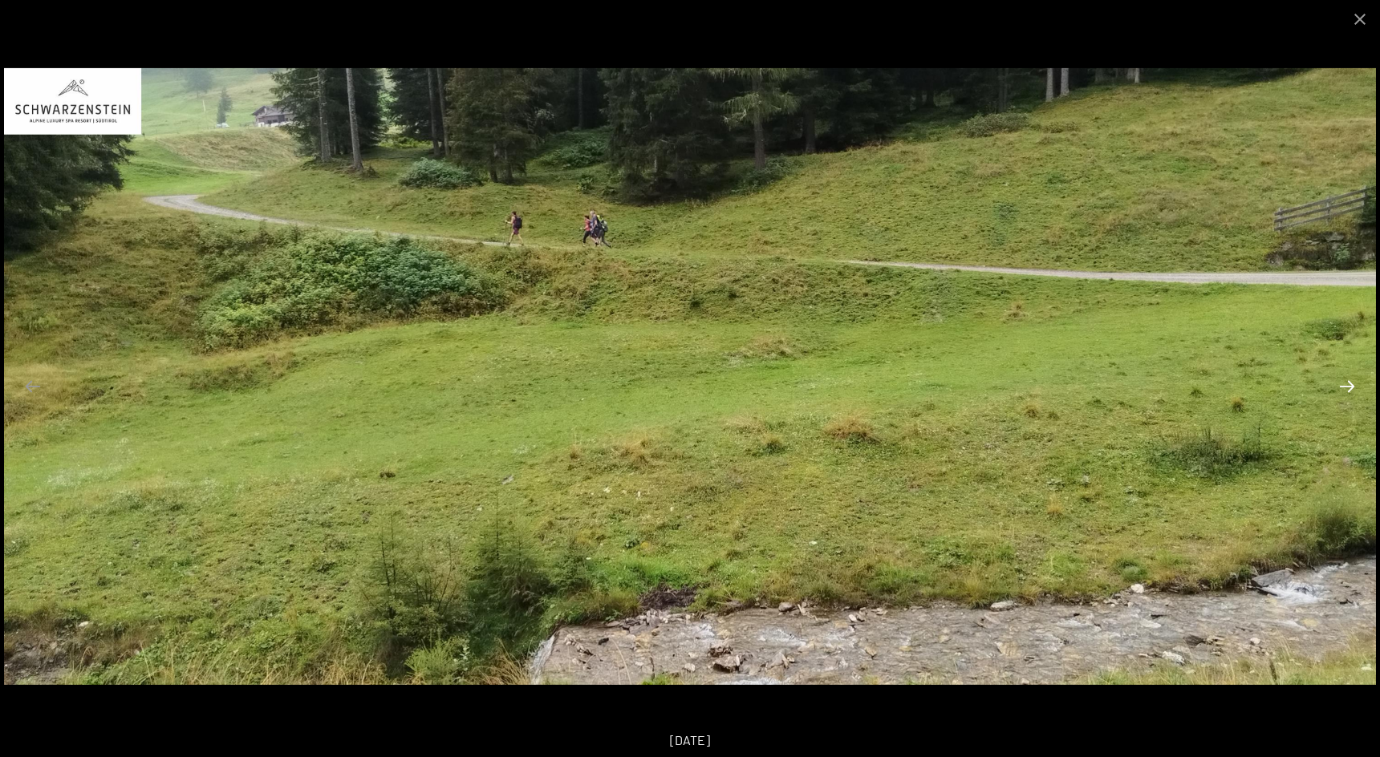
click at [1348, 385] on button "Next slide" at bounding box center [1347, 386] width 34 height 31
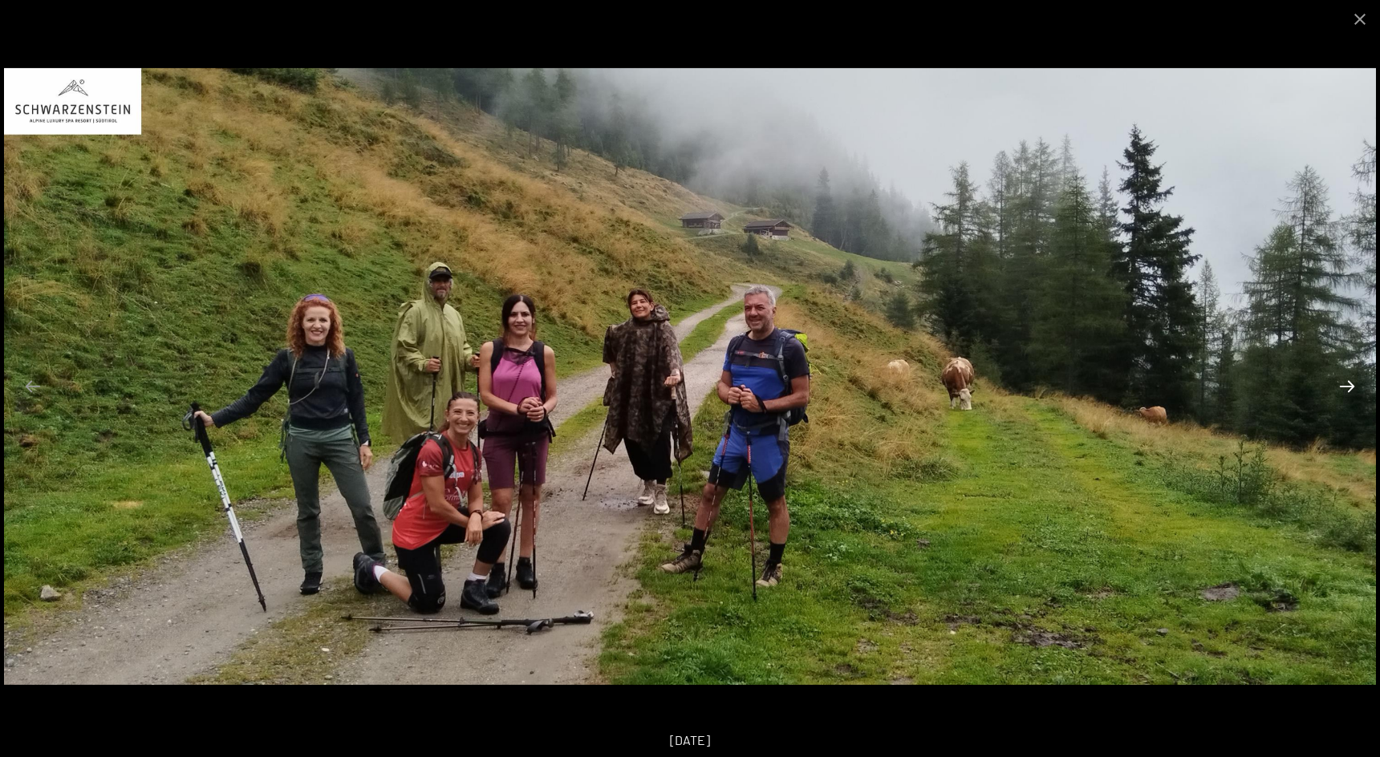
click at [1348, 385] on button "Next slide" at bounding box center [1347, 386] width 34 height 31
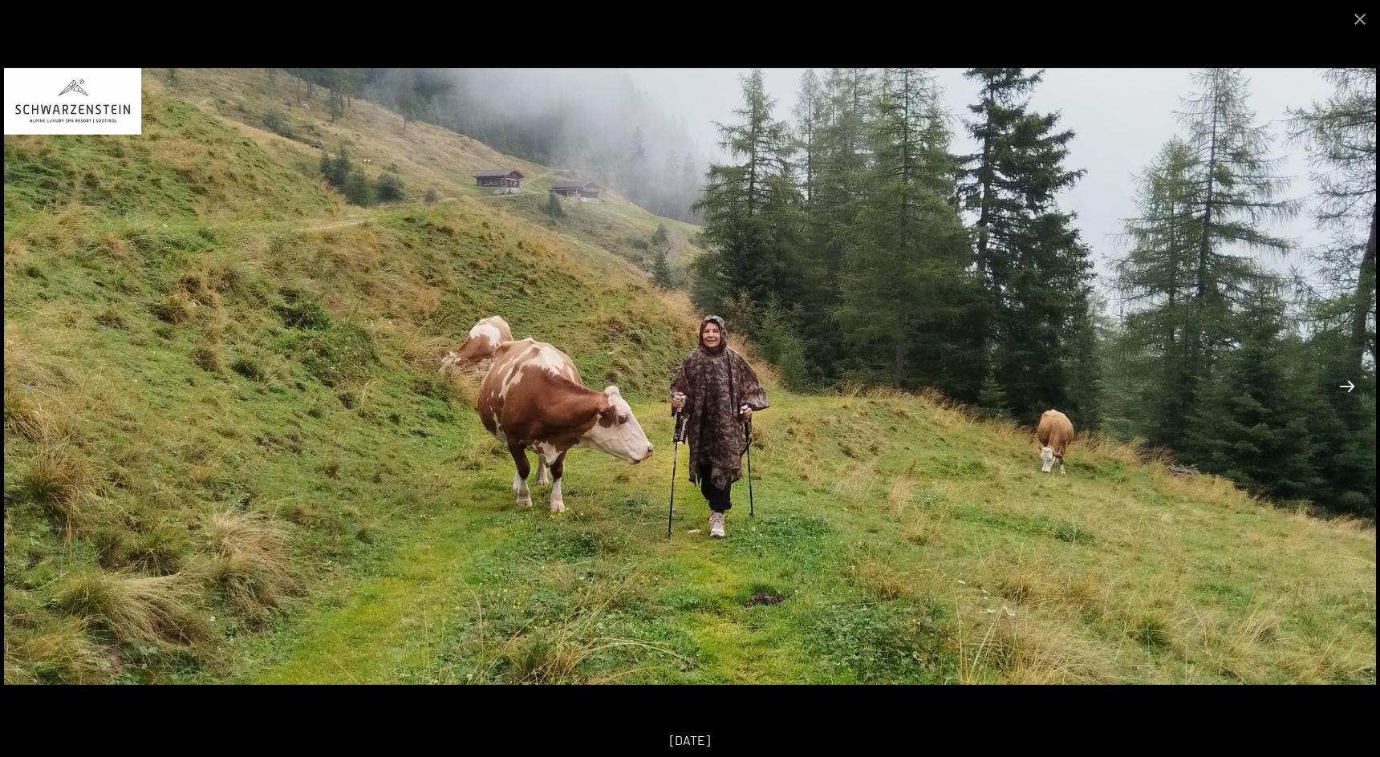
click at [1348, 385] on button "Next slide" at bounding box center [1347, 386] width 34 height 31
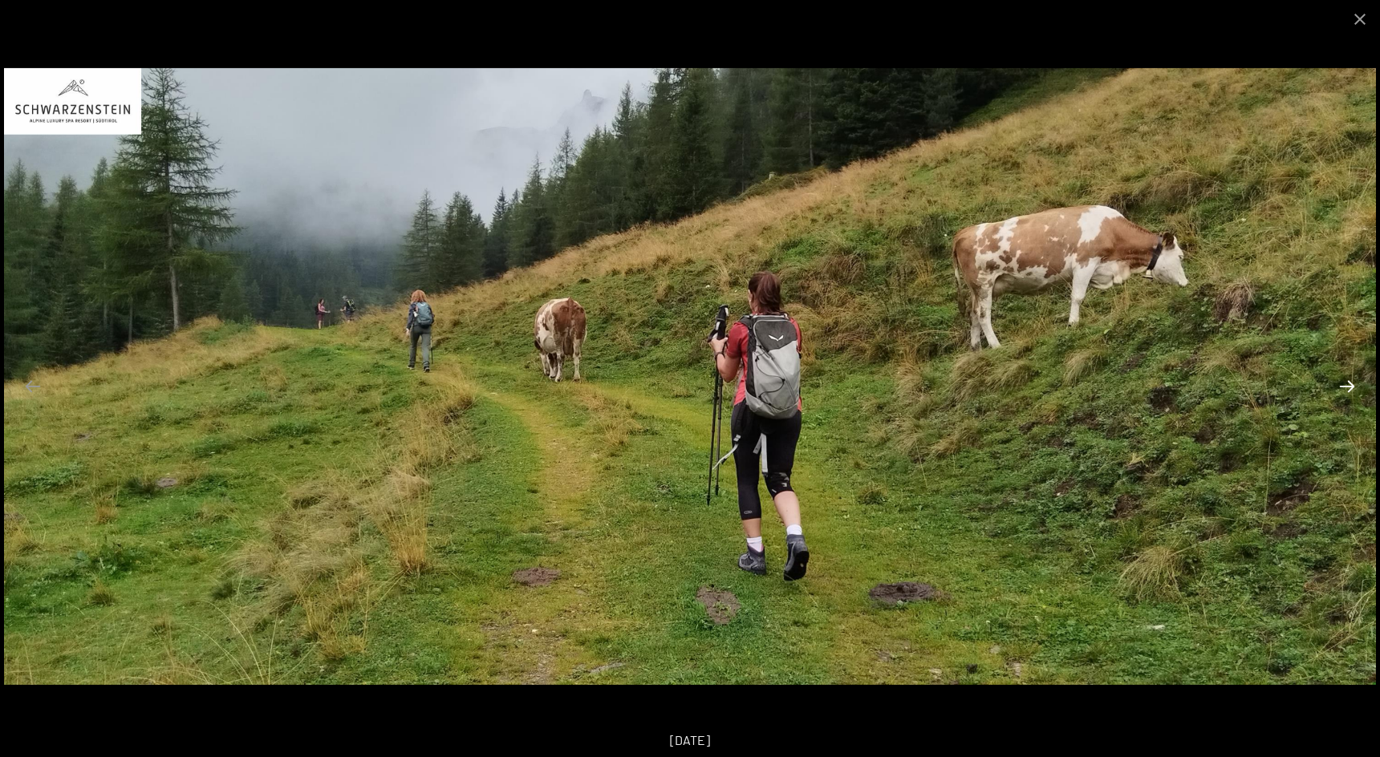
click at [1348, 385] on button "Next slide" at bounding box center [1347, 386] width 34 height 31
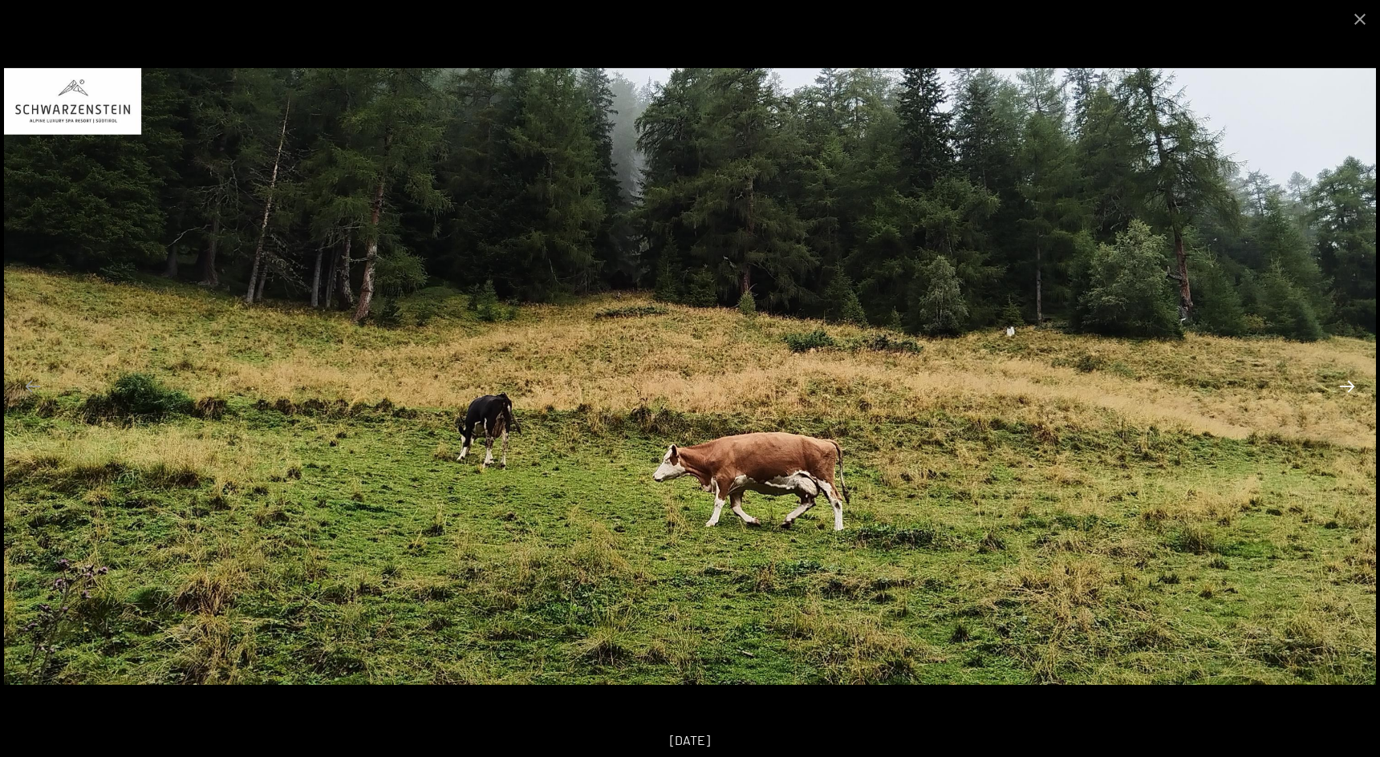
click at [1348, 385] on button "Next slide" at bounding box center [1347, 386] width 34 height 31
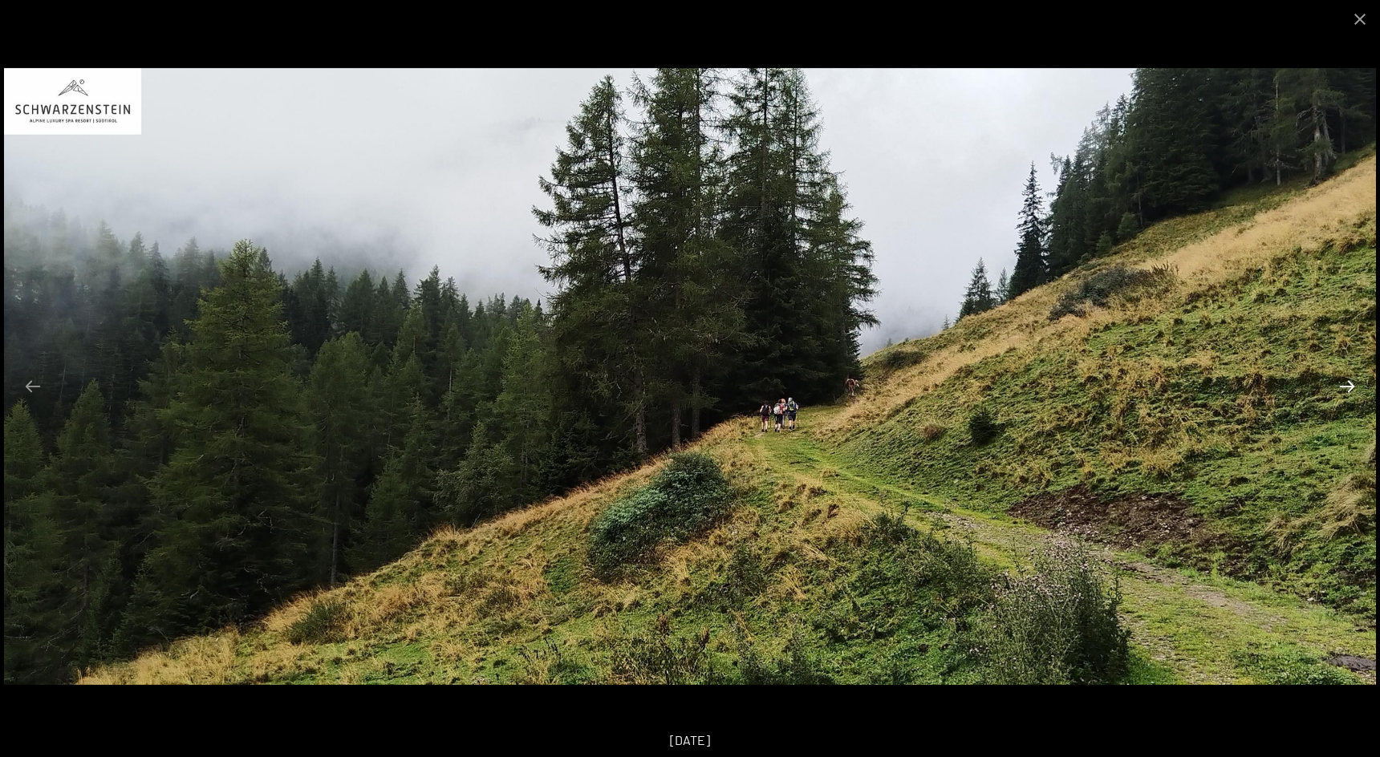
click at [1348, 385] on button "Next slide" at bounding box center [1347, 386] width 34 height 31
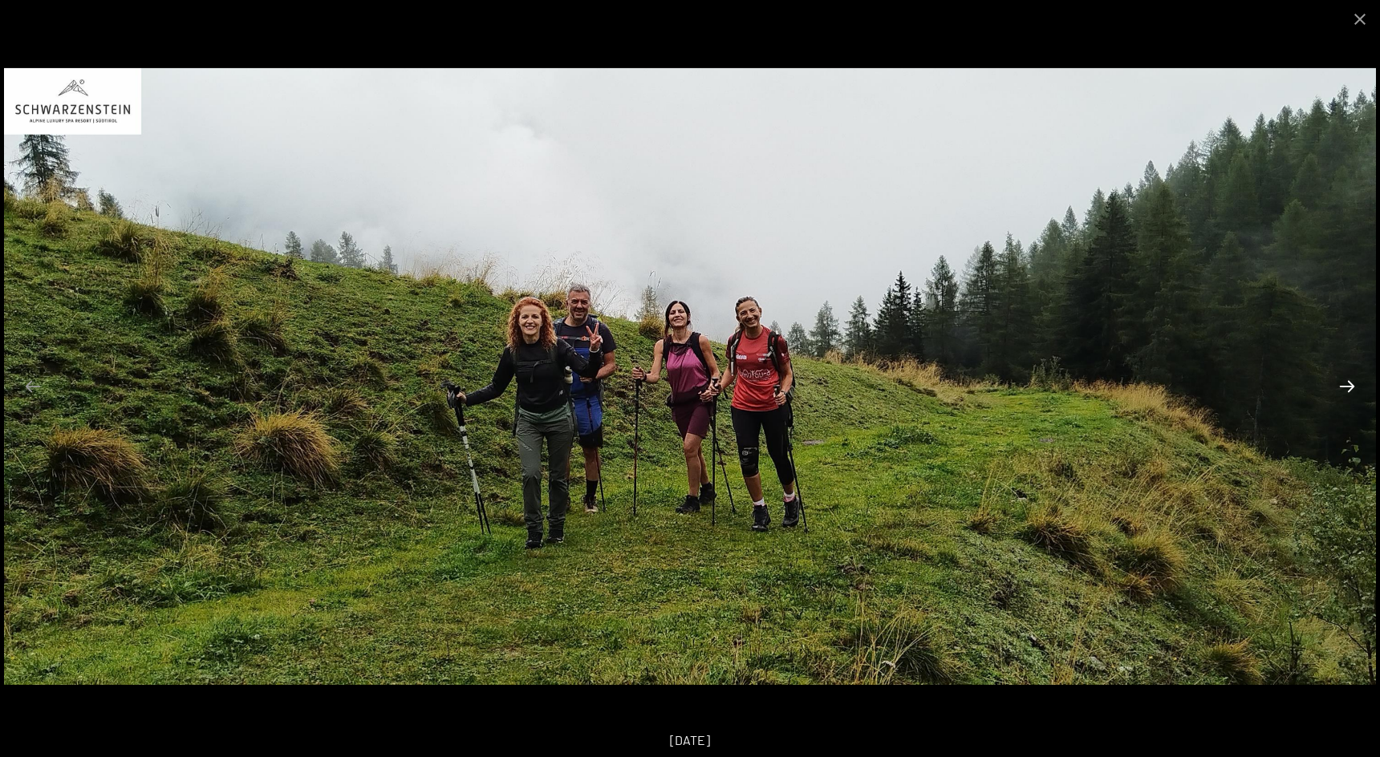
click at [1348, 385] on button "Next slide" at bounding box center [1347, 386] width 34 height 31
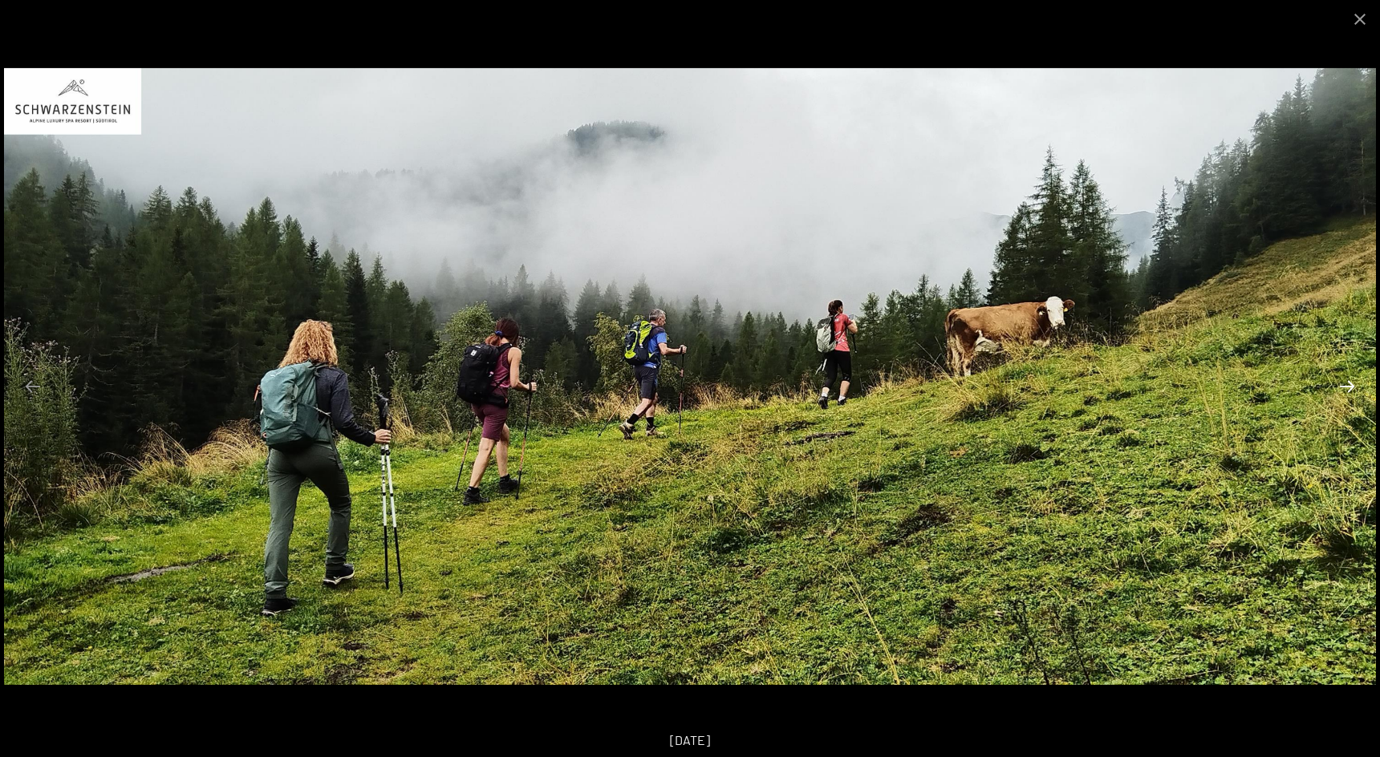
click at [1348, 385] on button "Next slide" at bounding box center [1347, 386] width 34 height 31
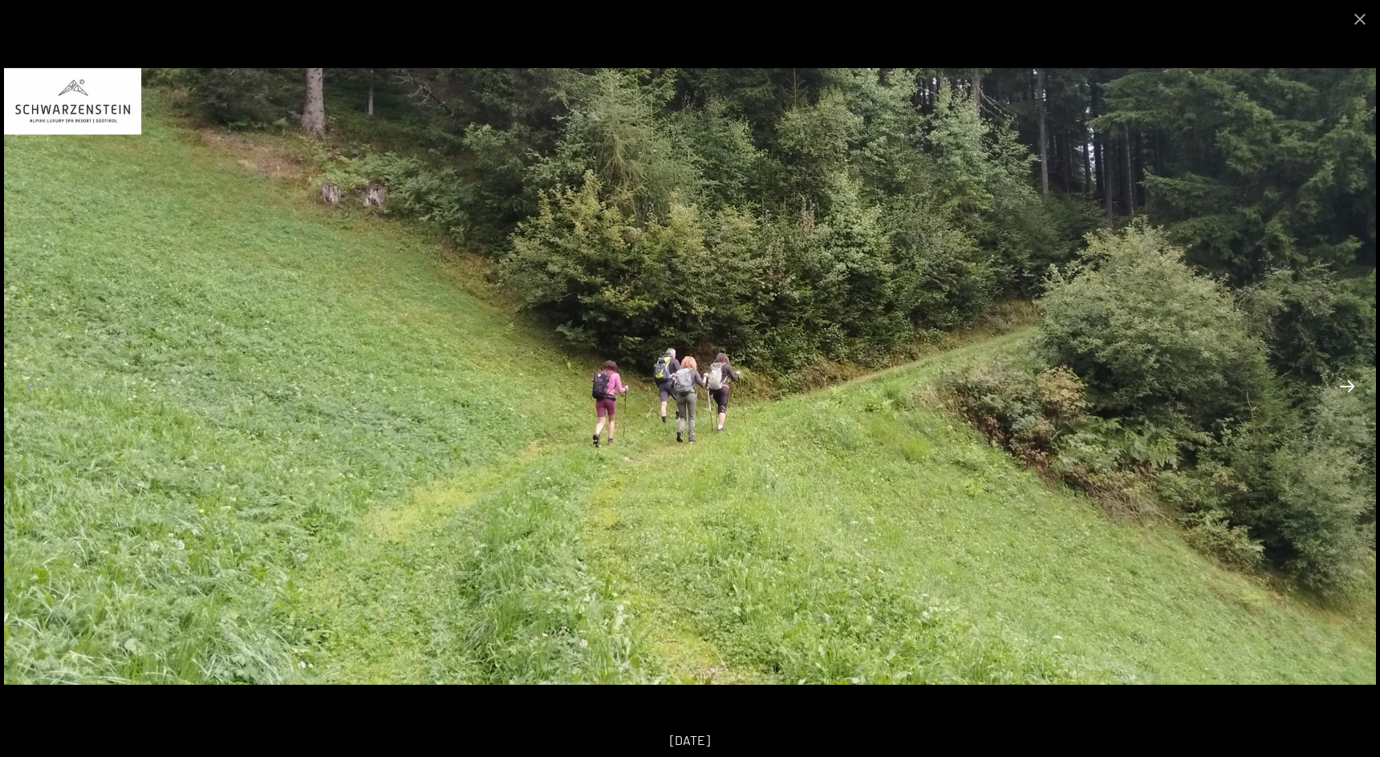
click at [1348, 385] on button "Next slide" at bounding box center [1347, 386] width 34 height 31
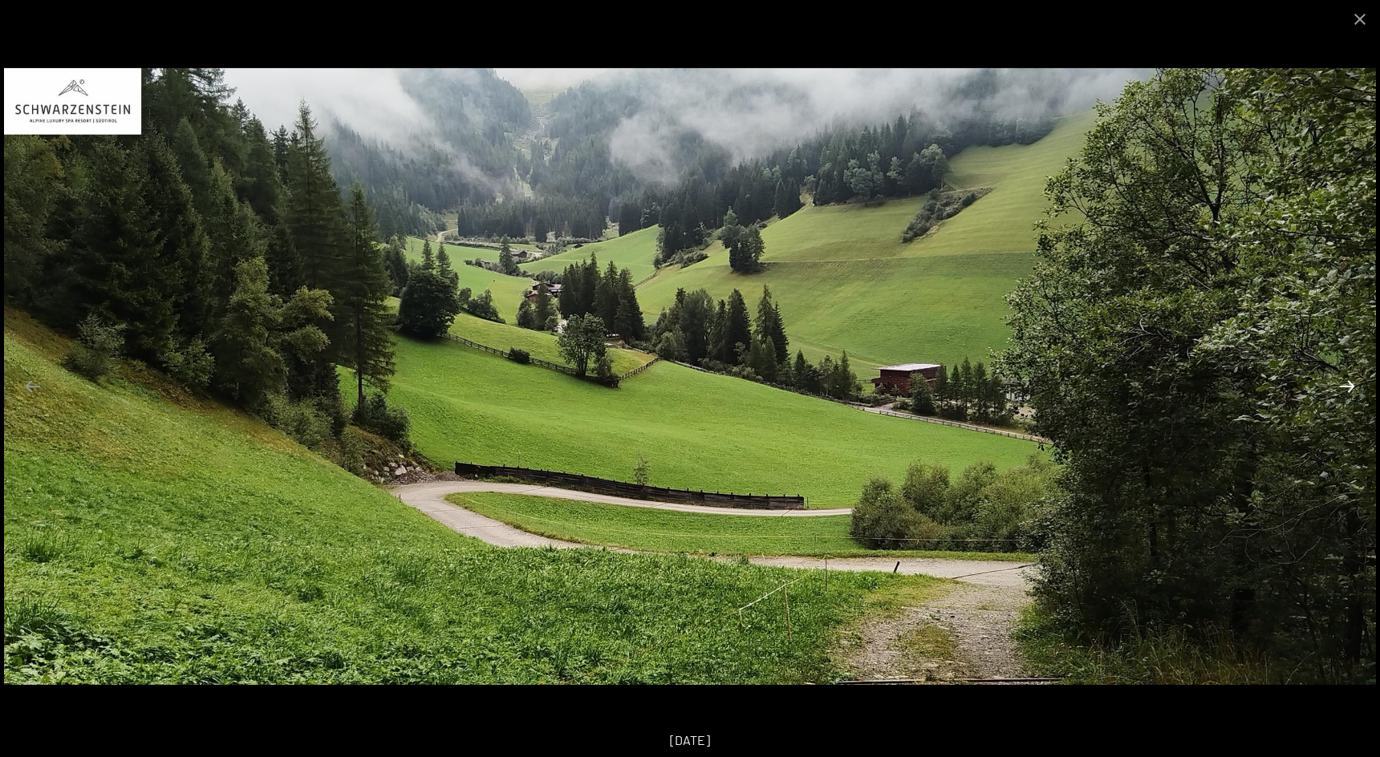
click at [1348, 385] on button "Next slide" at bounding box center [1347, 386] width 34 height 31
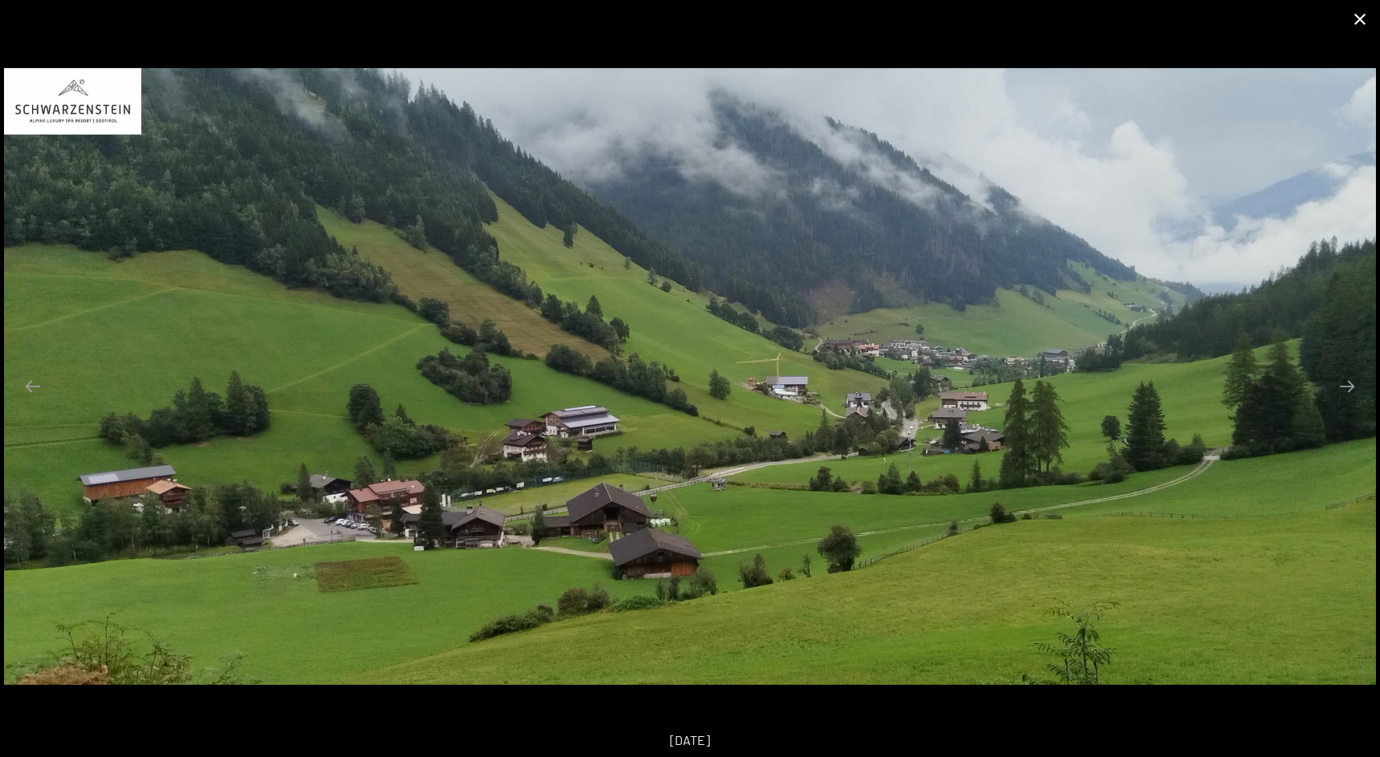
click at [1359, 19] on button "Close gallery" at bounding box center [1360, 19] width 40 height 38
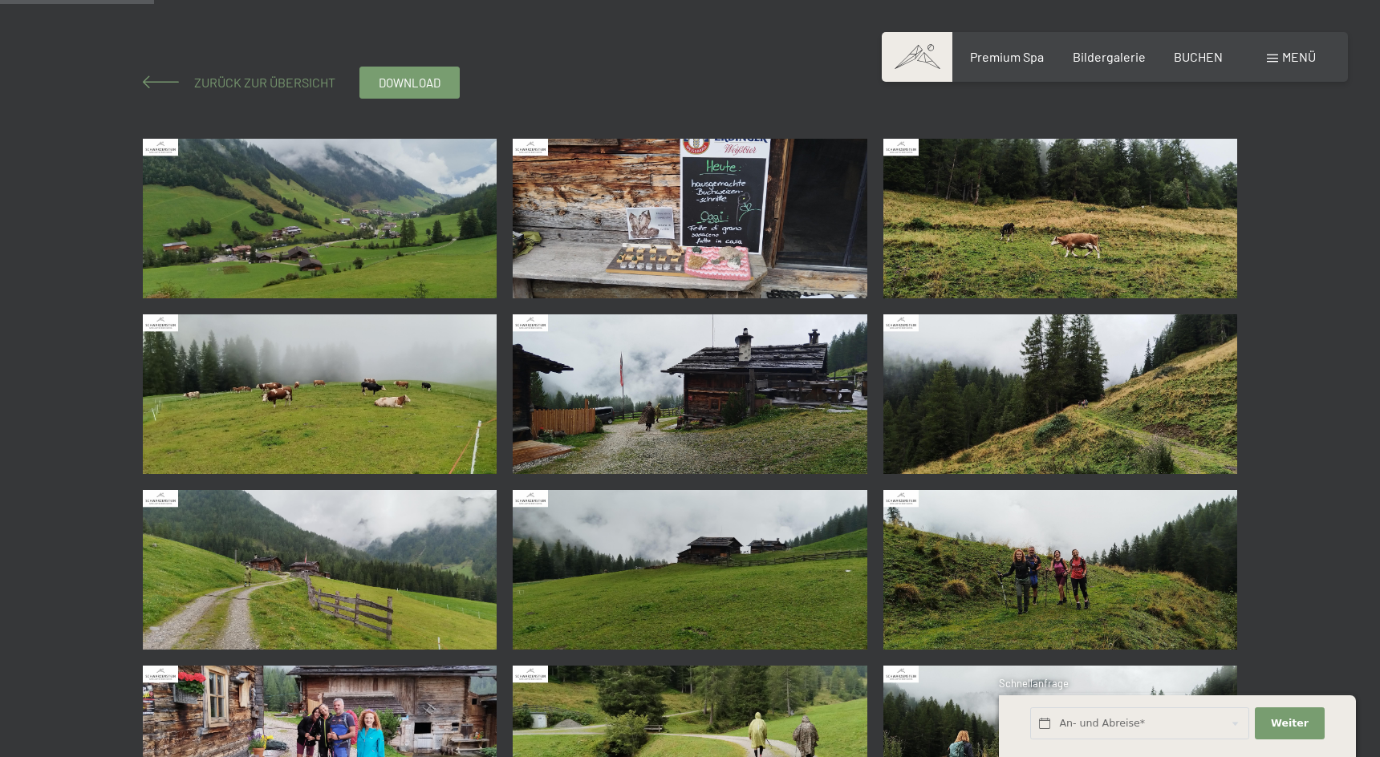
click at [320, 86] on span "Zurück zur Übersicht" at bounding box center [258, 82] width 154 height 15
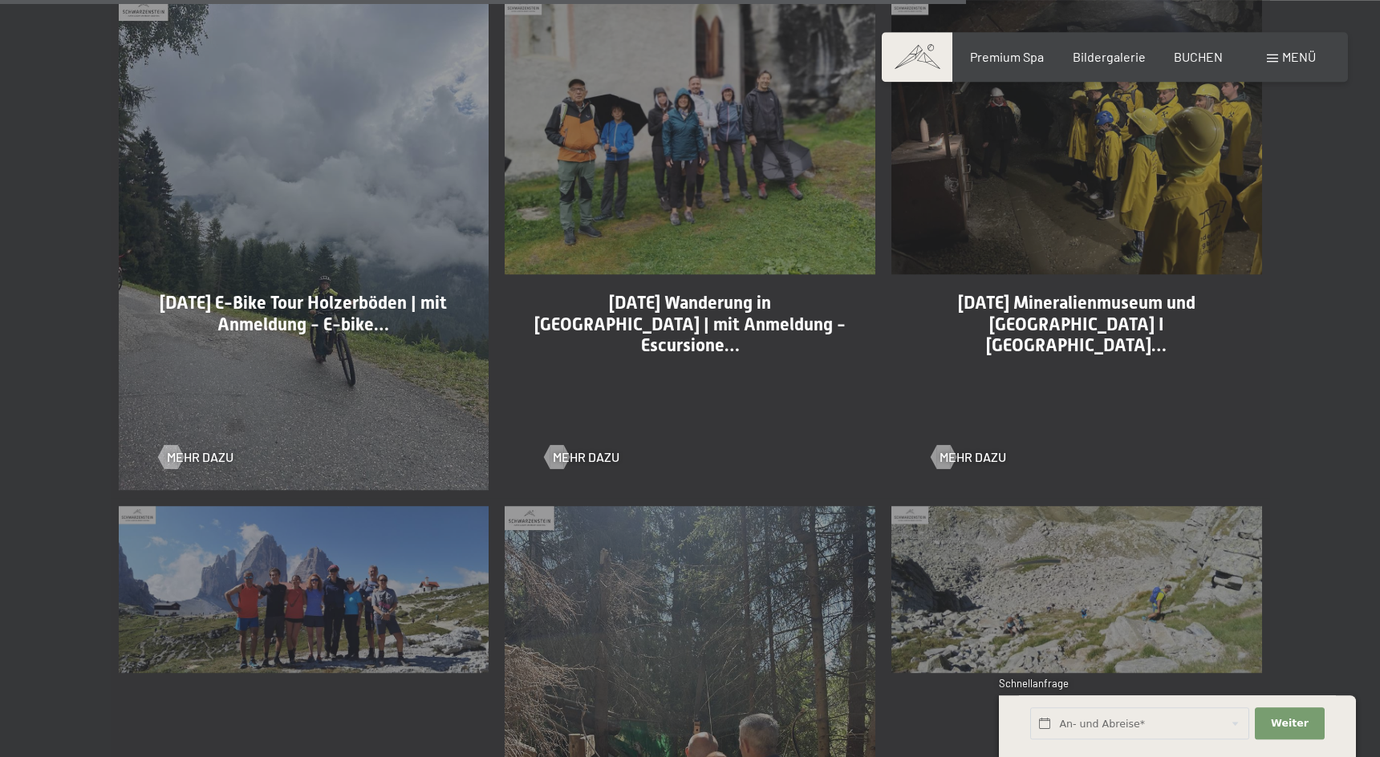
scroll to position [3601, 0]
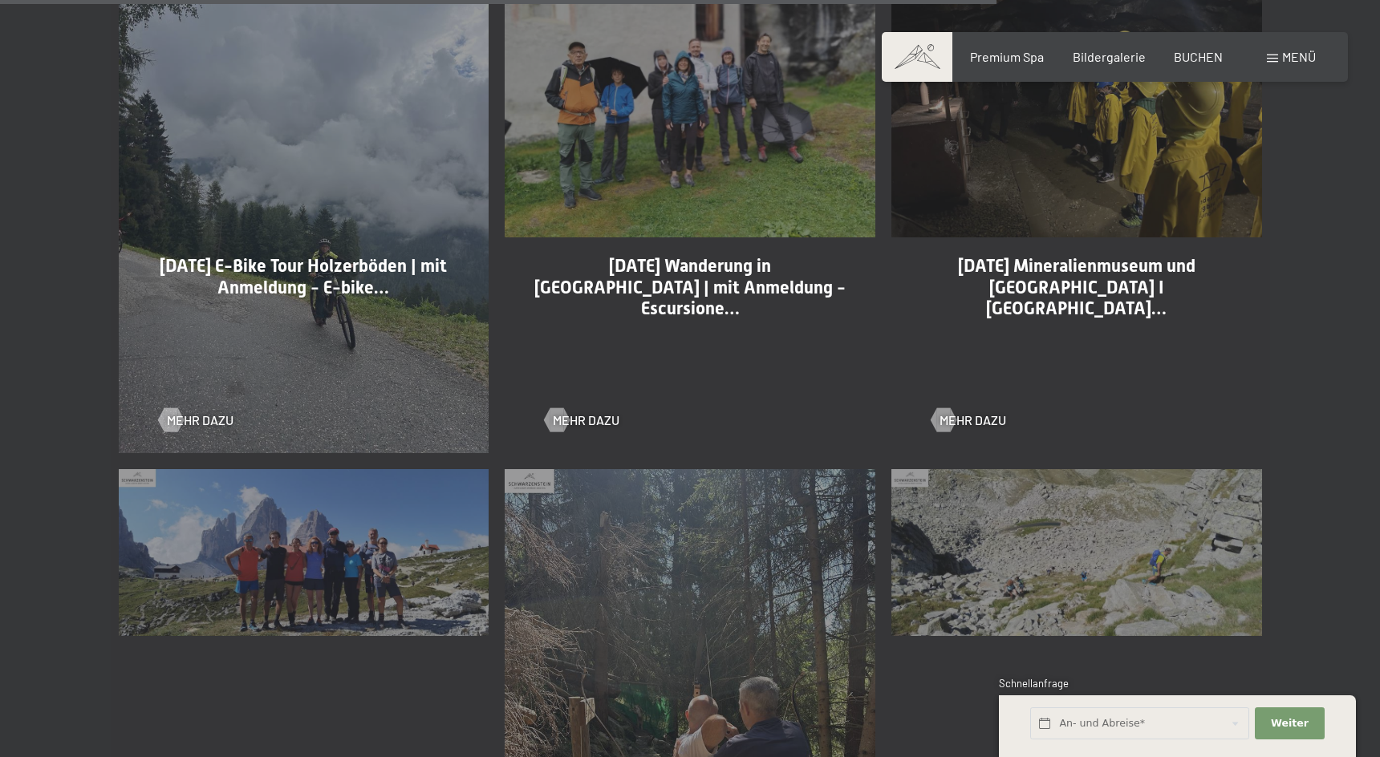
click at [593, 418] on span "Einwilligung Marketing*" at bounding box center [602, 425] width 132 height 16
click at [528, 418] on input "Einwilligung Marketing*" at bounding box center [520, 425] width 16 height 16
click at [599, 420] on span "Einwilligung Marketing*" at bounding box center [602, 425] width 132 height 16
click at [528, 420] on input "Einwilligung Marketing*" at bounding box center [520, 425] width 16 height 16
checkbox input "false"
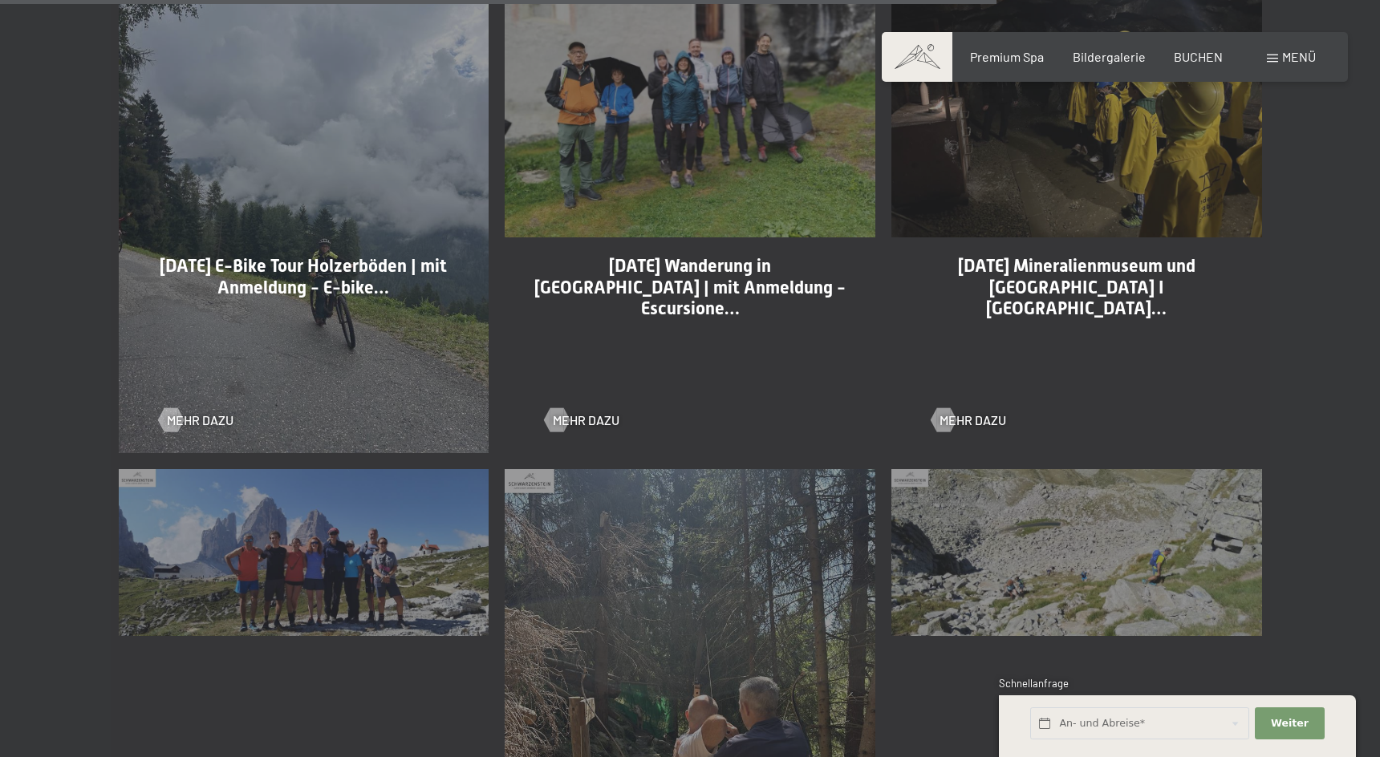
click at [685, 210] on div "20-08-2025 Wanderung in Kasern | mit Anmeldung - Escursione… Mehr dazu" at bounding box center [690, 207] width 387 height 510
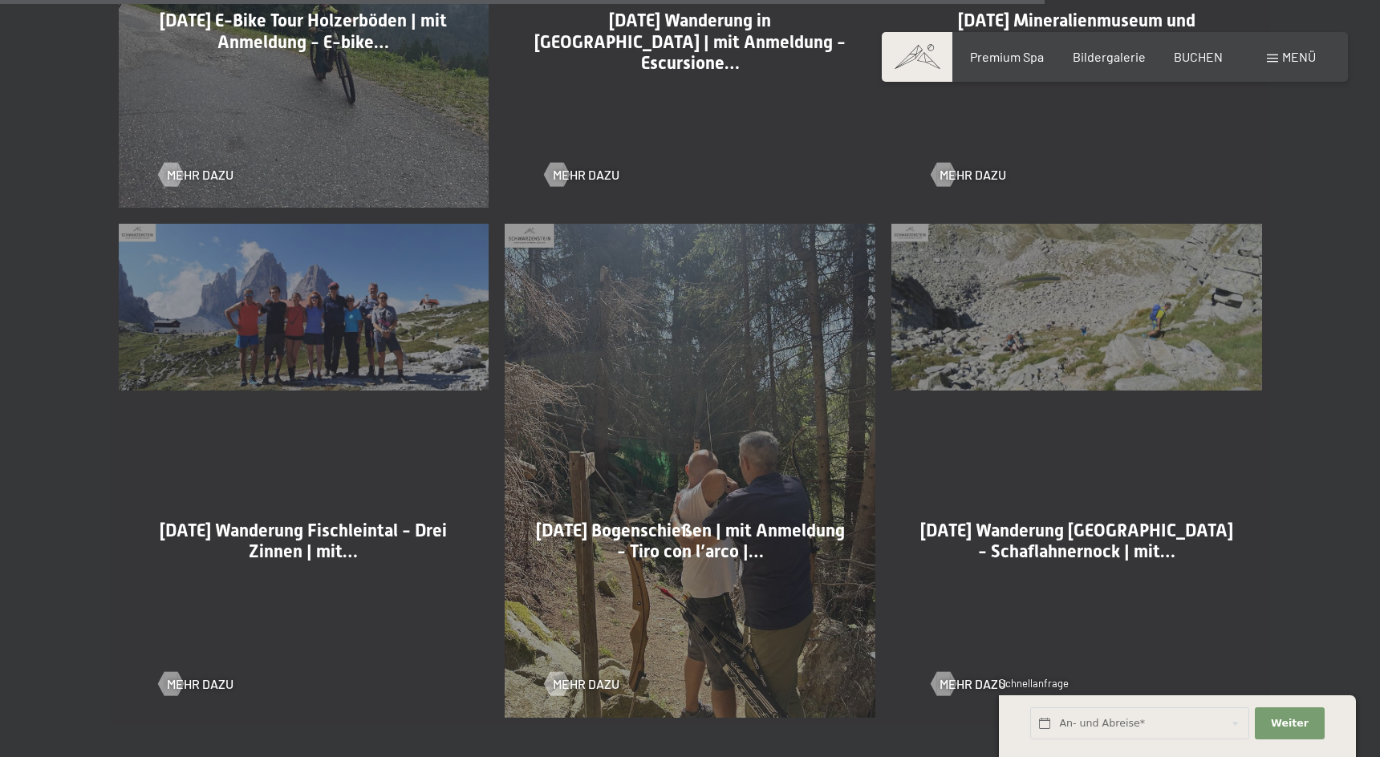
scroll to position [3764, 0]
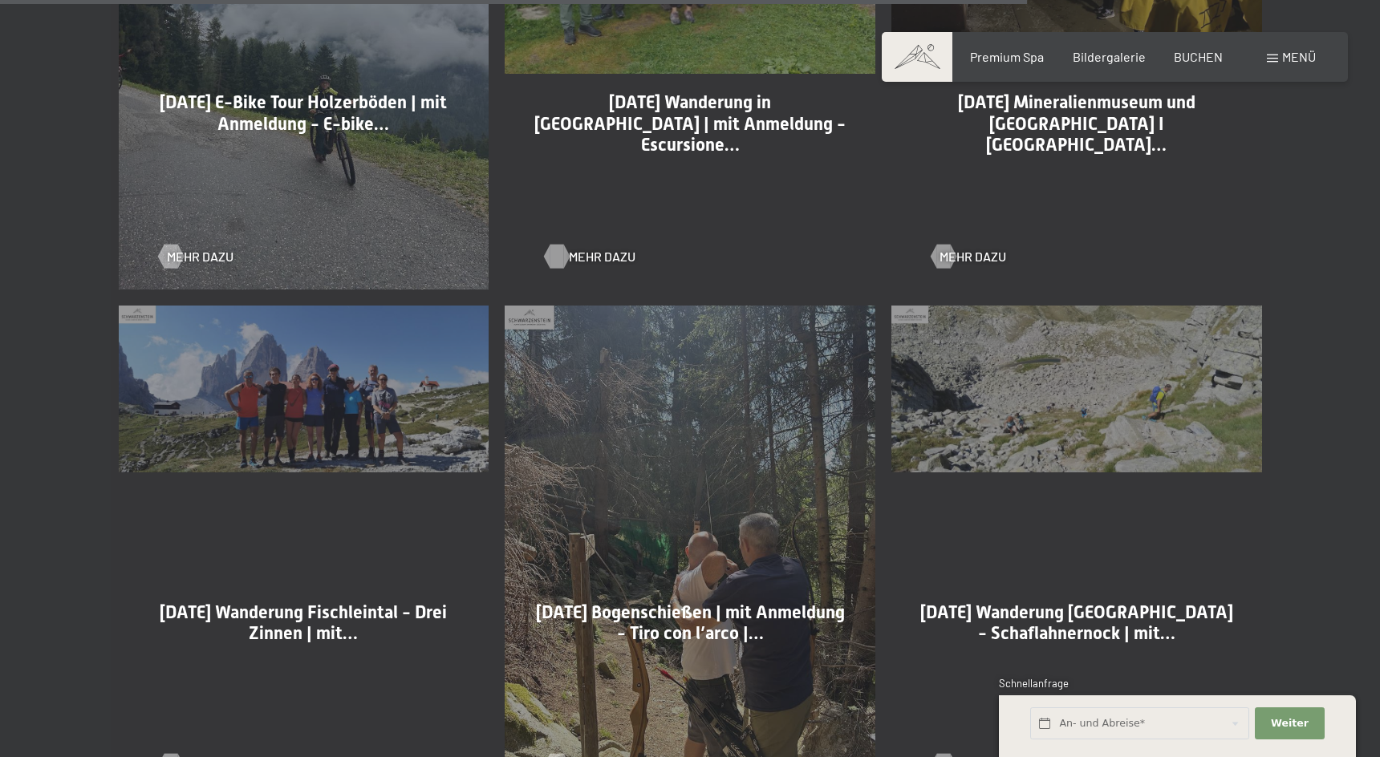
click at [596, 259] on span "Mehr dazu" at bounding box center [602, 257] width 67 height 18
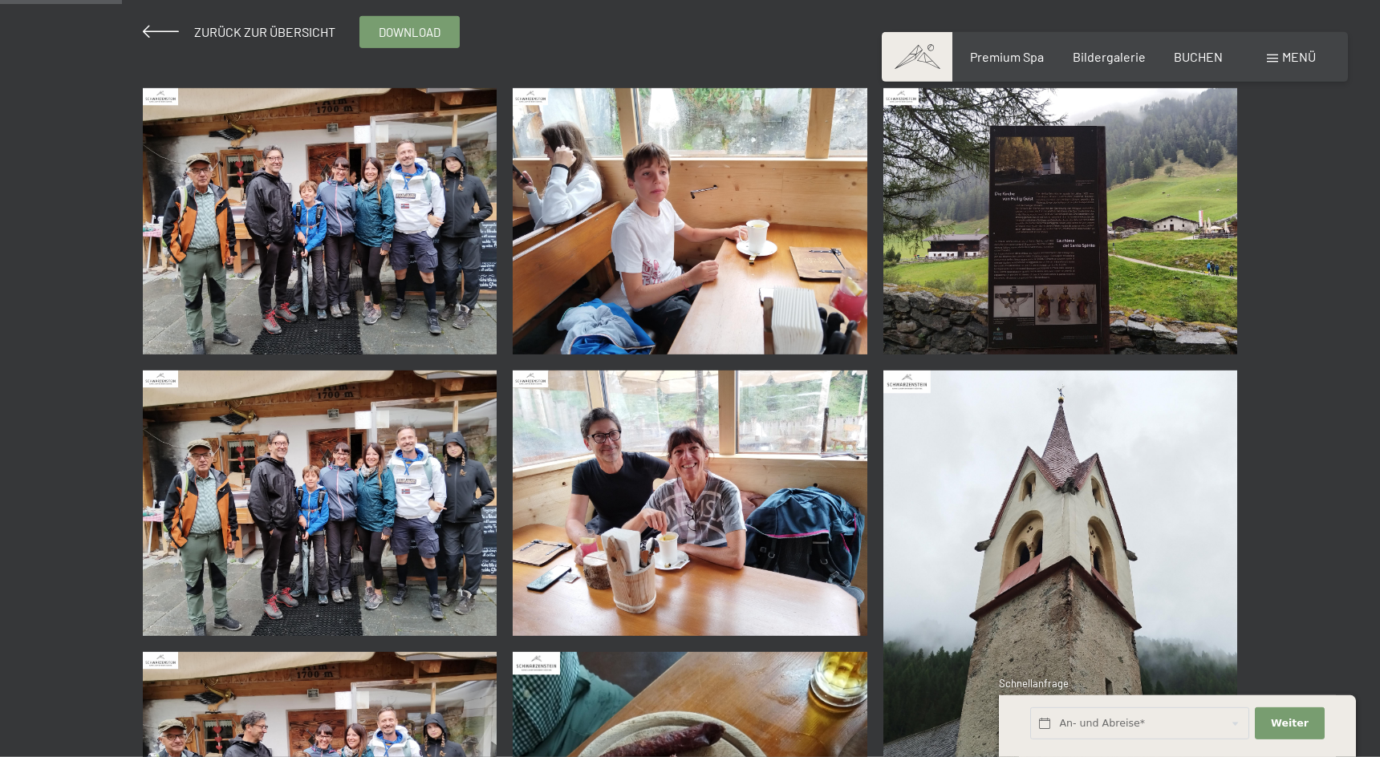
scroll to position [327, 0]
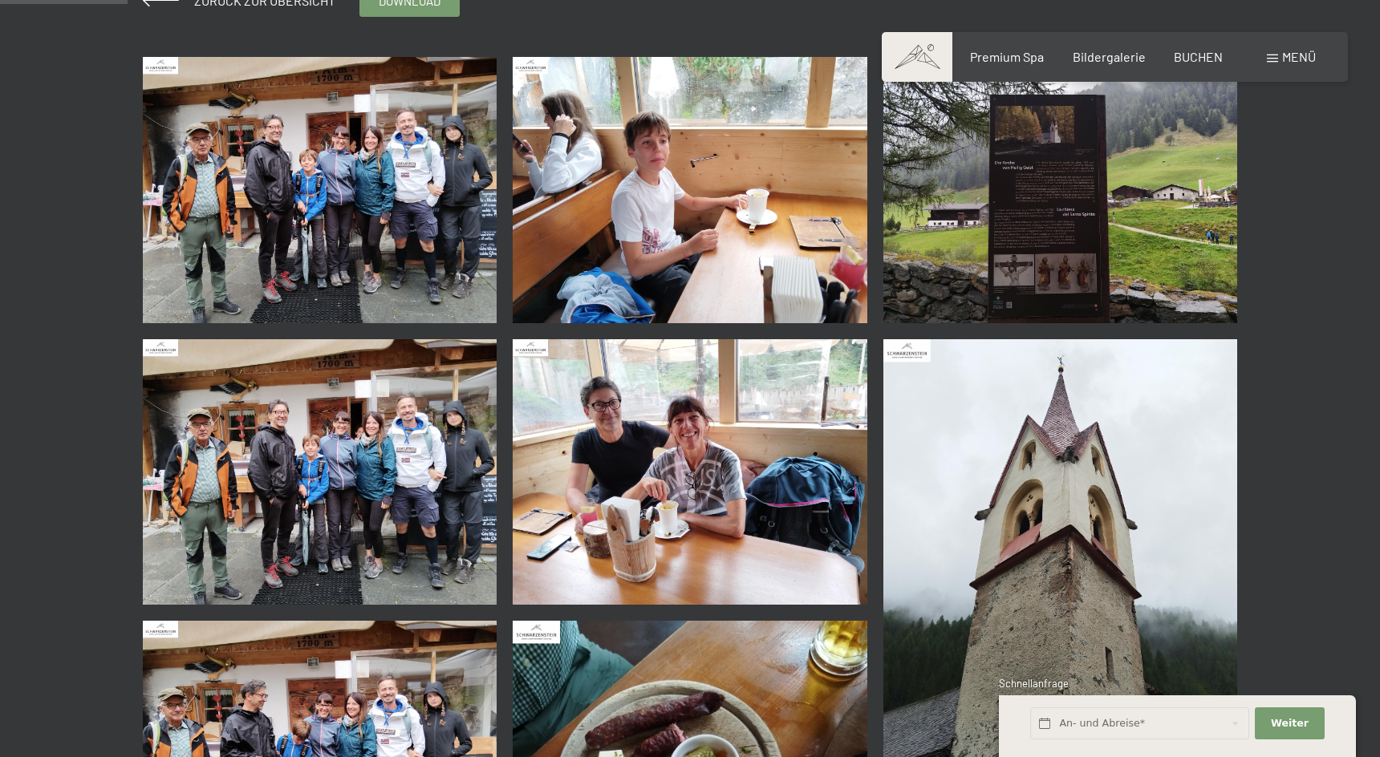
click at [383, 233] on img at bounding box center [320, 190] width 355 height 266
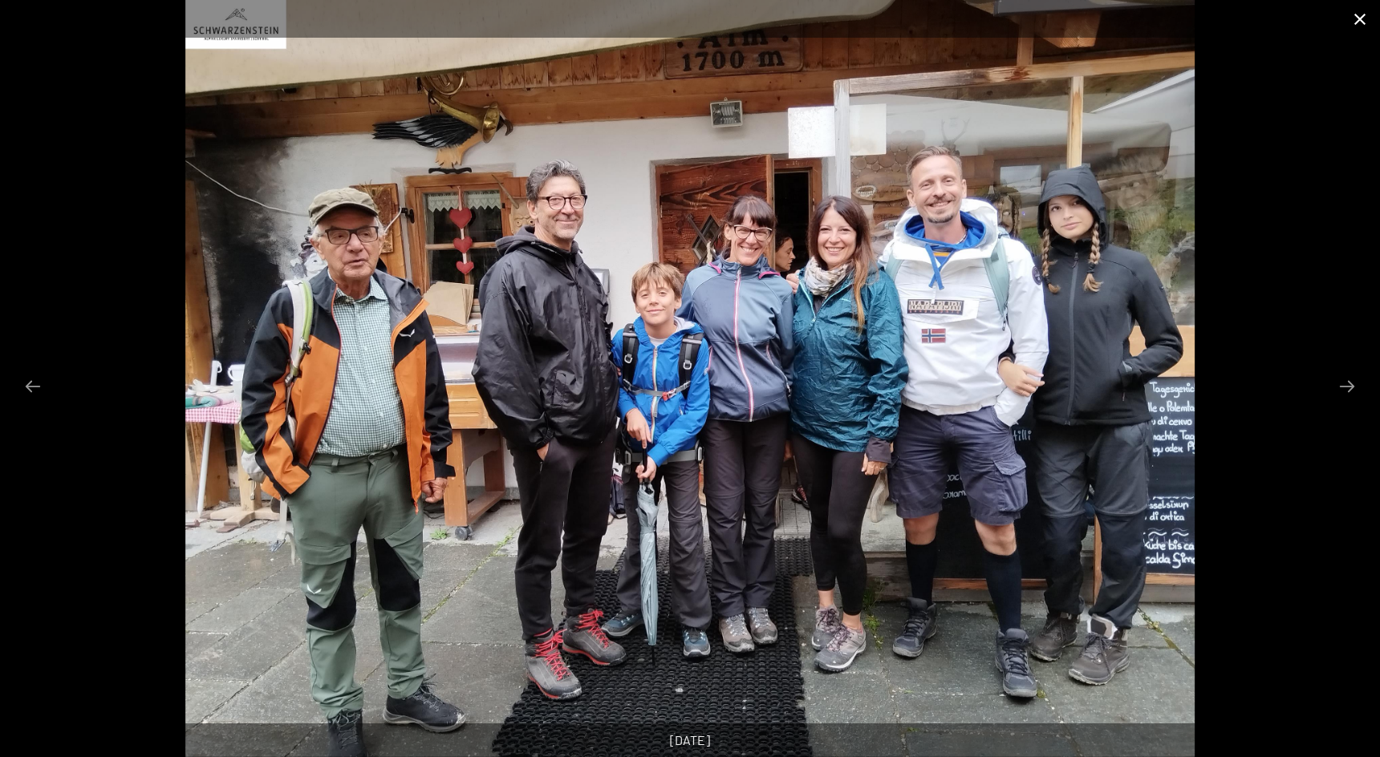
click at [1358, 17] on button "Close gallery" at bounding box center [1360, 19] width 40 height 38
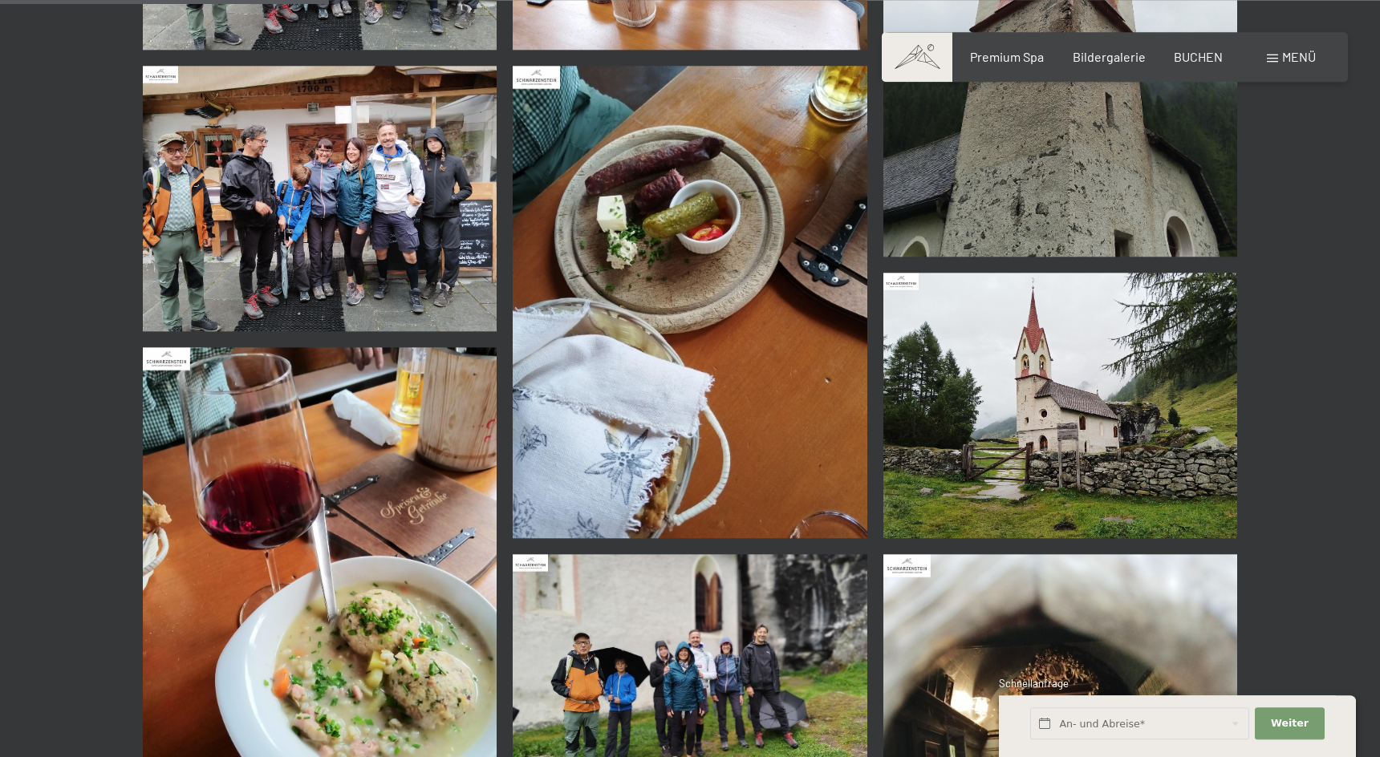
scroll to position [900, 0]
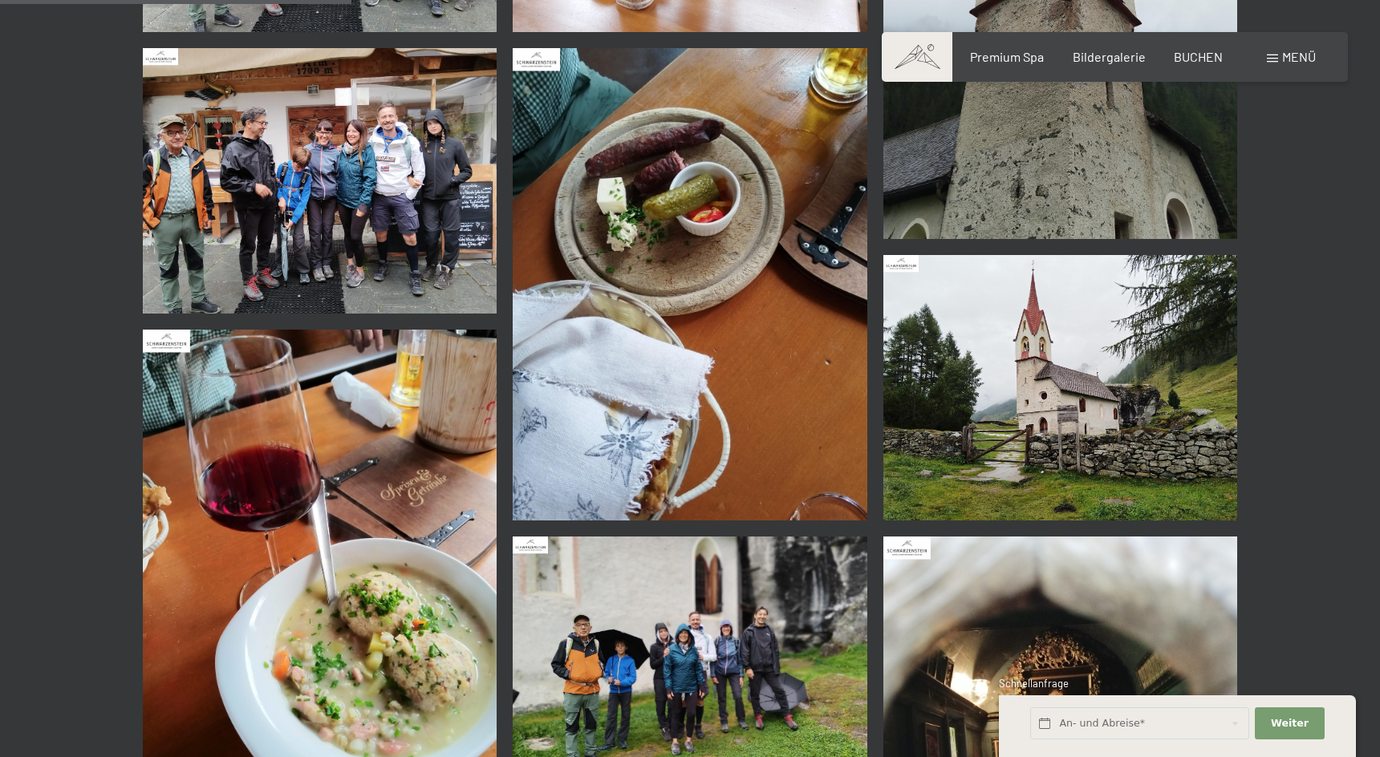
click at [732, 228] on img at bounding box center [690, 284] width 355 height 473
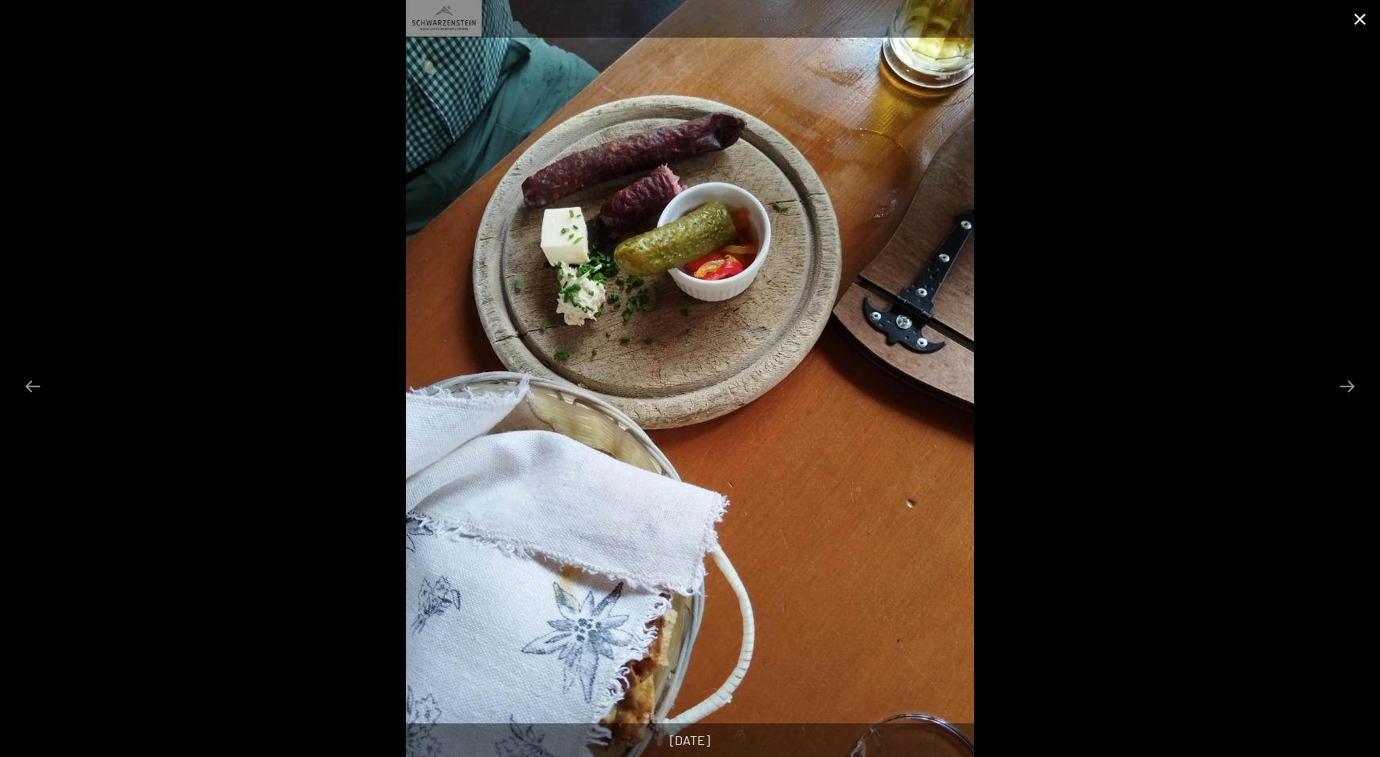
click at [1357, 18] on button "Close gallery" at bounding box center [1360, 19] width 40 height 38
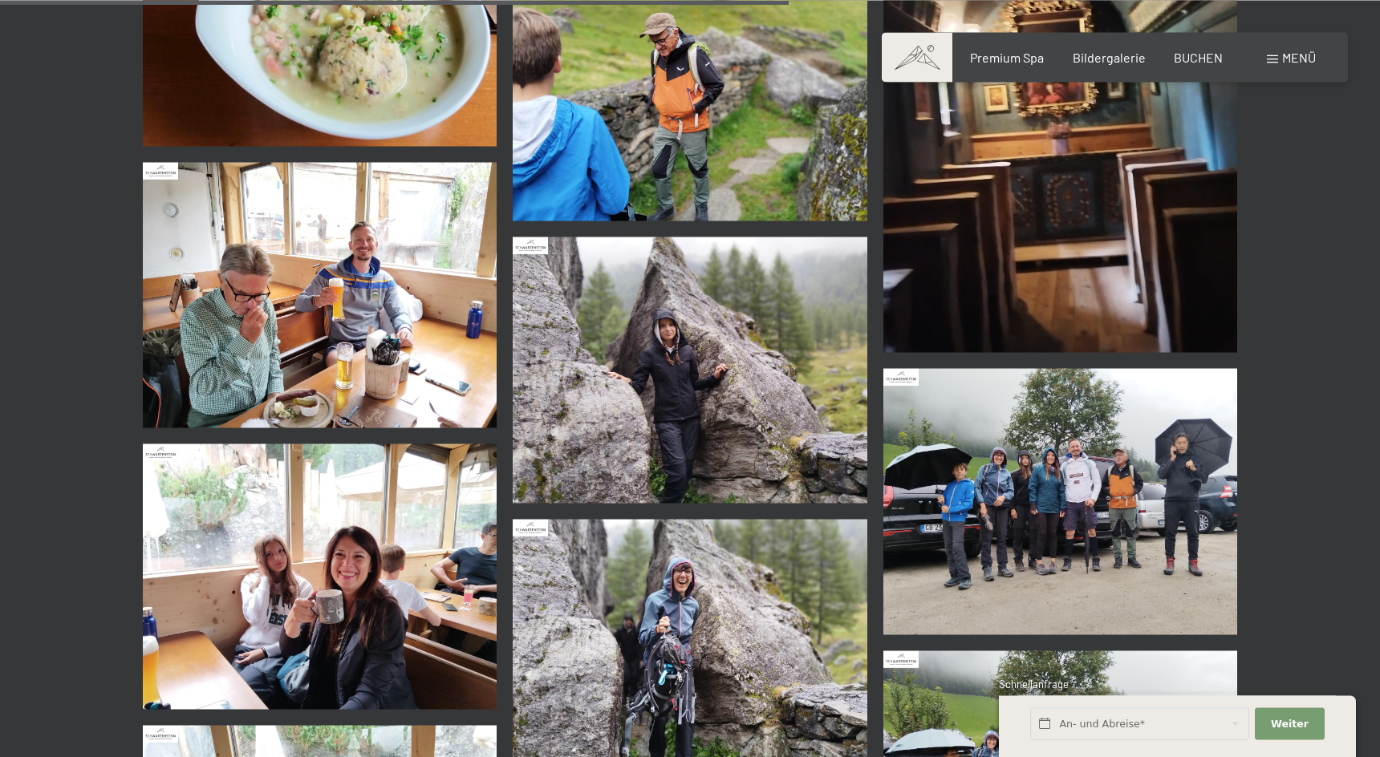
scroll to position [2046, 0]
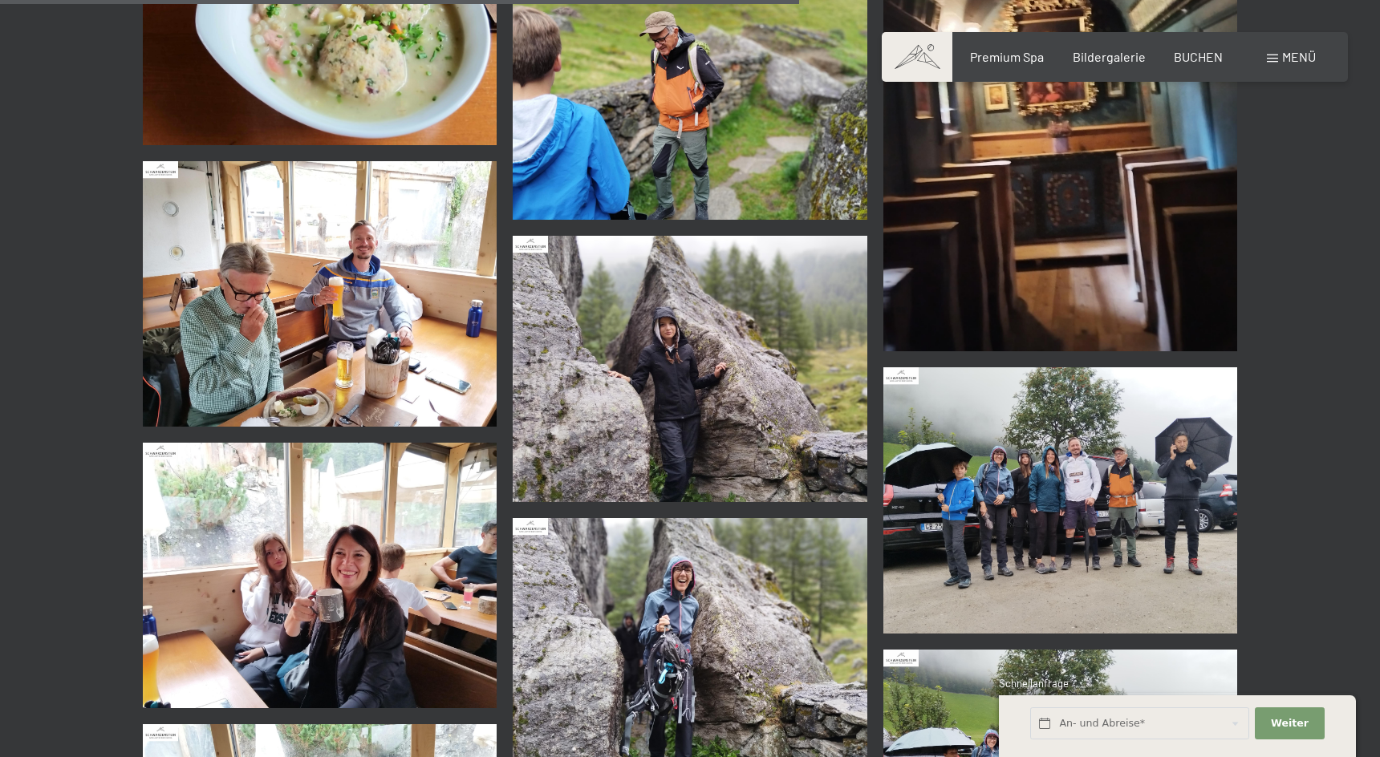
click at [336, 300] on img at bounding box center [320, 294] width 355 height 266
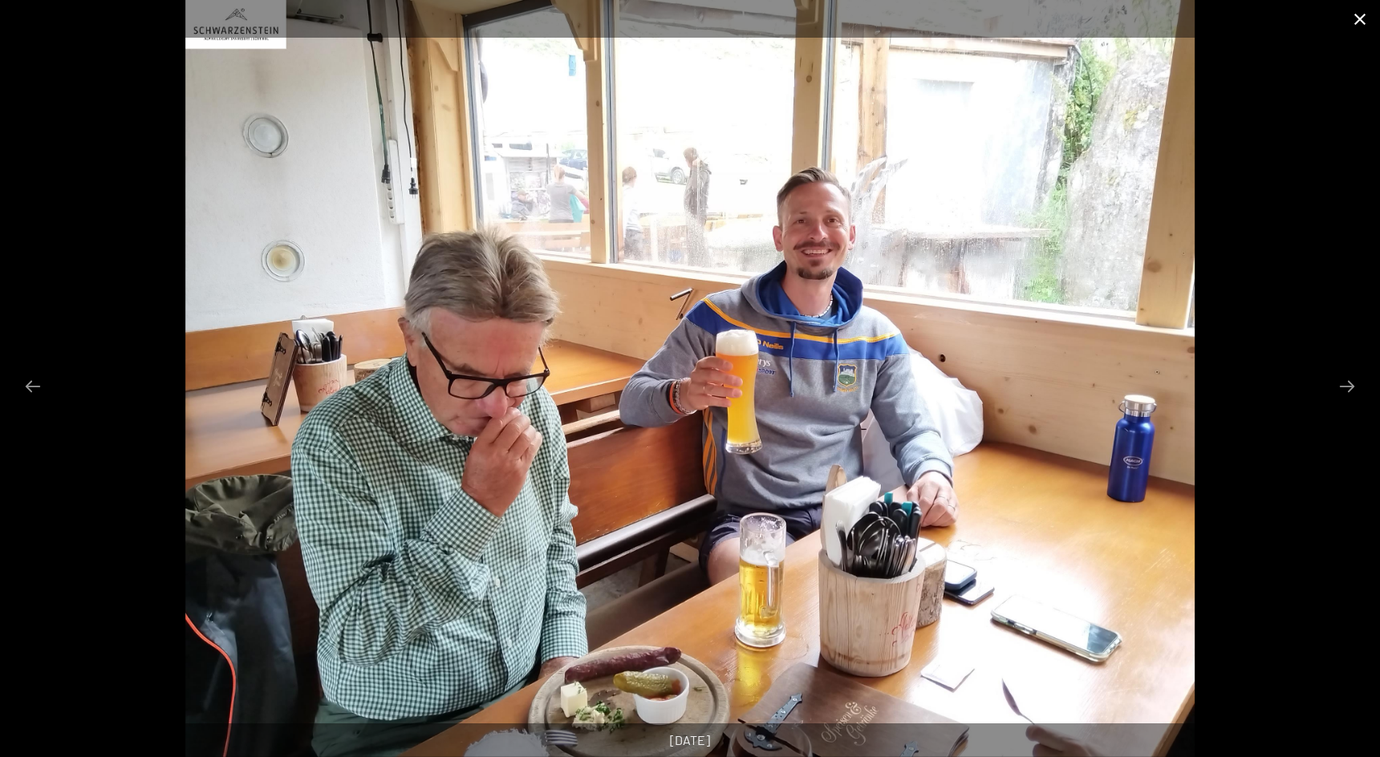
click at [1360, 21] on button "Close gallery" at bounding box center [1360, 19] width 40 height 38
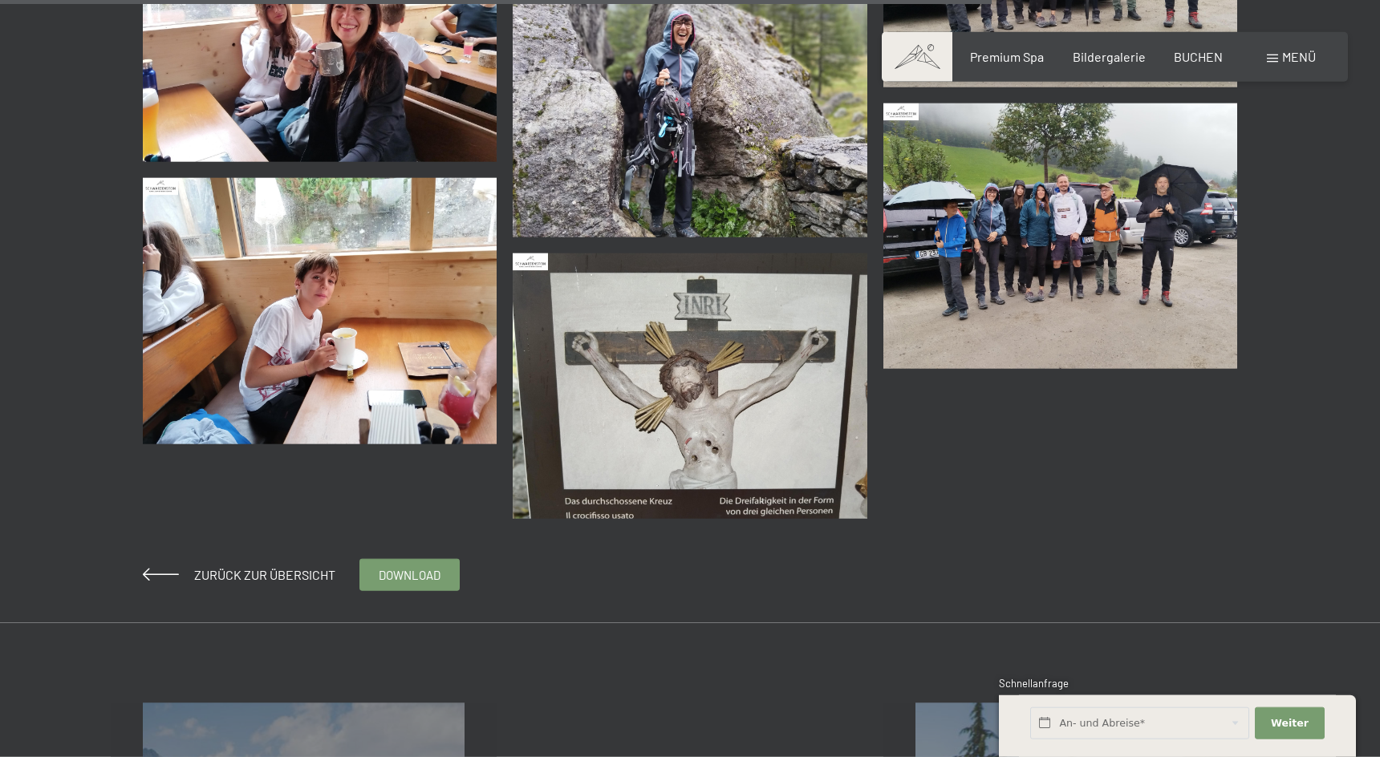
scroll to position [2619, 0]
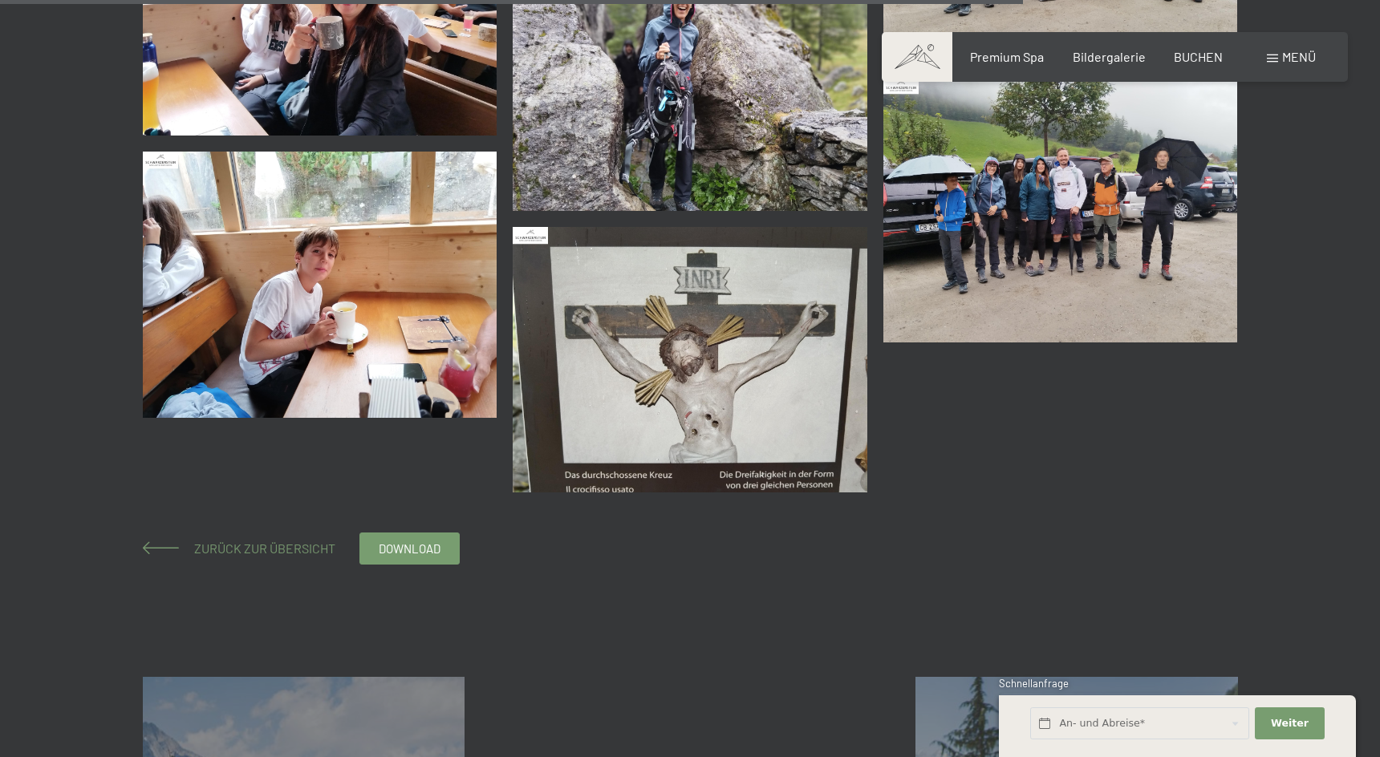
click at [271, 550] on span "Zurück zur Übersicht" at bounding box center [258, 548] width 154 height 15
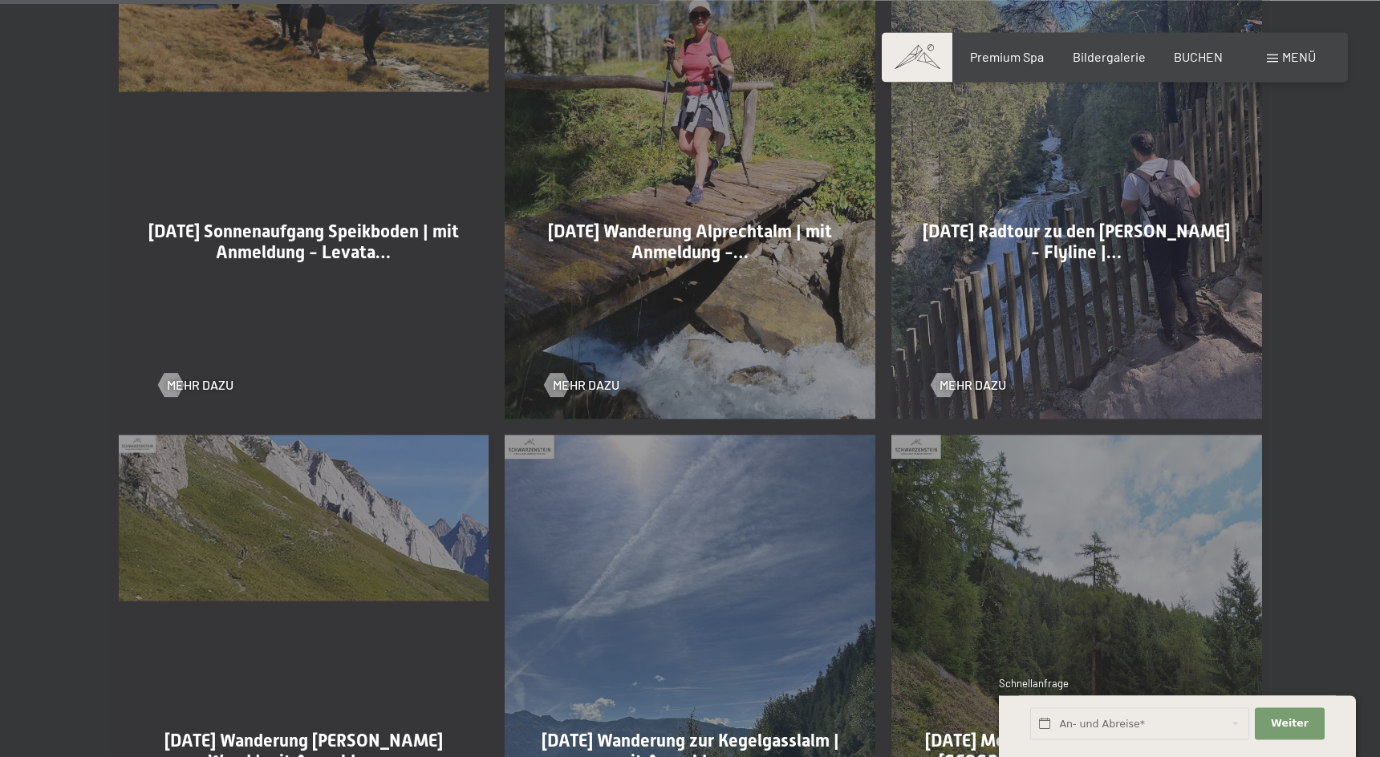
scroll to position [2455, 0]
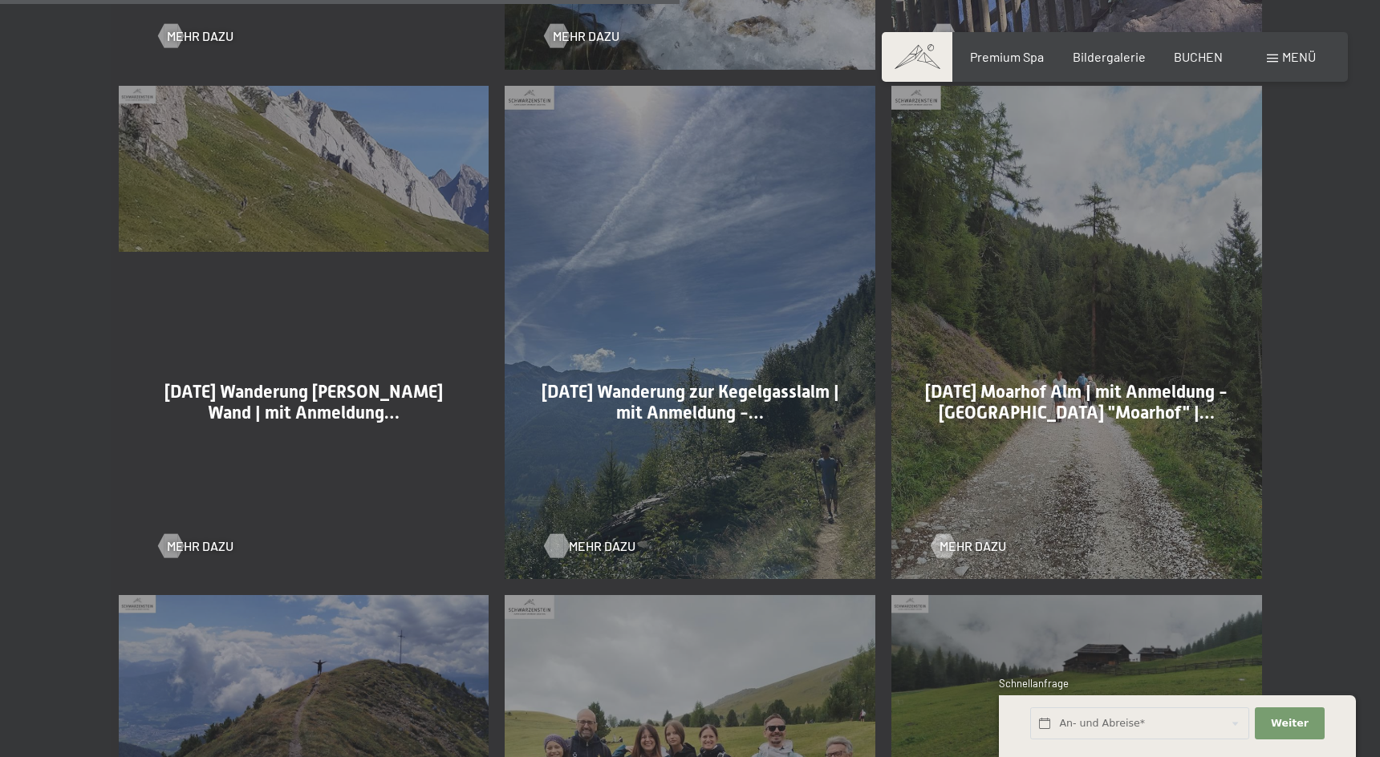
click at [598, 542] on span "Mehr dazu" at bounding box center [602, 547] width 67 height 18
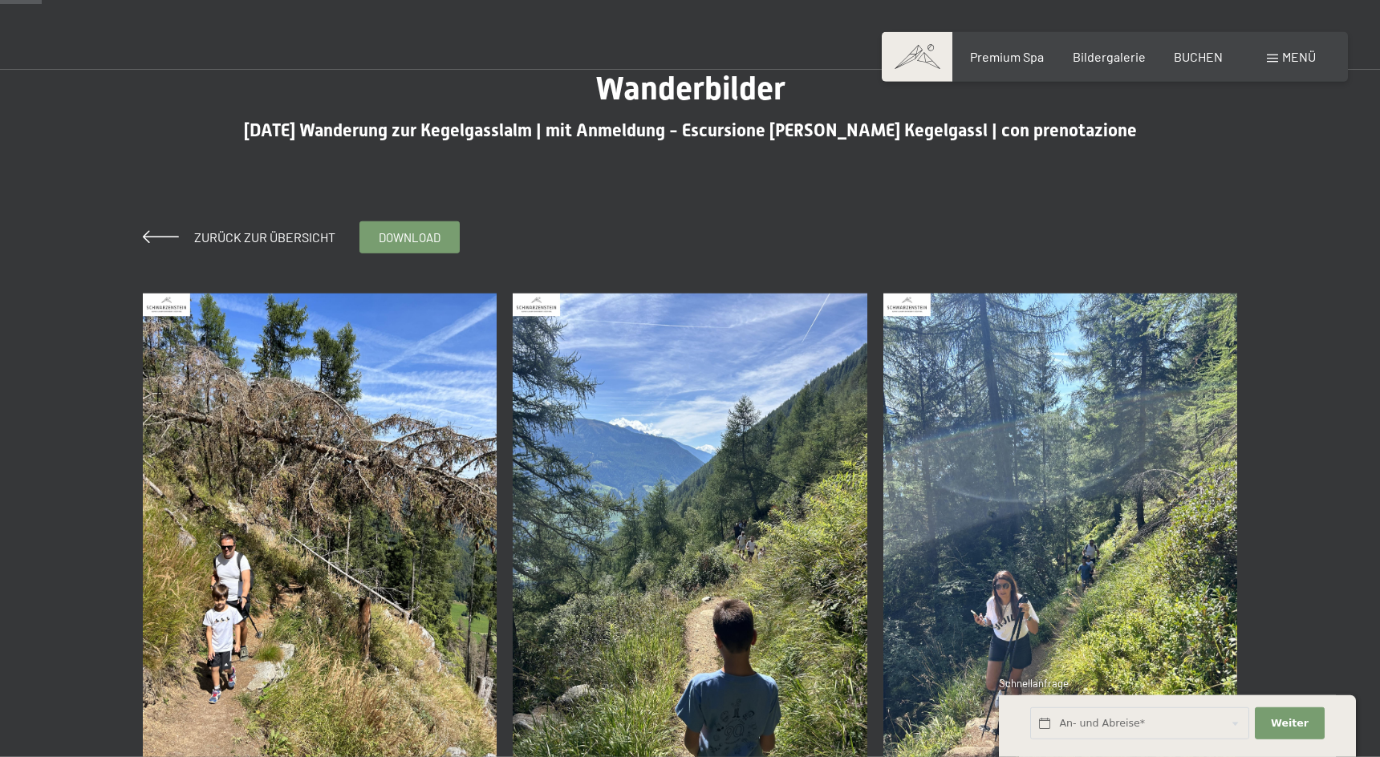
scroll to position [82, 0]
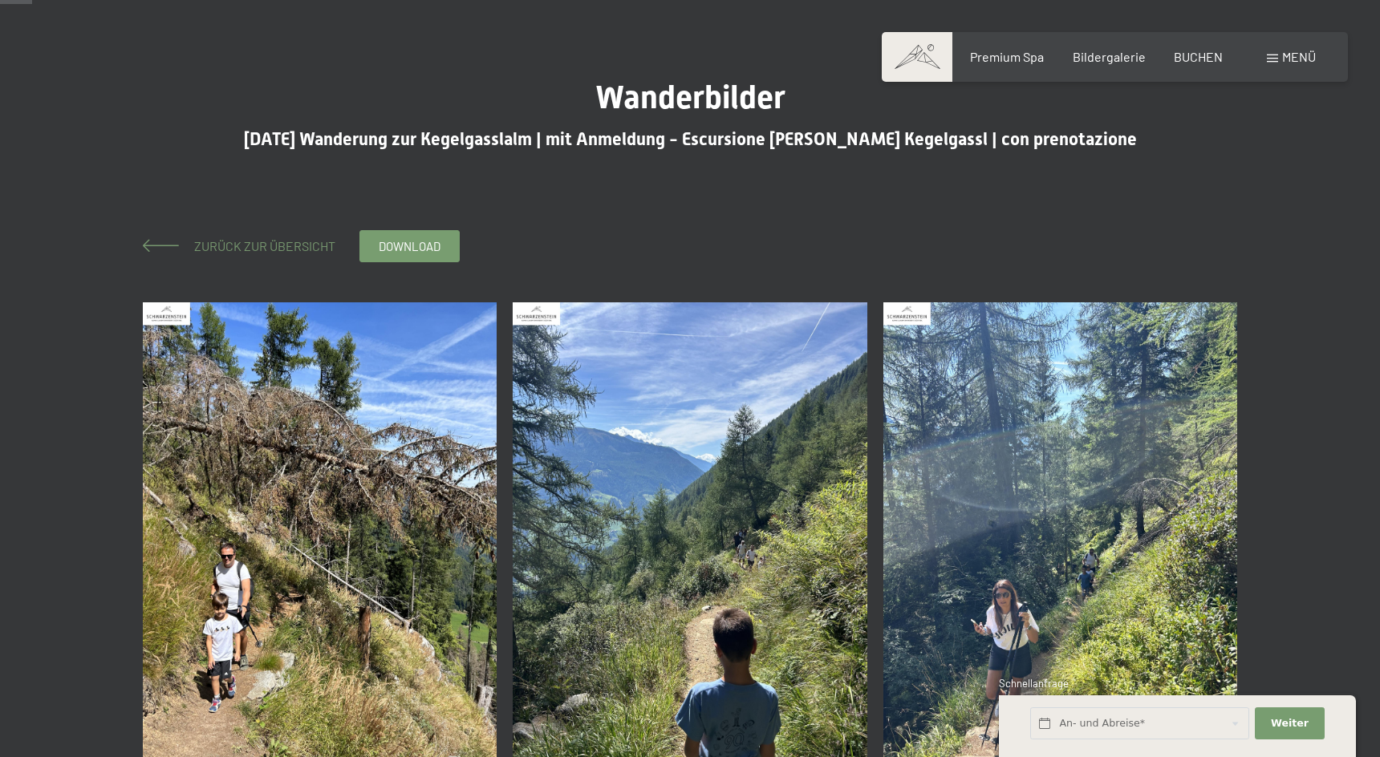
click at [282, 246] on span "Zurück zur Übersicht" at bounding box center [258, 245] width 154 height 15
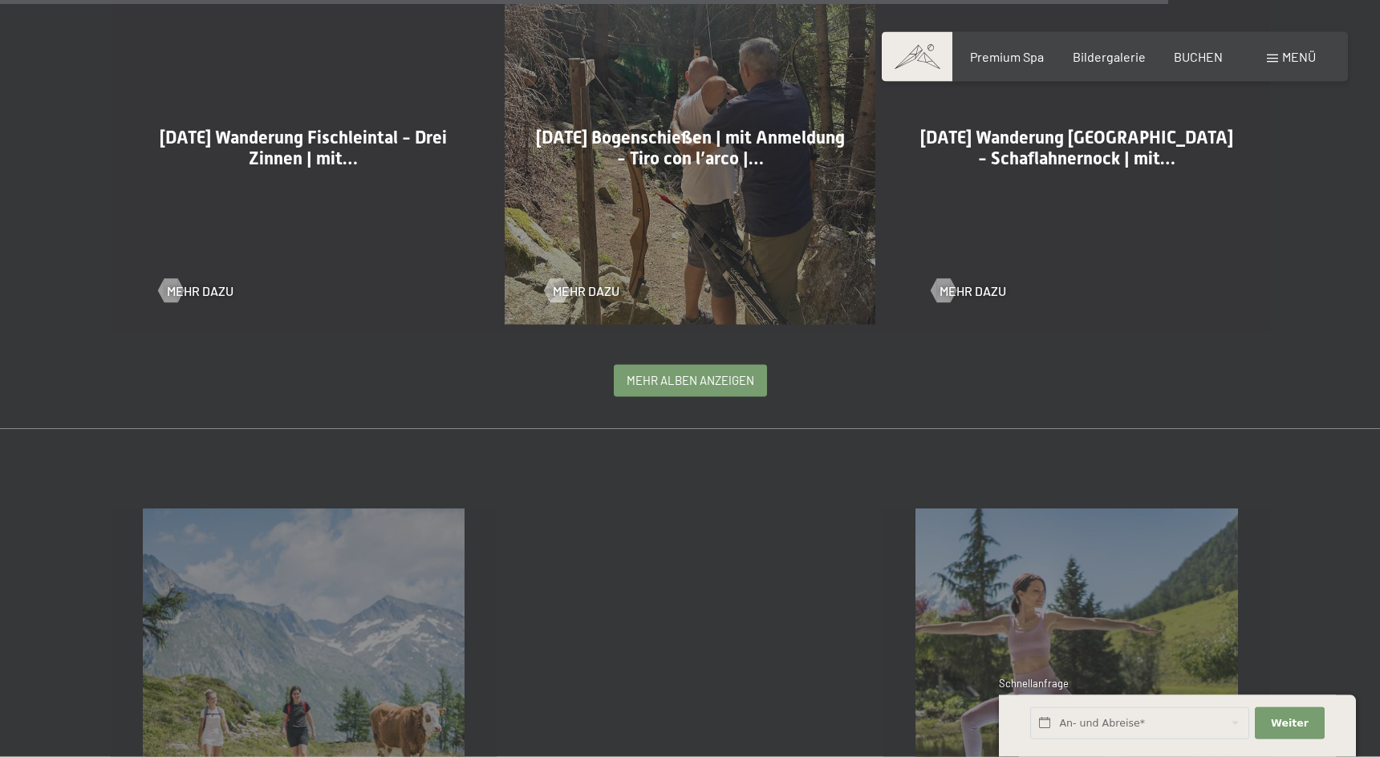
scroll to position [4256, 0]
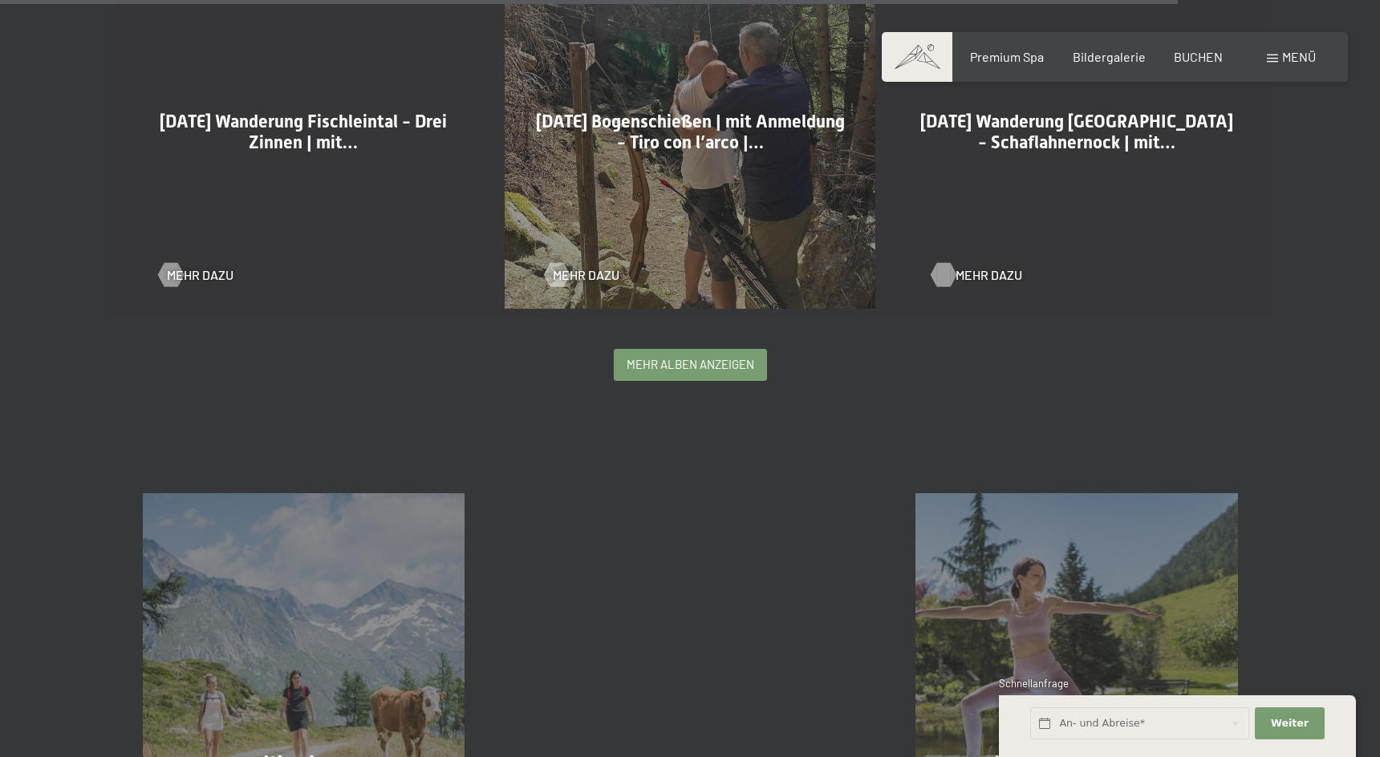
click at [972, 278] on span "Mehr dazu" at bounding box center [989, 275] width 67 height 18
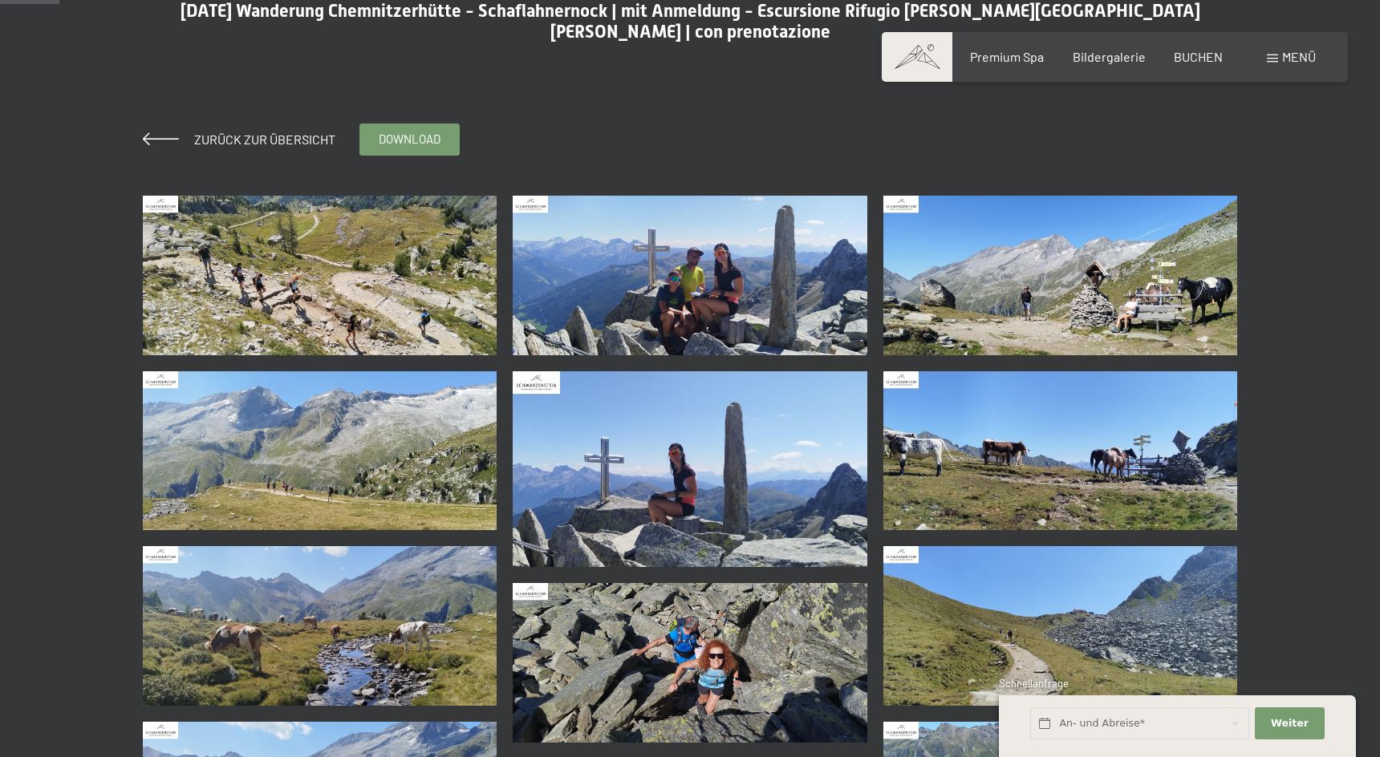
scroll to position [246, 0]
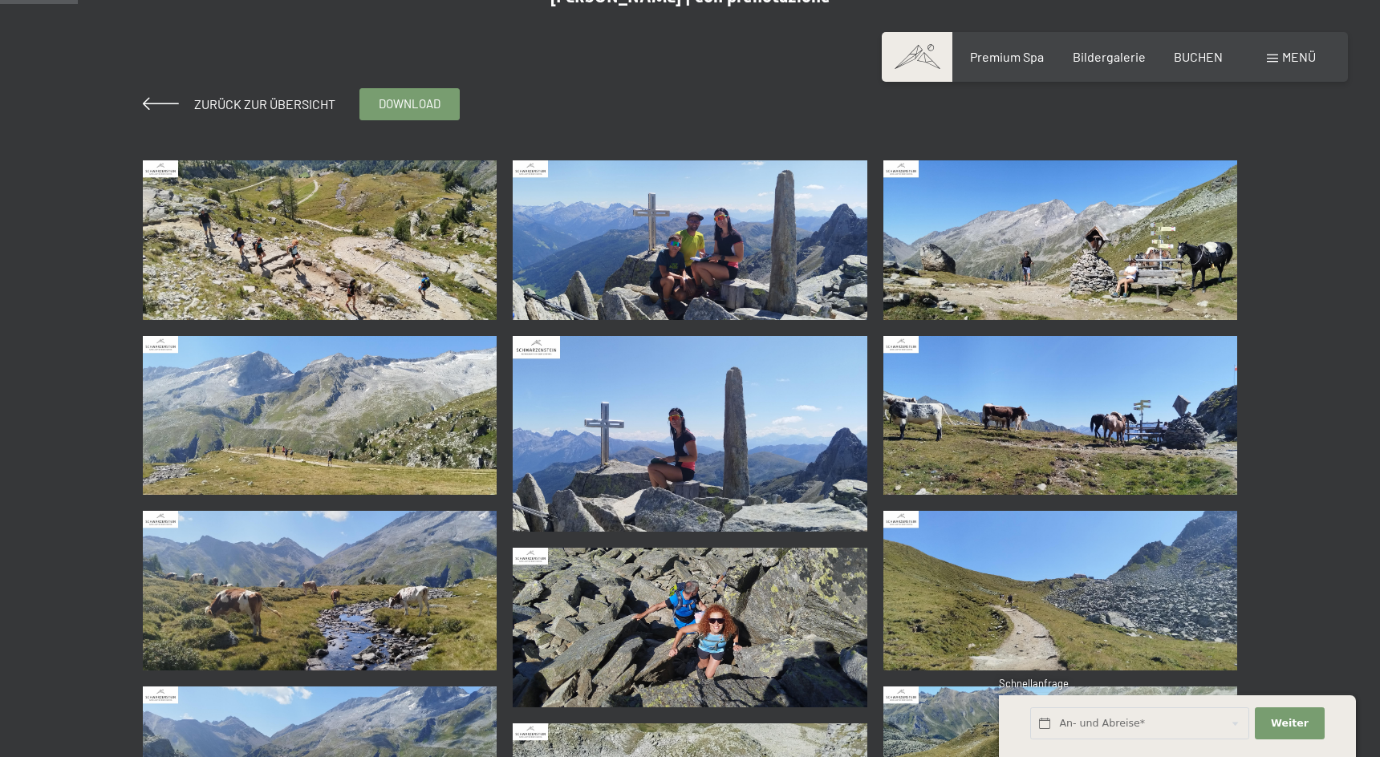
click at [964, 433] on img at bounding box center [1060, 416] width 355 height 160
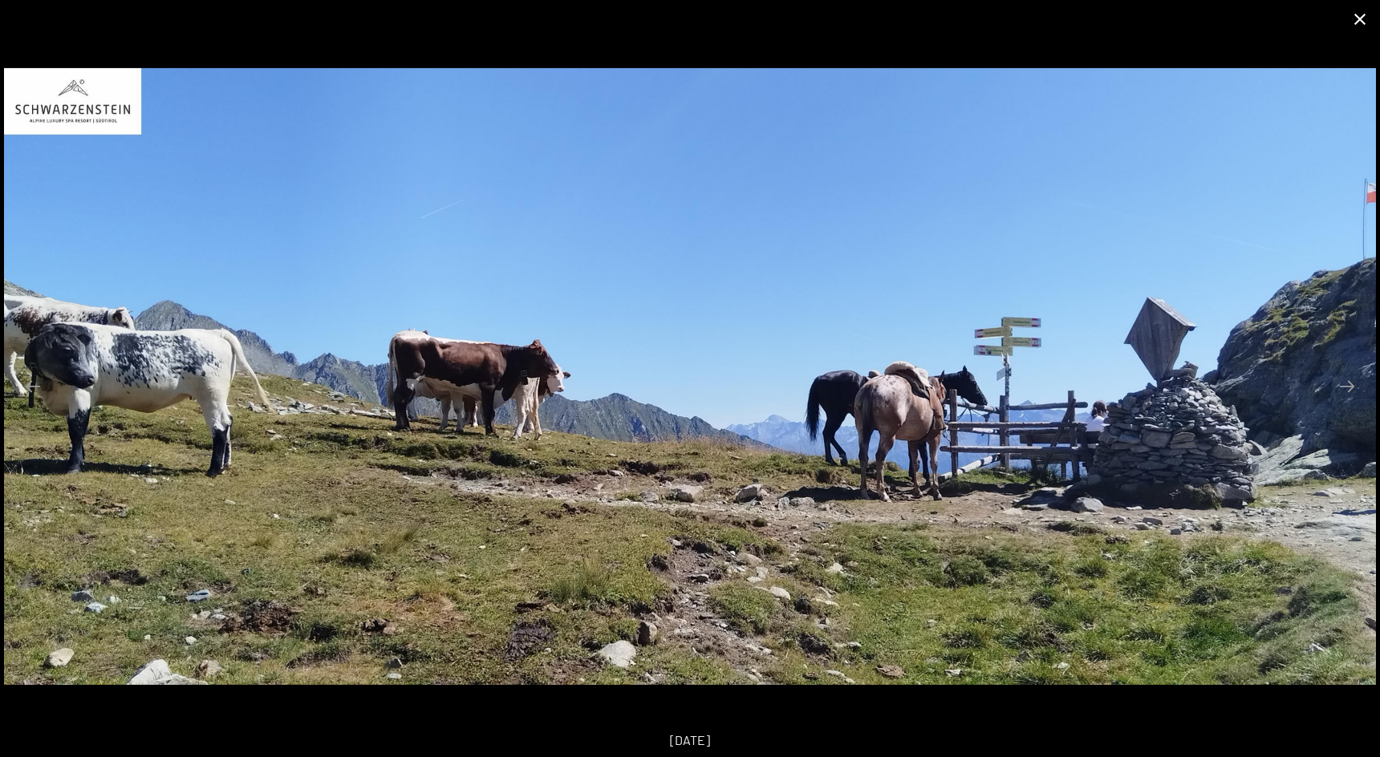
click at [1360, 14] on button "Close gallery" at bounding box center [1360, 19] width 40 height 38
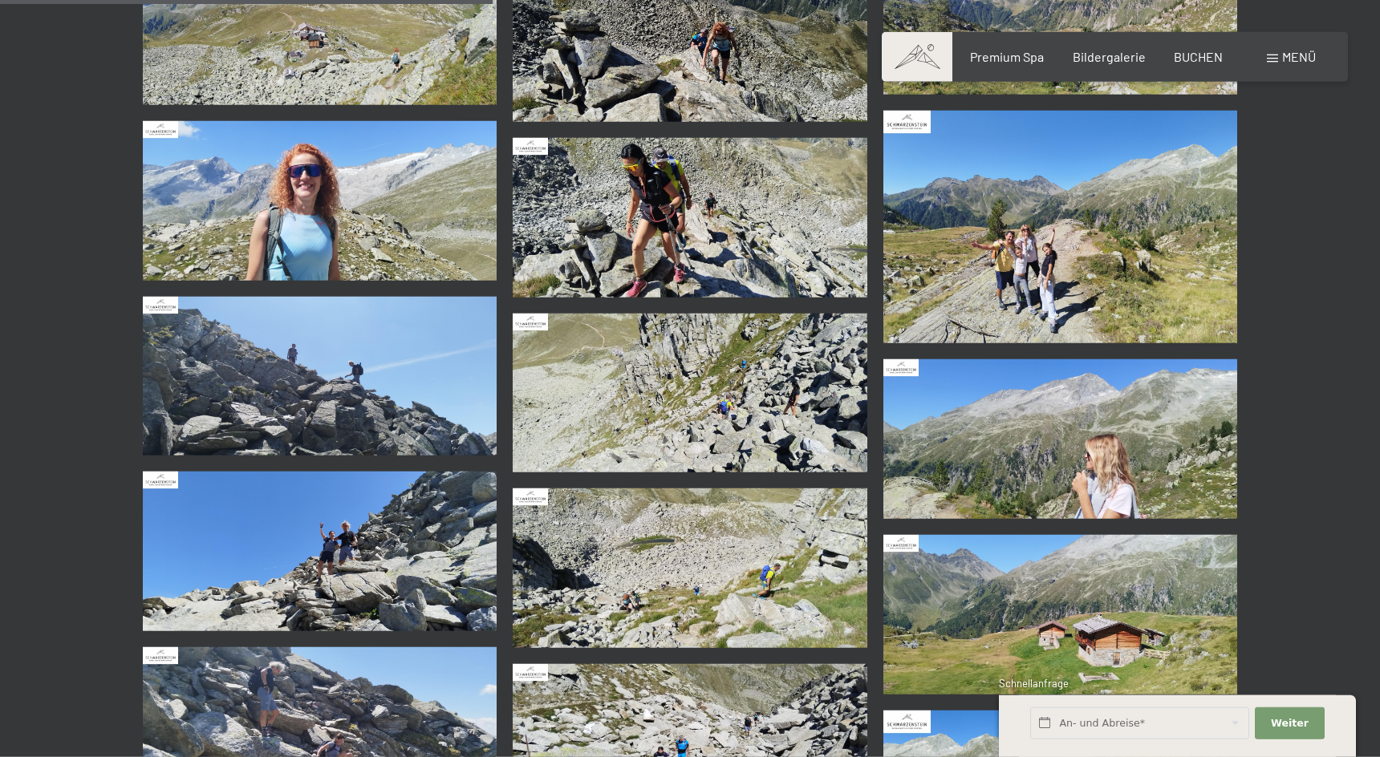
scroll to position [1555, 0]
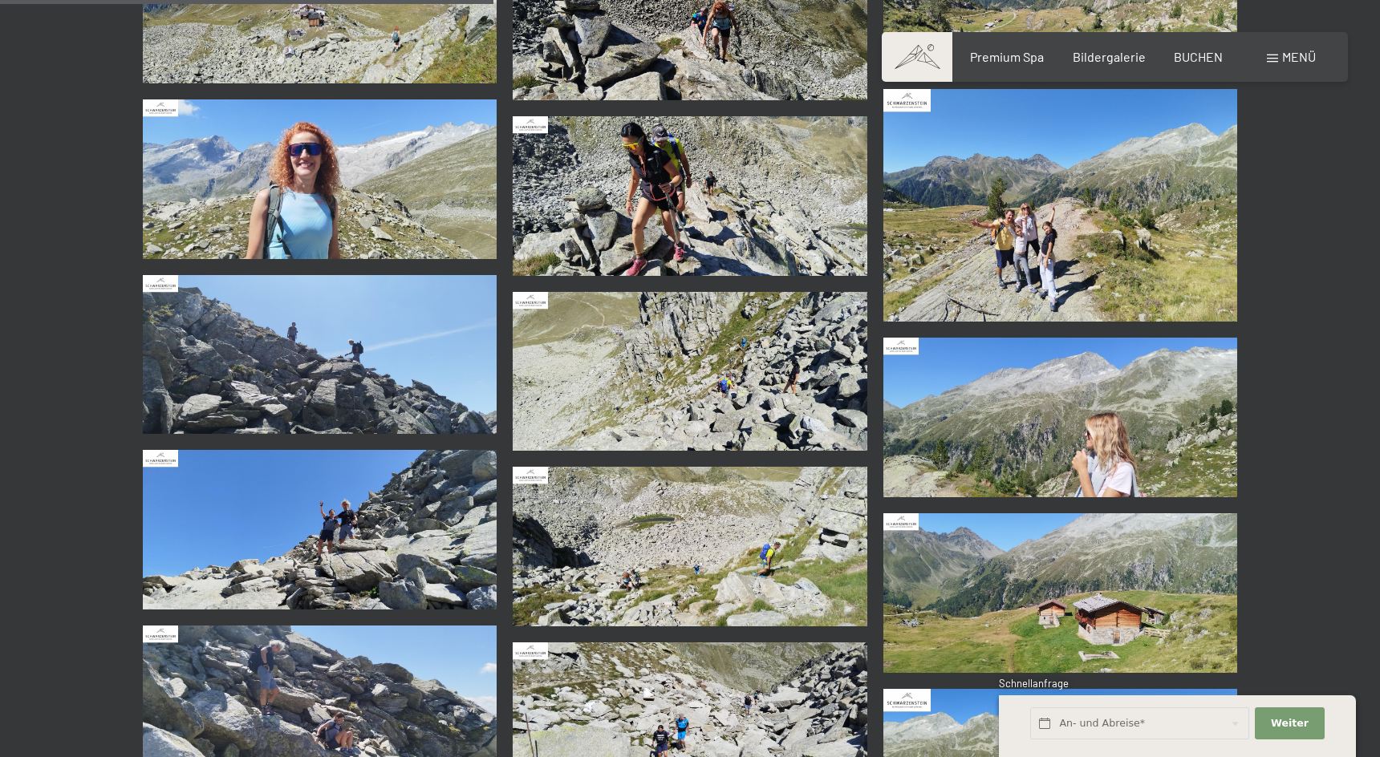
click at [1050, 237] on img at bounding box center [1060, 205] width 355 height 233
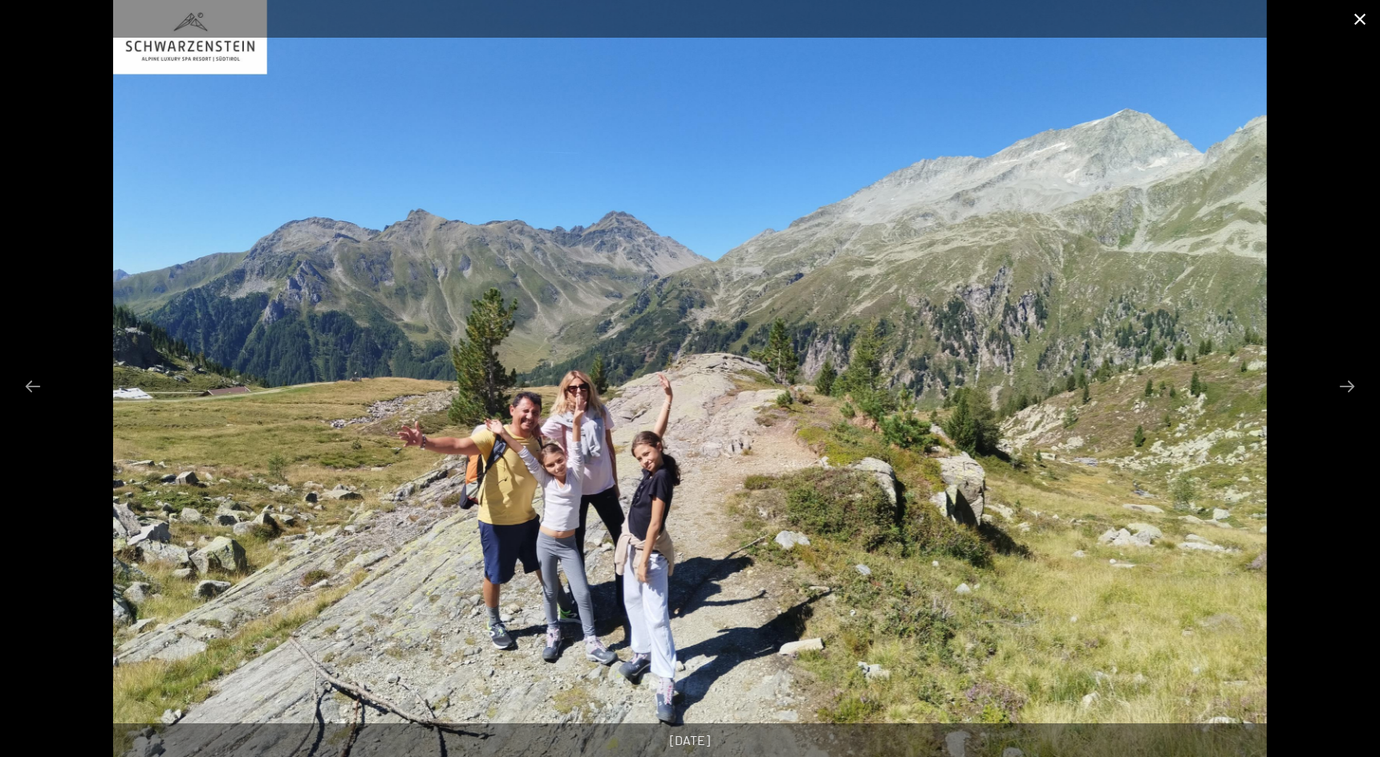
click at [1358, 22] on button "Close gallery" at bounding box center [1360, 19] width 40 height 38
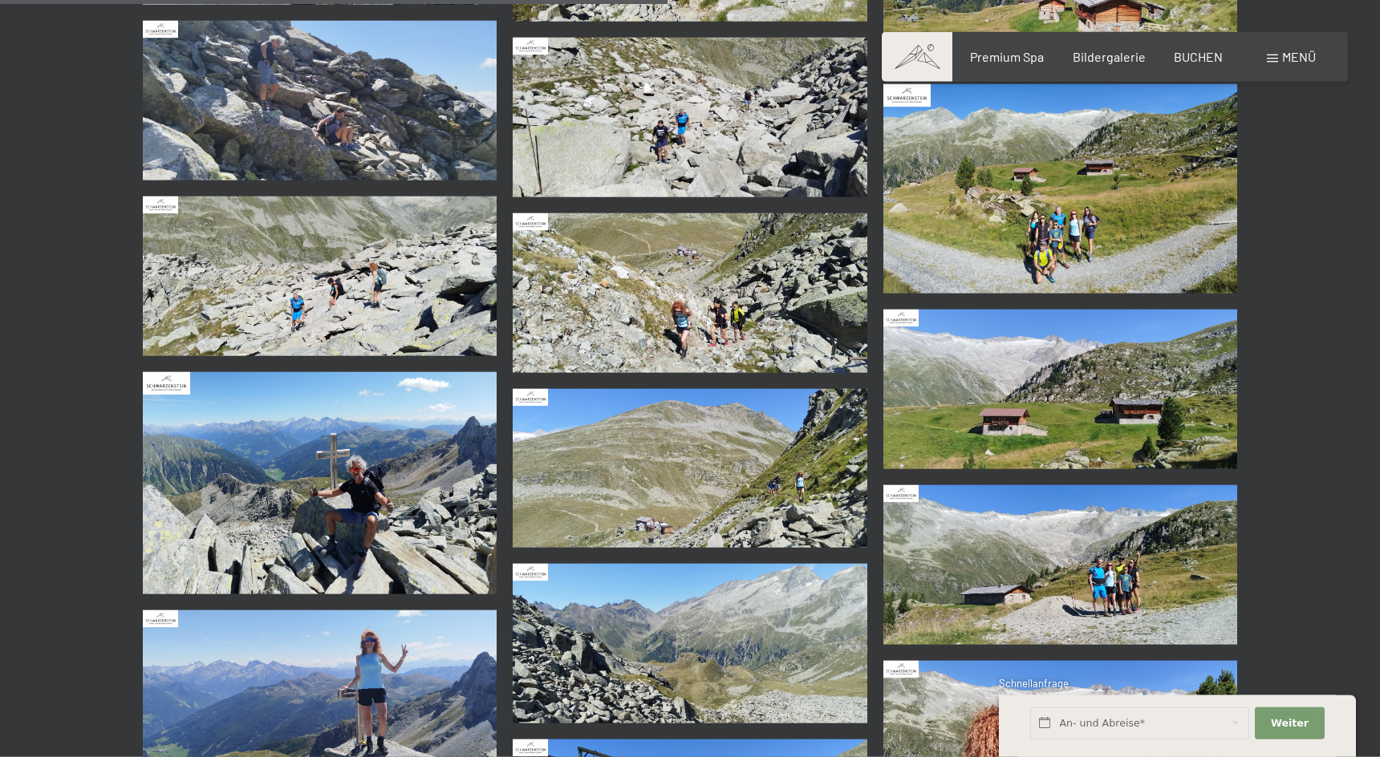
scroll to position [2210, 0]
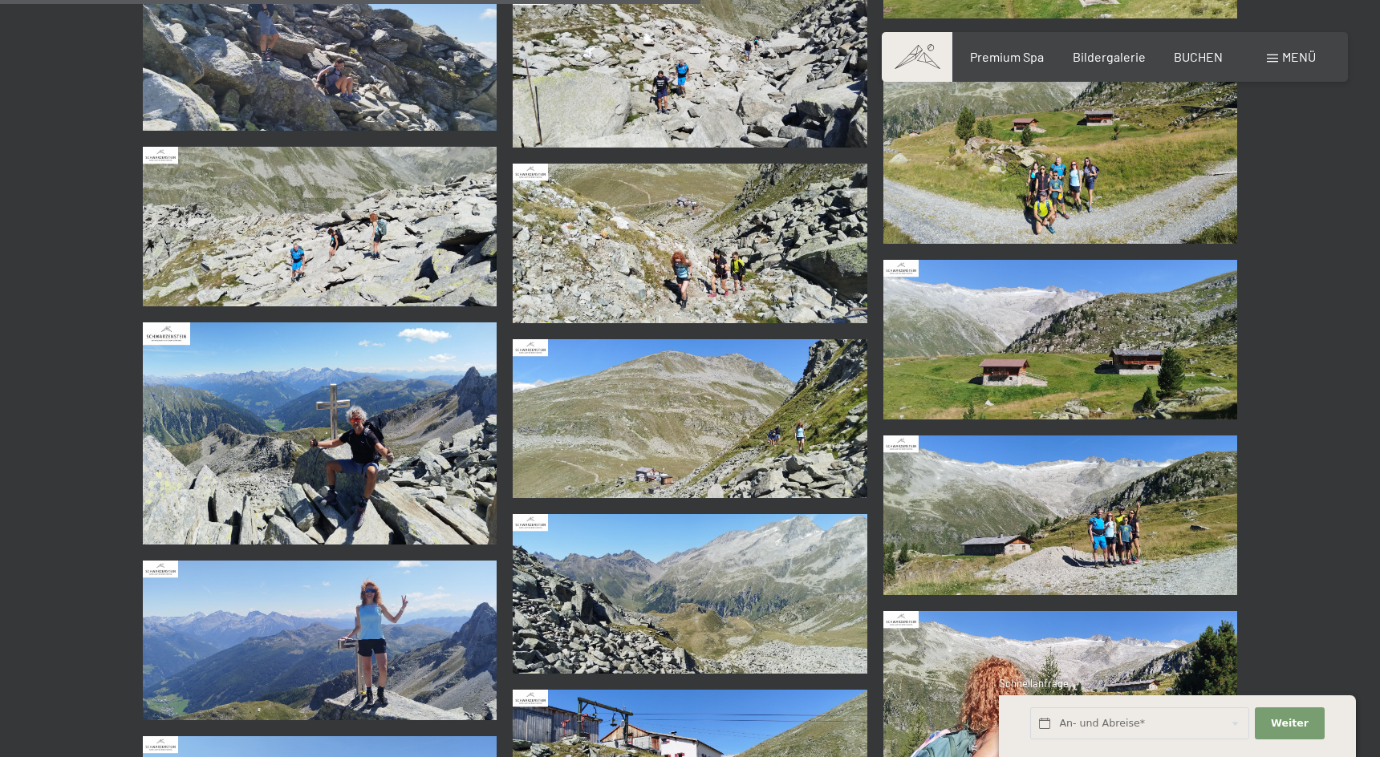
click at [1046, 191] on img at bounding box center [1060, 138] width 355 height 209
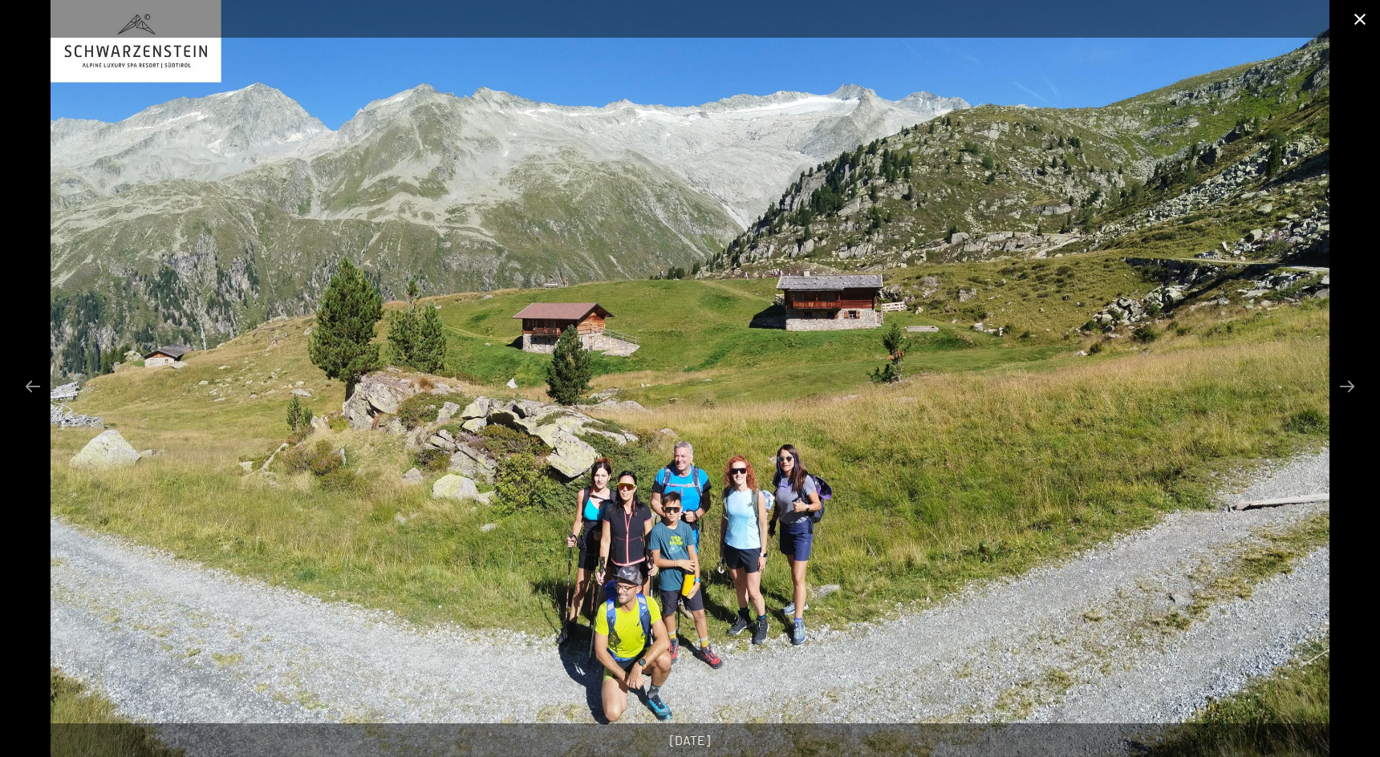
click at [1358, 22] on button "Close gallery" at bounding box center [1360, 19] width 40 height 38
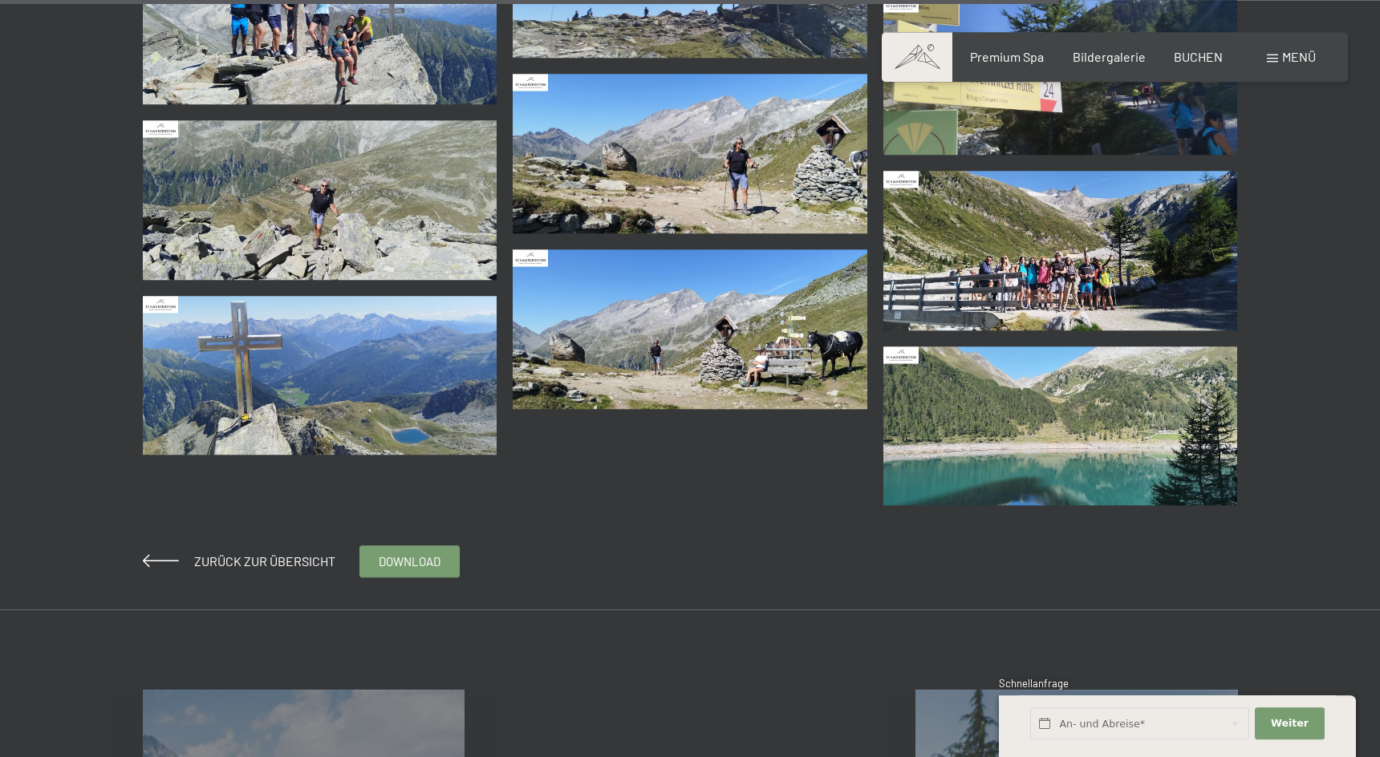
scroll to position [3355, 0]
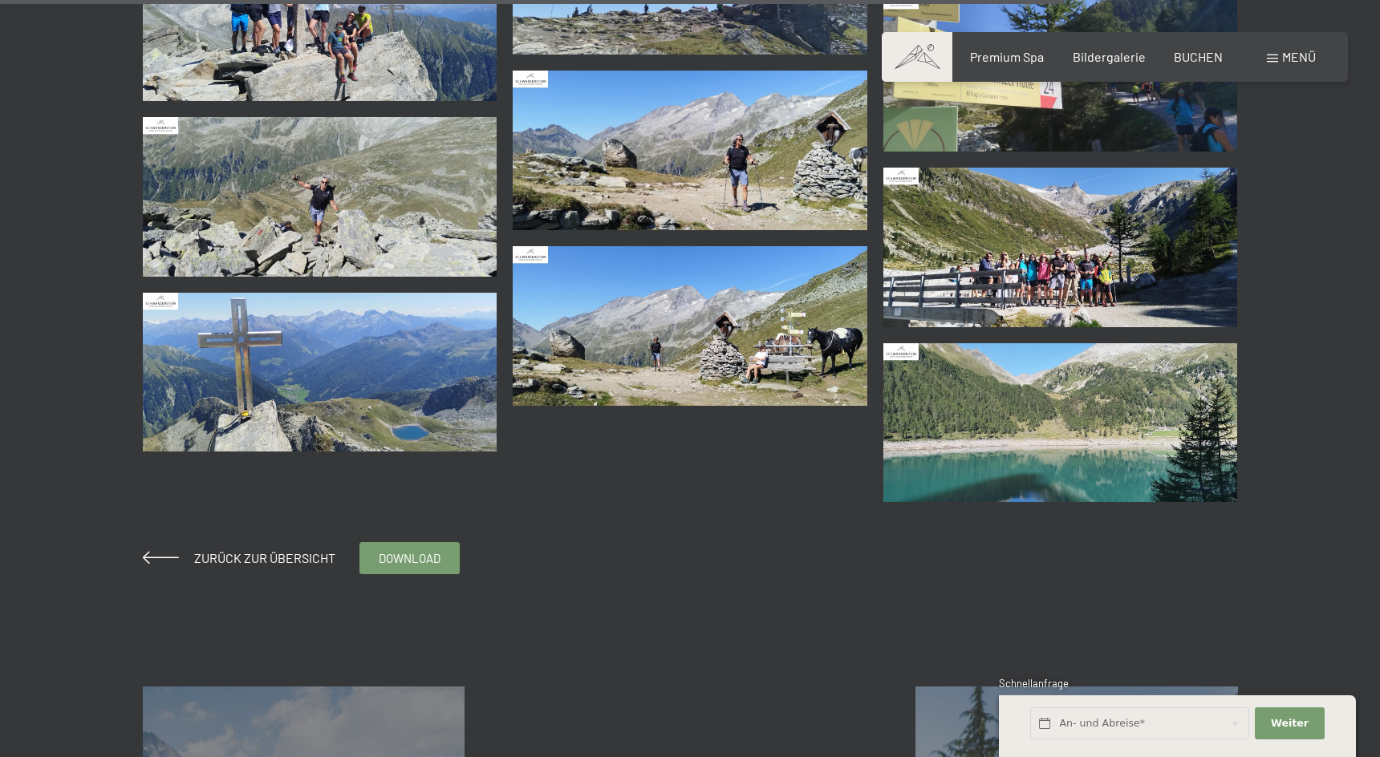
click at [1017, 270] on img at bounding box center [1060, 248] width 355 height 160
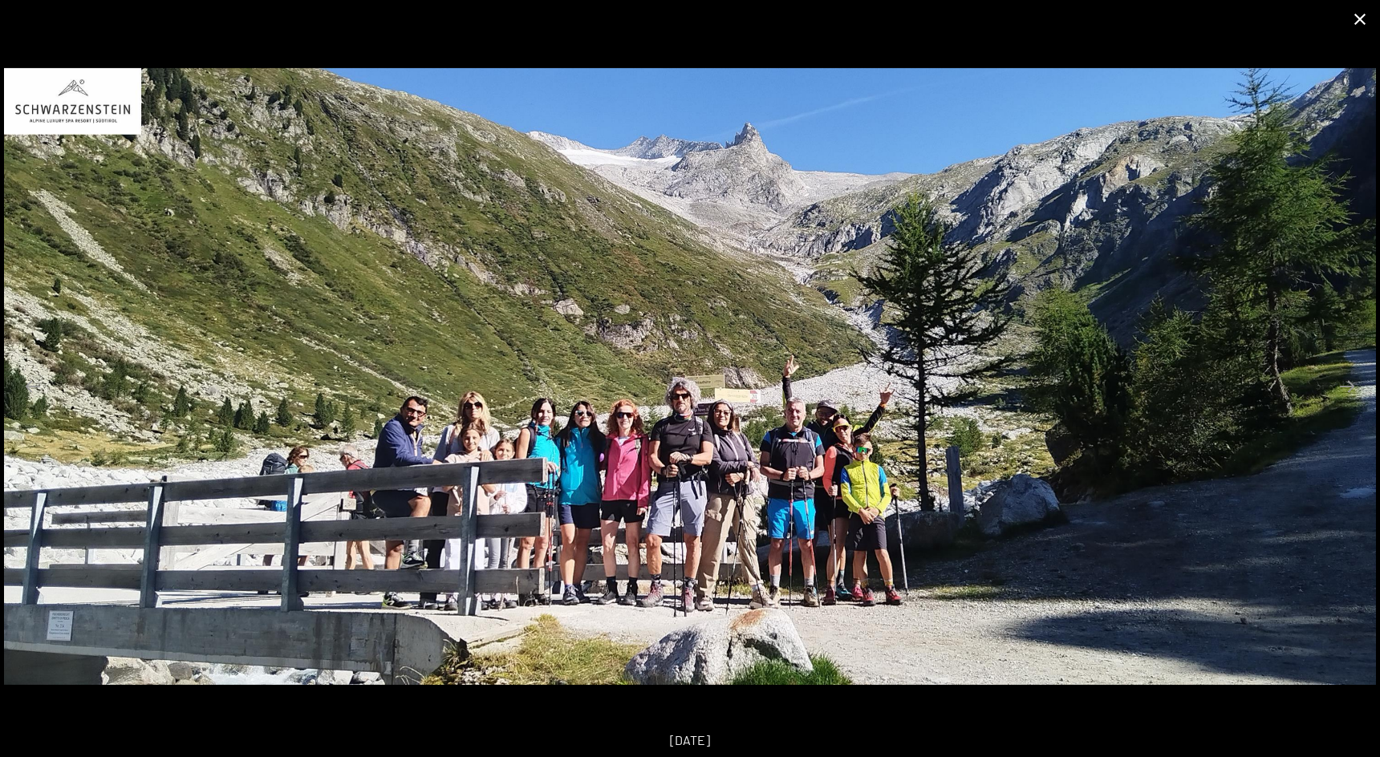
click at [1363, 19] on button "Close gallery" at bounding box center [1360, 19] width 40 height 38
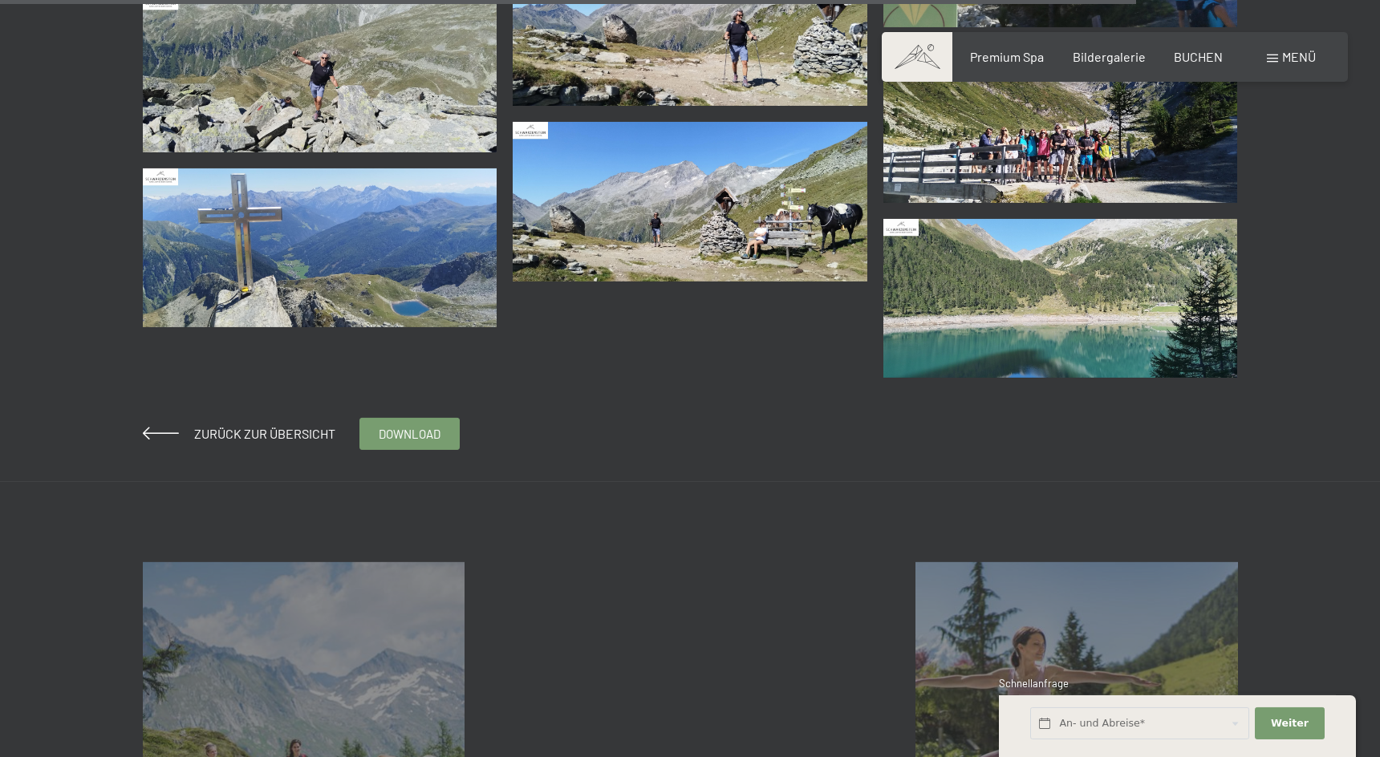
scroll to position [3601, 0]
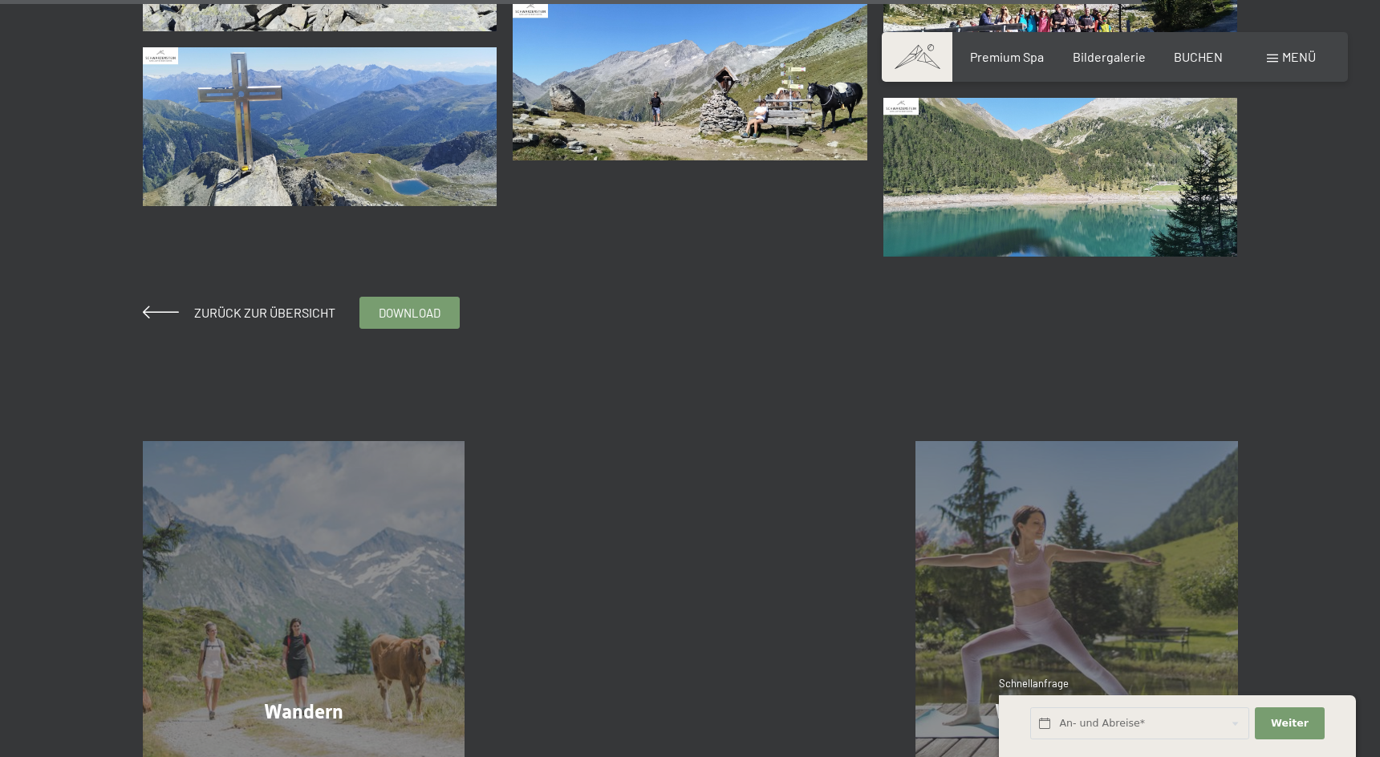
click at [834, 106] on img at bounding box center [690, 81] width 355 height 160
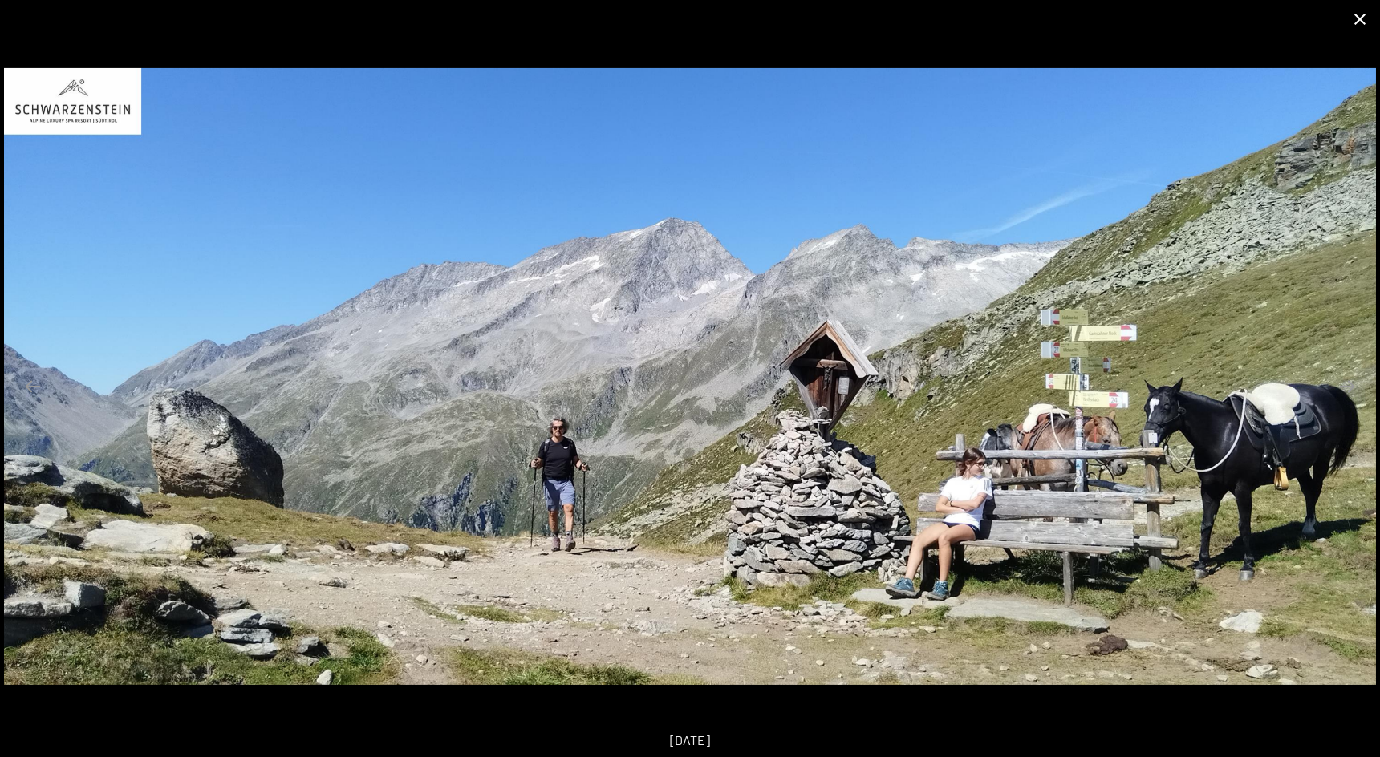
click at [1358, 19] on button "Close gallery" at bounding box center [1360, 19] width 40 height 38
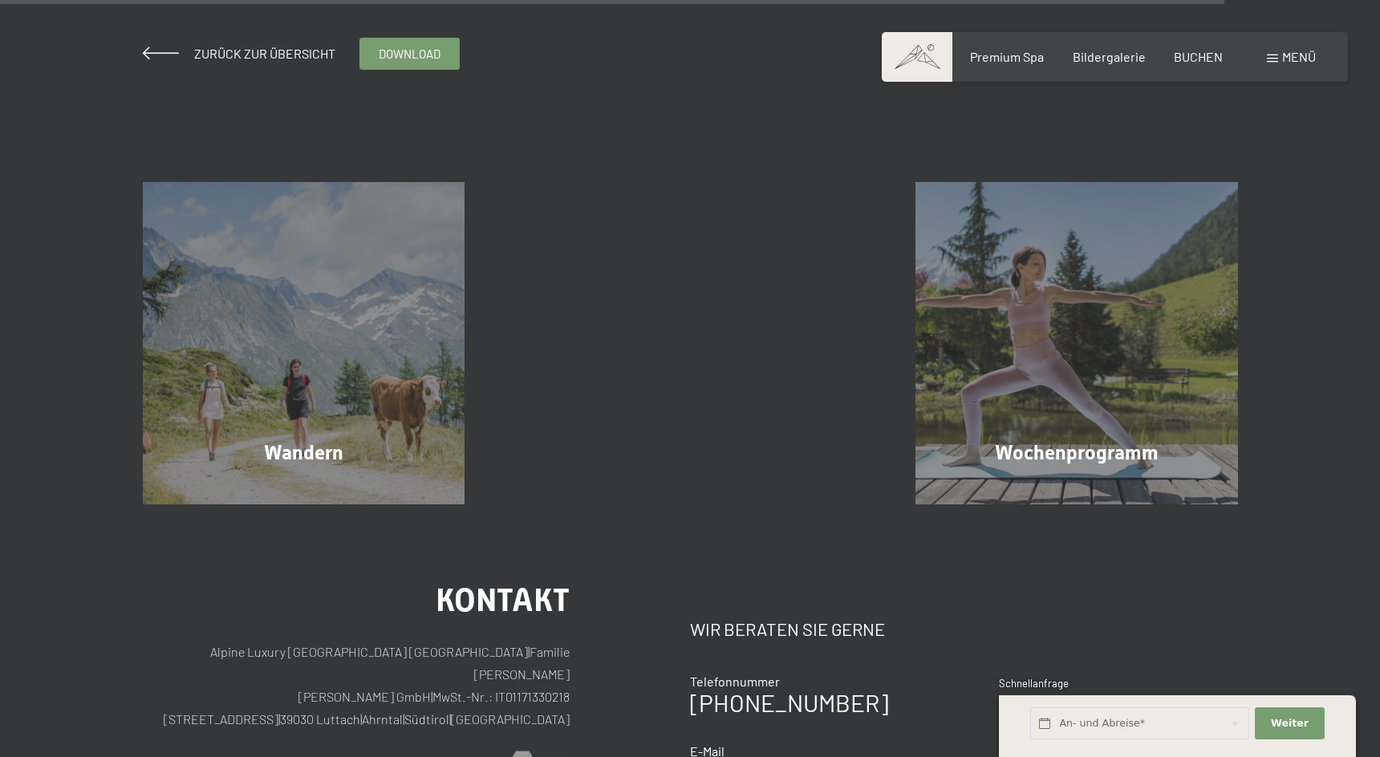
scroll to position [3614, 0]
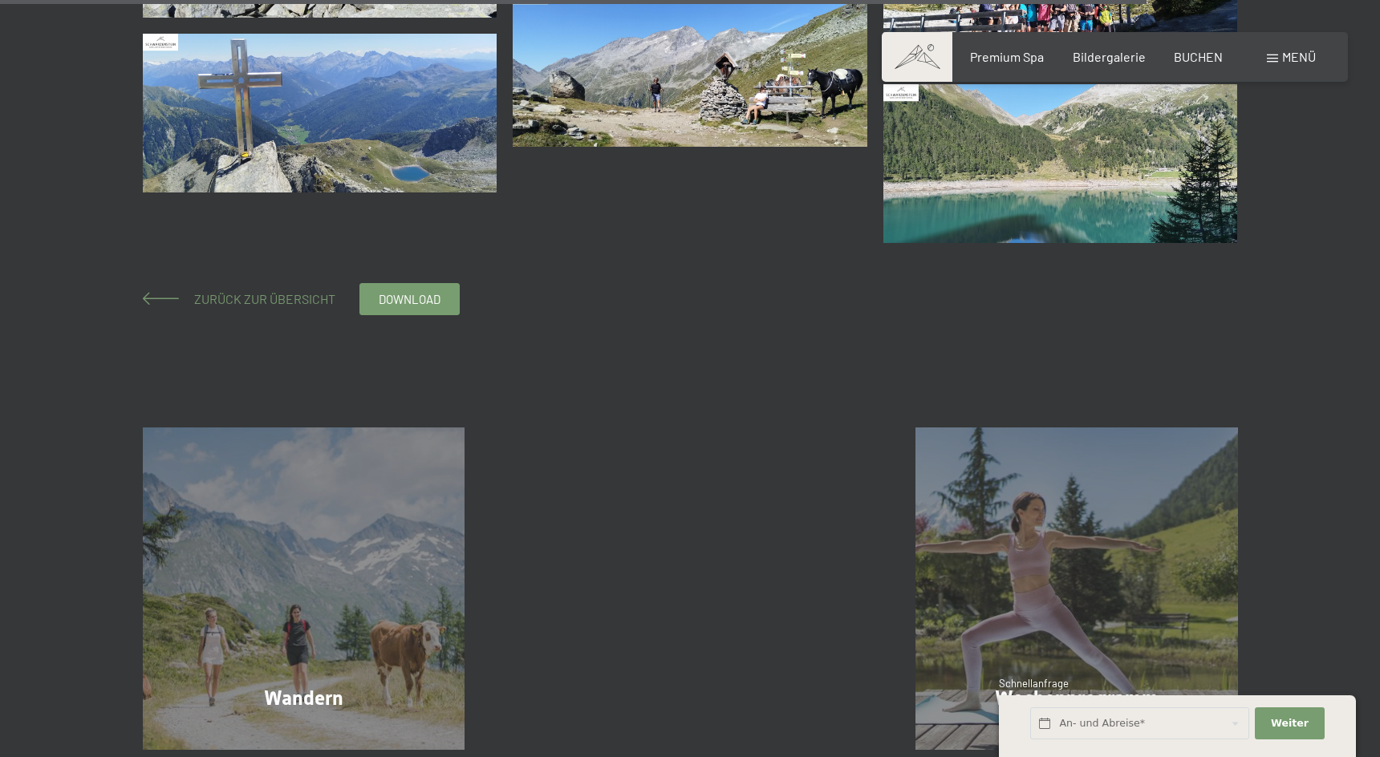
click at [280, 298] on span "Zurück zur Übersicht" at bounding box center [258, 298] width 154 height 15
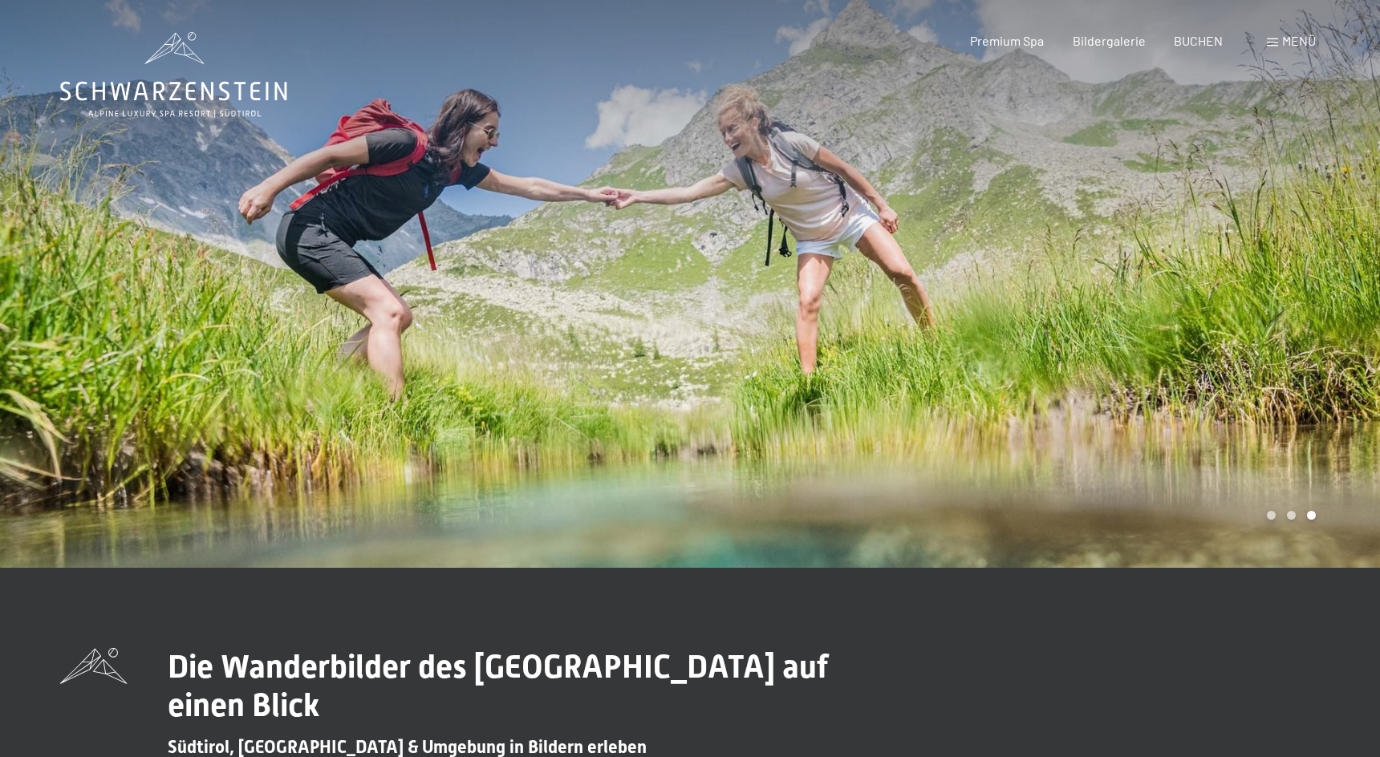
click at [1297, 40] on span "Menü" at bounding box center [1299, 40] width 34 height 15
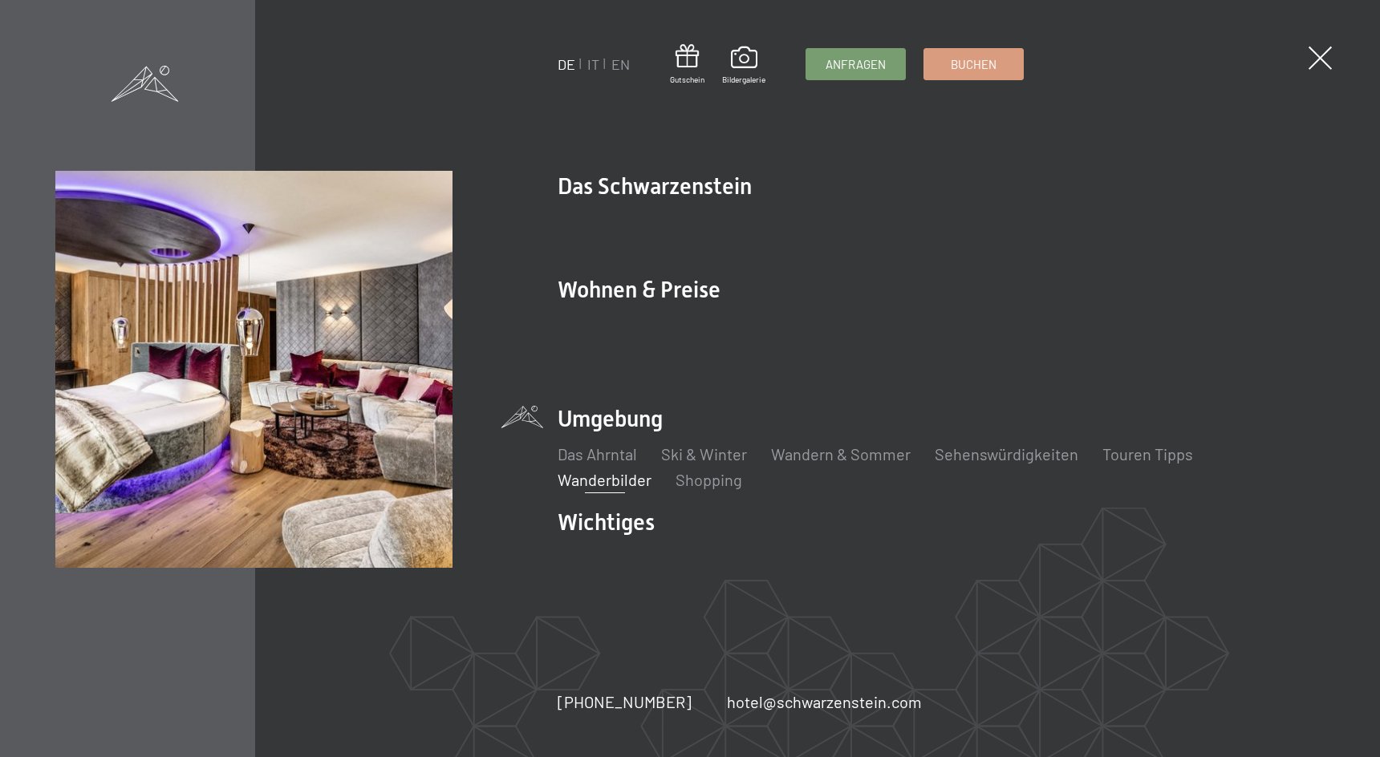
click at [314, 322] on img at bounding box center [198, 198] width 396 height 396
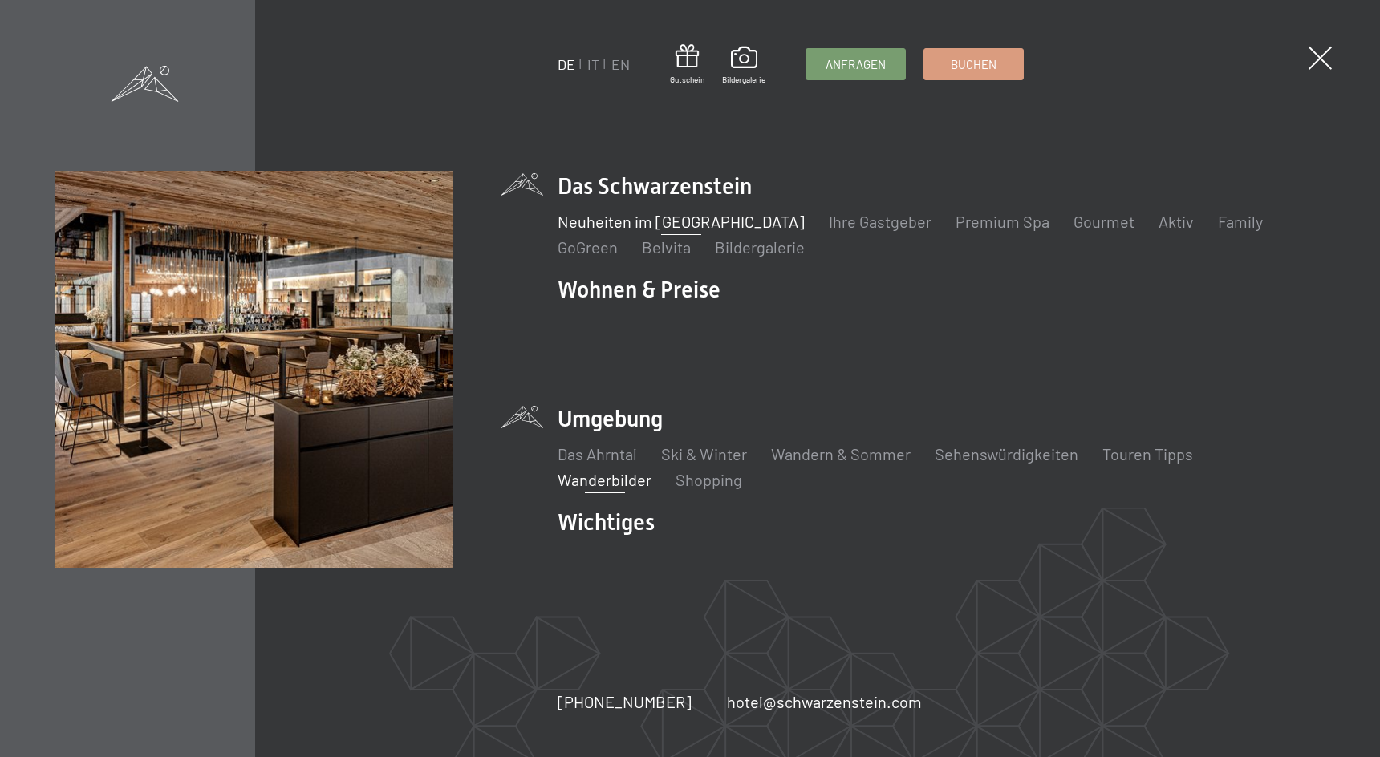
click at [684, 229] on link "Neuheiten im [GEOGRAPHIC_DATA]" at bounding box center [681, 221] width 247 height 19
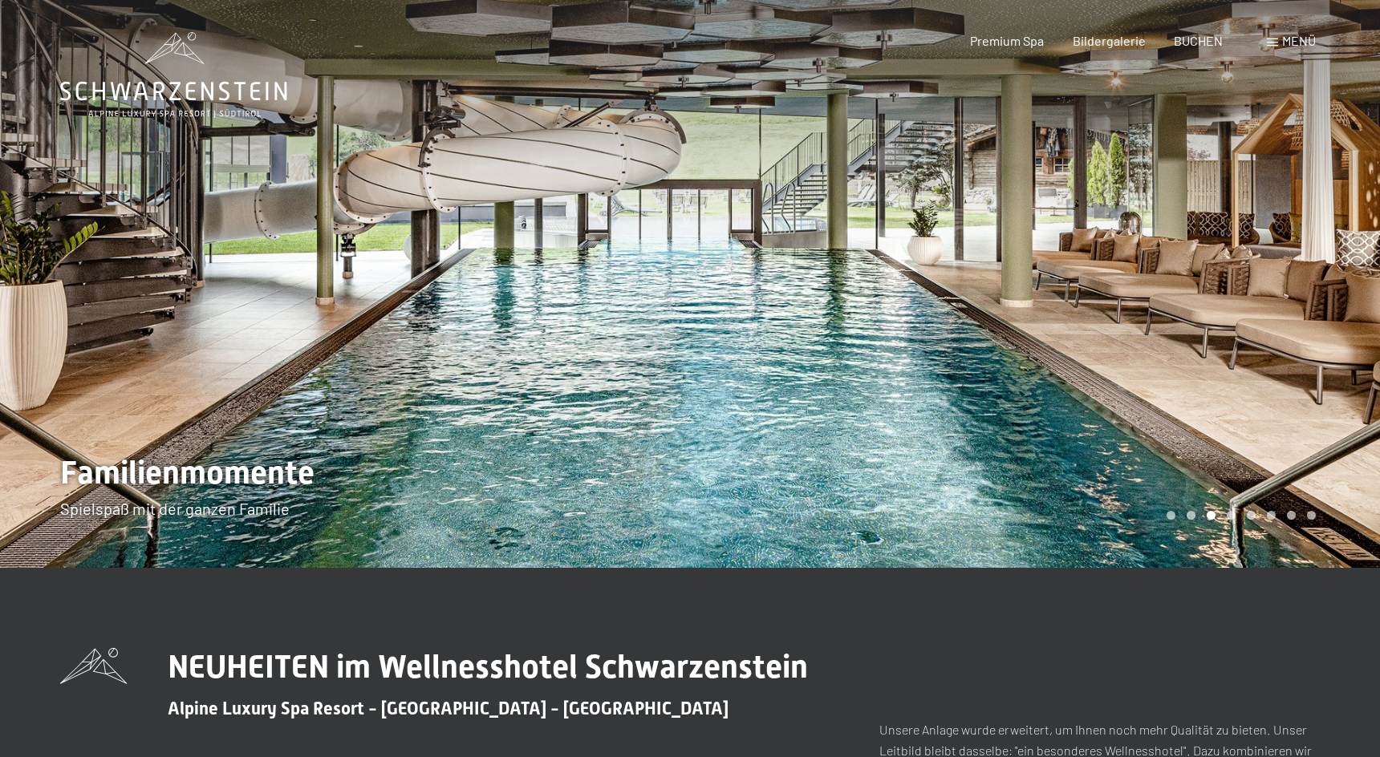
click at [674, 266] on div at bounding box center [345, 284] width 690 height 568
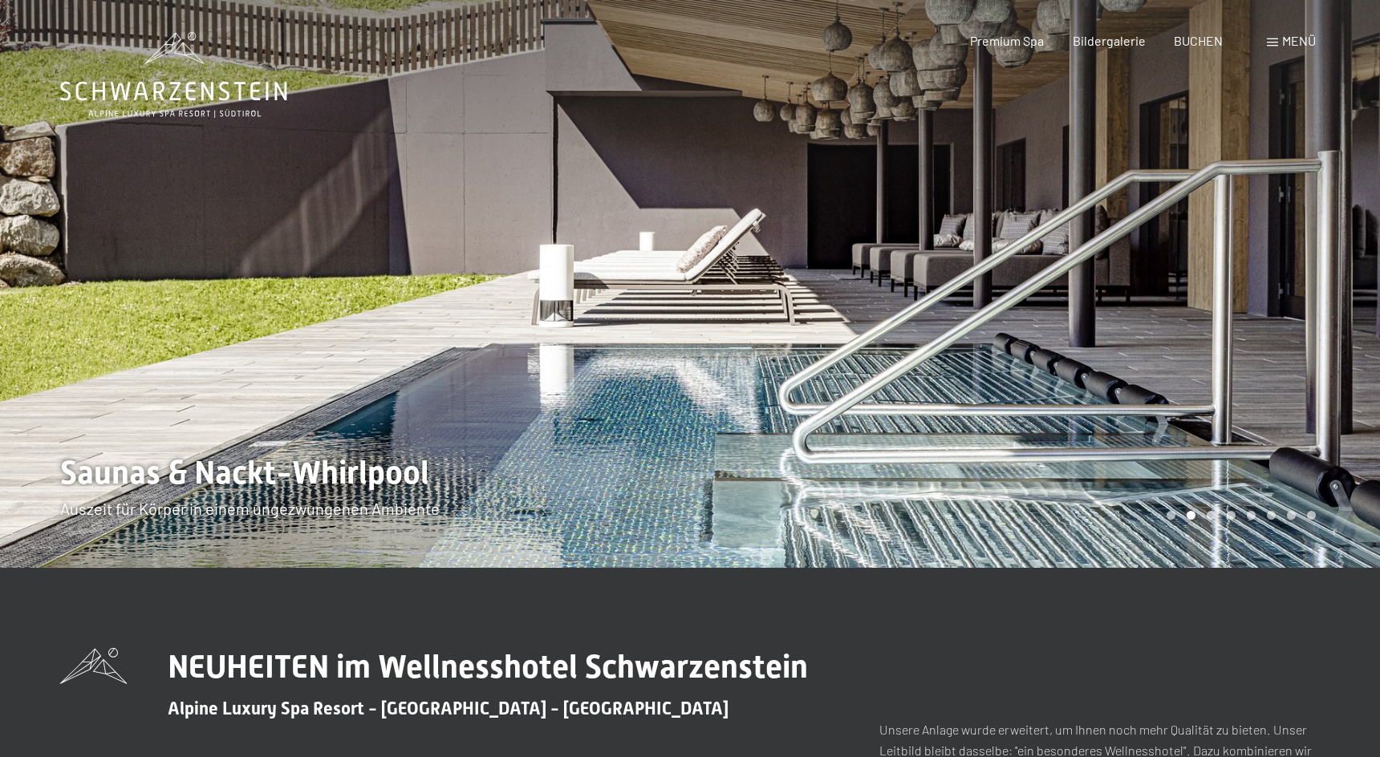
click at [674, 266] on div at bounding box center [345, 284] width 690 height 568
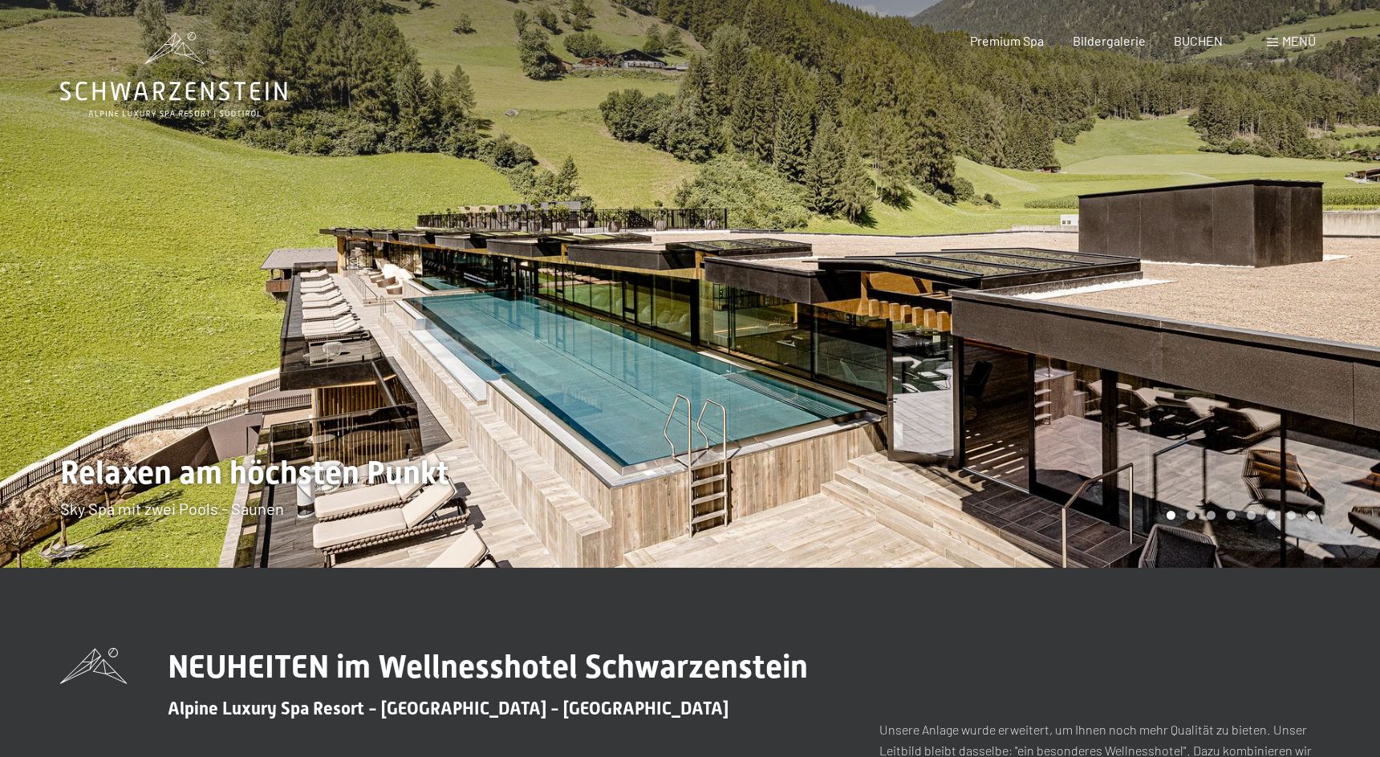
click at [674, 266] on div at bounding box center [345, 284] width 690 height 568
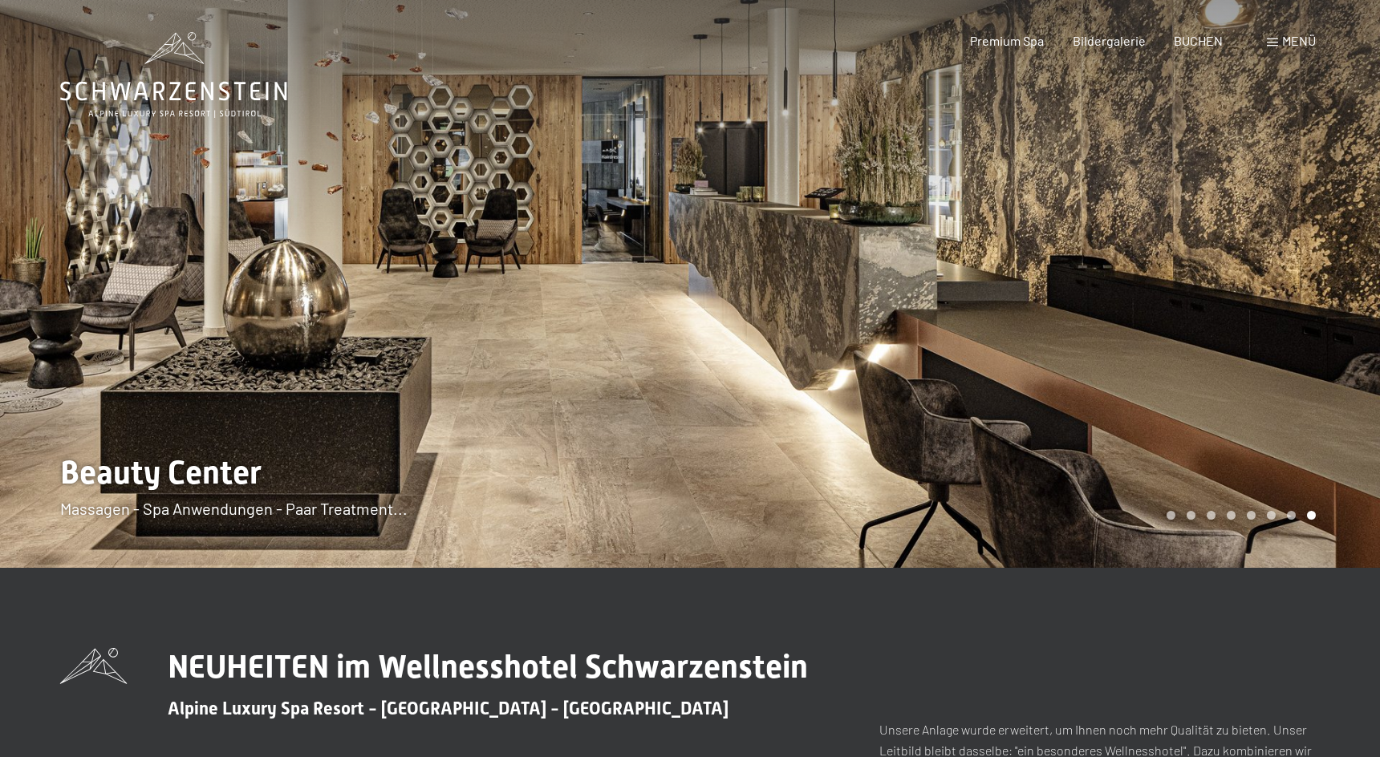
click at [674, 266] on div at bounding box center [345, 284] width 690 height 568
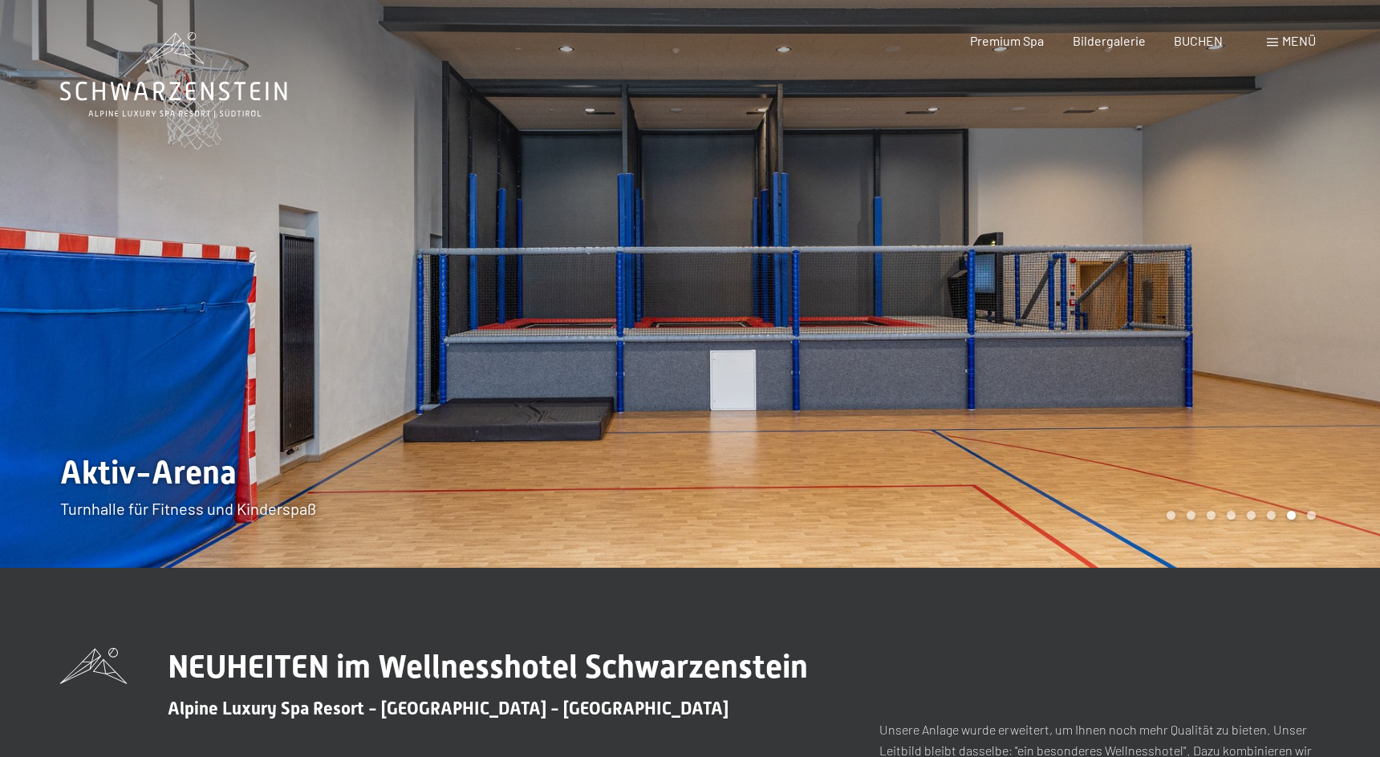
click at [674, 267] on div at bounding box center [345, 284] width 690 height 568
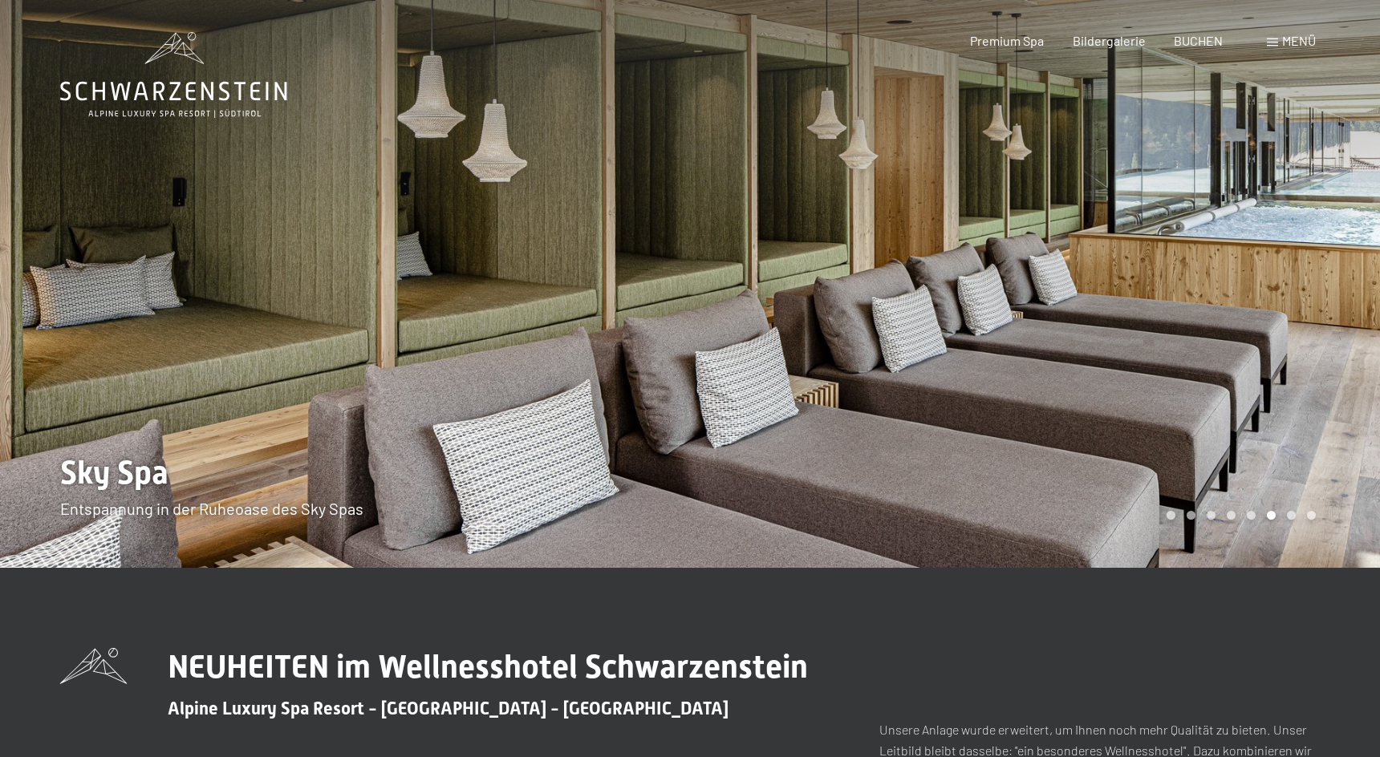
click at [674, 267] on div at bounding box center [345, 284] width 690 height 568
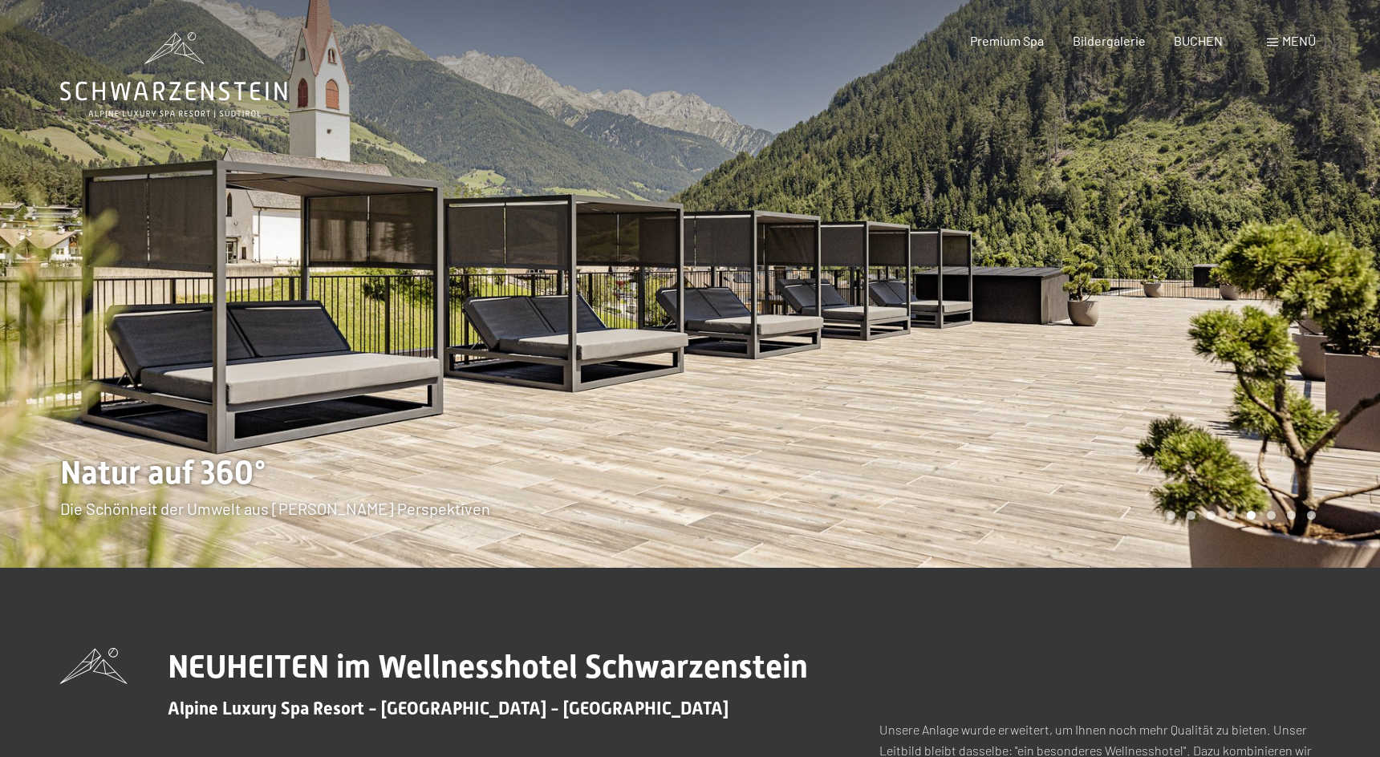
click at [674, 267] on div at bounding box center [345, 284] width 690 height 568
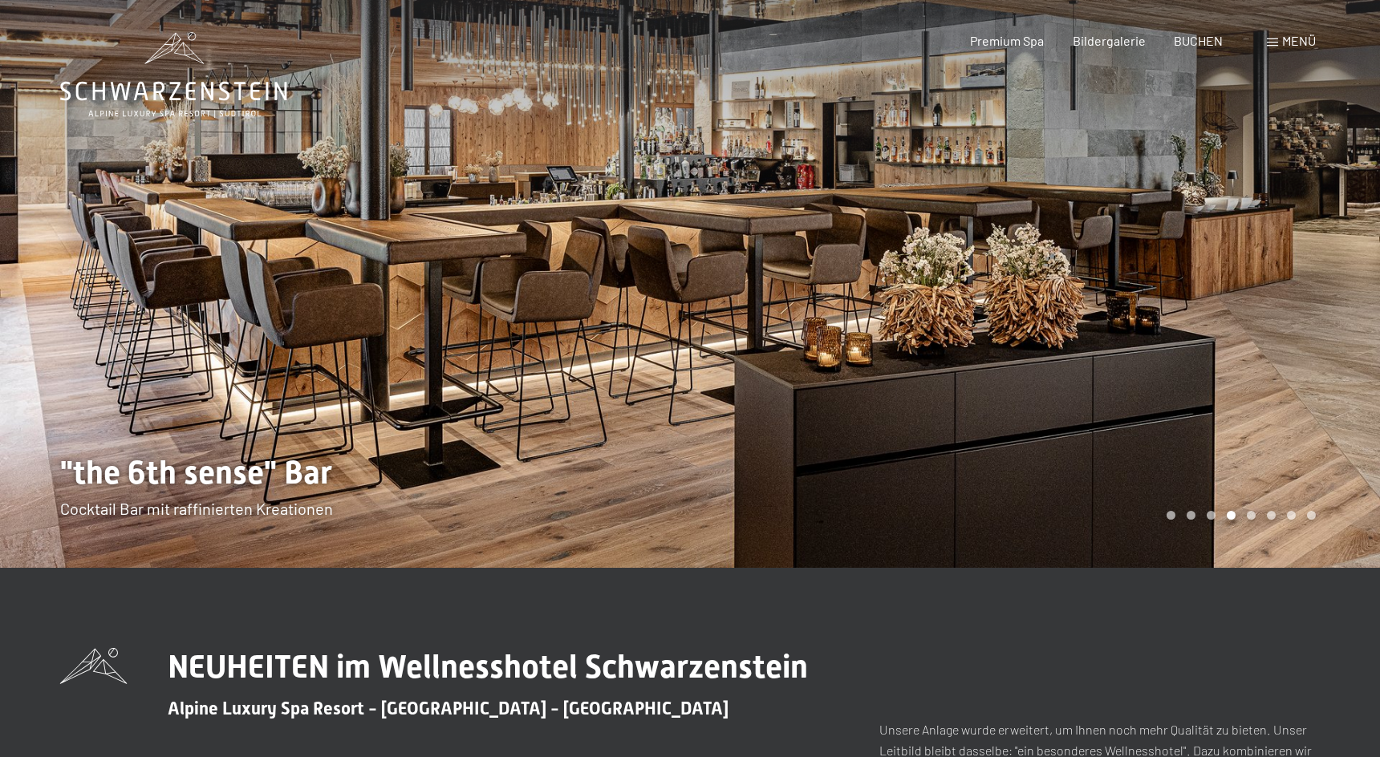
click at [674, 267] on div at bounding box center [345, 284] width 690 height 568
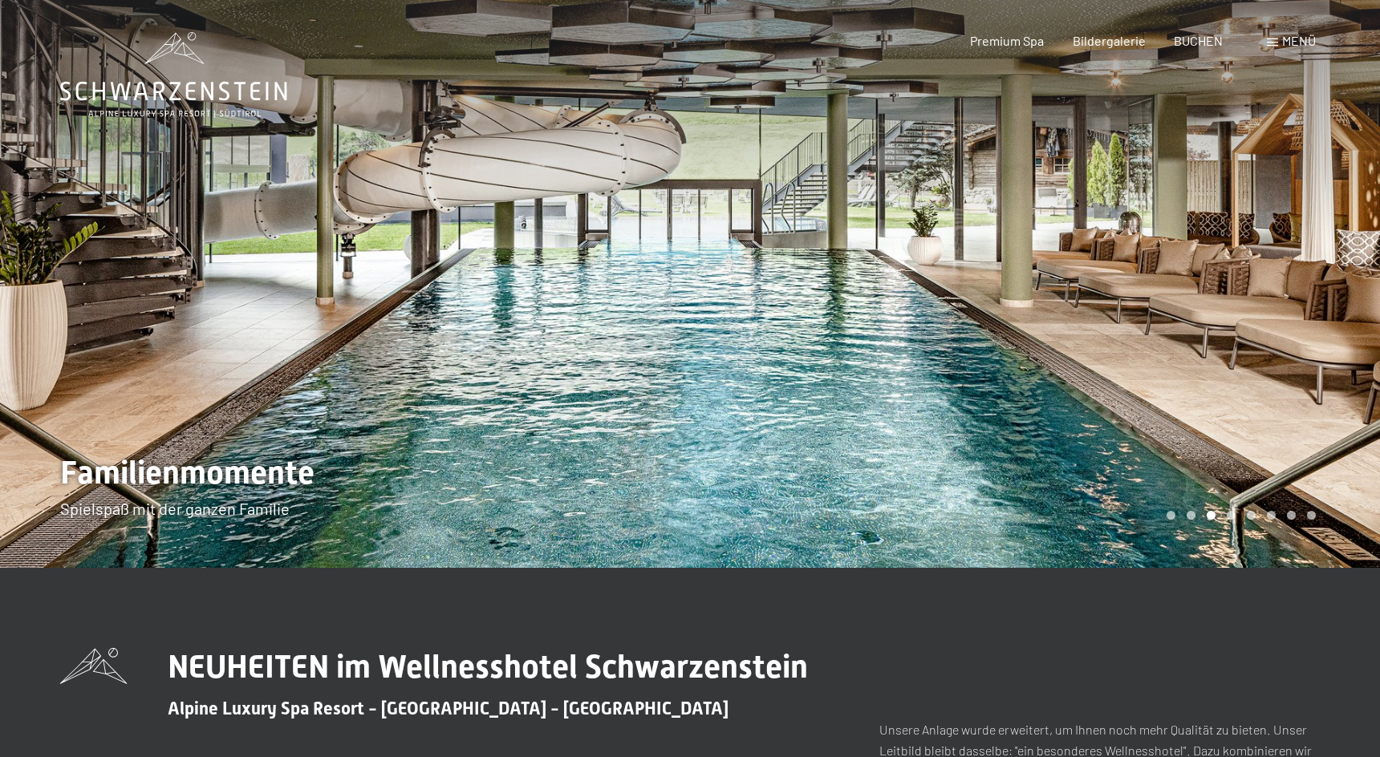
click at [674, 267] on div at bounding box center [345, 284] width 690 height 568
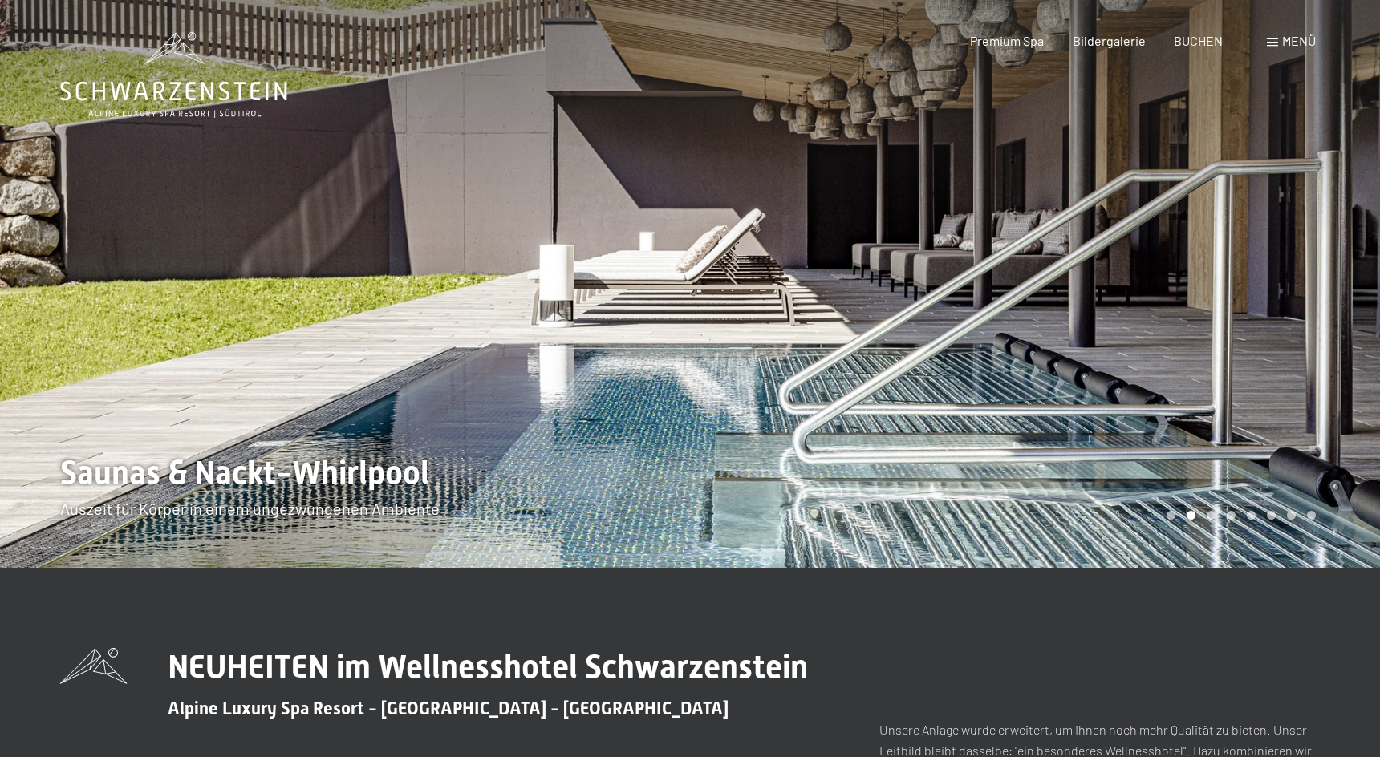
click at [674, 267] on div at bounding box center [345, 284] width 690 height 568
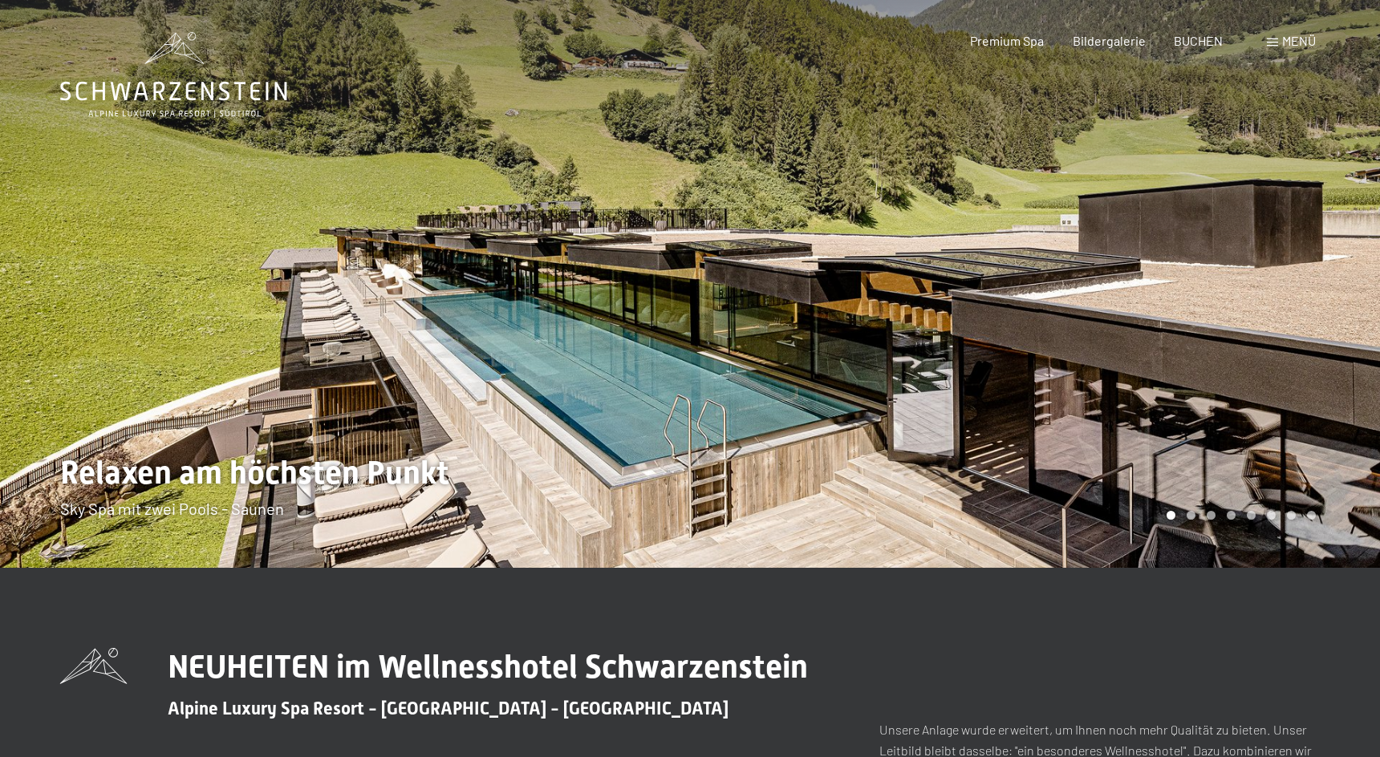
click at [91, 275] on div at bounding box center [345, 284] width 690 height 568
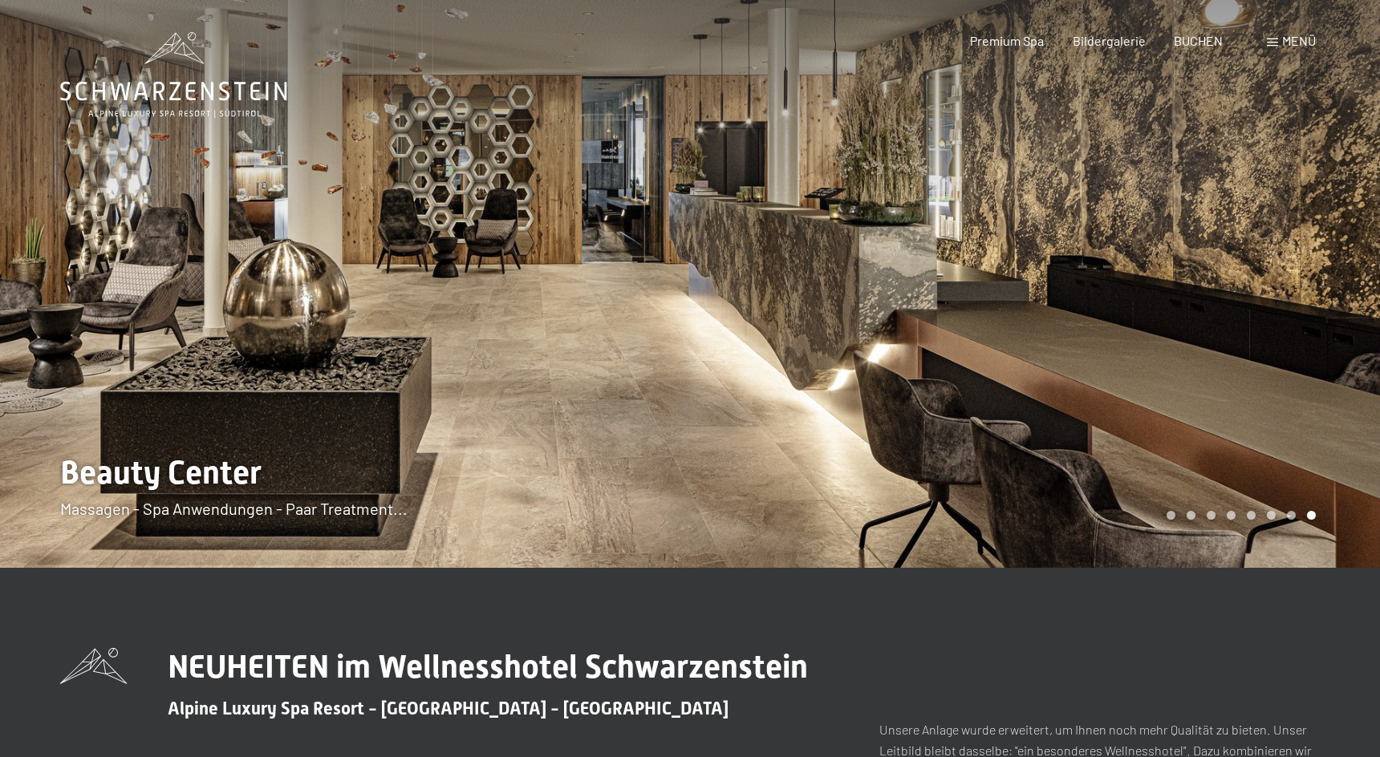
click at [1302, 45] on span "Menü" at bounding box center [1299, 40] width 34 height 15
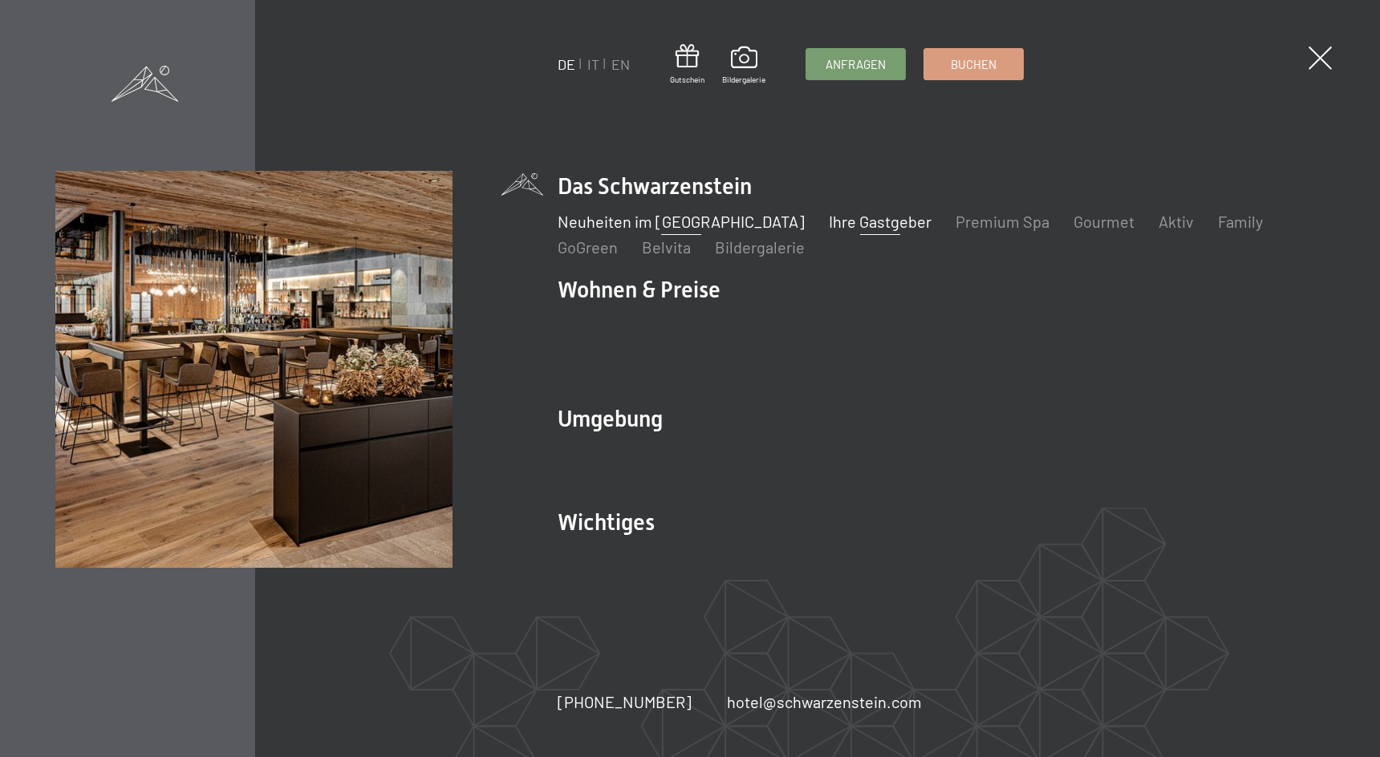
click at [853, 231] on link "Ihre Gastgeber" at bounding box center [880, 221] width 103 height 19
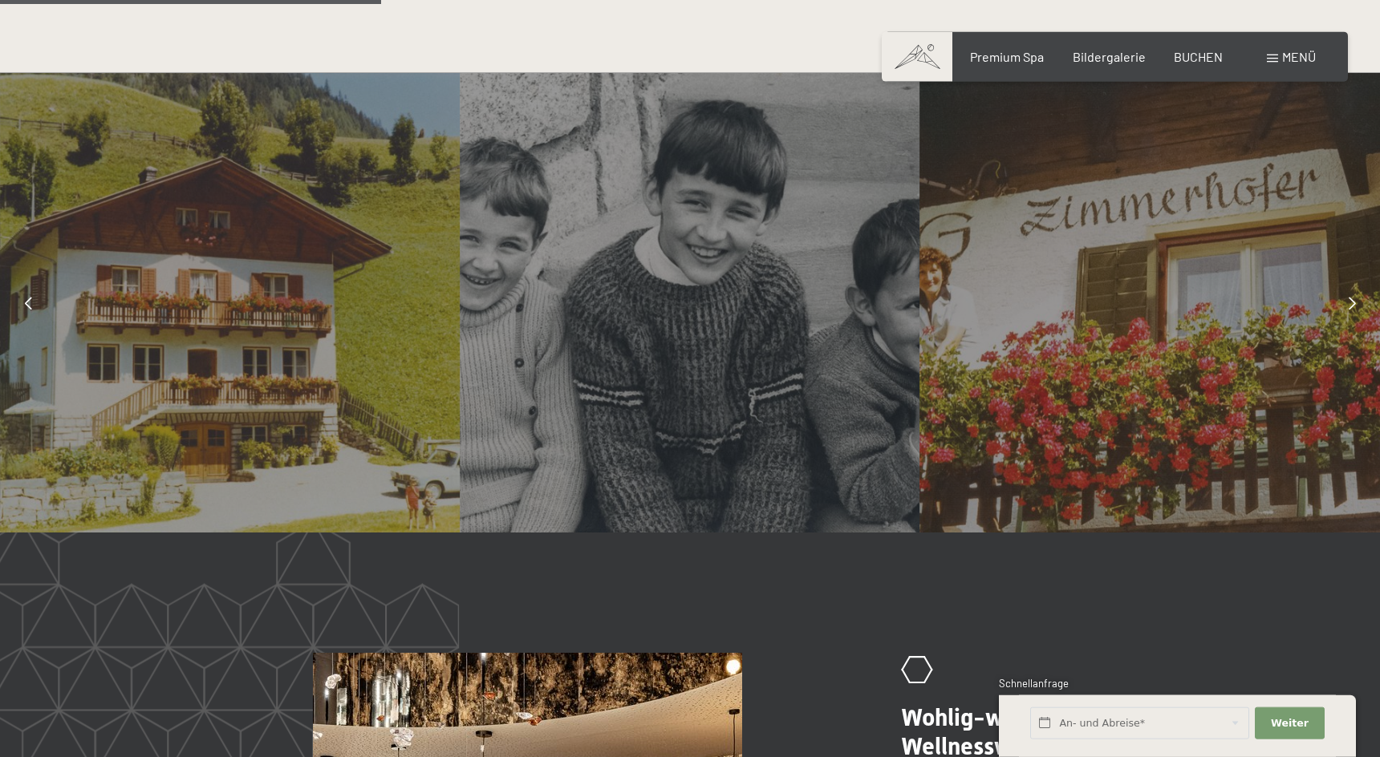
scroll to position [1309, 0]
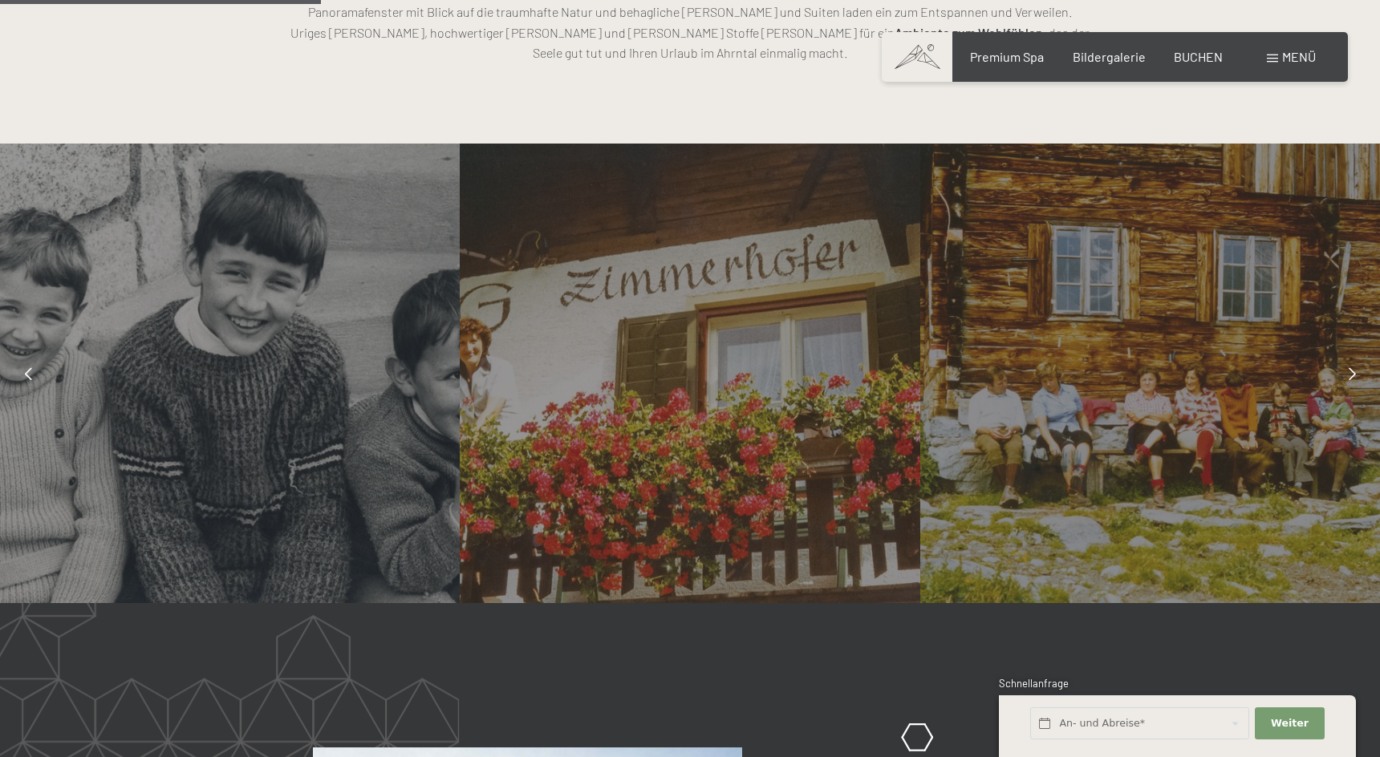
click at [1351, 367] on icon at bounding box center [1352, 373] width 7 height 13
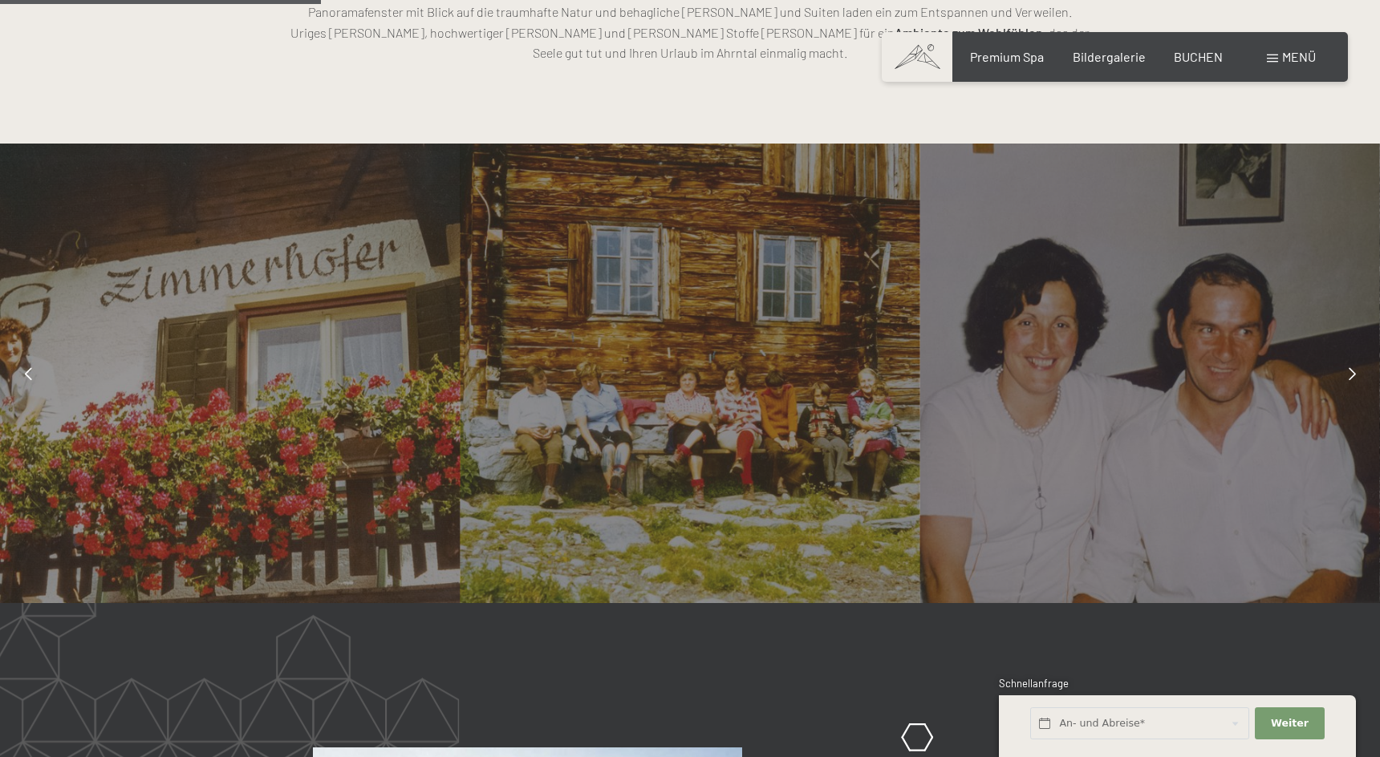
click at [1351, 367] on icon at bounding box center [1352, 373] width 7 height 13
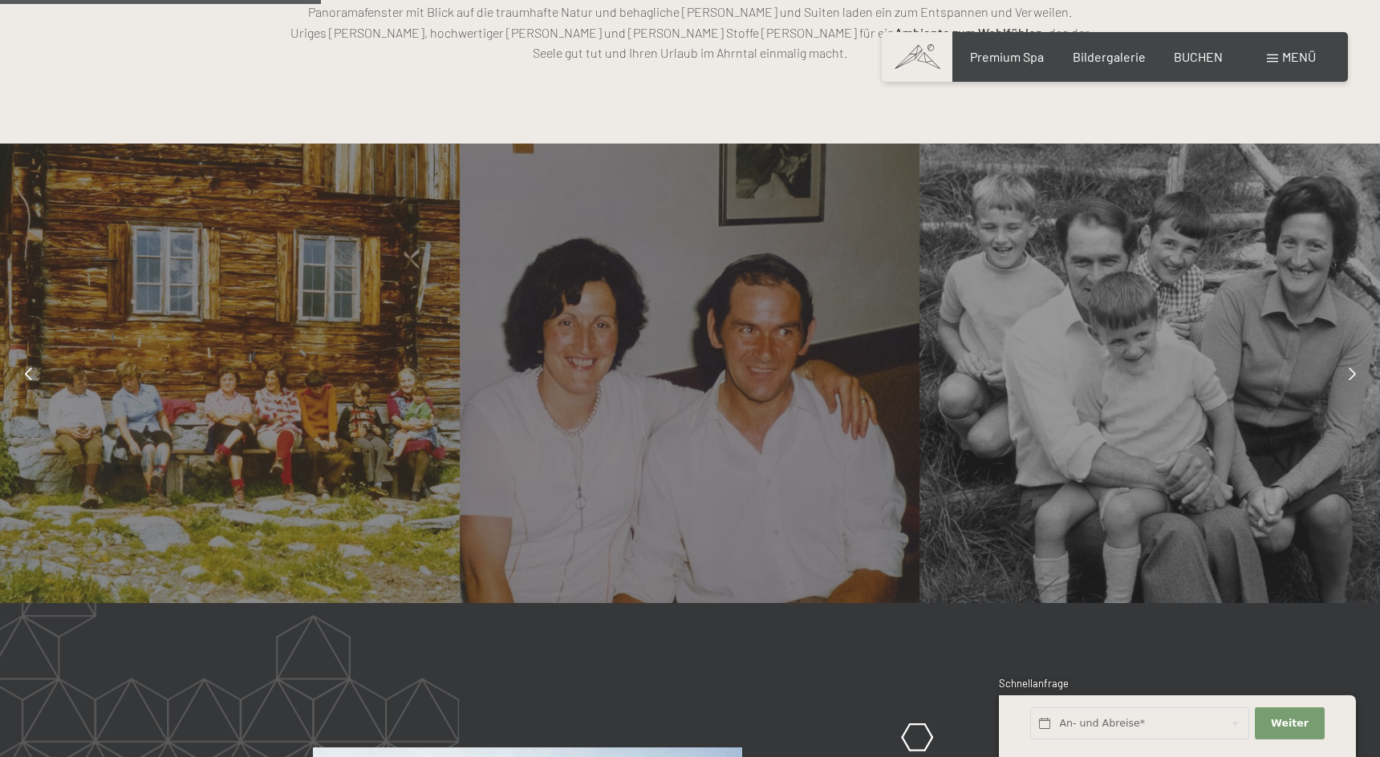
click at [1351, 367] on icon at bounding box center [1352, 373] width 7 height 13
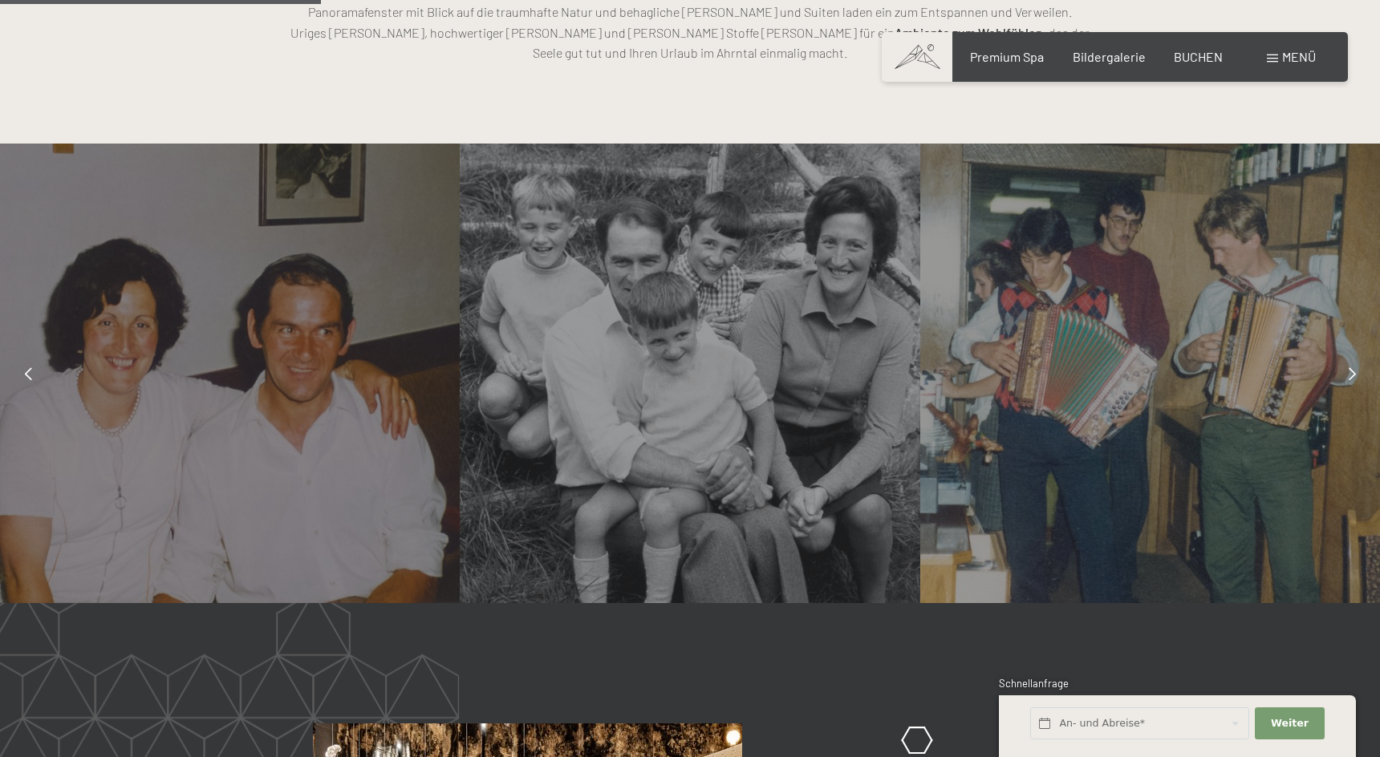
click at [1351, 367] on icon at bounding box center [1352, 373] width 7 height 13
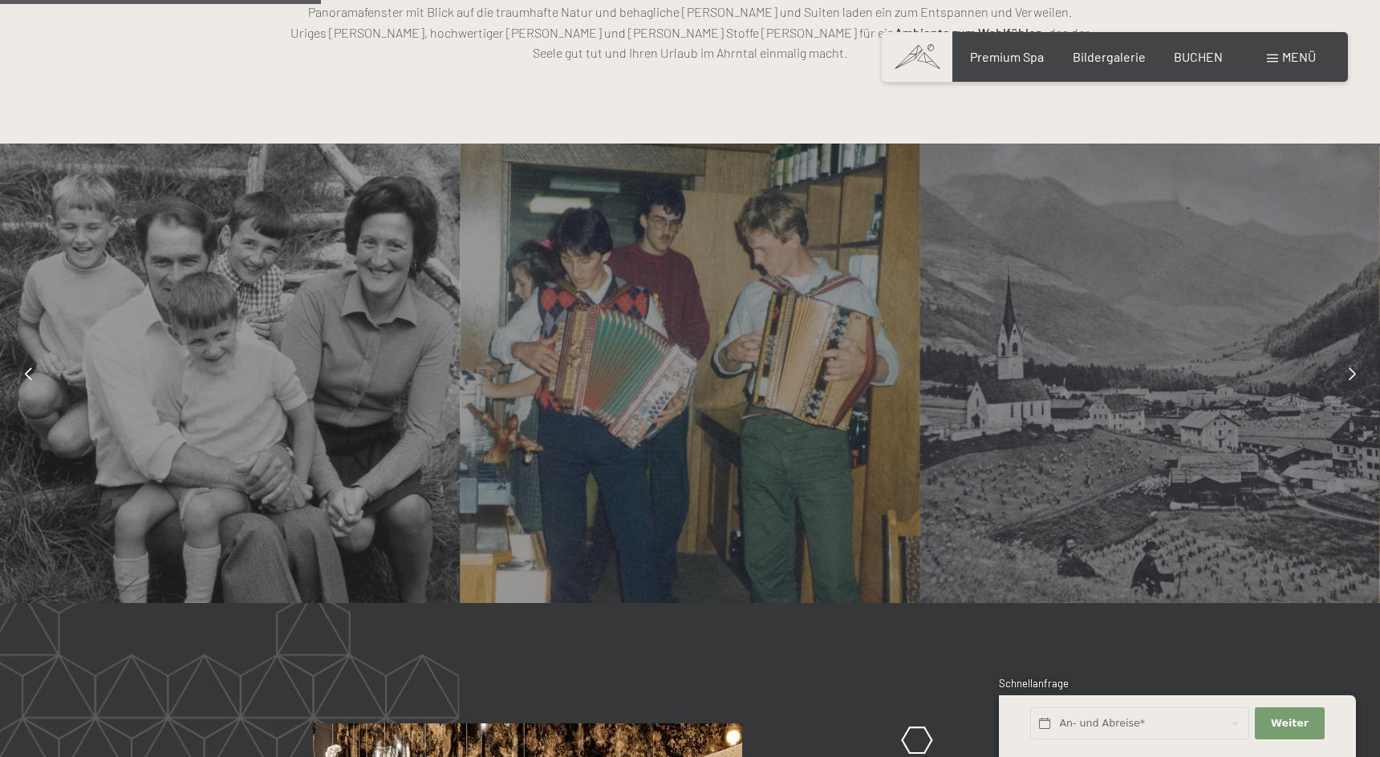
click at [1351, 367] on icon at bounding box center [1352, 373] width 7 height 13
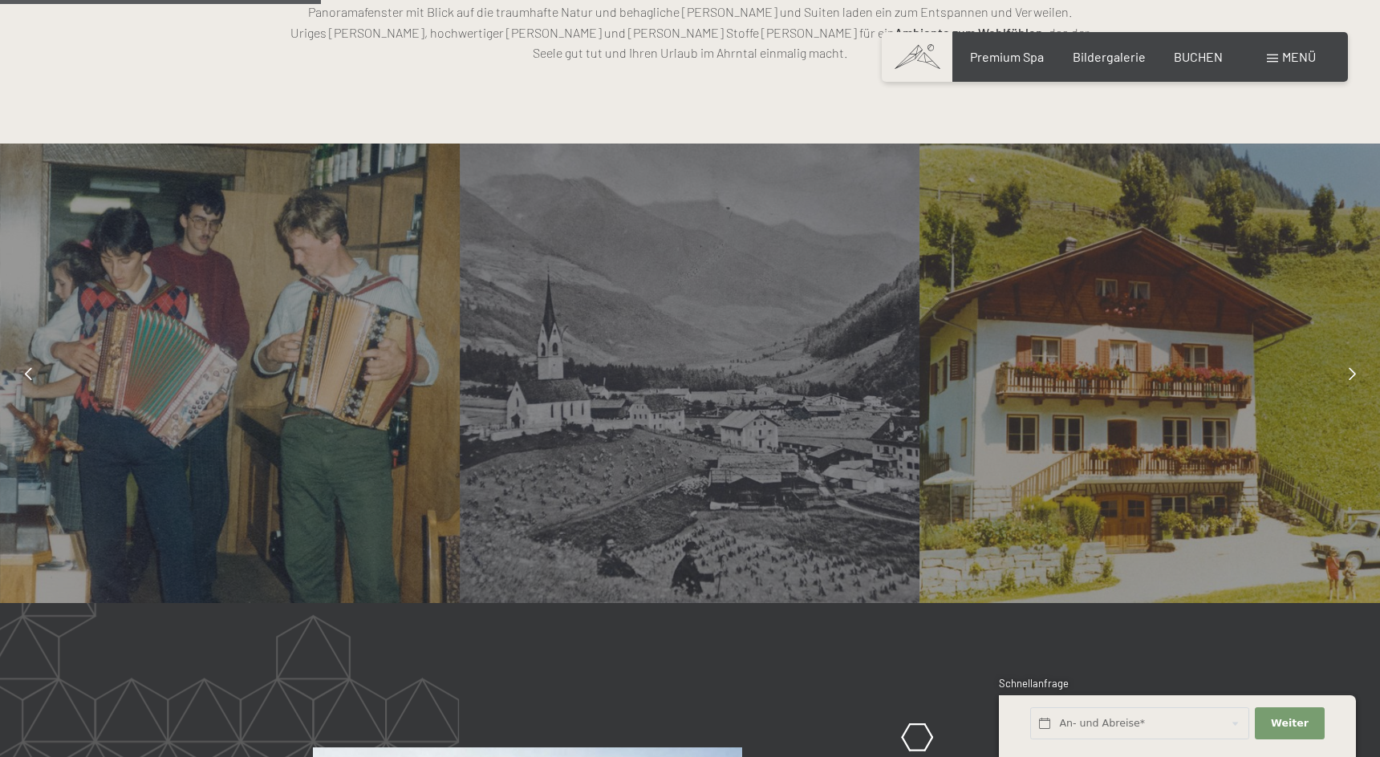
click at [1351, 367] on icon at bounding box center [1352, 373] width 7 height 13
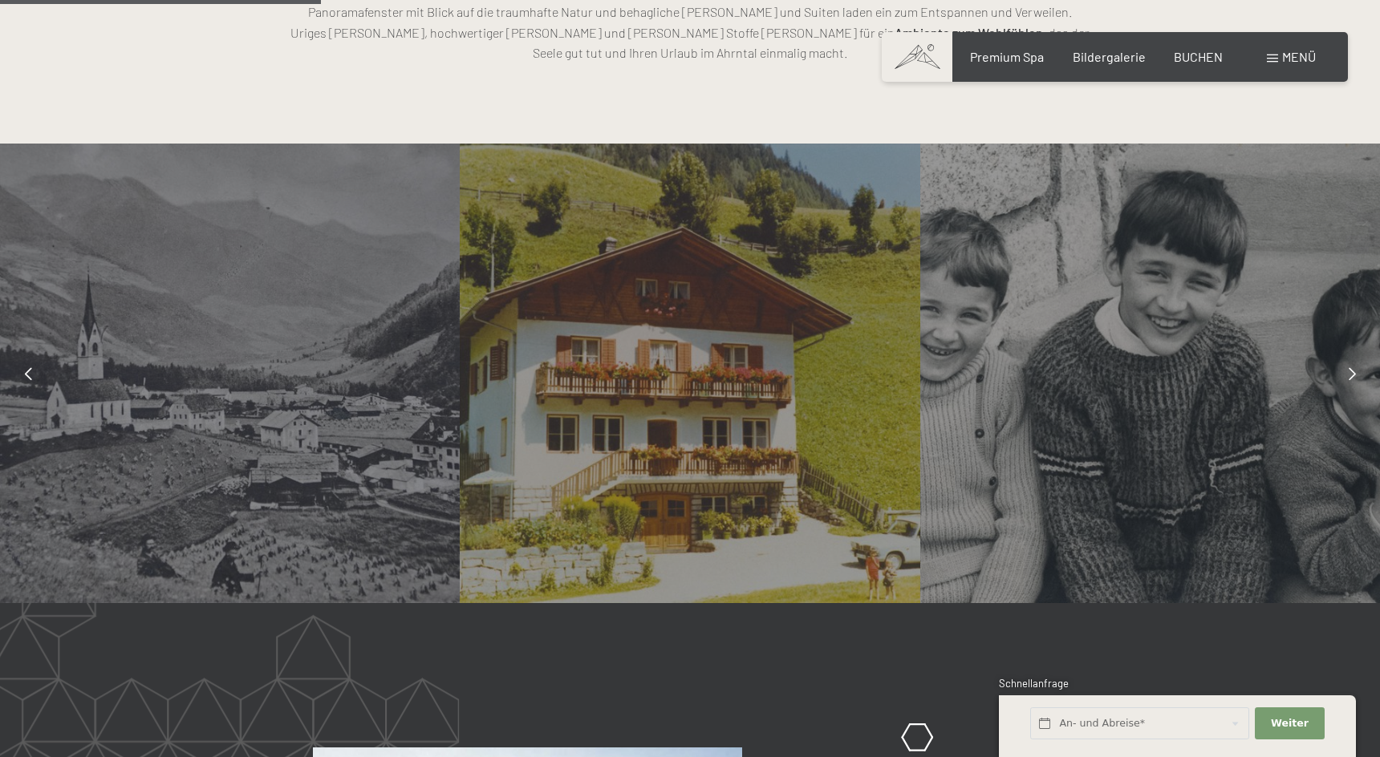
click at [1351, 367] on icon at bounding box center [1352, 373] width 7 height 13
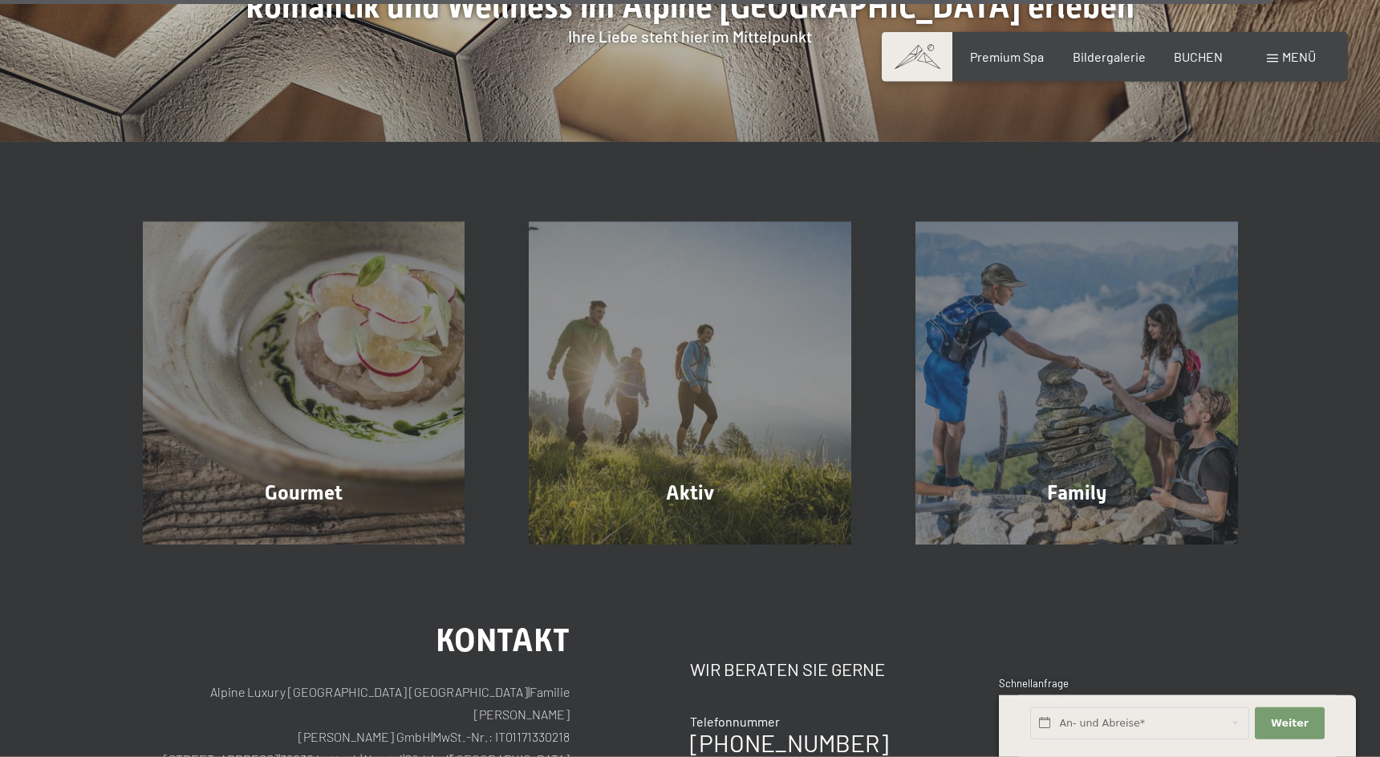
scroll to position [5074, 0]
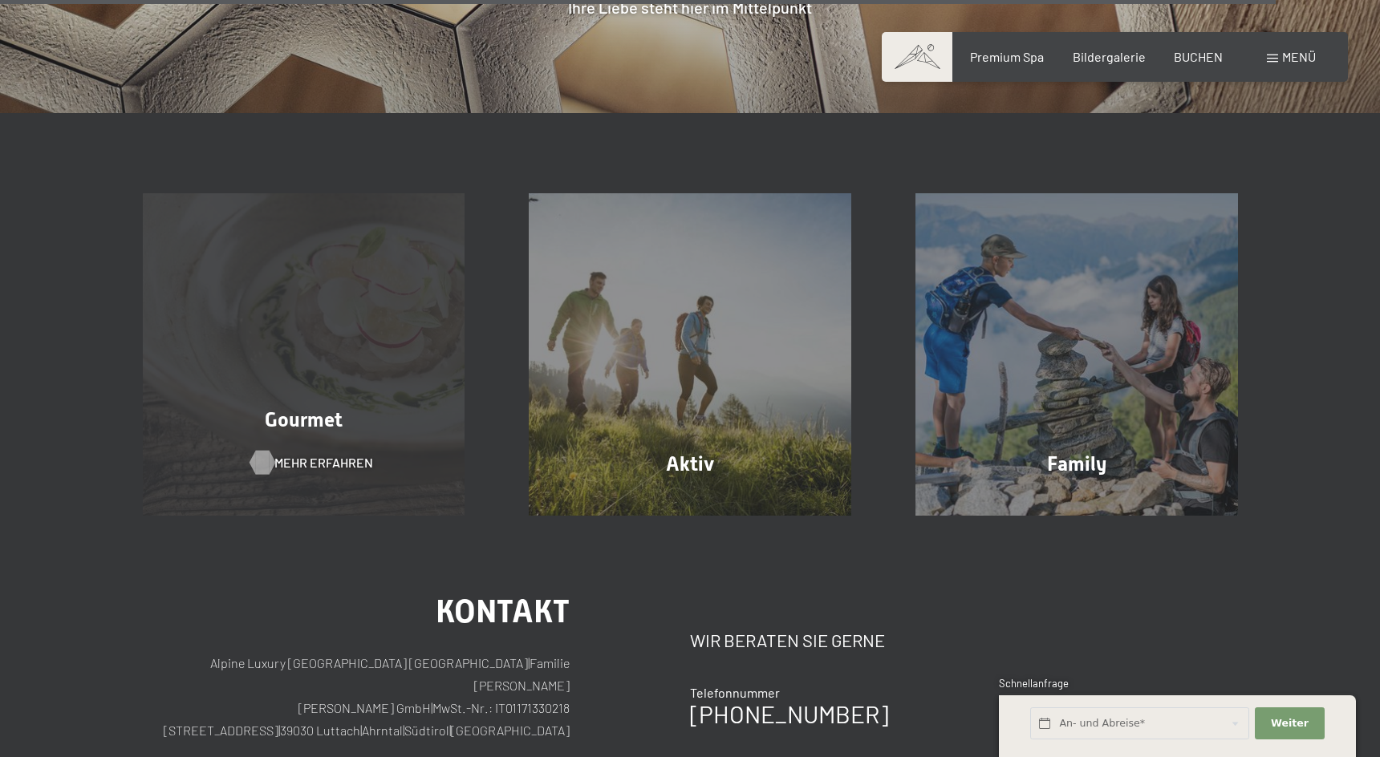
click at [285, 454] on span "Mehr erfahren" at bounding box center [323, 463] width 99 height 18
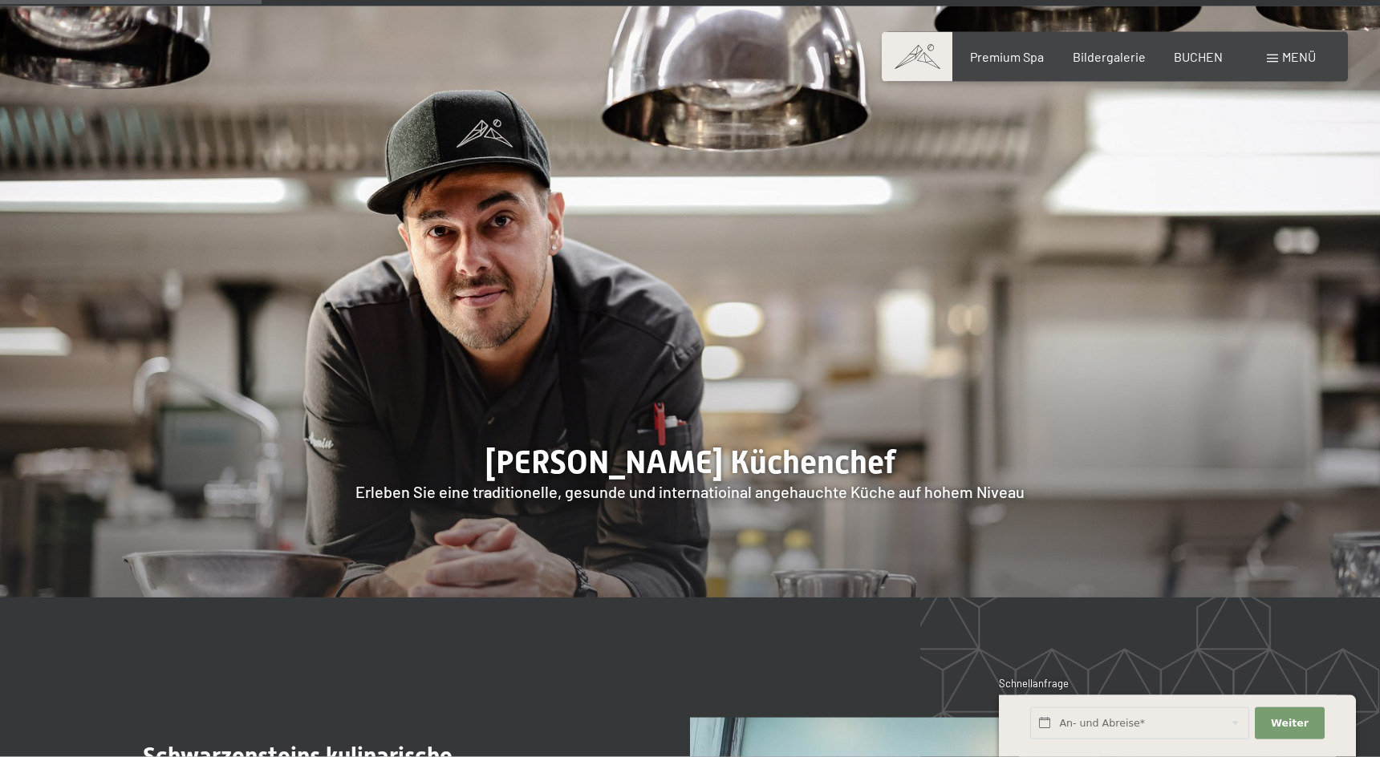
scroll to position [1228, 0]
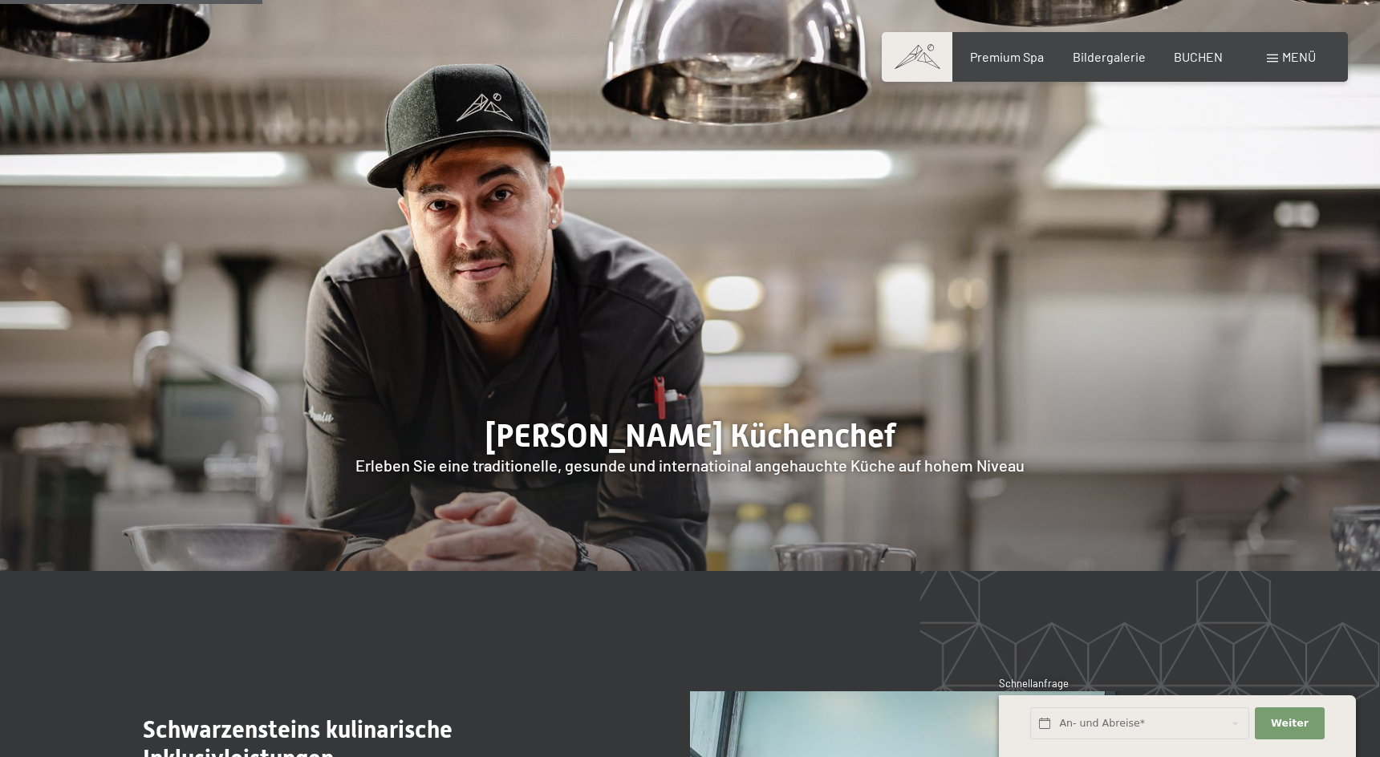
click at [649, 319] on div at bounding box center [690, 275] width 1380 height 591
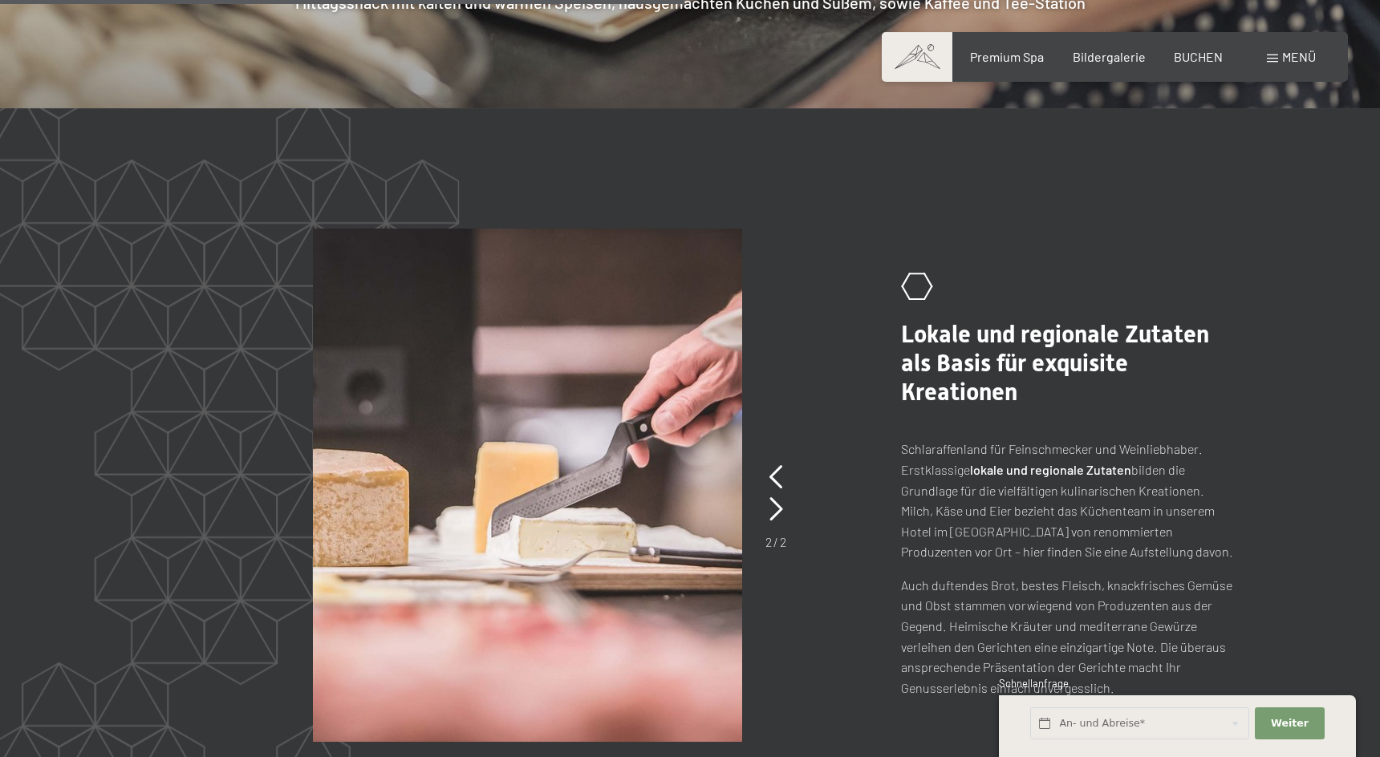
scroll to position [3110, 0]
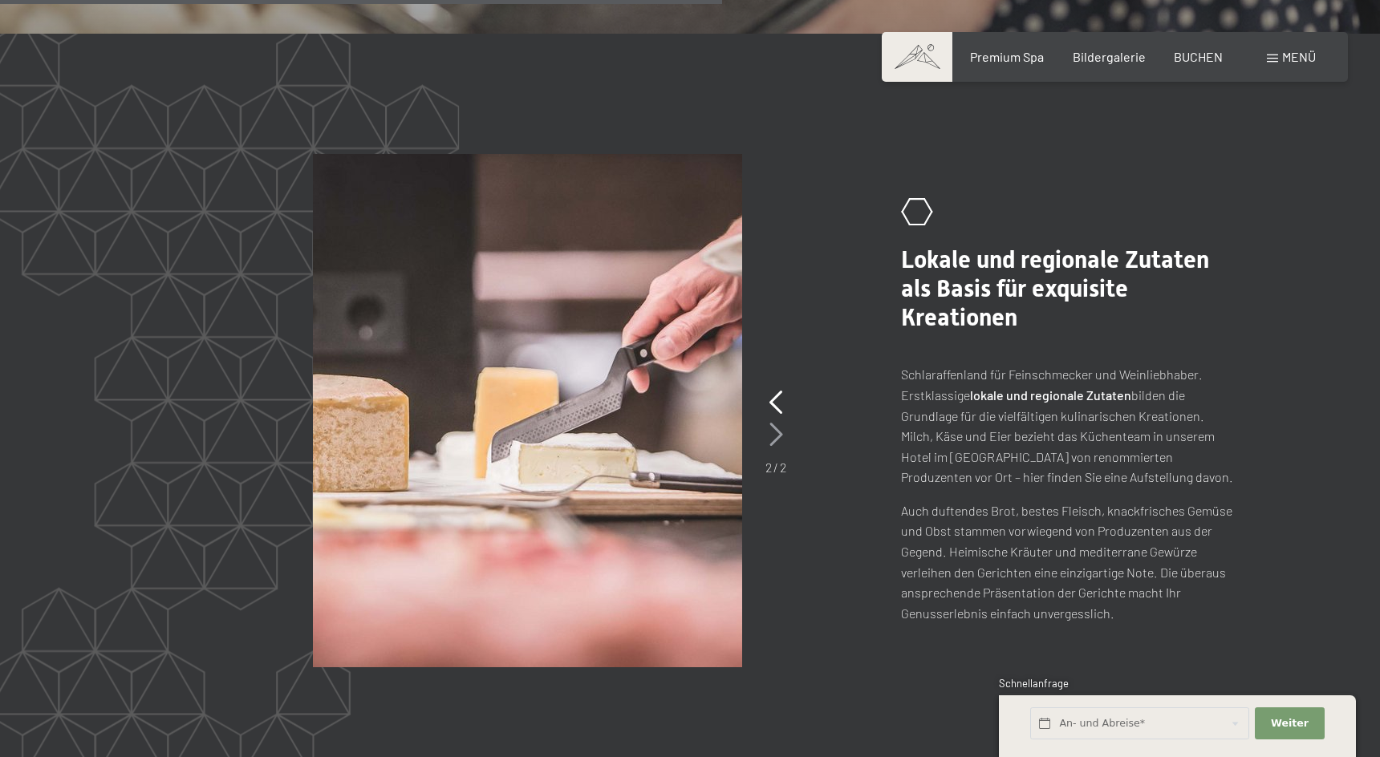
click at [772, 430] on icon at bounding box center [776, 435] width 14 height 24
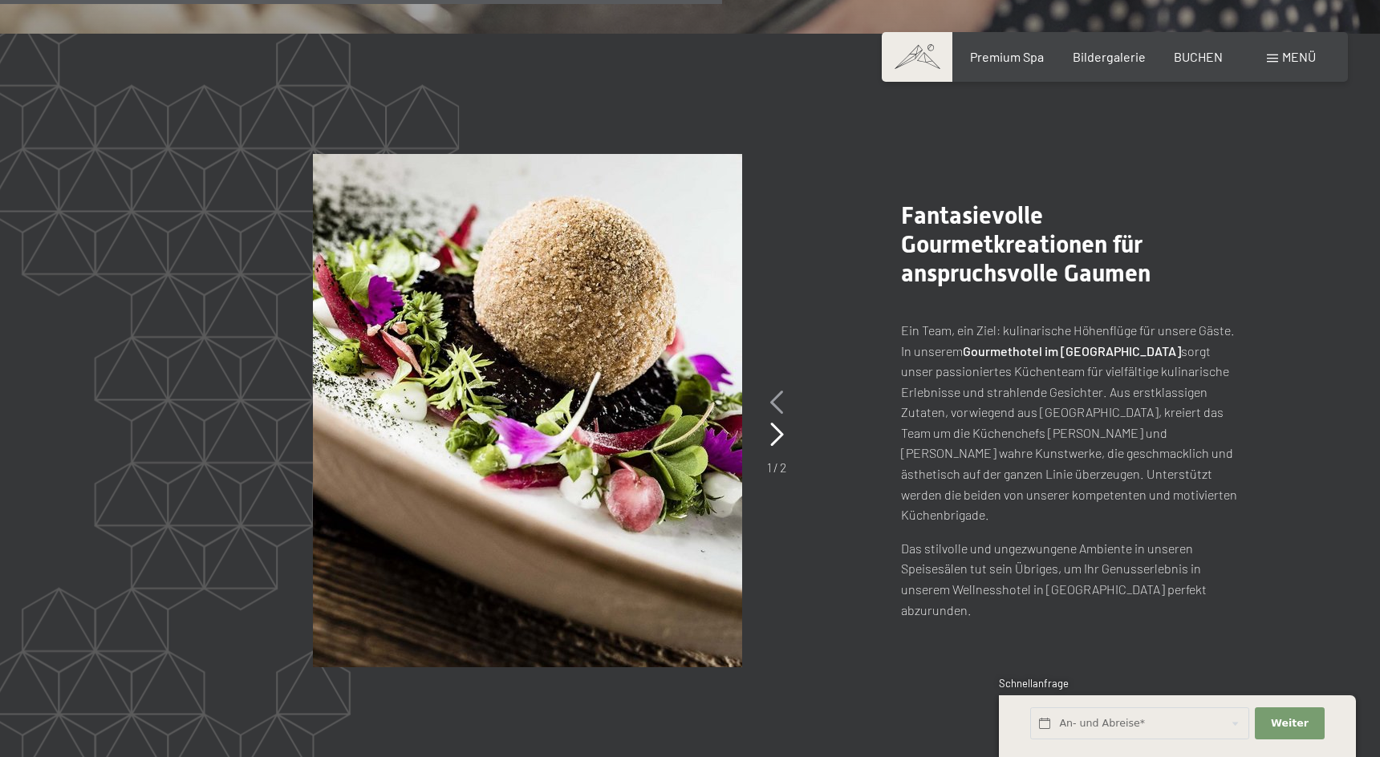
click at [780, 404] on icon at bounding box center [777, 403] width 14 height 24
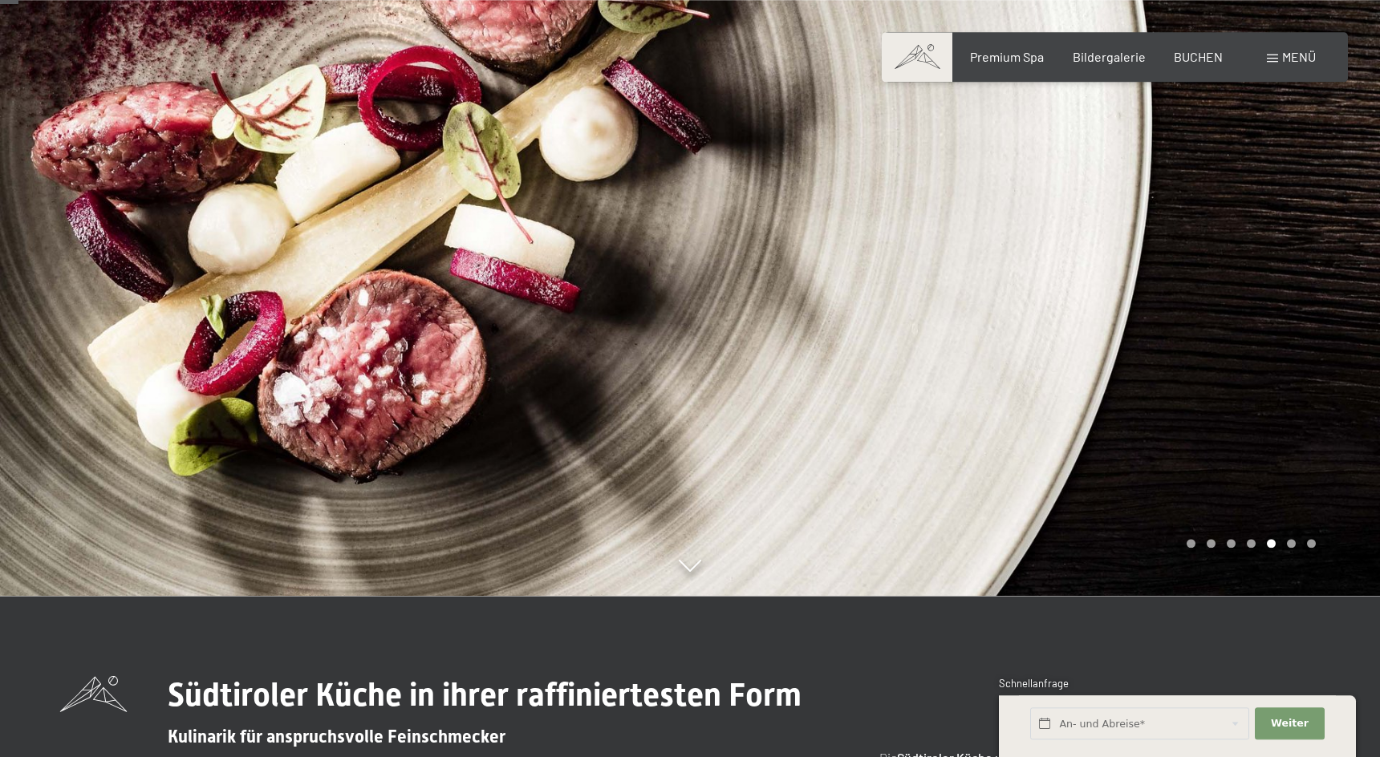
scroll to position [0, 0]
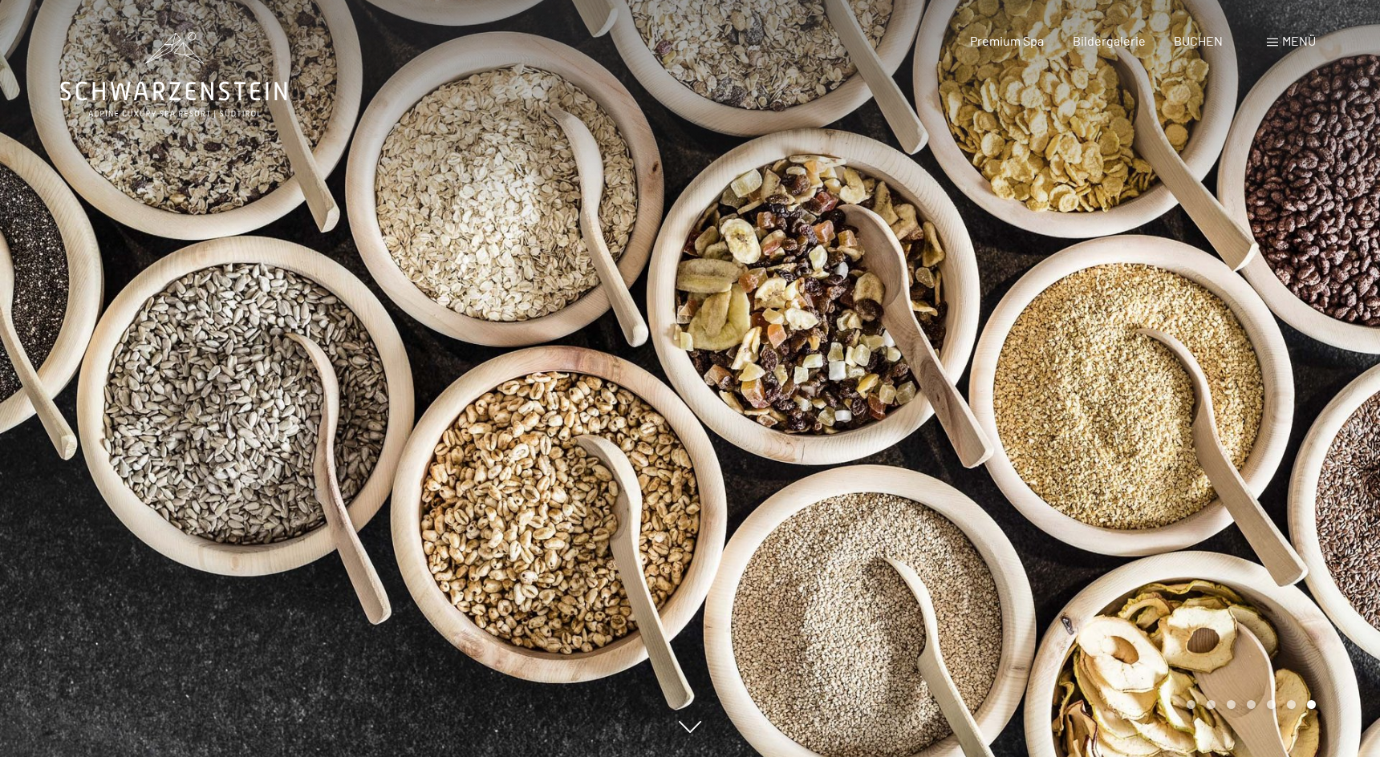
click at [1340, 421] on div at bounding box center [1035, 378] width 690 height 757
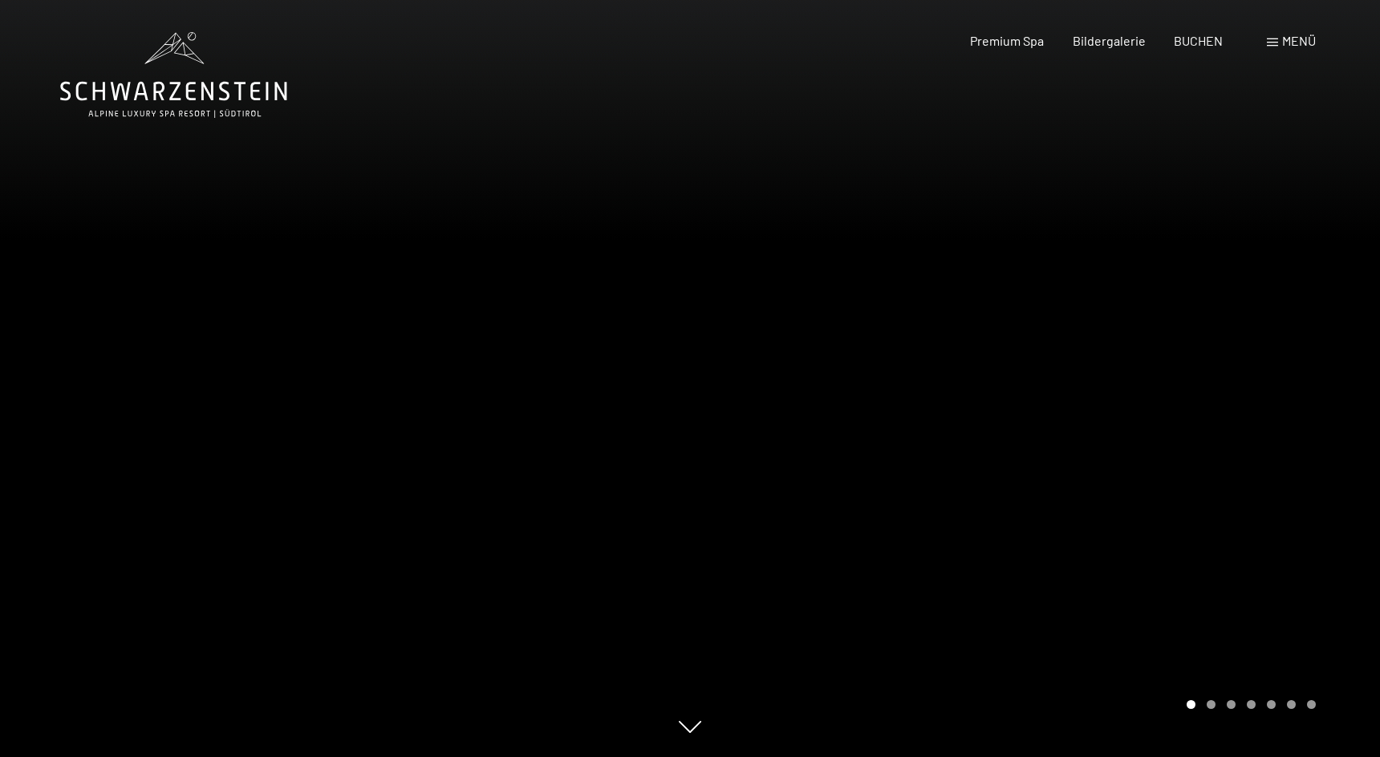
click at [1304, 404] on div at bounding box center [1035, 378] width 690 height 757
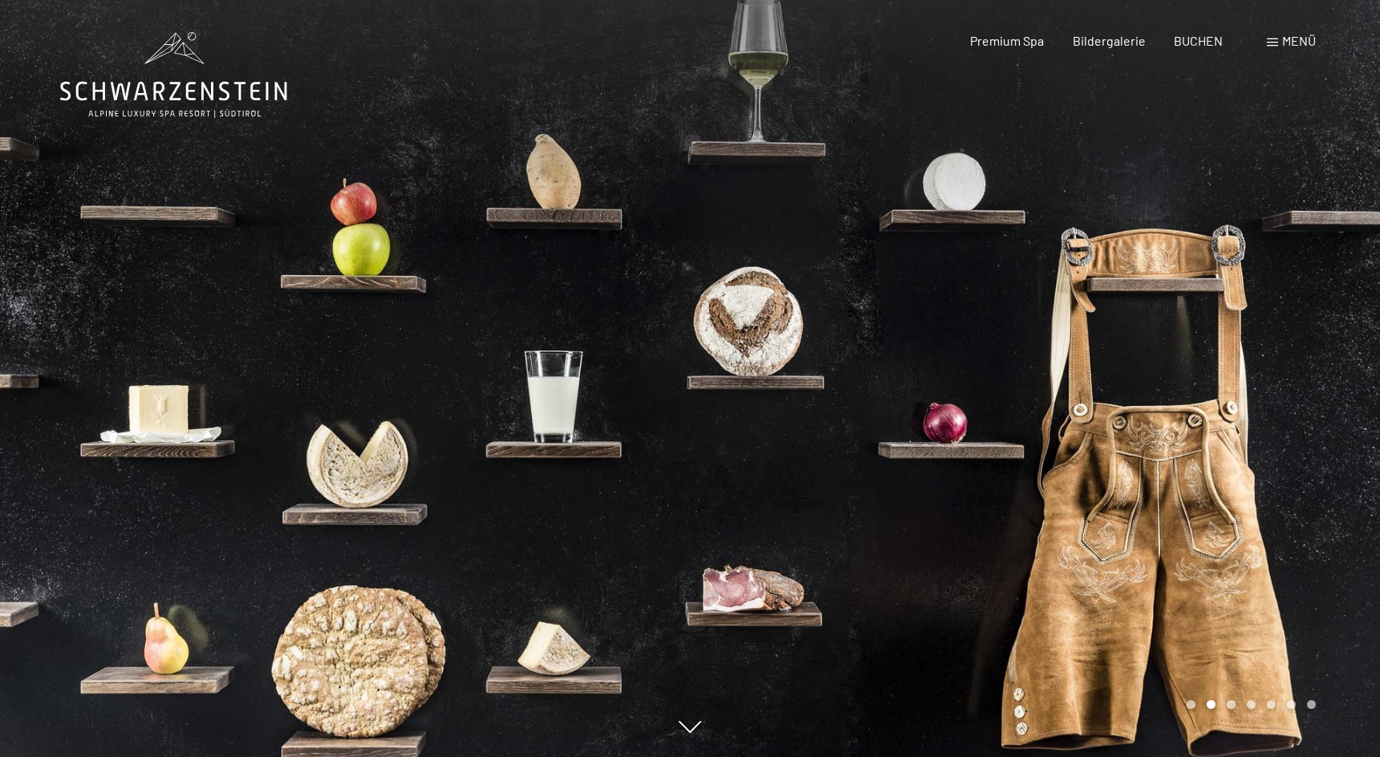
click at [1304, 404] on div at bounding box center [1035, 378] width 690 height 757
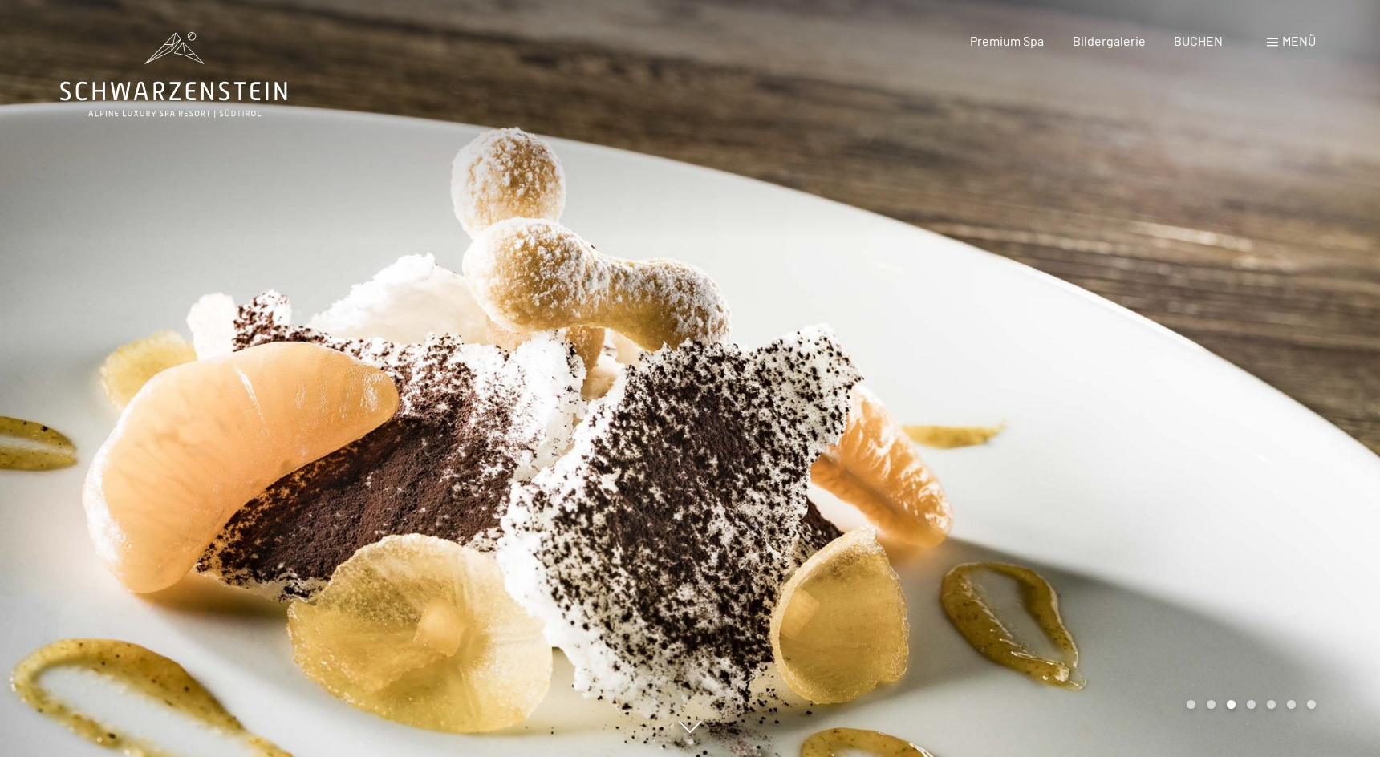
click at [1304, 404] on div at bounding box center [1035, 378] width 690 height 757
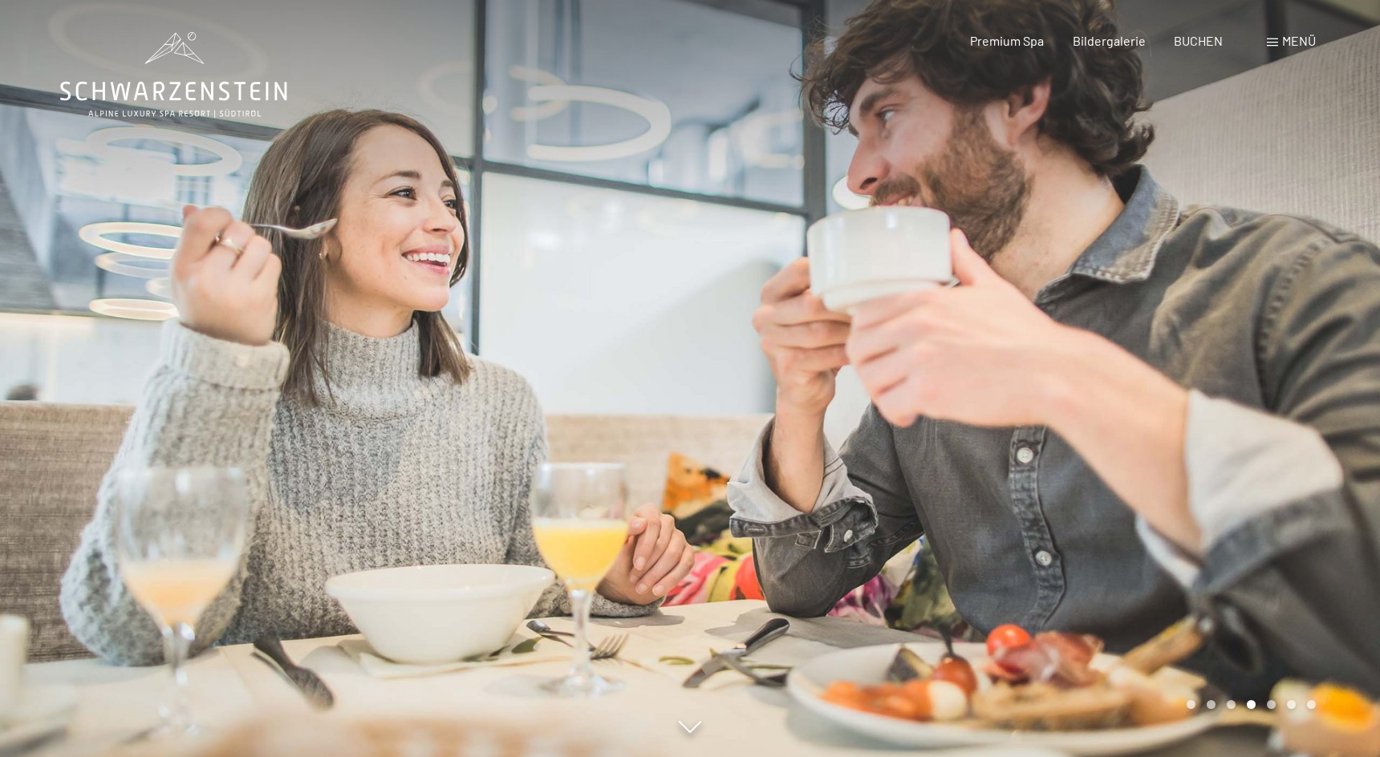
click at [1304, 404] on div at bounding box center [1035, 378] width 690 height 757
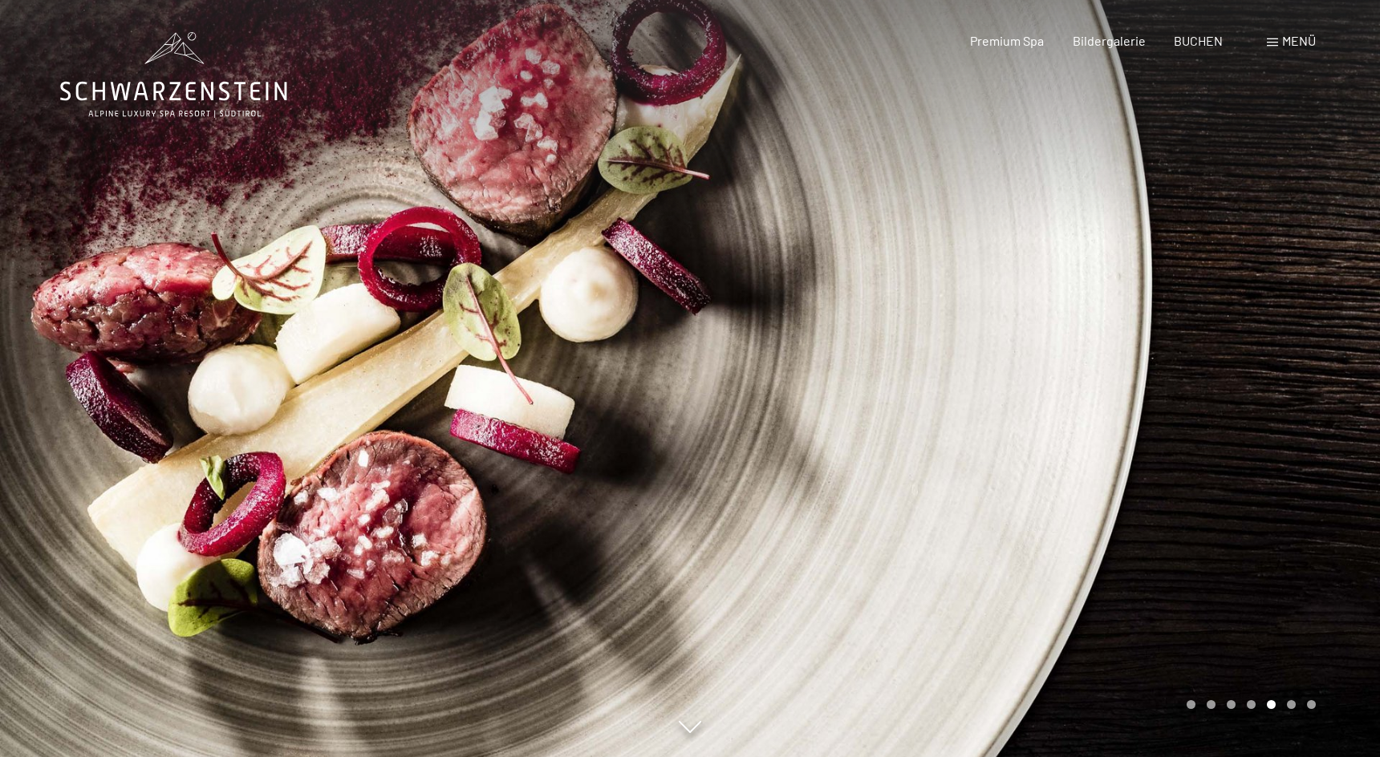
click at [1304, 404] on div at bounding box center [1035, 378] width 690 height 757
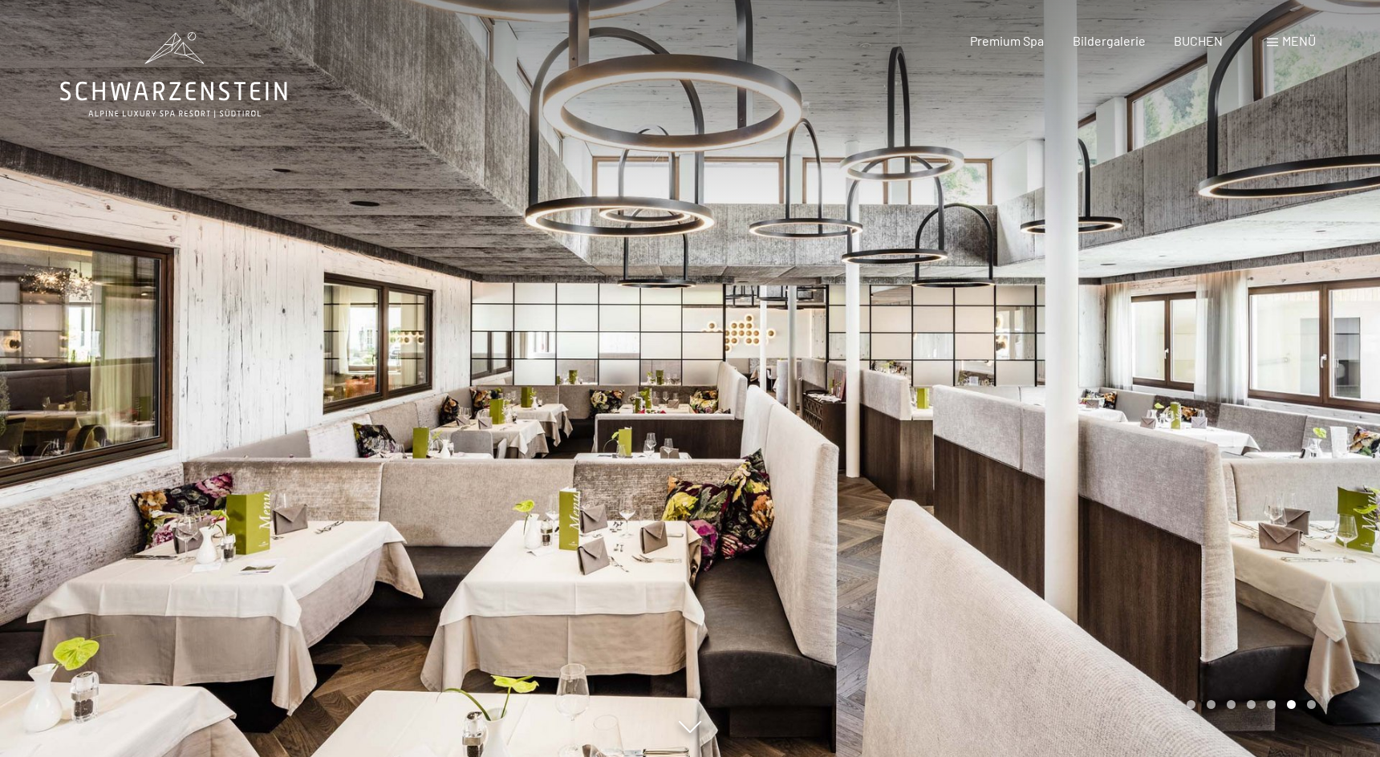
click at [1294, 43] on span "Menü" at bounding box center [1299, 40] width 34 height 15
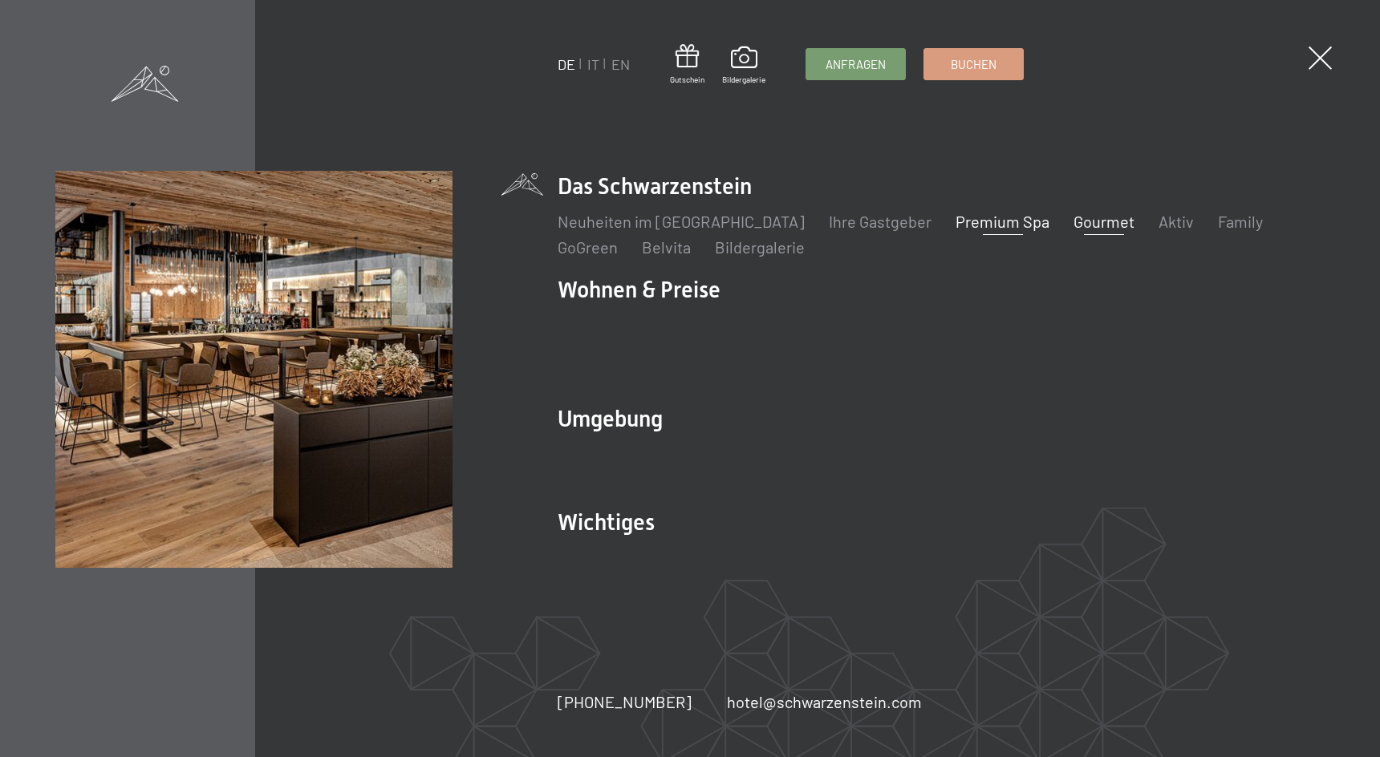
click at [976, 231] on link "Premium Spa" at bounding box center [1003, 221] width 94 height 19
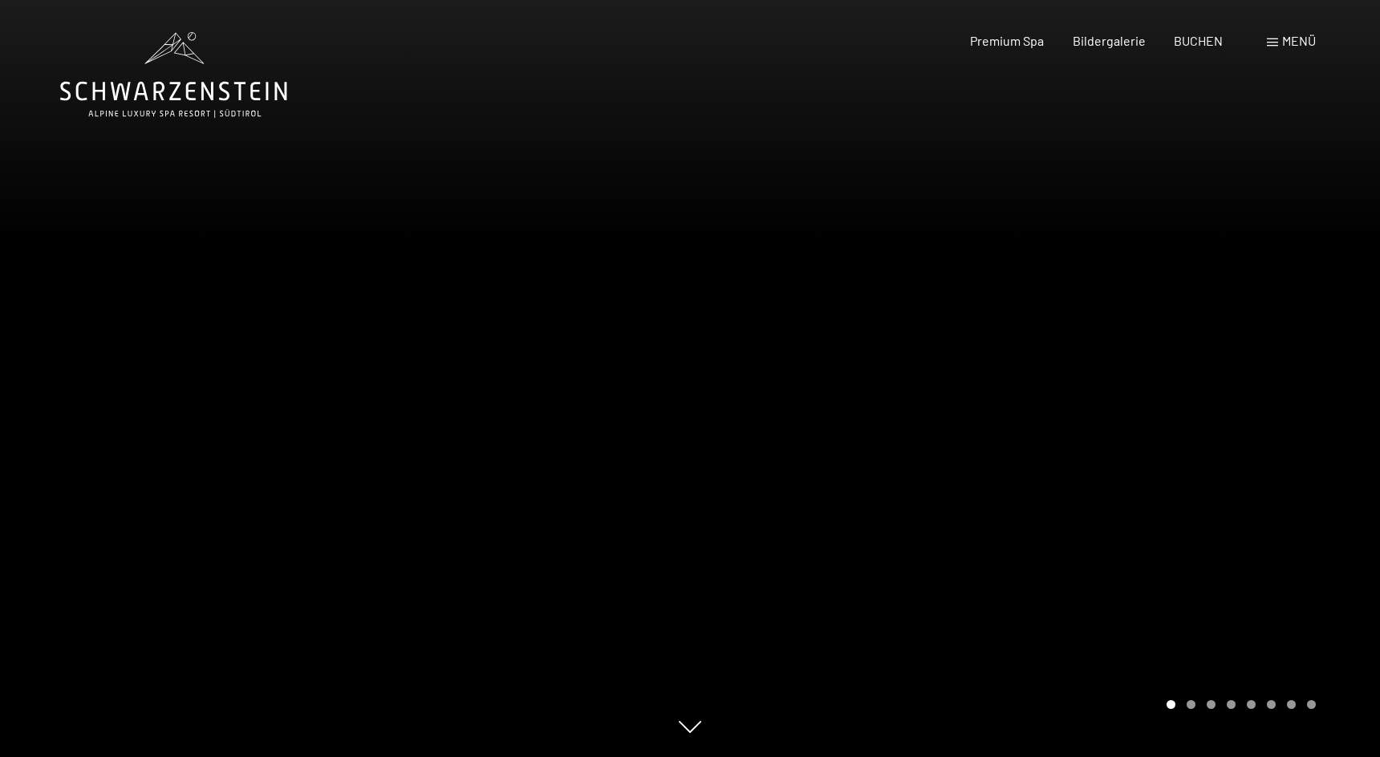
click at [929, 331] on div at bounding box center [1035, 378] width 690 height 757
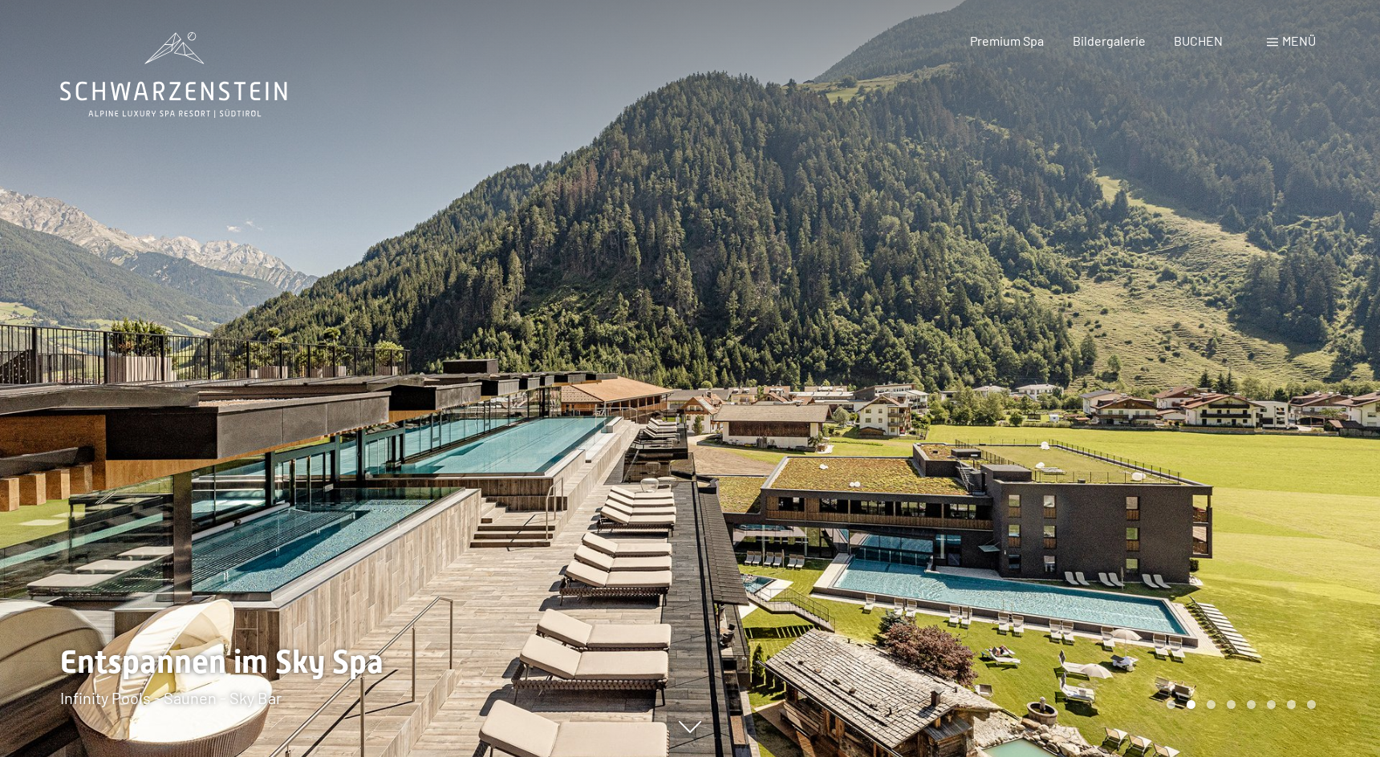
click at [929, 331] on div at bounding box center [1035, 378] width 690 height 757
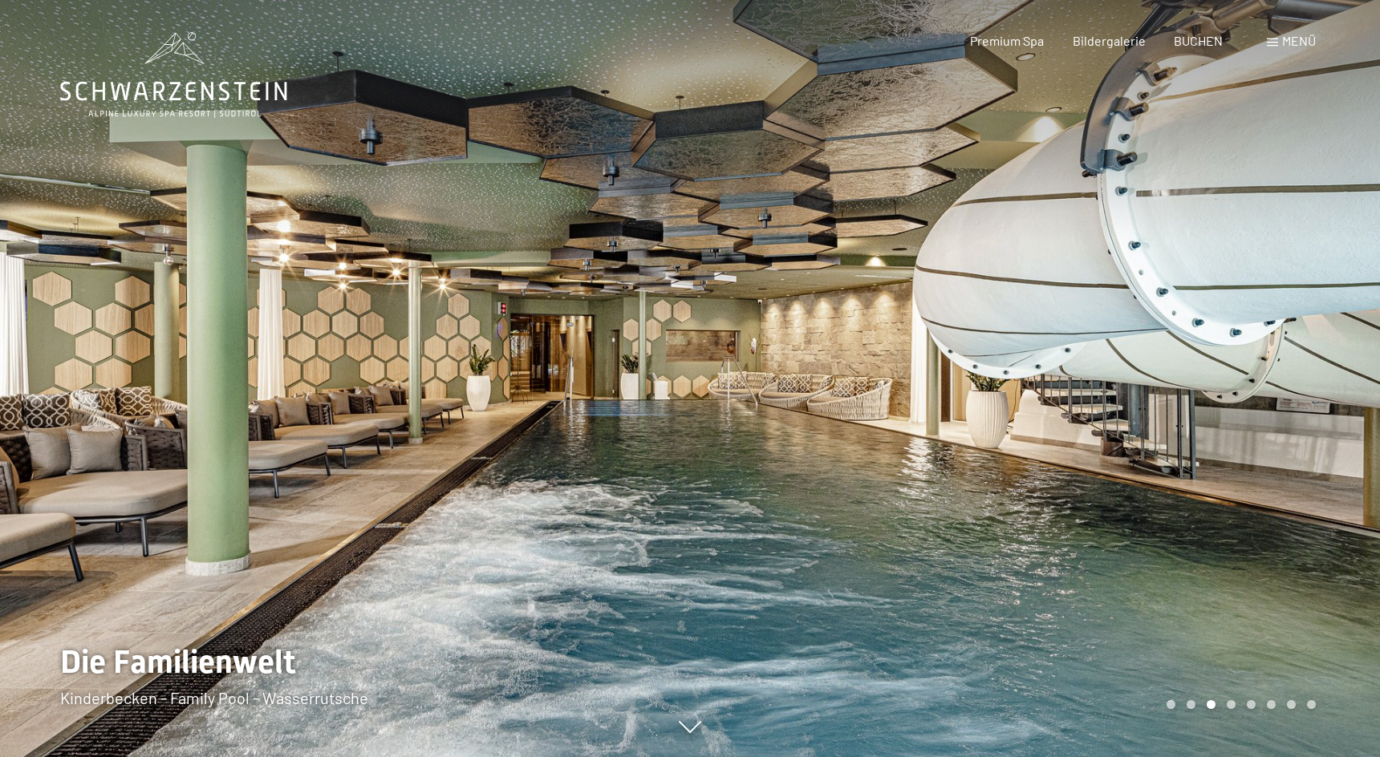
click at [929, 331] on div at bounding box center [1035, 378] width 690 height 757
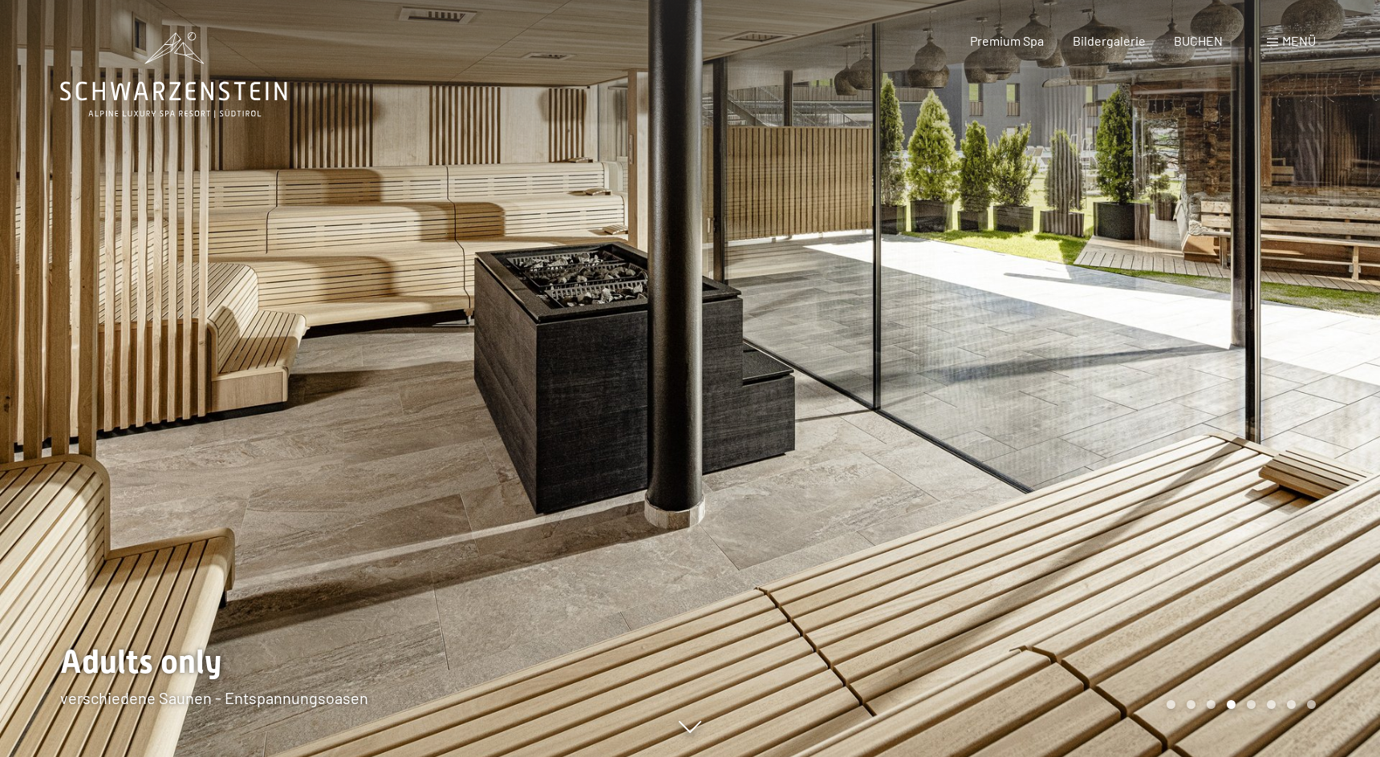
click at [929, 331] on div at bounding box center [1035, 378] width 690 height 757
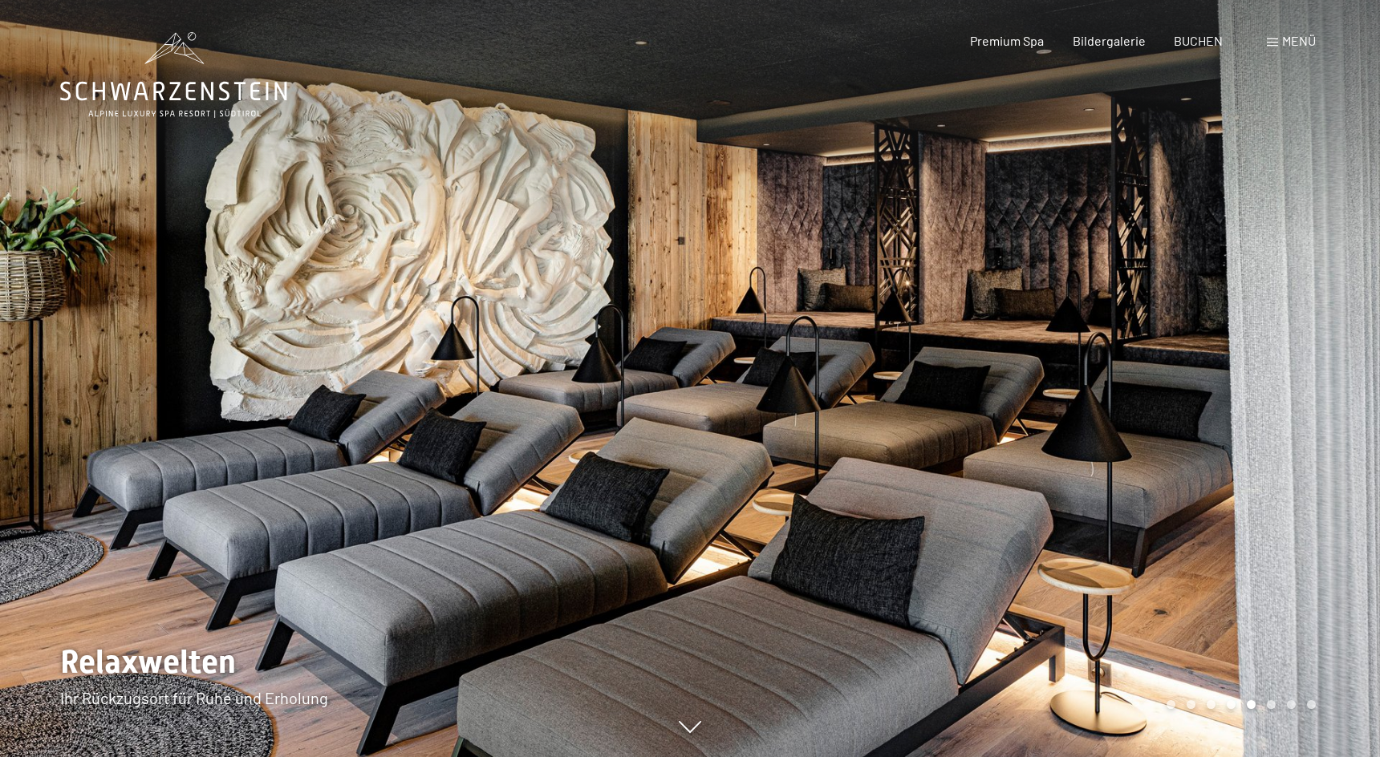
click at [929, 331] on div at bounding box center [1035, 378] width 690 height 757
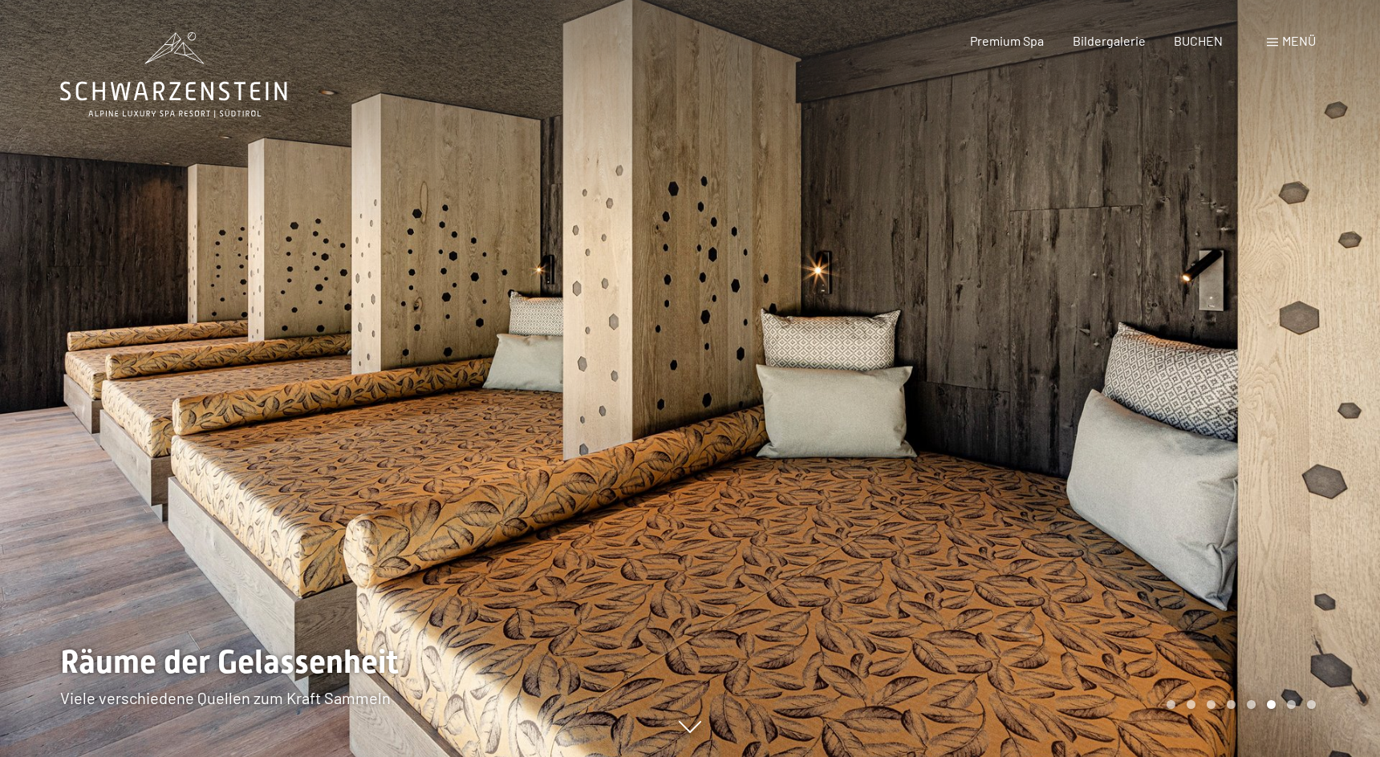
click at [929, 331] on div at bounding box center [1035, 378] width 690 height 757
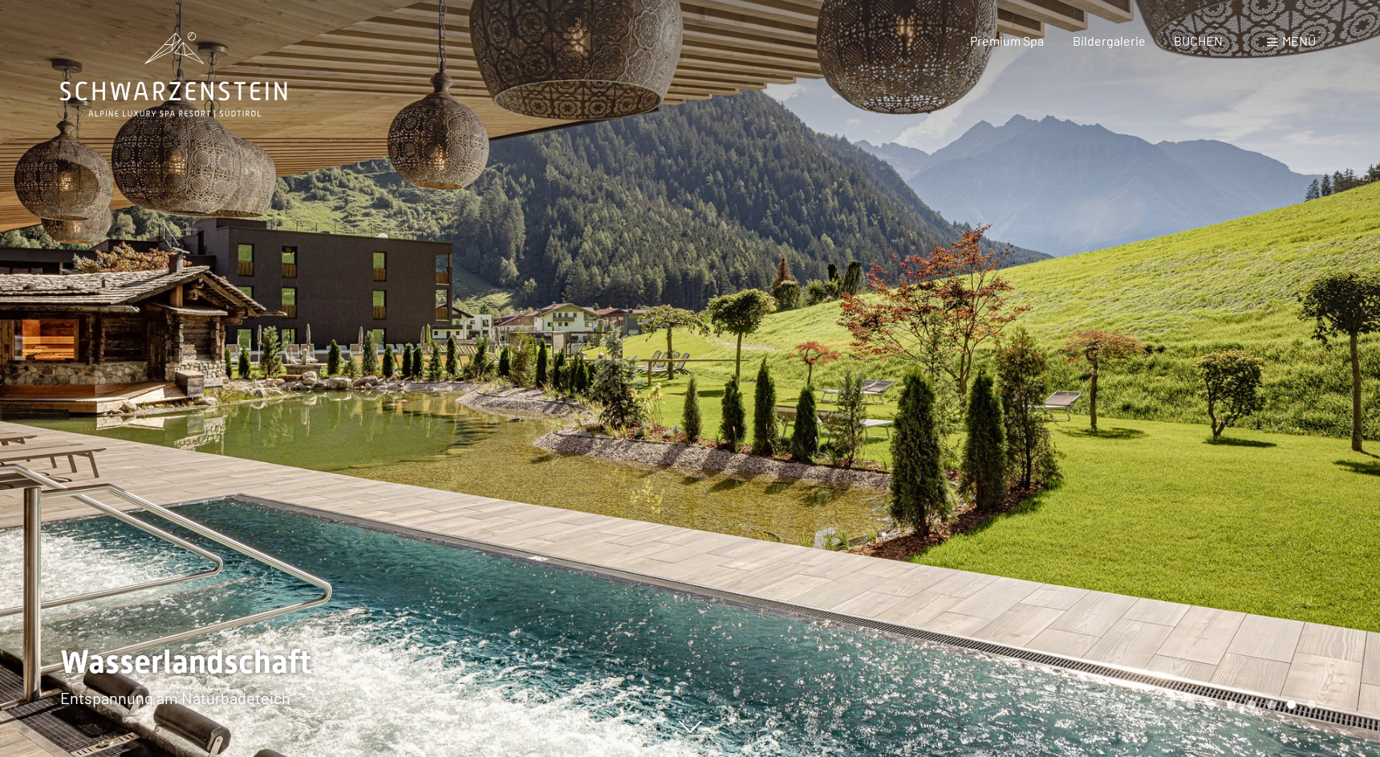
click at [929, 331] on div at bounding box center [1035, 378] width 690 height 757
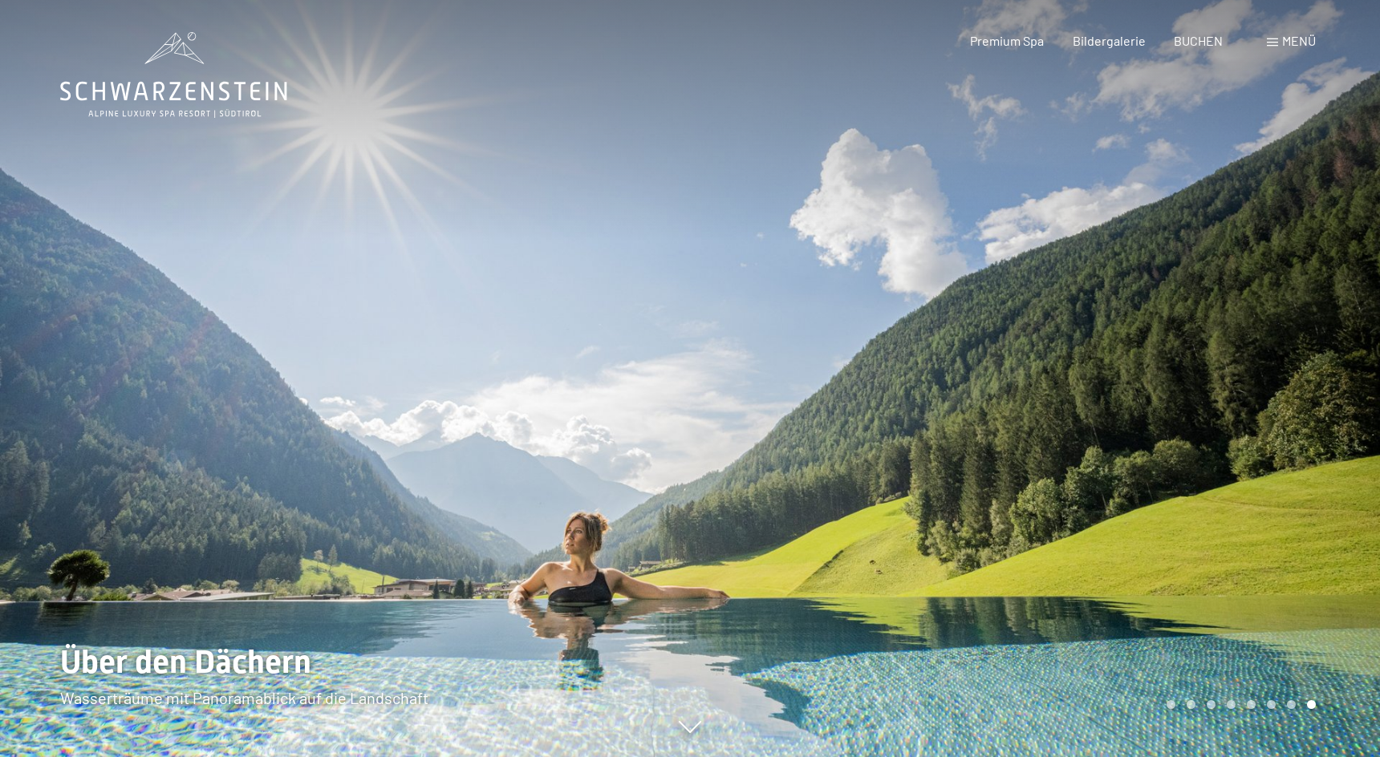
click at [929, 331] on div at bounding box center [1035, 378] width 690 height 757
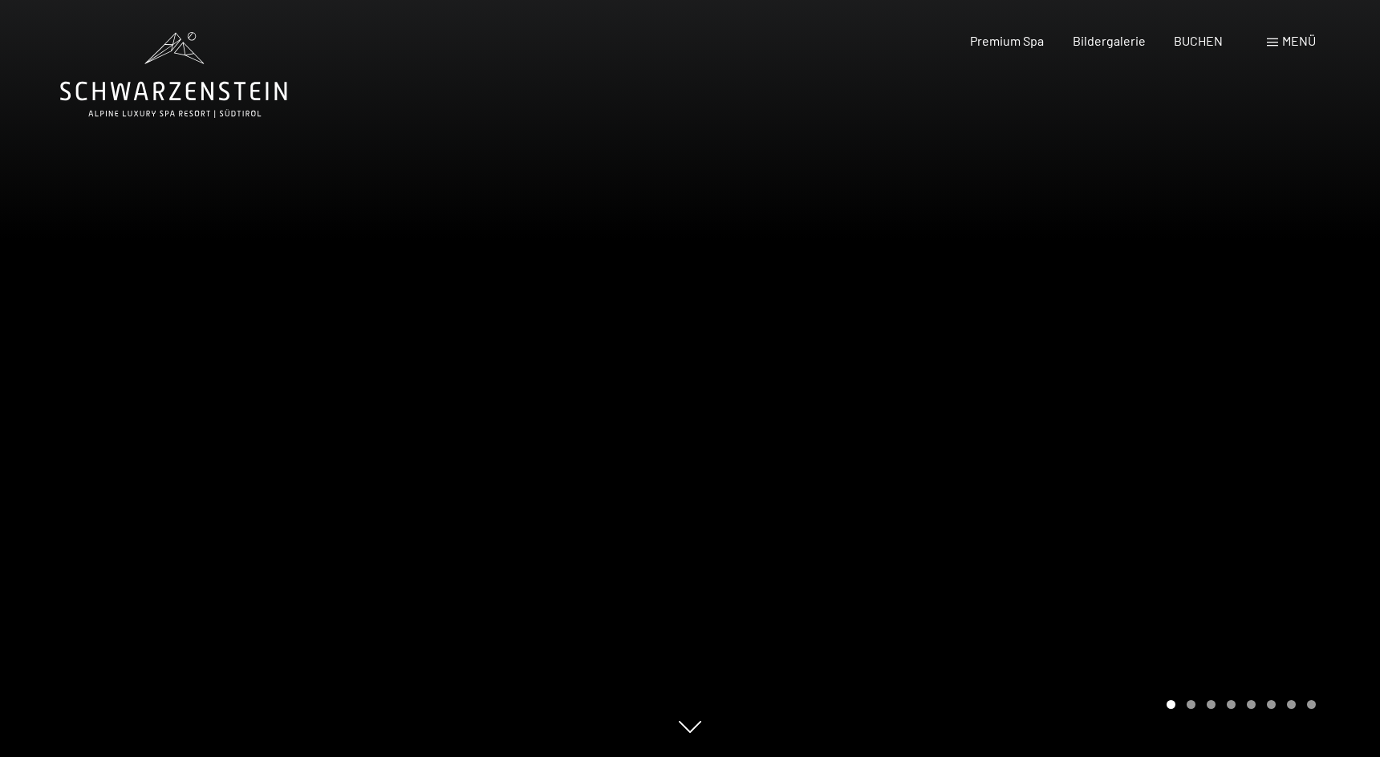
click at [1191, 711] on div at bounding box center [1035, 378] width 690 height 757
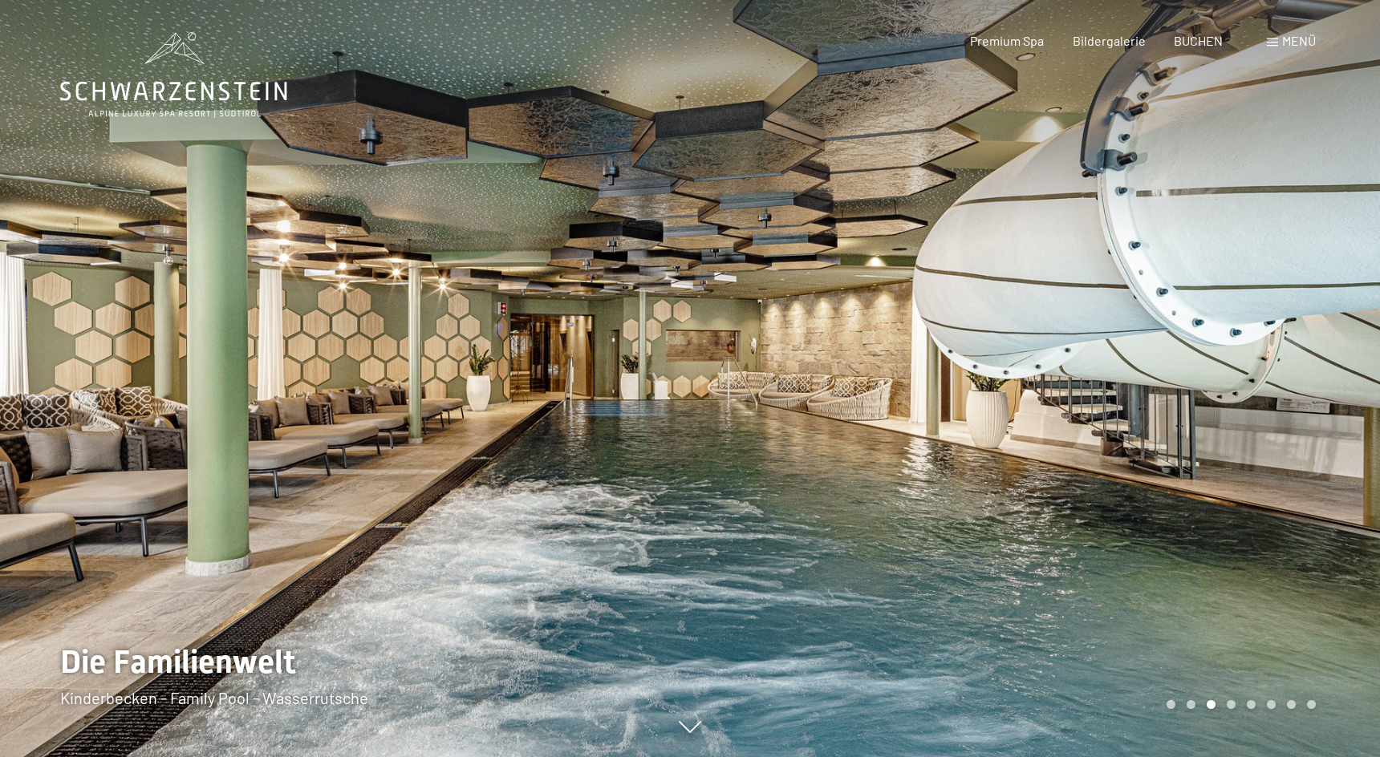
click at [1191, 711] on div at bounding box center [1035, 378] width 690 height 757
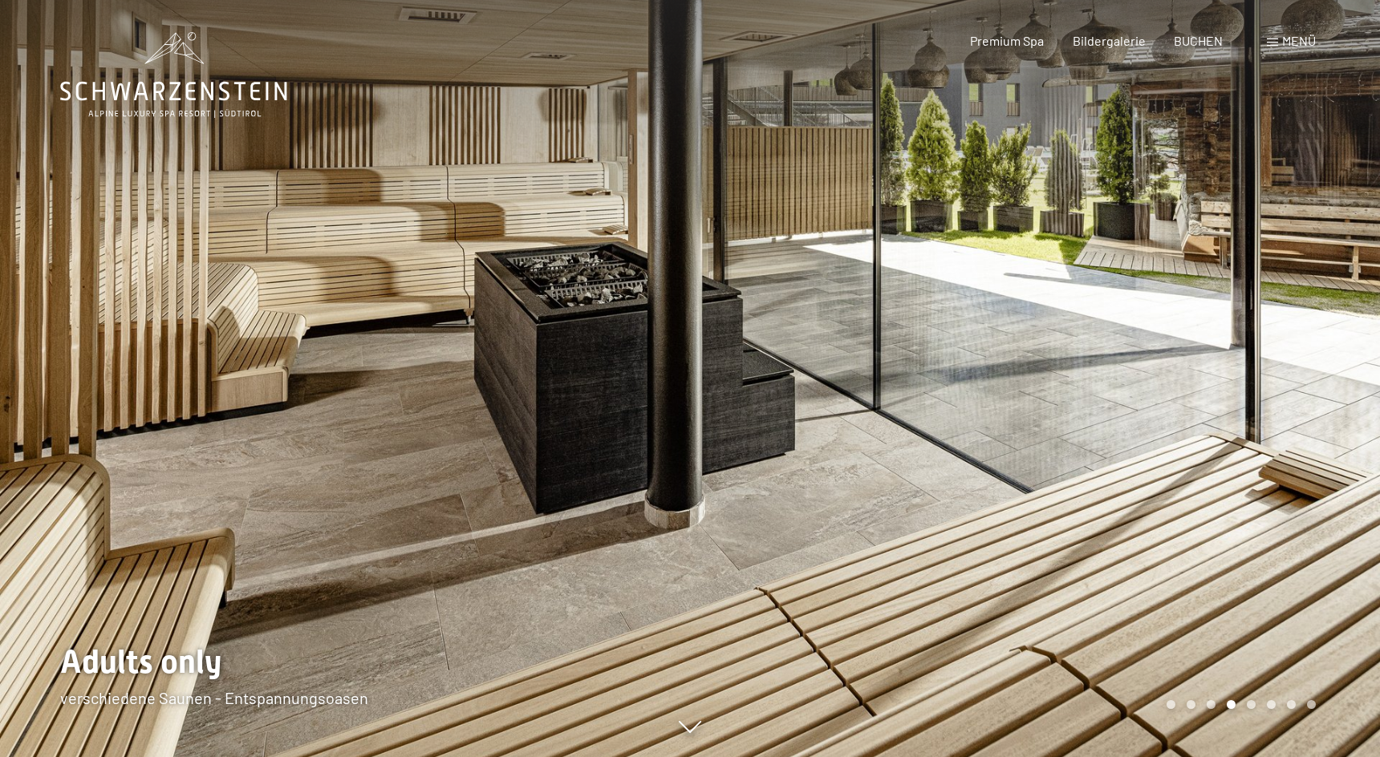
click at [1193, 710] on div at bounding box center [1035, 378] width 690 height 757
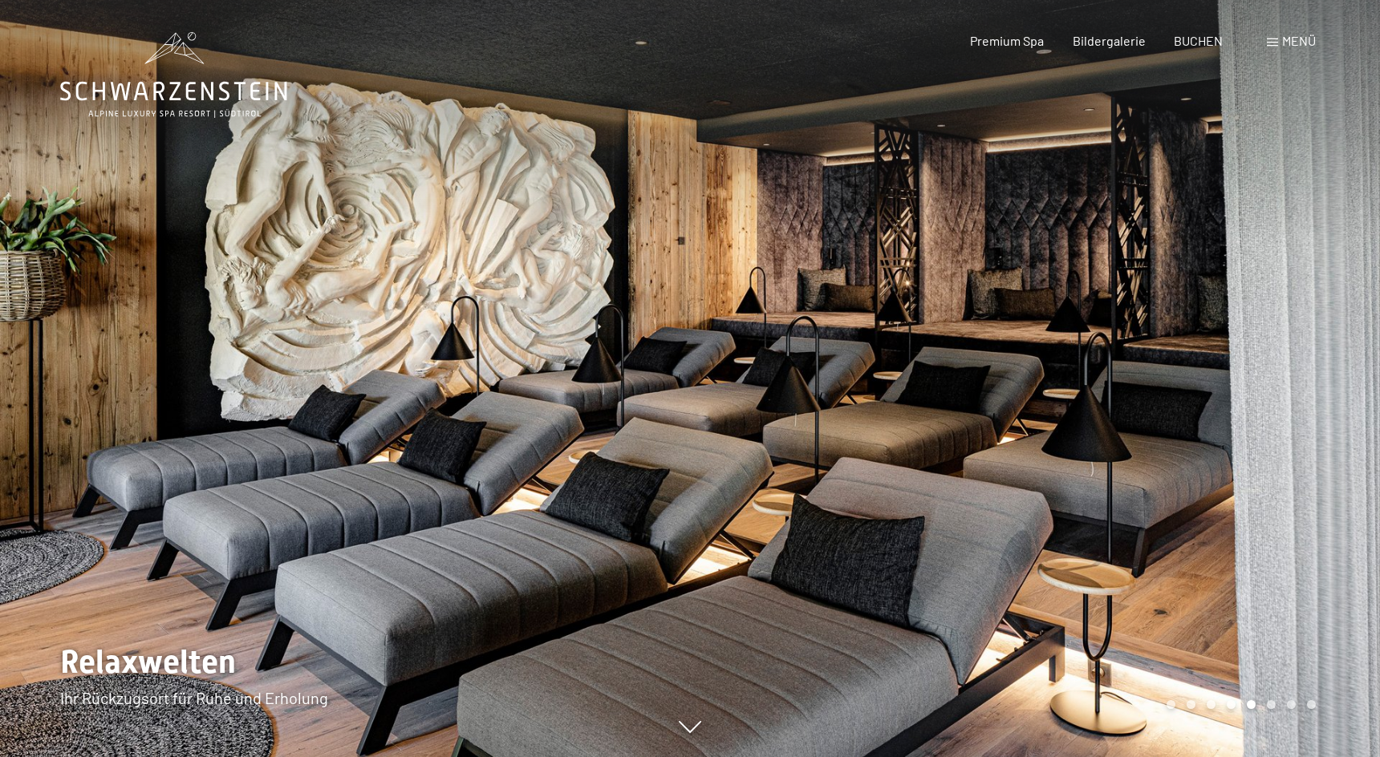
click at [1289, 41] on span "Menü" at bounding box center [1299, 40] width 34 height 15
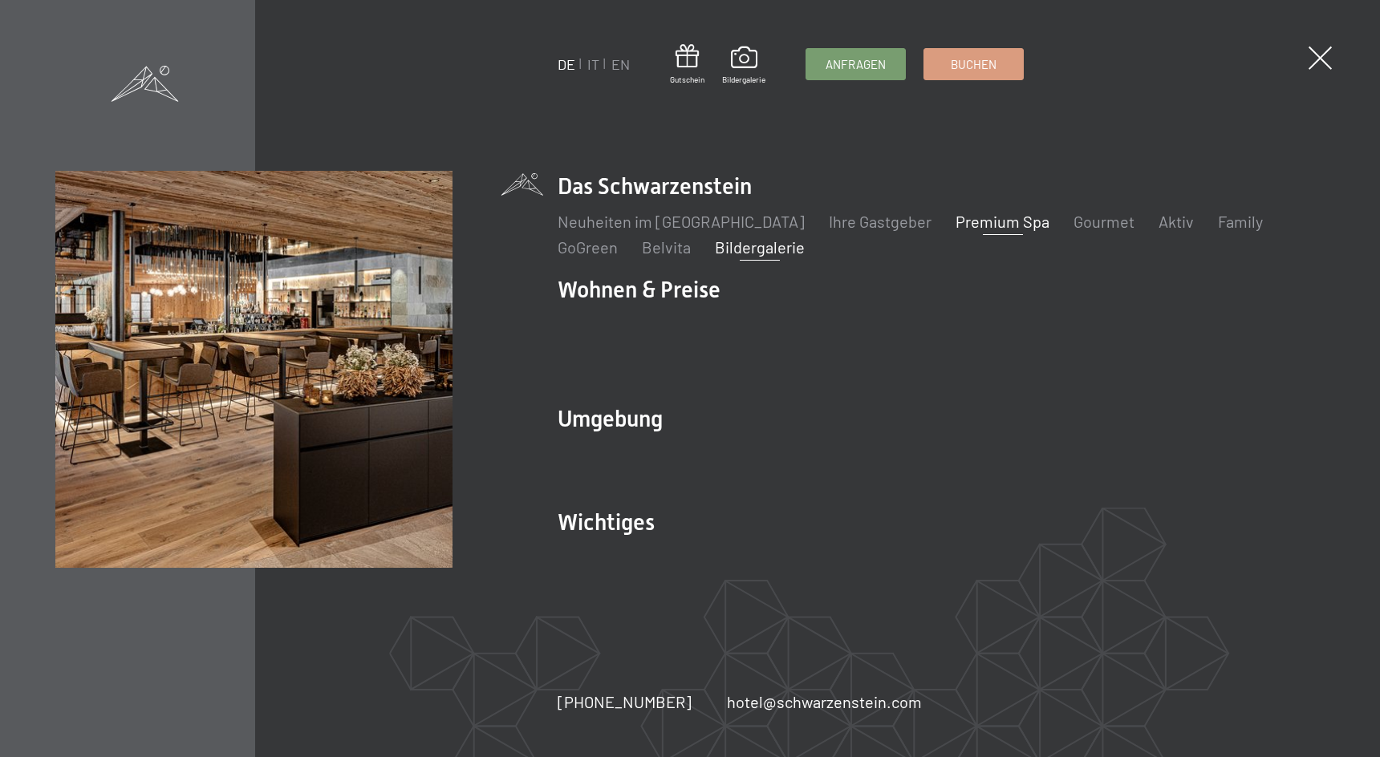
click at [789, 257] on link "Bildergalerie" at bounding box center [760, 246] width 90 height 19
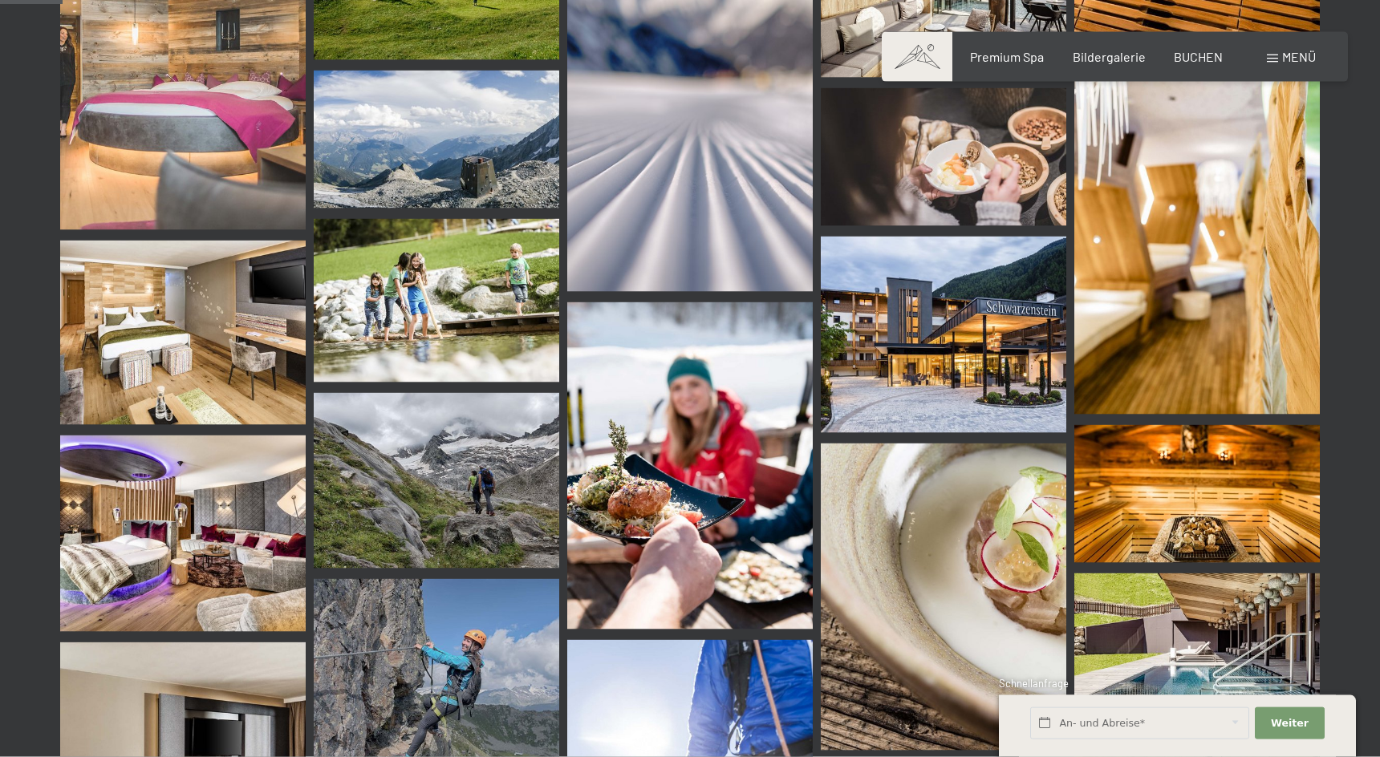
scroll to position [900, 0]
click at [206, 353] on img at bounding box center [183, 332] width 246 height 185
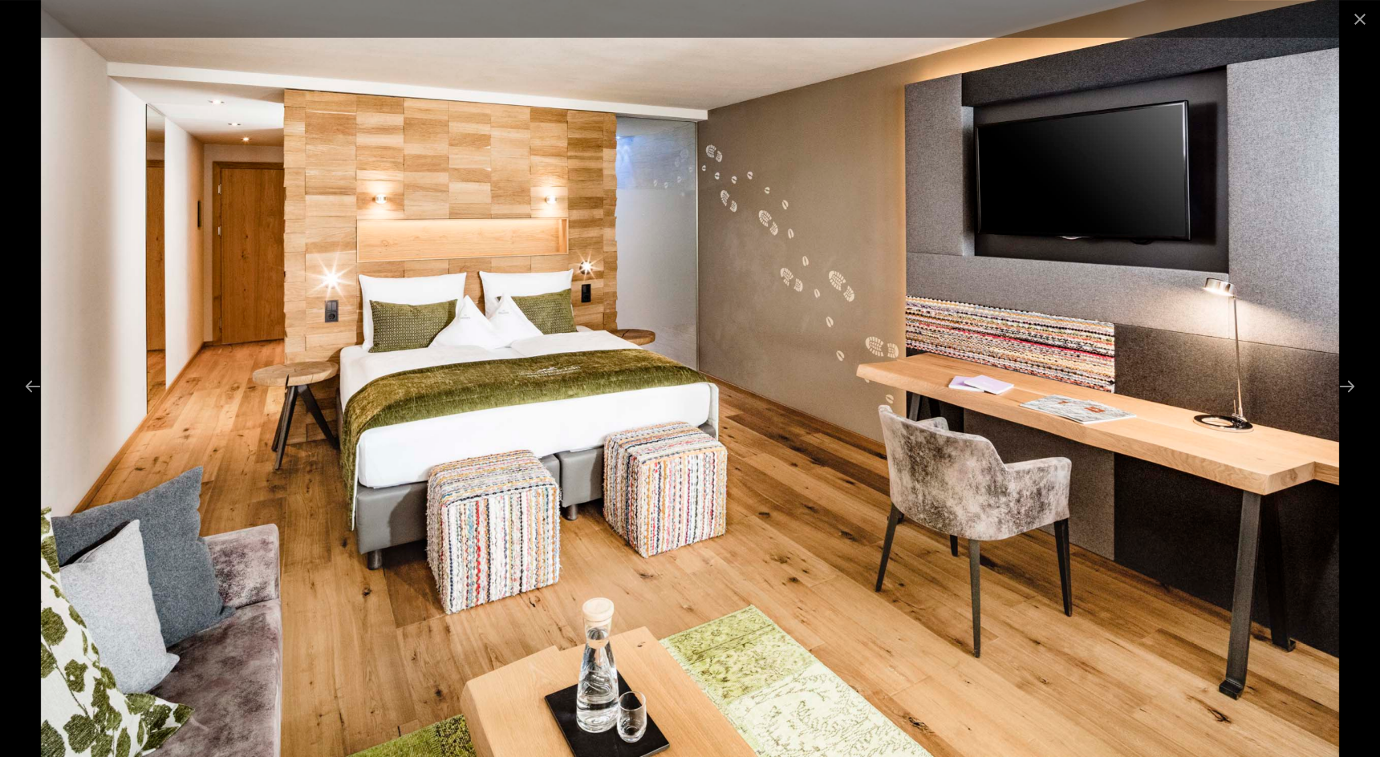
scroll to position [982, 0]
click at [1362, 19] on button "Close gallery" at bounding box center [1360, 19] width 40 height 38
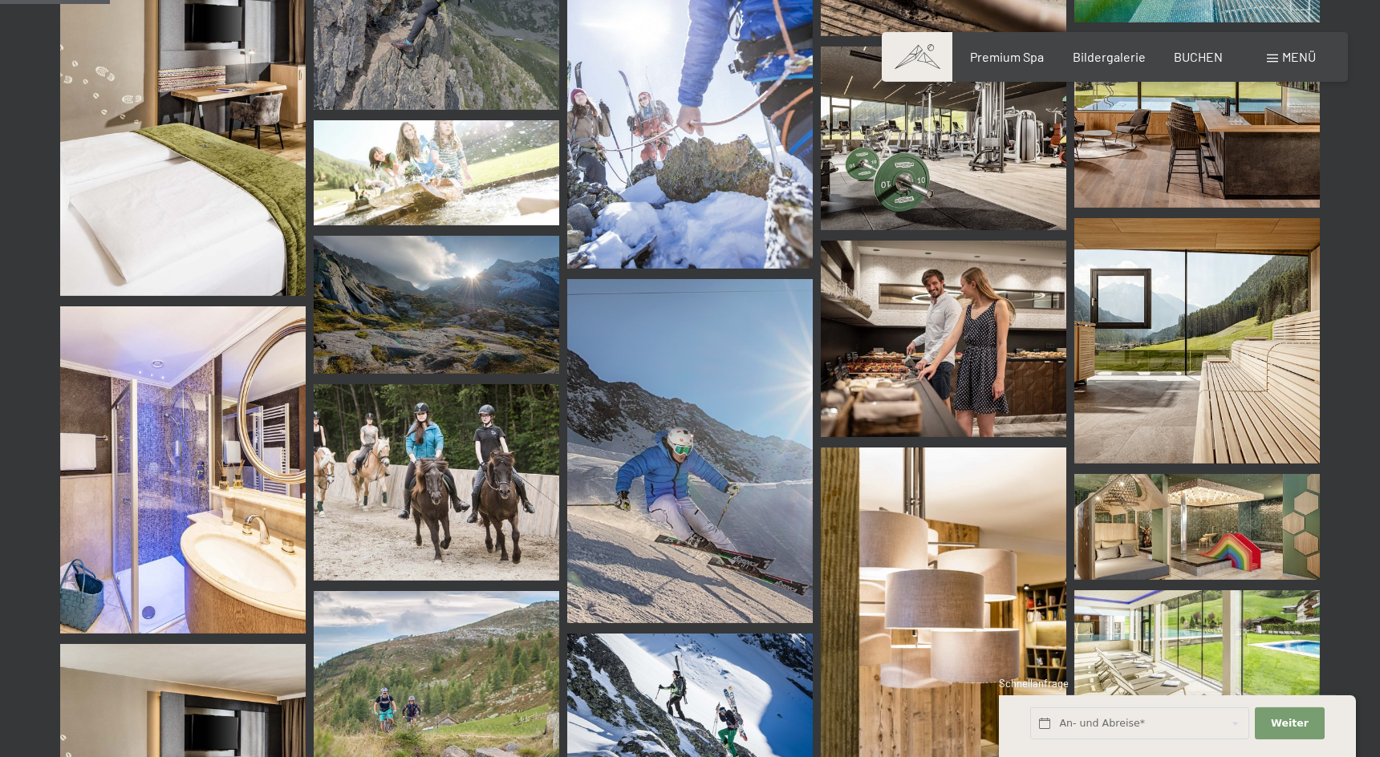
scroll to position [1637, 0]
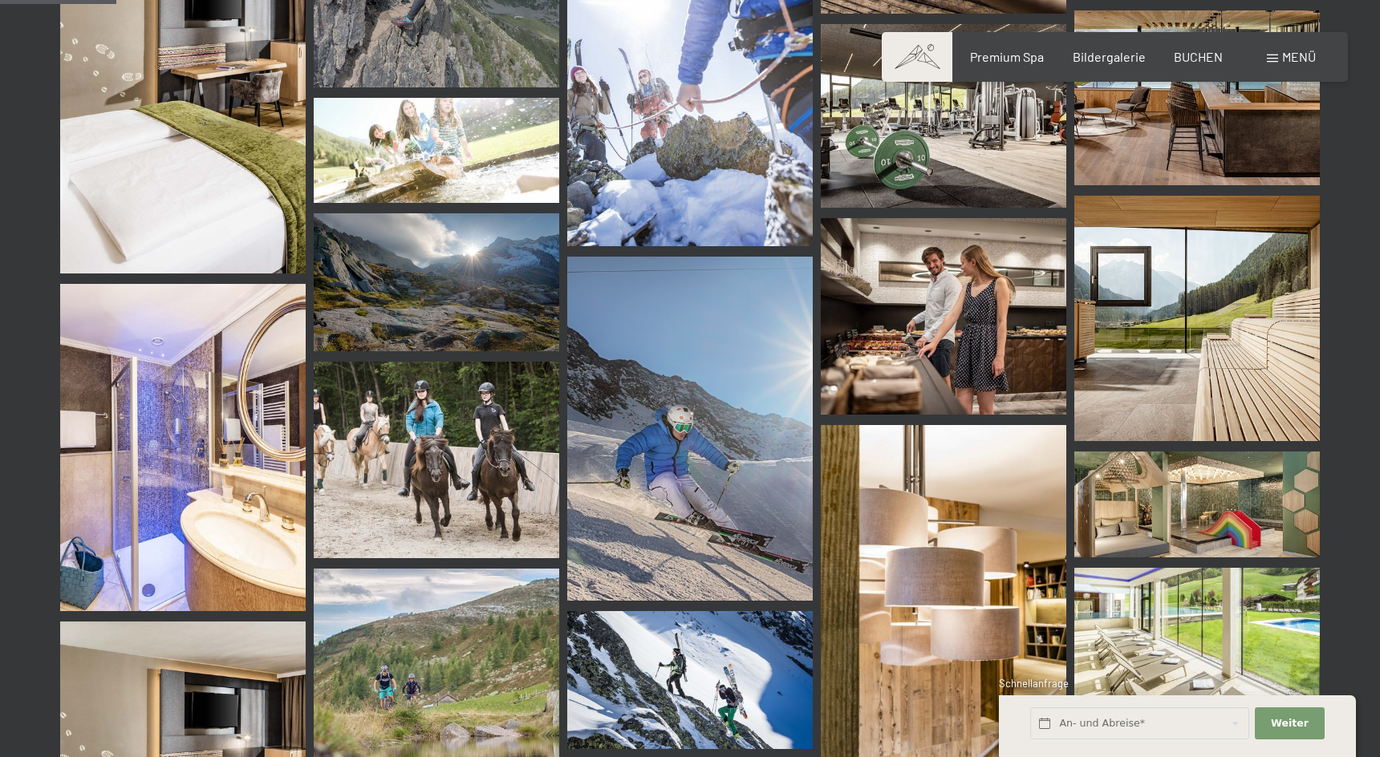
click at [963, 310] on img at bounding box center [944, 316] width 246 height 197
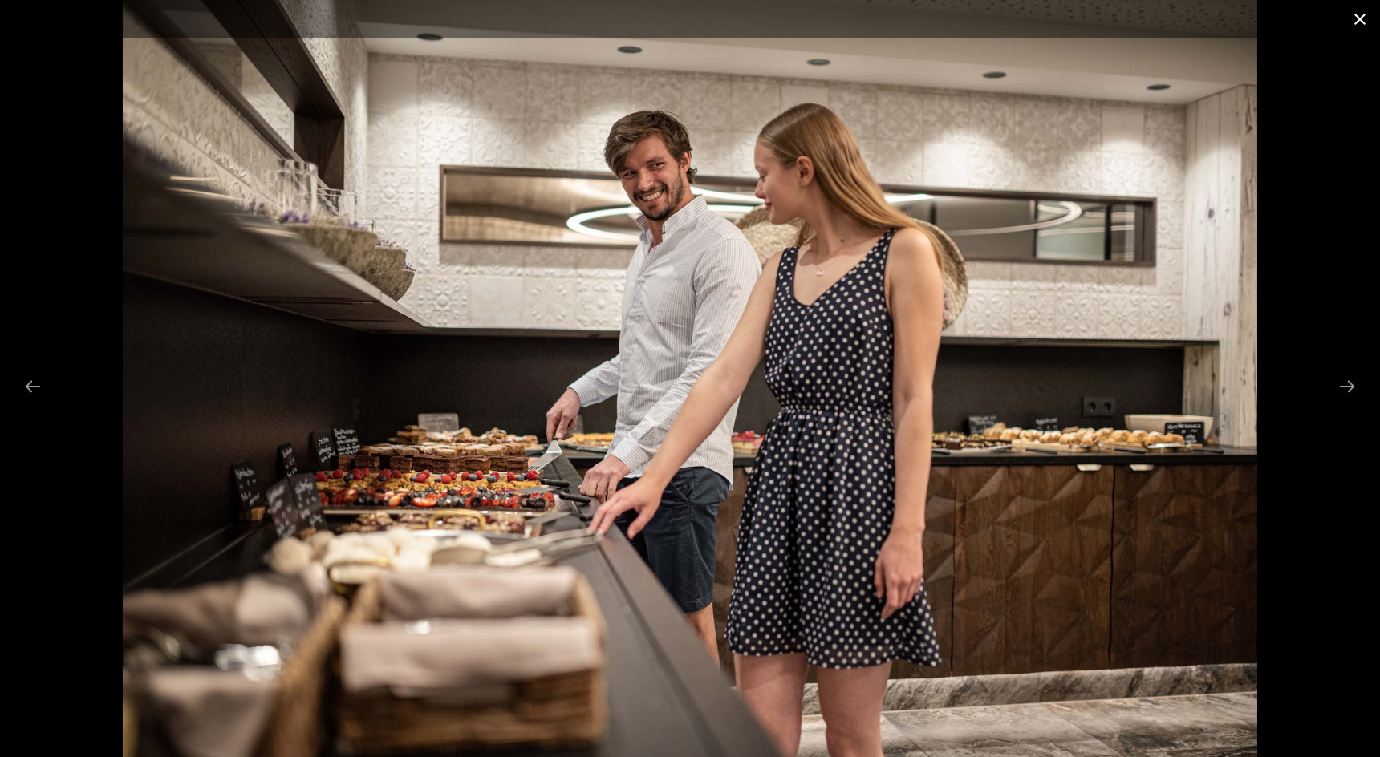
click at [1360, 18] on button "Close gallery" at bounding box center [1360, 19] width 40 height 38
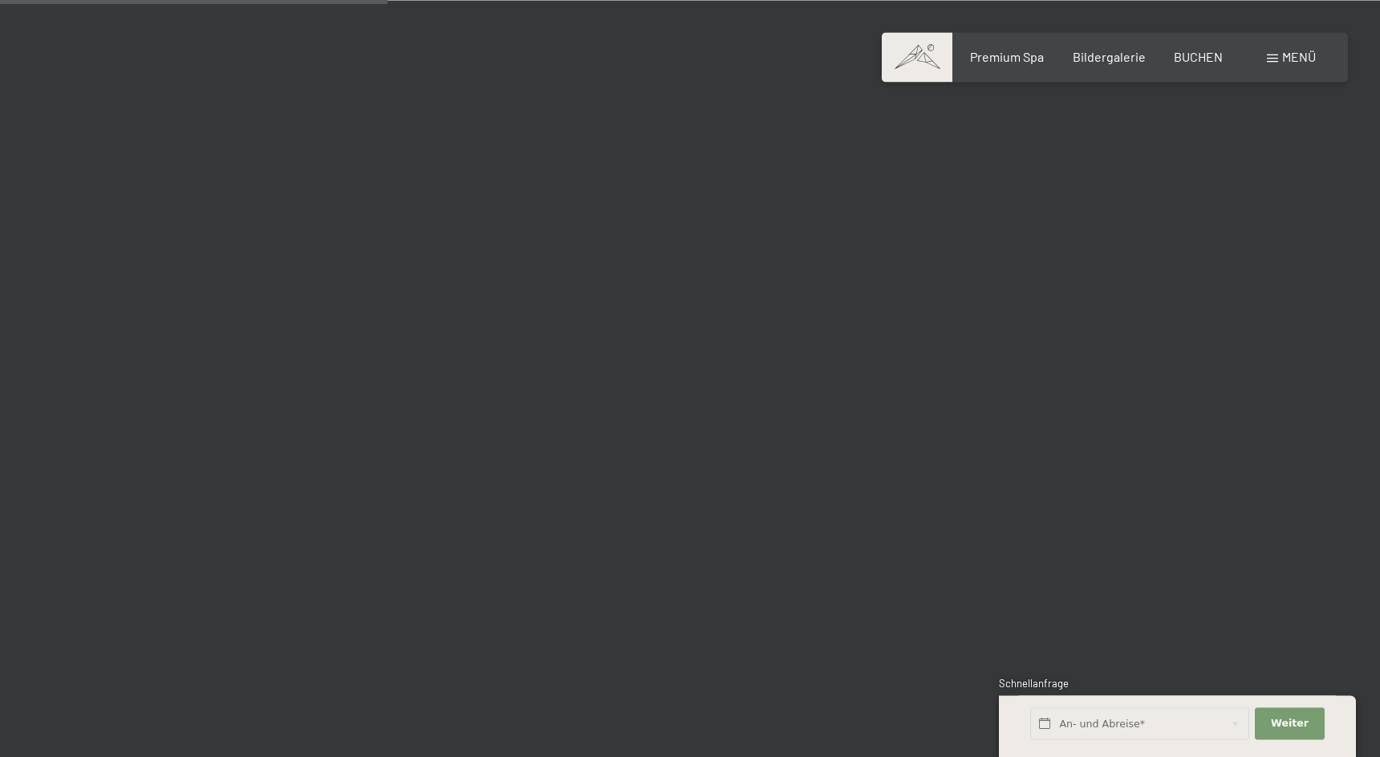
scroll to position [5483, 0]
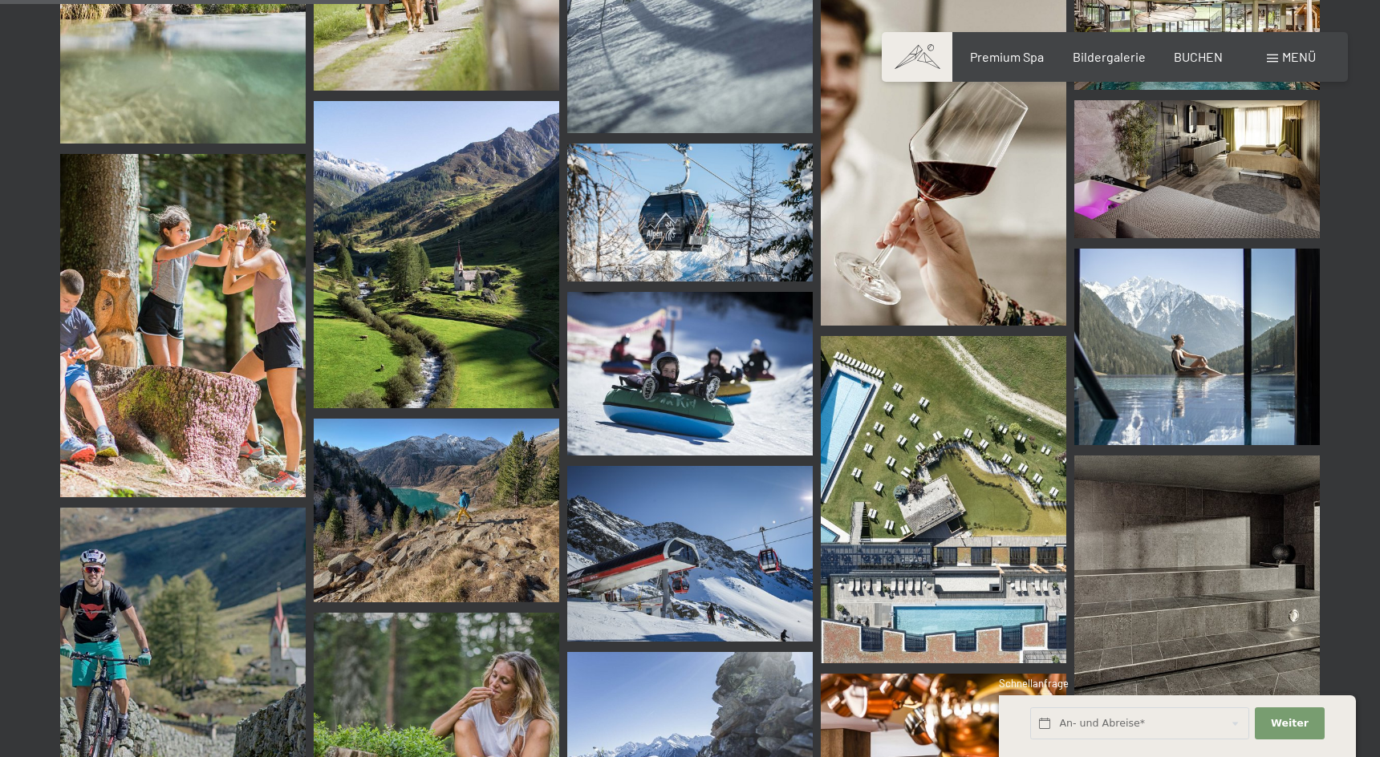
click at [477, 215] on img at bounding box center [437, 254] width 246 height 307
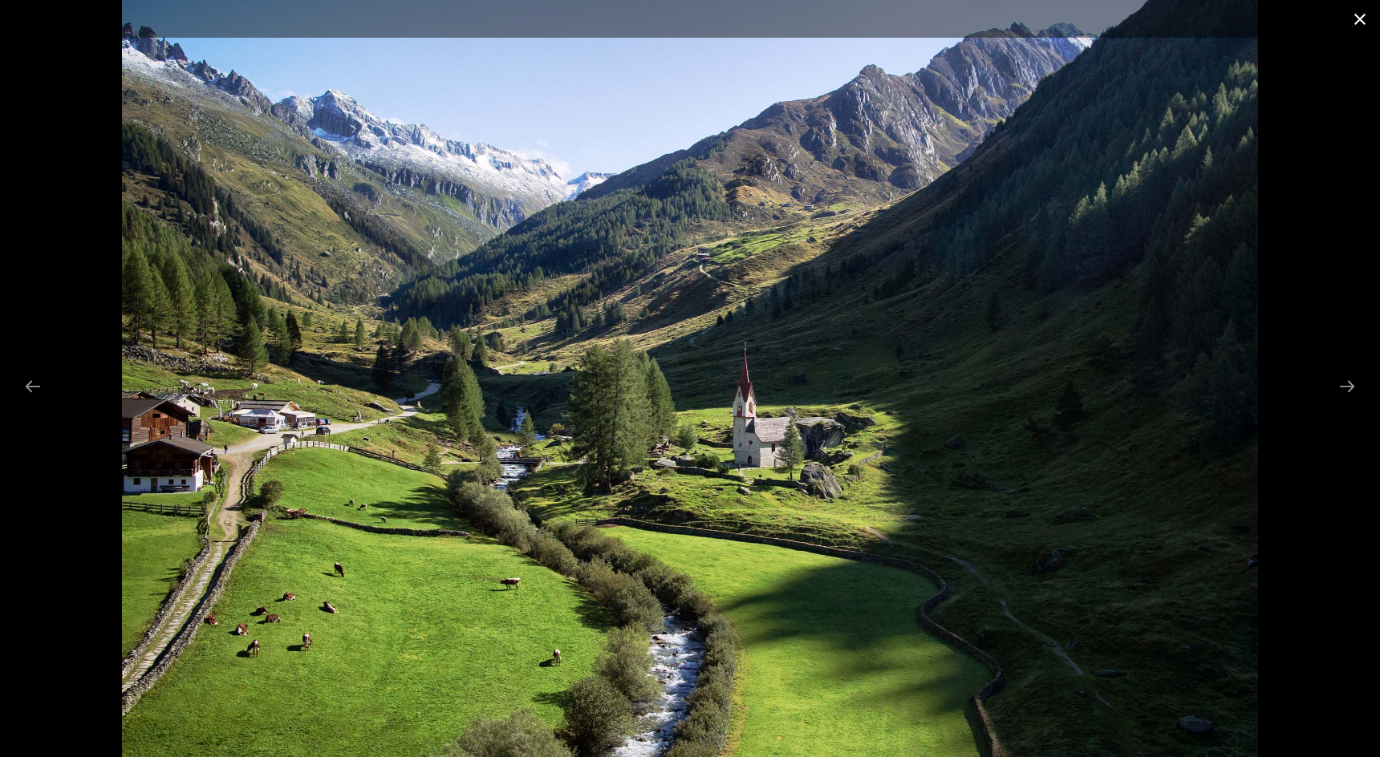
click at [1361, 19] on button "Close gallery" at bounding box center [1360, 19] width 40 height 38
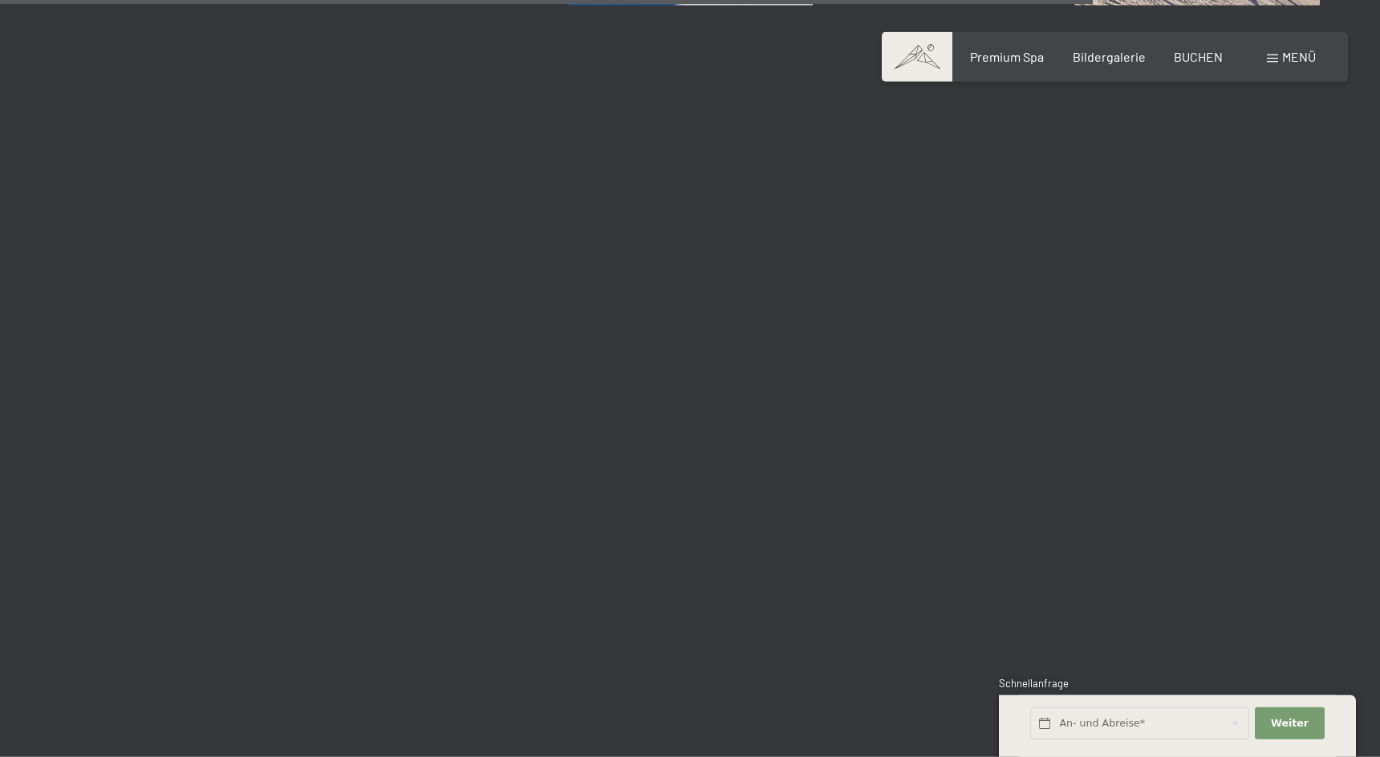
scroll to position [15631, 0]
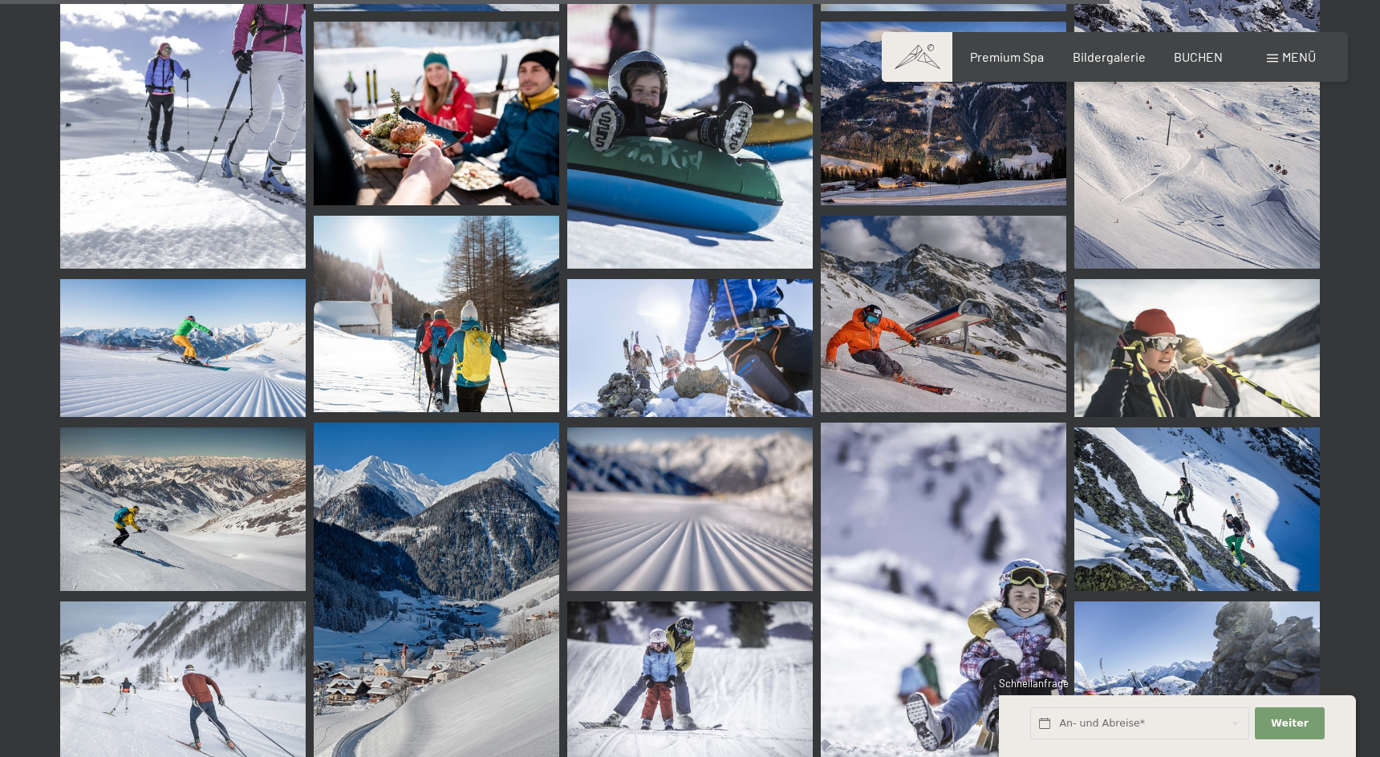
click at [1297, 59] on span "Menü" at bounding box center [1299, 56] width 34 height 15
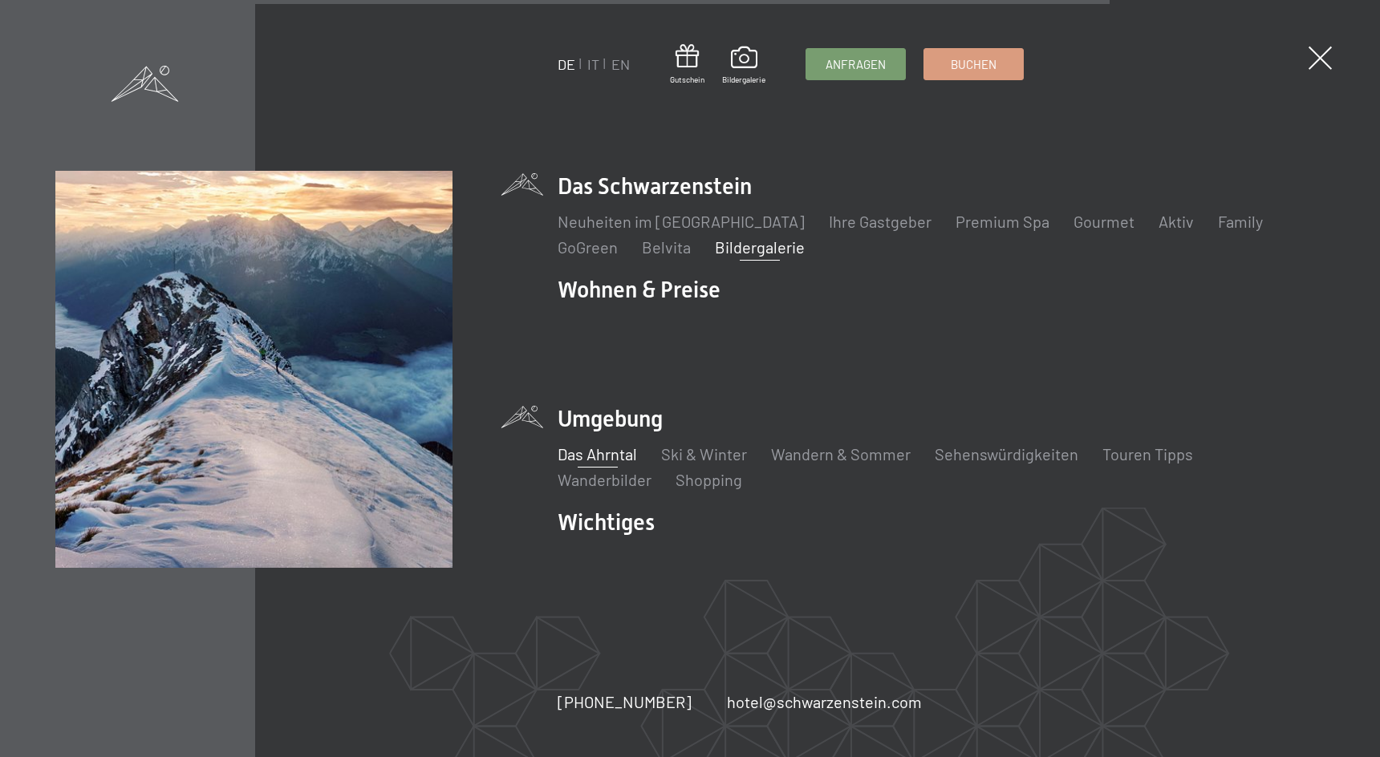
click at [607, 444] on link "Das Ahrntal" at bounding box center [597, 453] width 79 height 19
click at [816, 444] on link "Wandern & Sommer" at bounding box center [841, 453] width 140 height 19
click at [1137, 444] on link "Touren Tipps" at bounding box center [1147, 453] width 91 height 19
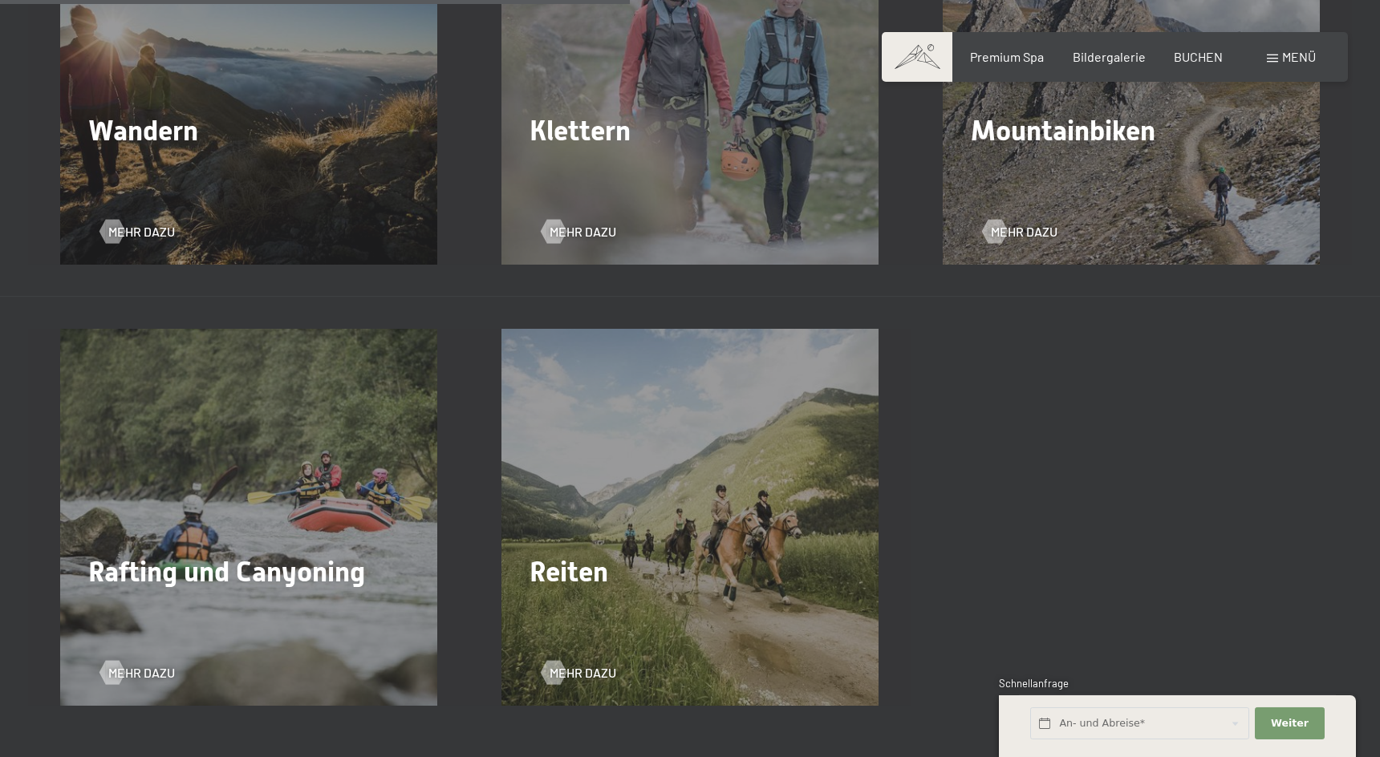
scroll to position [2701, 0]
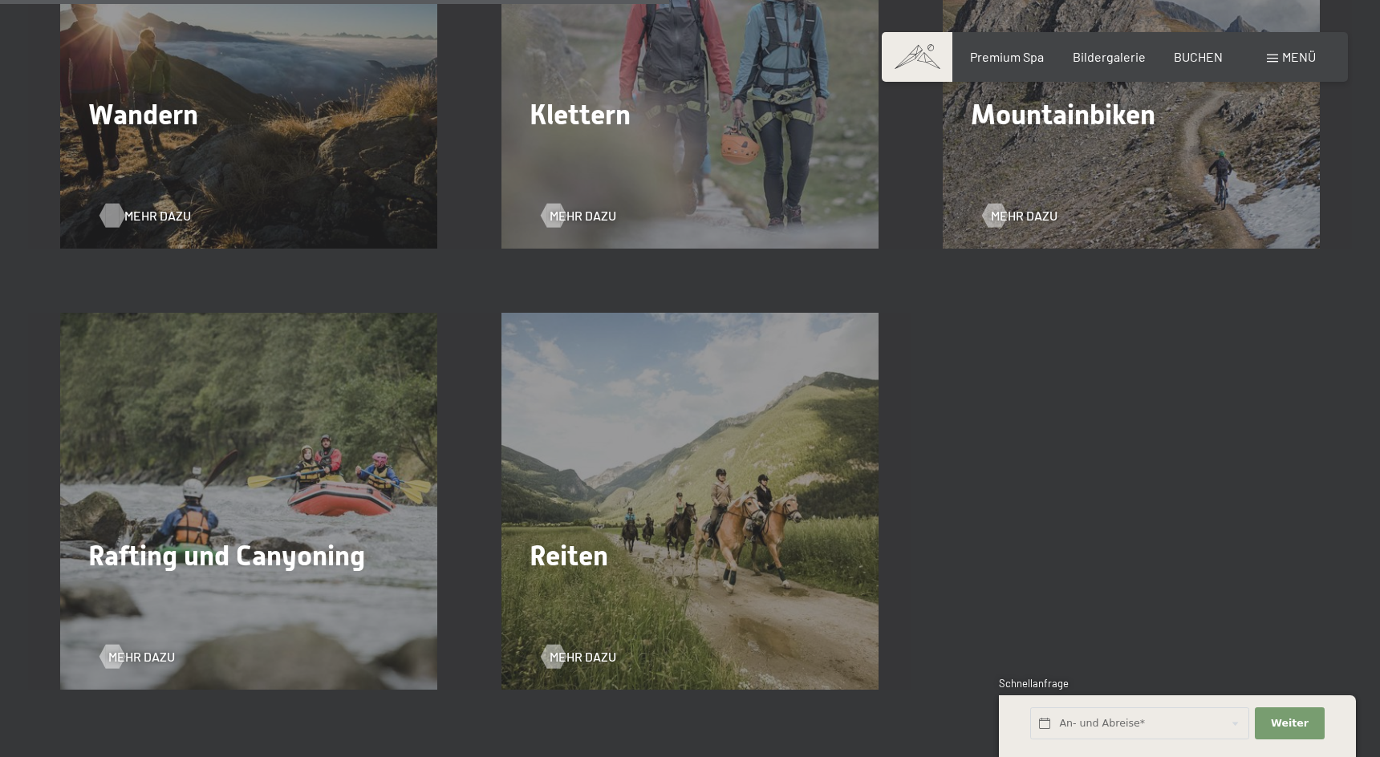
click at [174, 219] on span "Mehr dazu" at bounding box center [157, 216] width 67 height 18
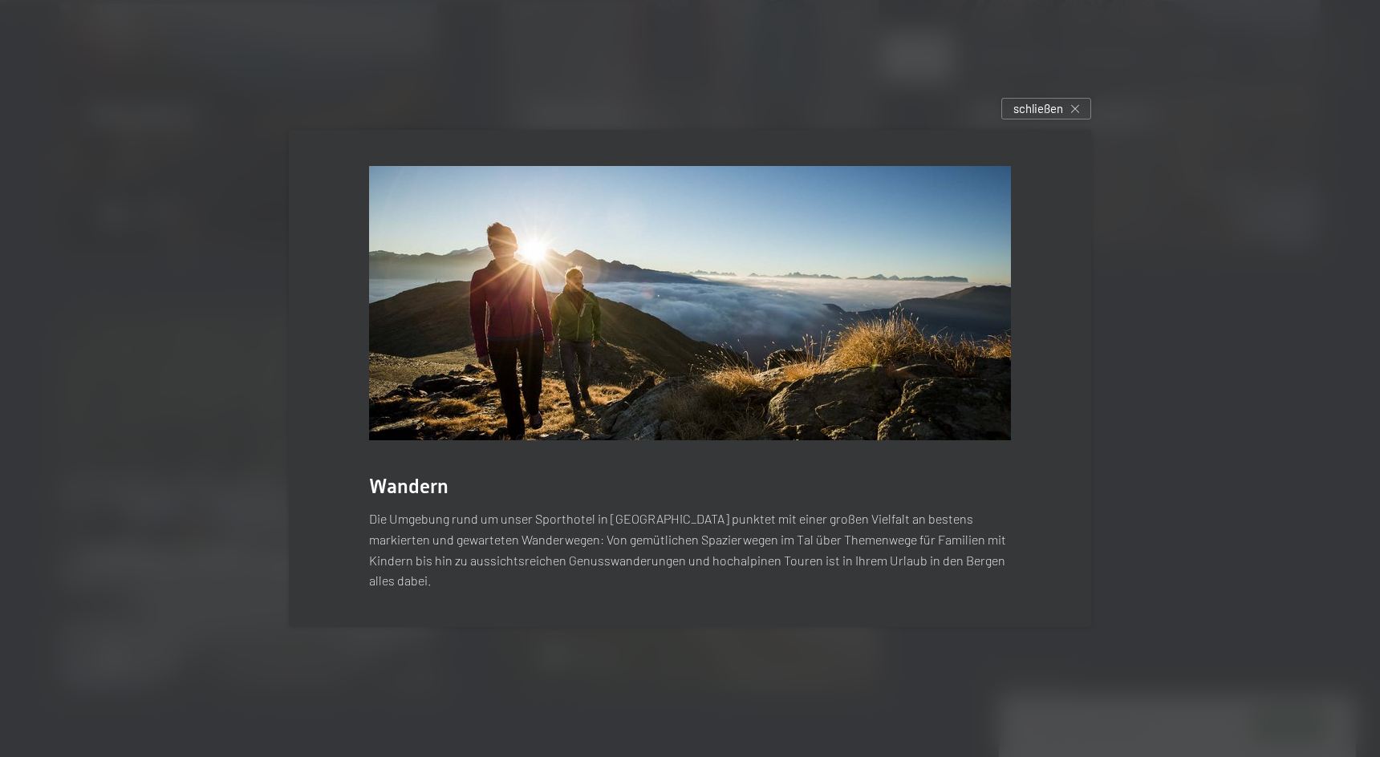
click at [649, 388] on img at bounding box center [690, 303] width 642 height 274
click at [1082, 116] on div "schließen" at bounding box center [1046, 109] width 90 height 22
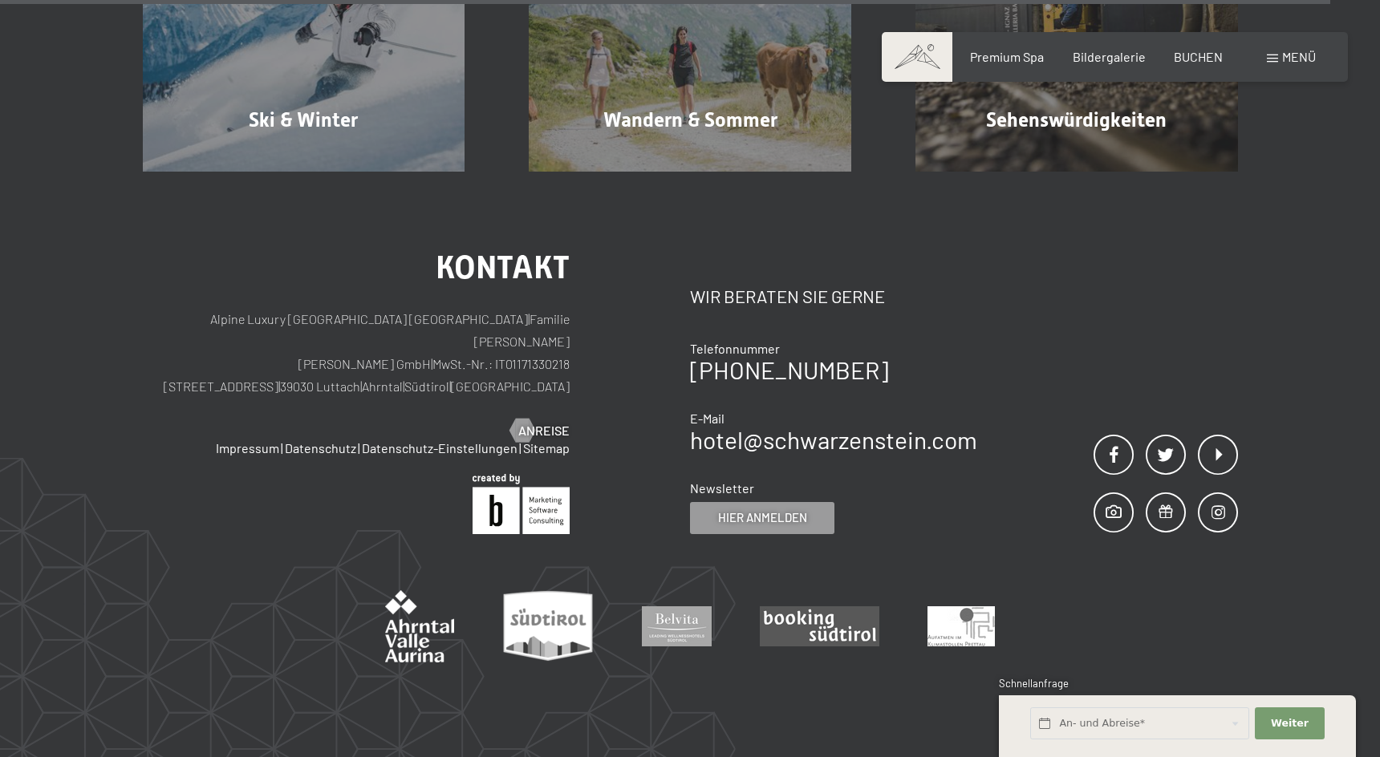
scroll to position [5483, 0]
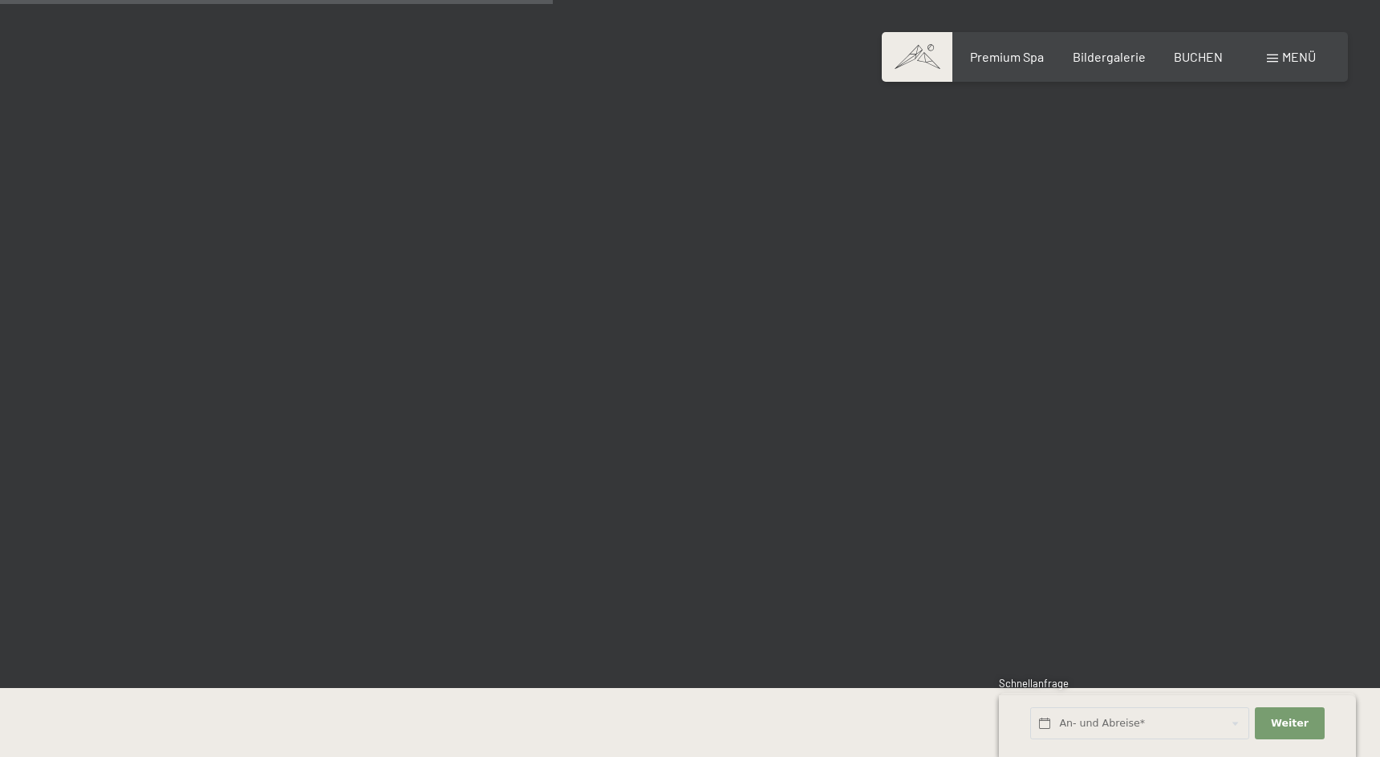
scroll to position [3764, 0]
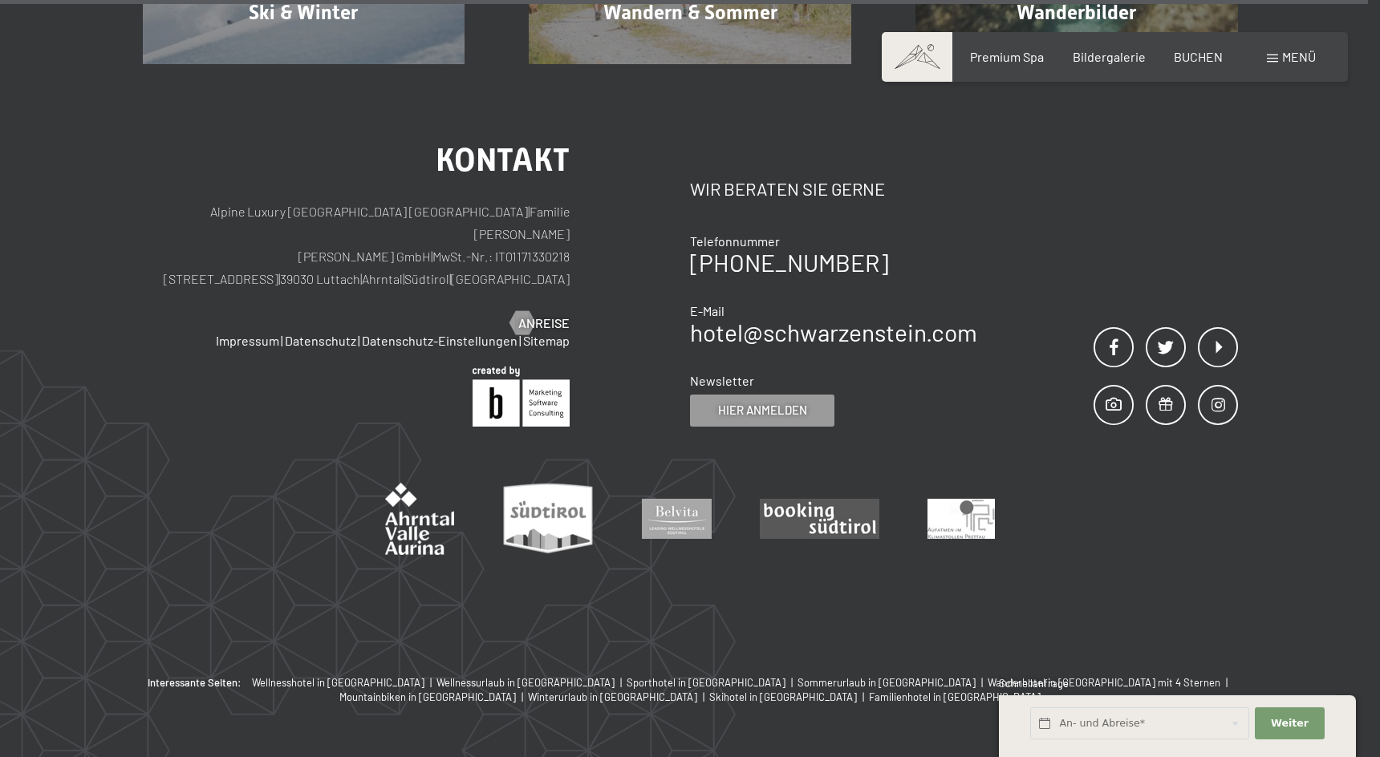
scroll to position [27661, 0]
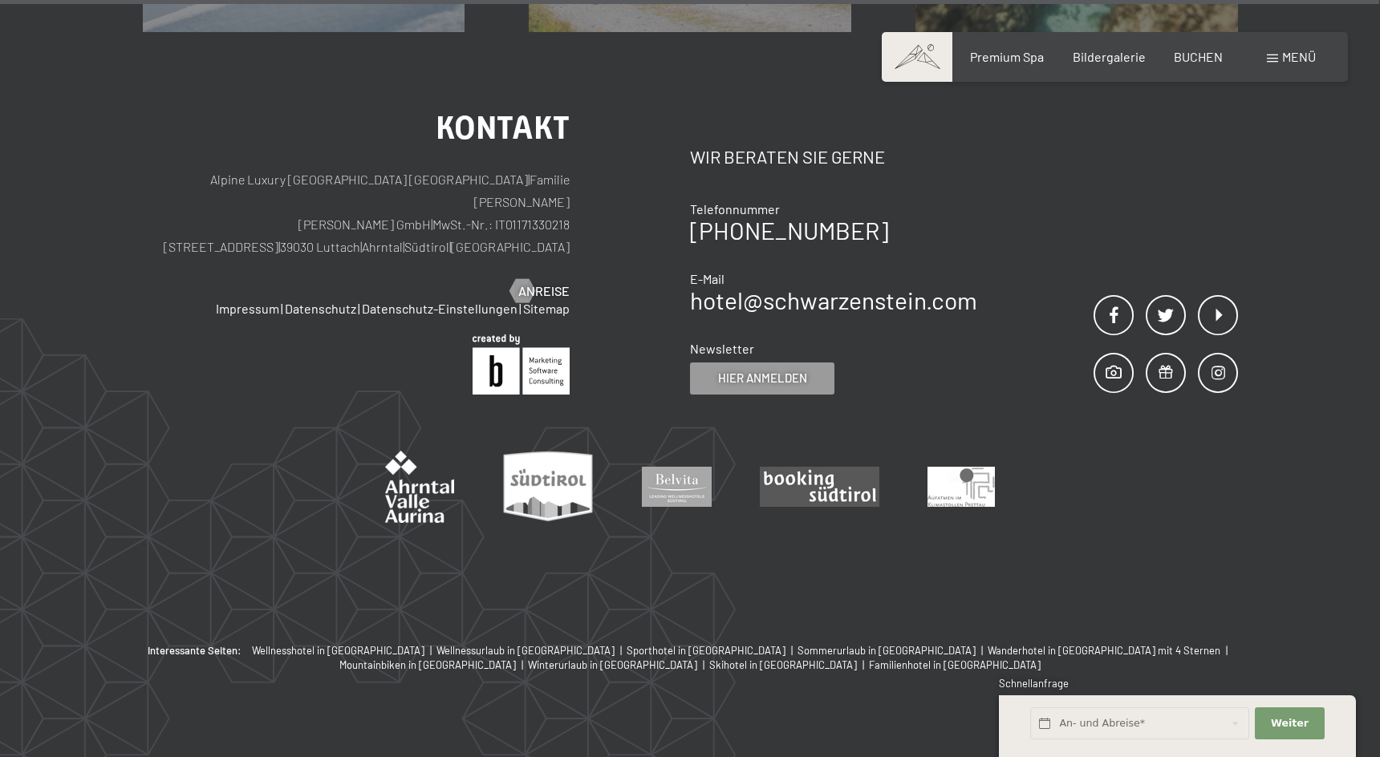
click at [1284, 62] on span "Menü" at bounding box center [1299, 56] width 34 height 15
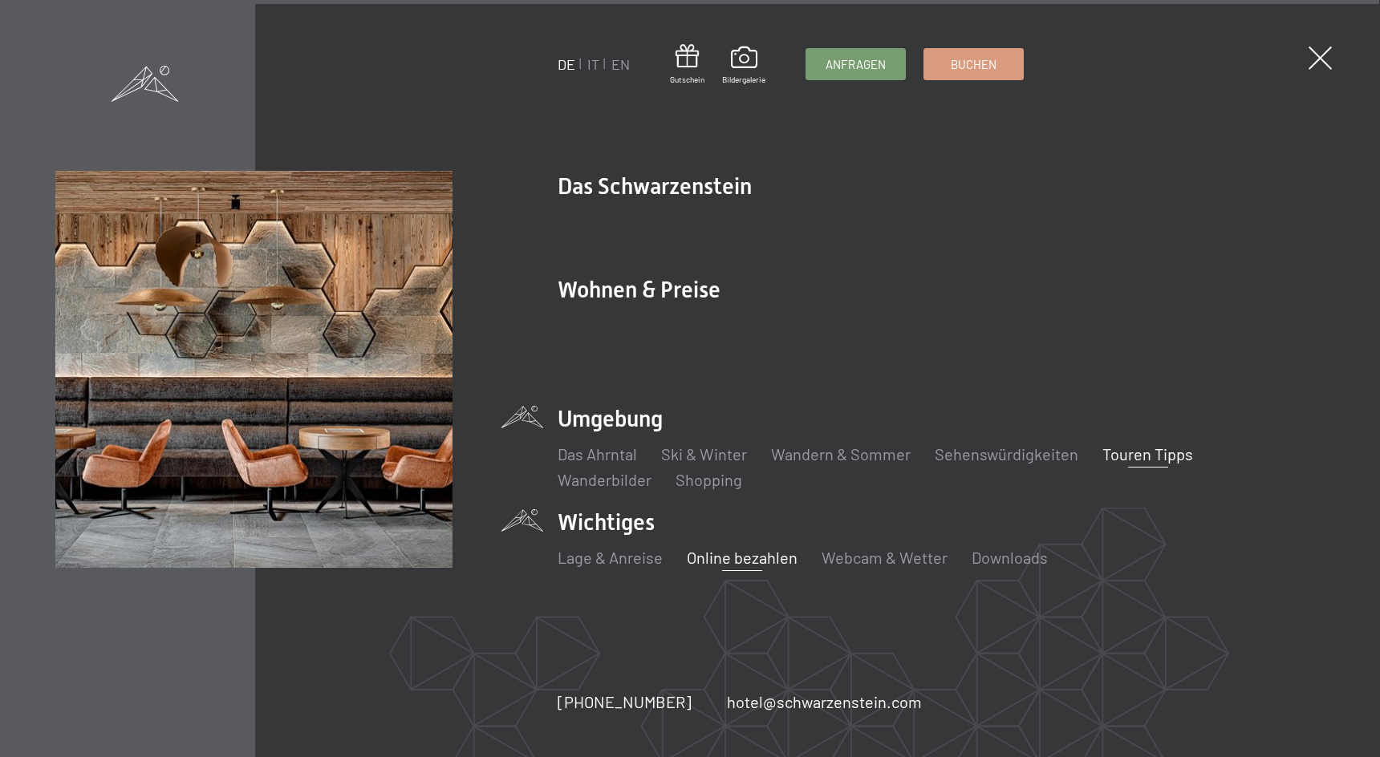
click at [716, 548] on link "Online bezahlen" at bounding box center [742, 557] width 111 height 19
click at [868, 548] on link "Webcam & Wetter" at bounding box center [885, 557] width 126 height 19
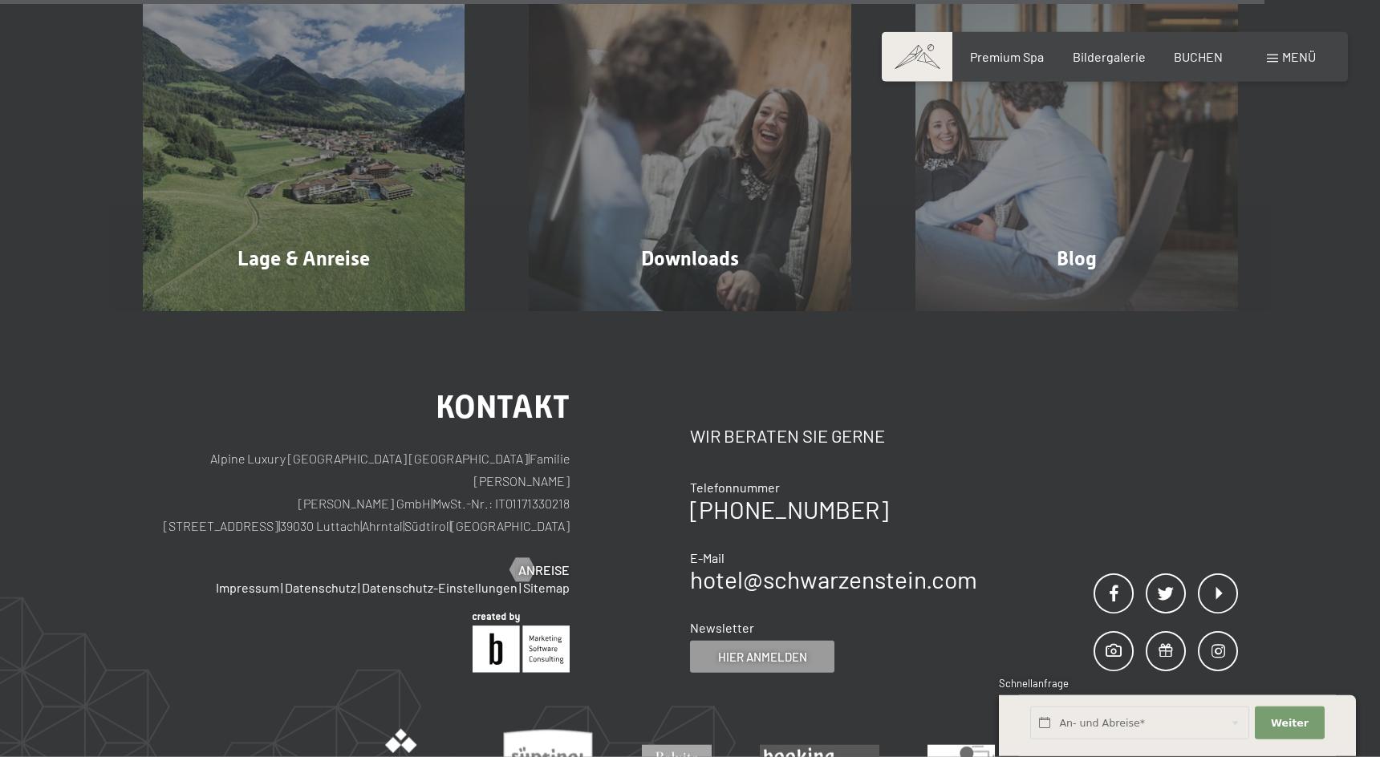
scroll to position [5401, 0]
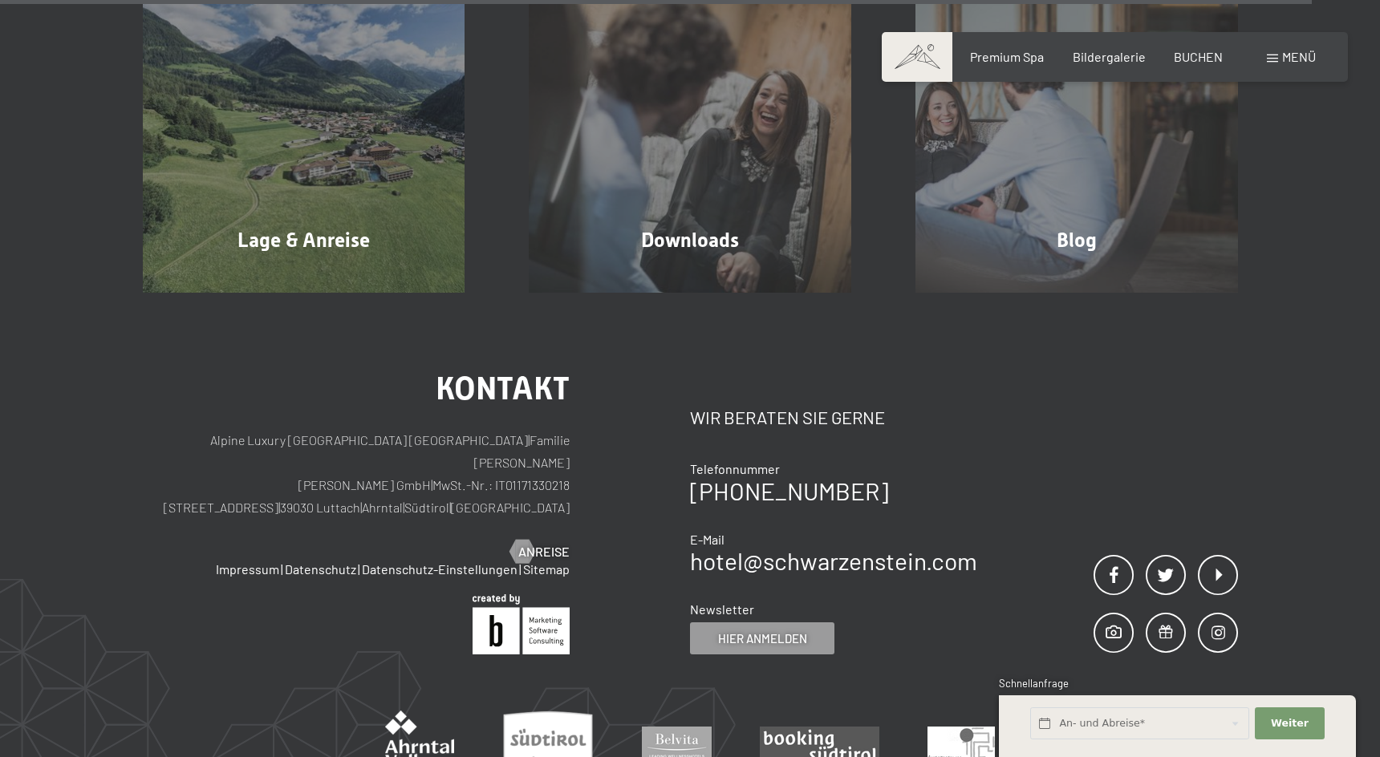
click at [1293, 59] on span "Menü" at bounding box center [1299, 56] width 34 height 15
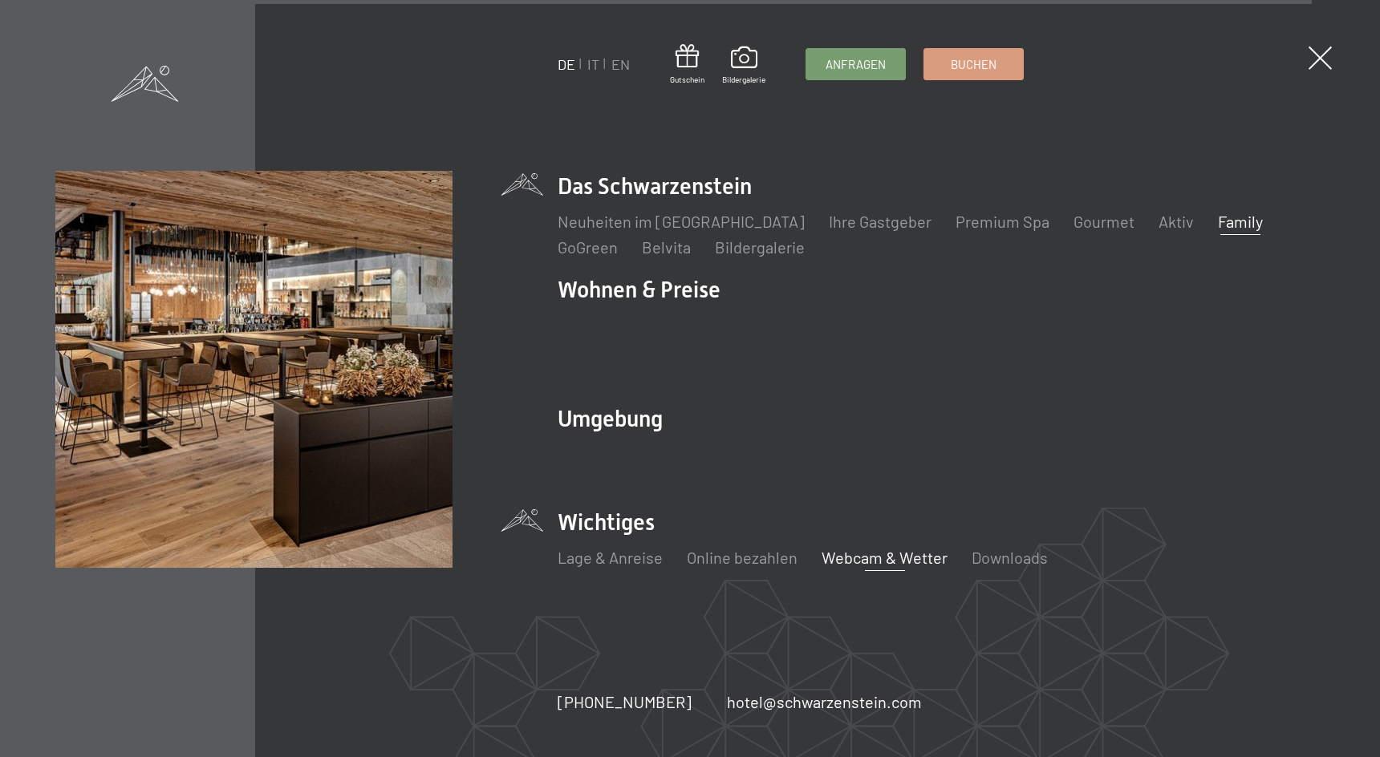
click at [1218, 231] on link "Family" at bounding box center [1240, 221] width 45 height 19
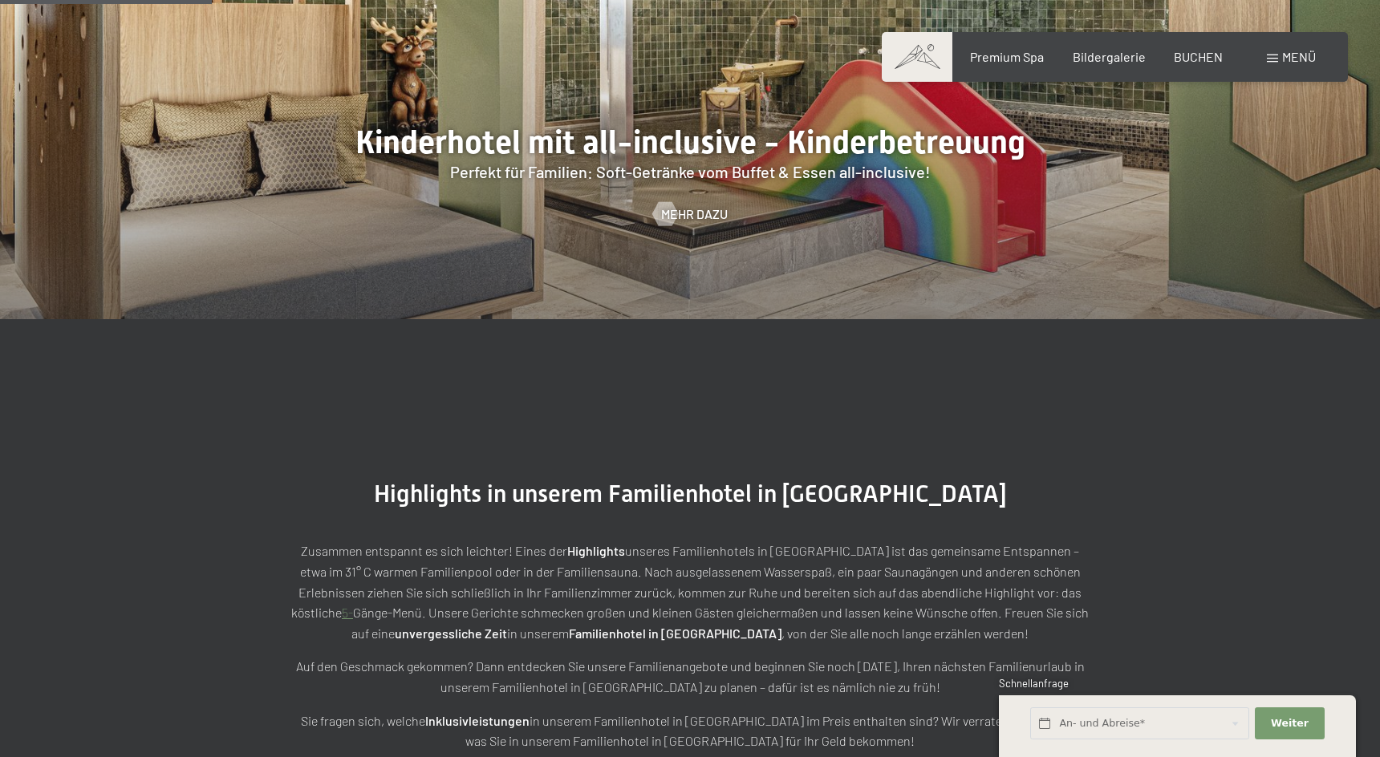
scroll to position [1964, 0]
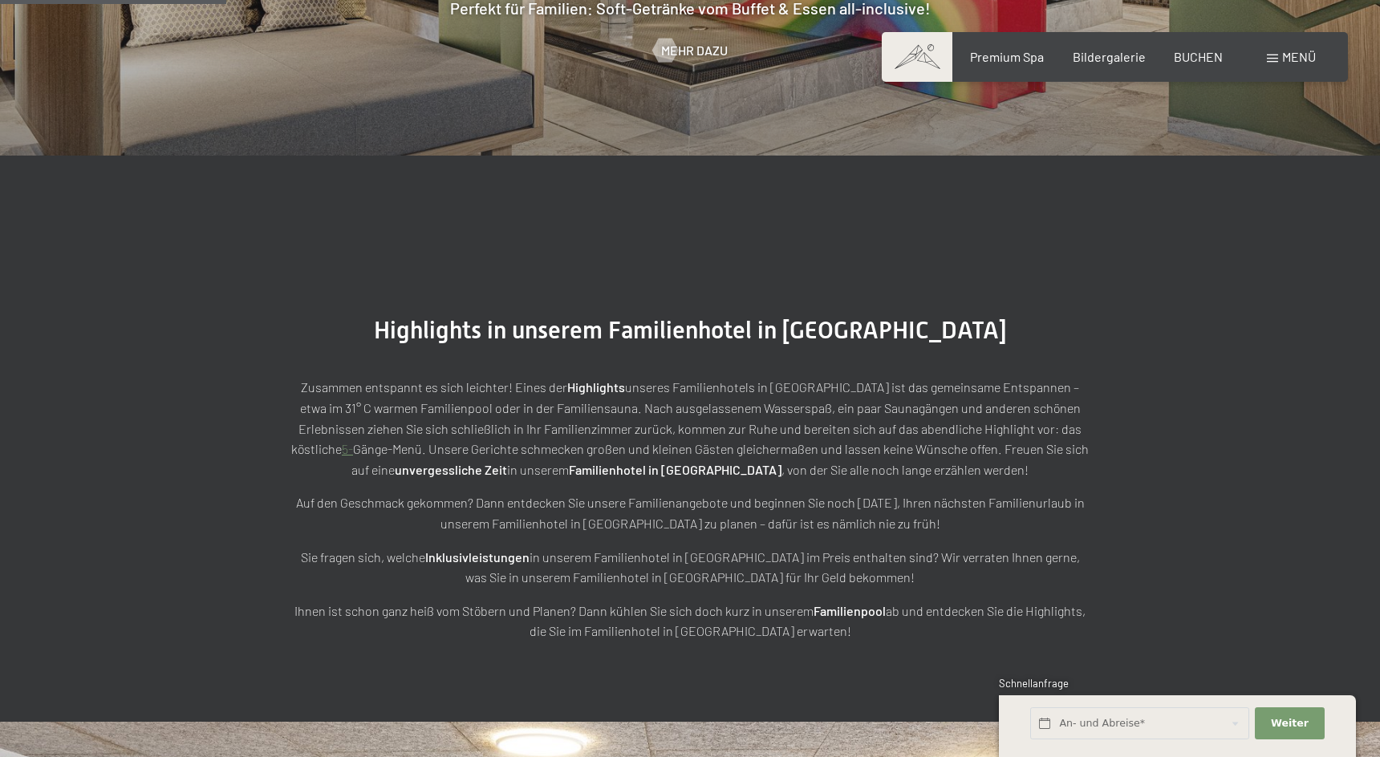
click at [1313, 48] on div "Menü" at bounding box center [1291, 57] width 49 height 18
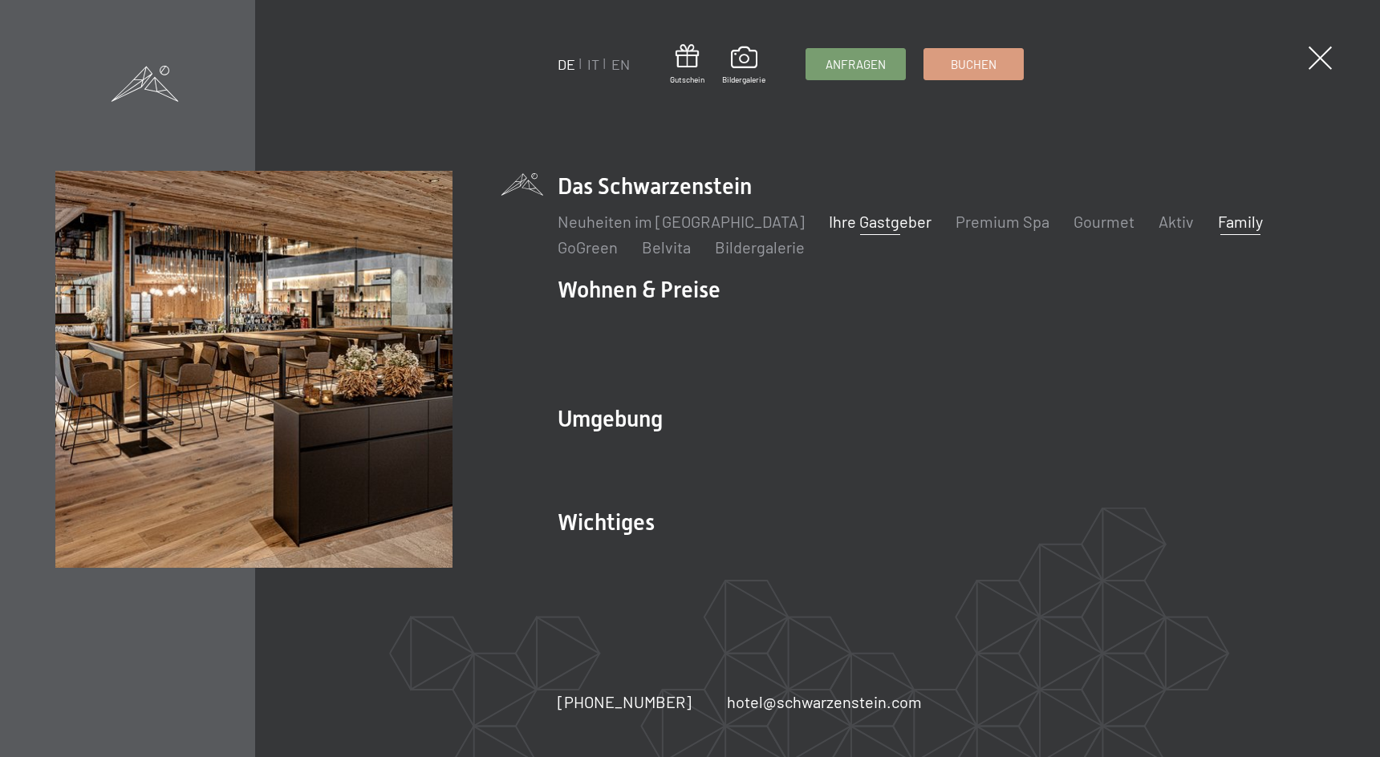
click at [830, 231] on link "Ihre Gastgeber" at bounding box center [880, 221] width 103 height 19
